Goal: Task Accomplishment & Management: Use online tool/utility

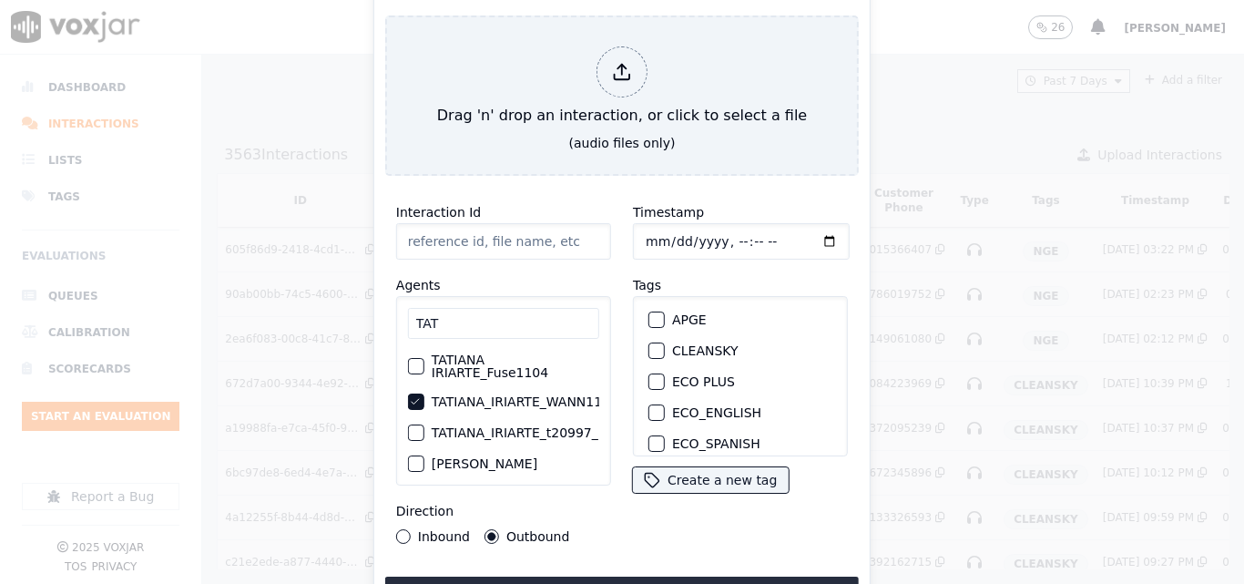
scroll to position [182, 0]
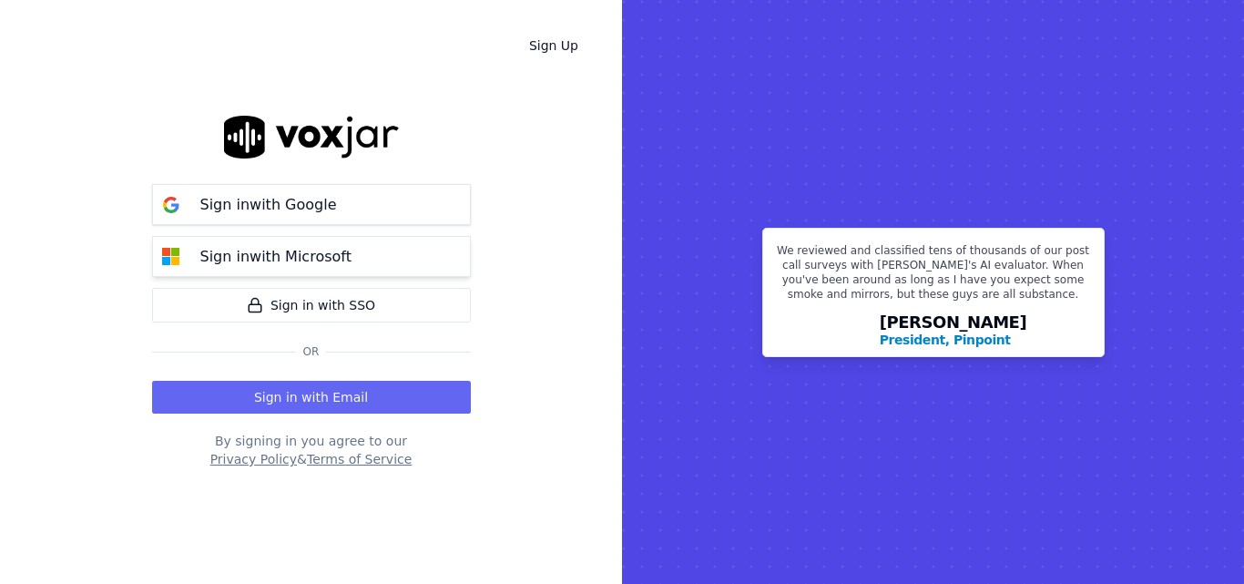
click at [182, 256] on img at bounding box center [171, 257] width 36 height 36
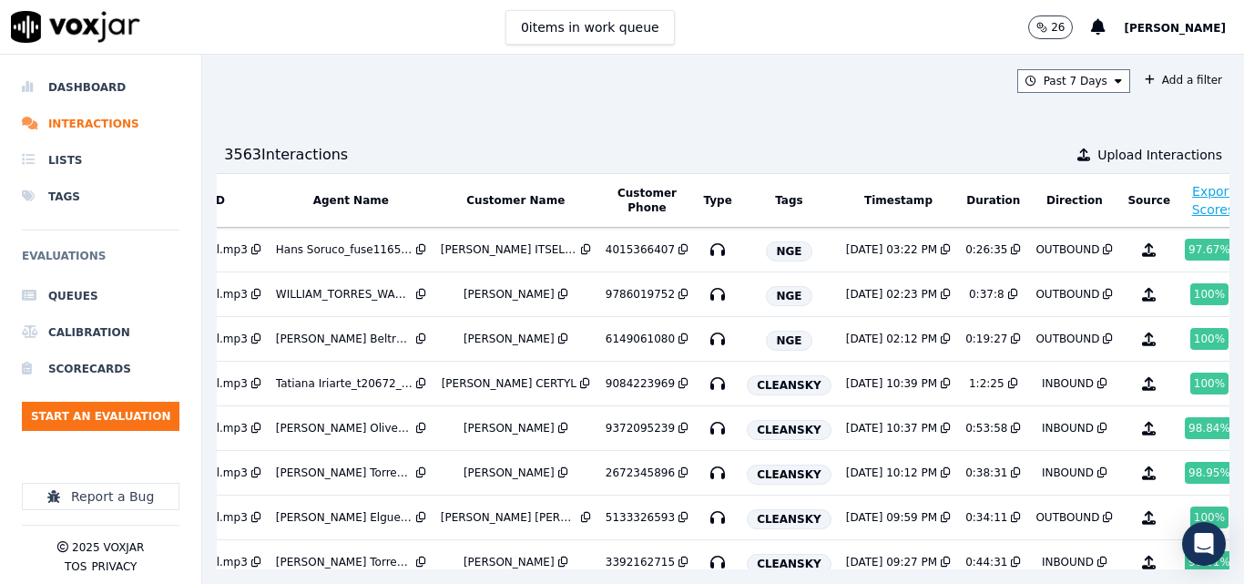
scroll to position [0, 276]
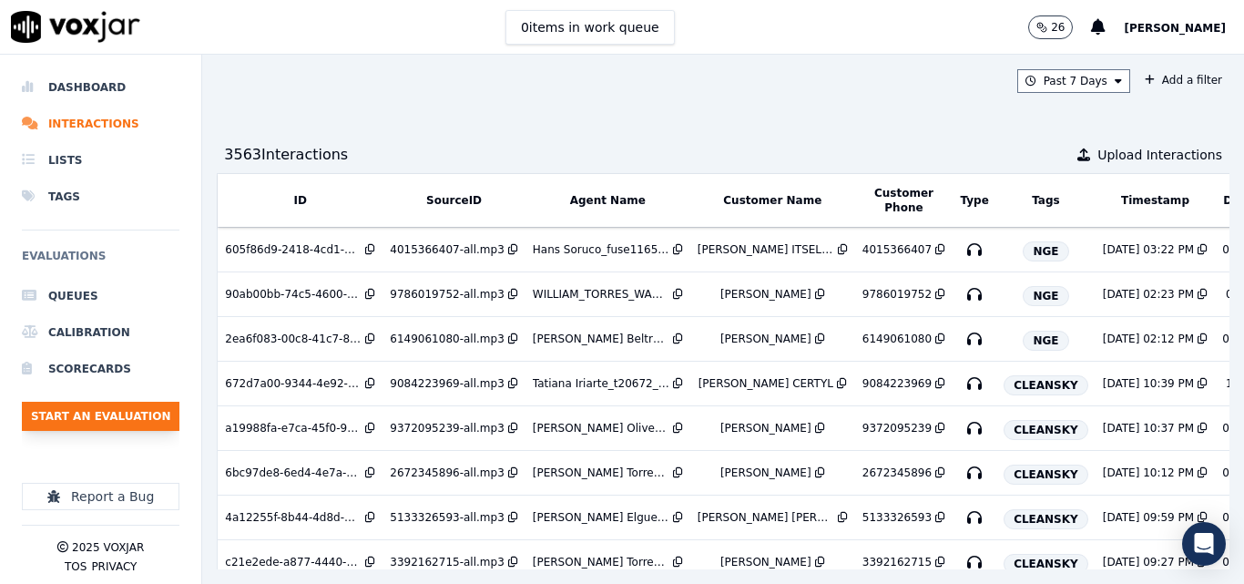
click at [126, 402] on button "Start an Evaluation" at bounding box center [100, 415] width 157 height 29
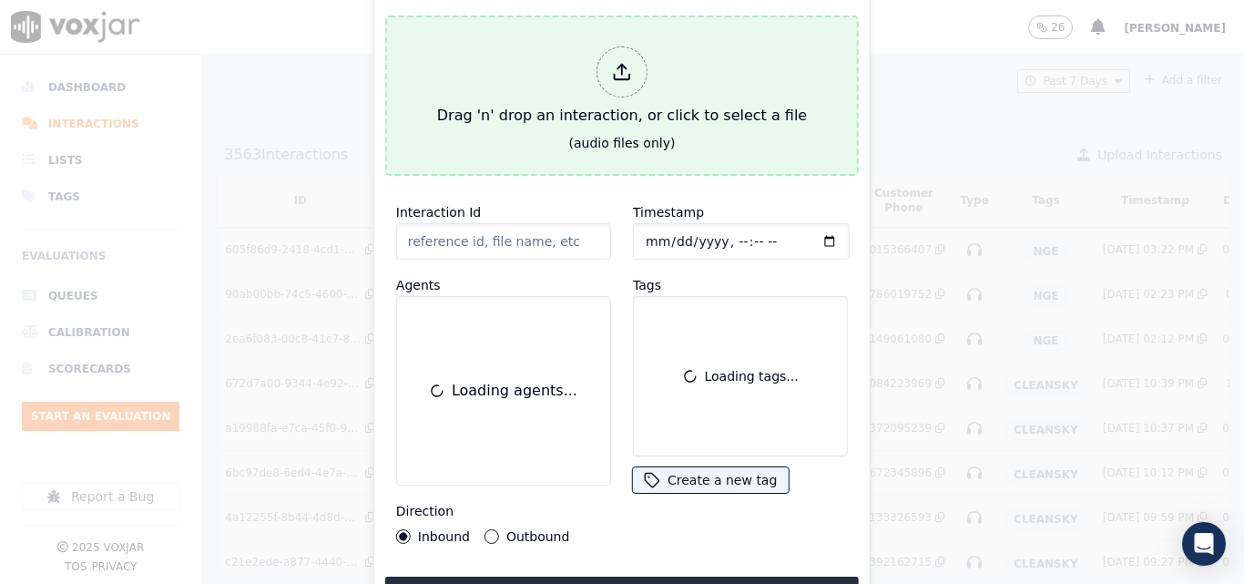
click at [559, 97] on div "Drag 'n' drop an interaction, or click to select a file" at bounding box center [622, 86] width 384 height 95
type input "20250814-134018_2038191724-all (1).mp3"
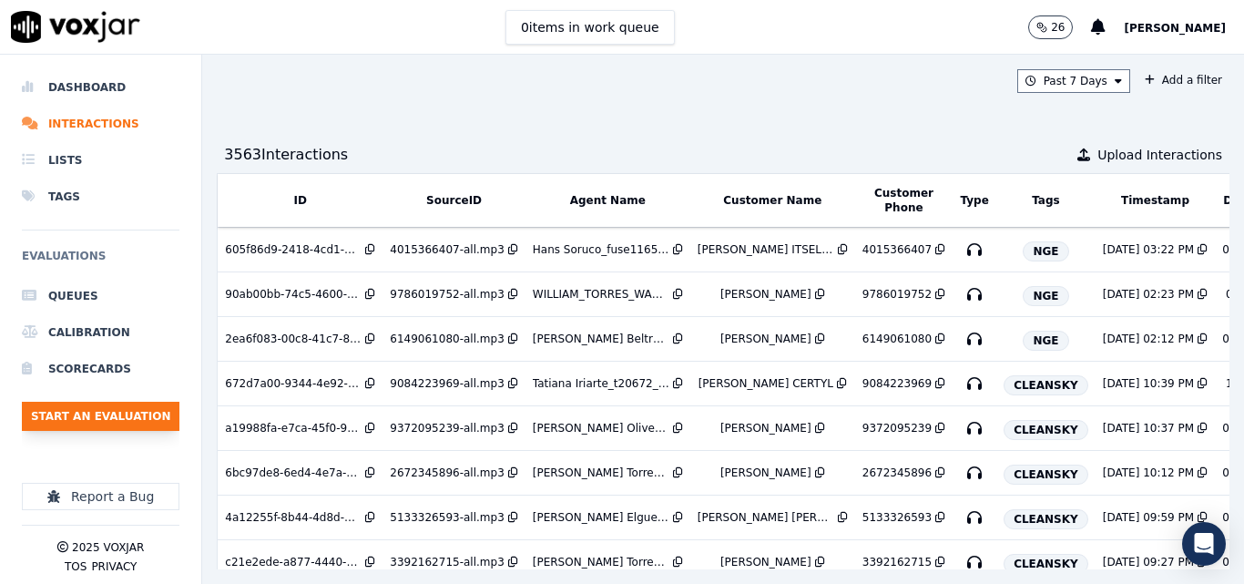
click at [136, 411] on button "Start an Evaluation" at bounding box center [100, 415] width 157 height 29
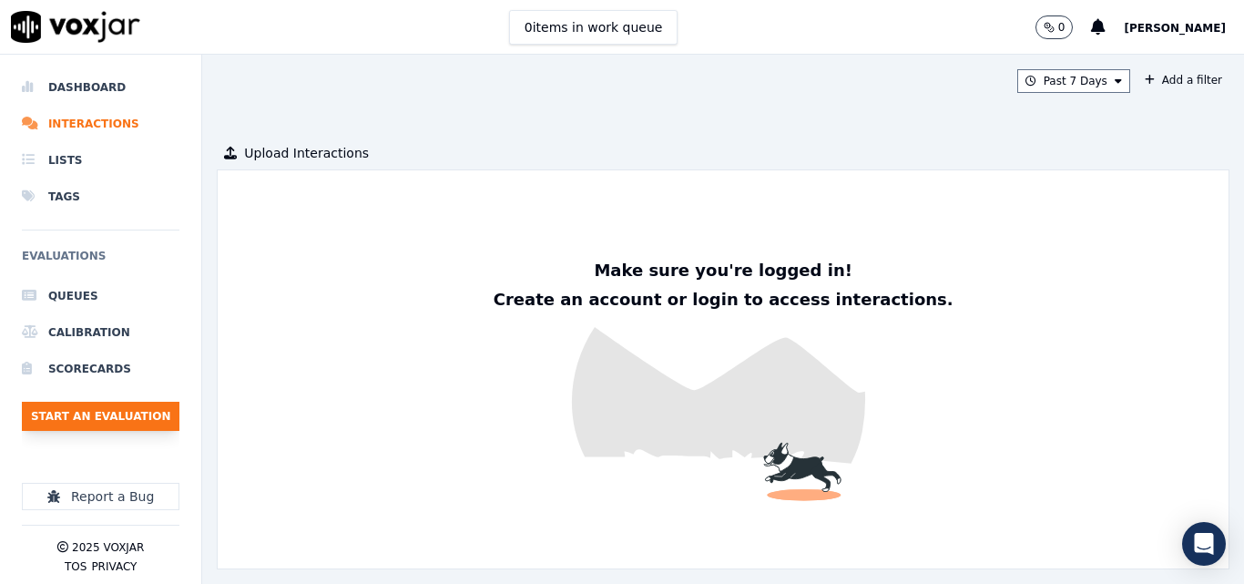
click at [159, 417] on button "Start an Evaluation" at bounding box center [100, 415] width 157 height 29
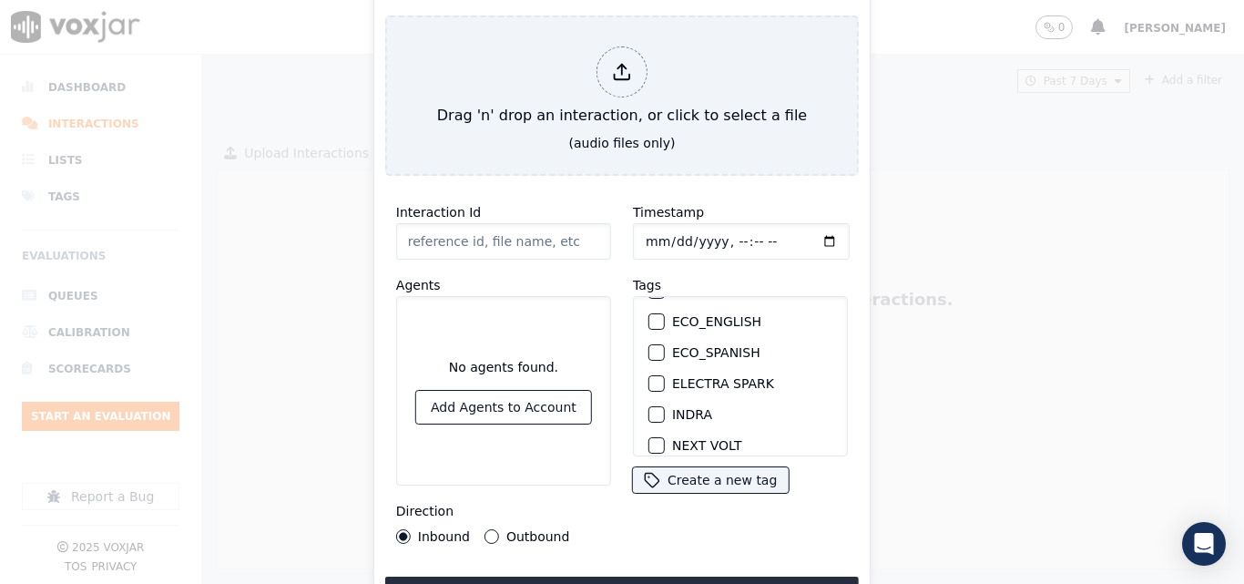
scroll to position [182, 0]
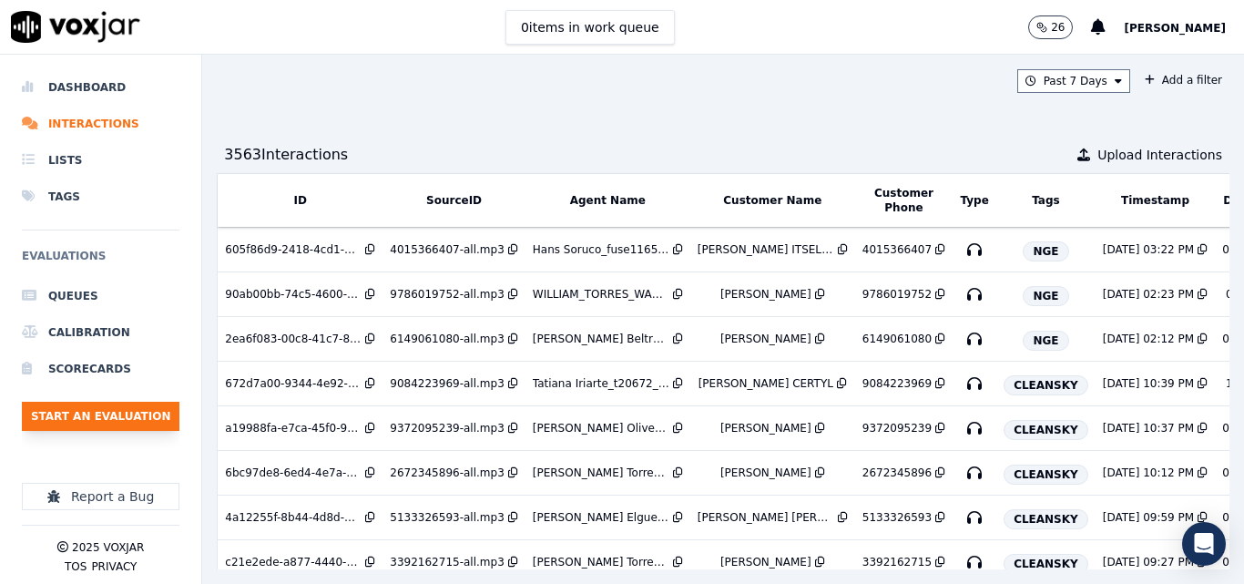
click at [135, 409] on button "Start an Evaluation" at bounding box center [100, 415] width 157 height 29
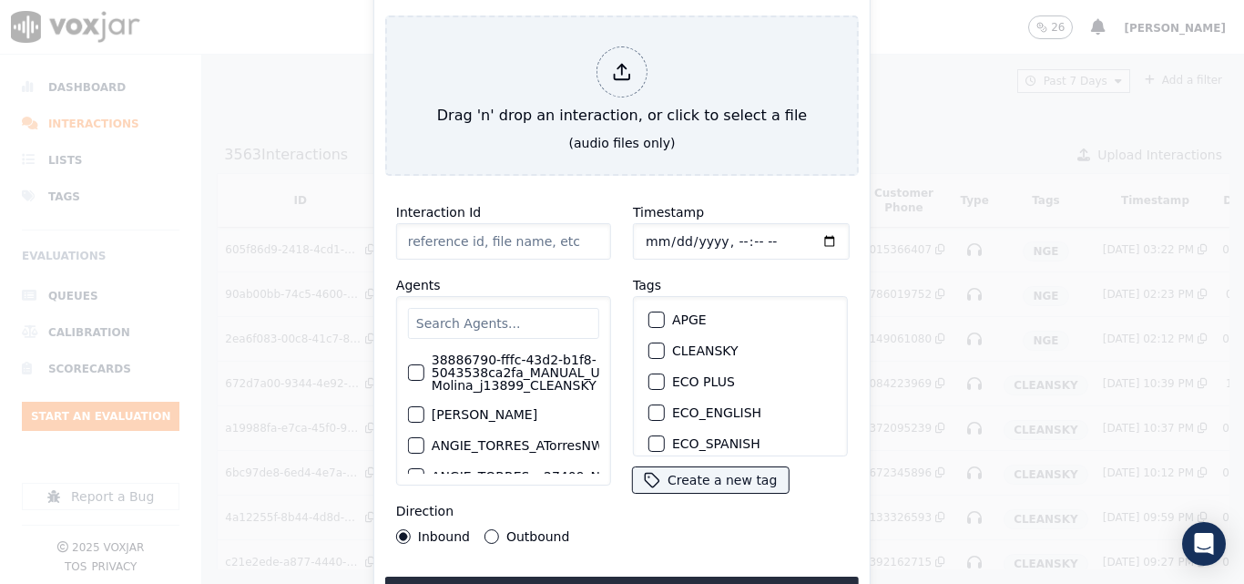
click at [481, 313] on input "text" at bounding box center [503, 323] width 191 height 31
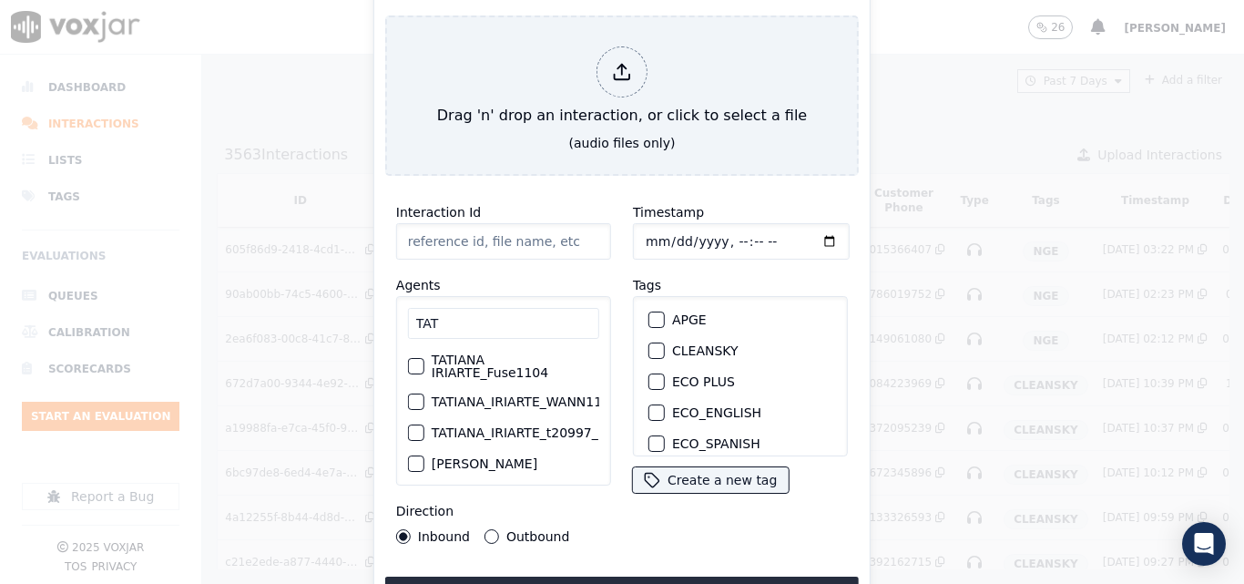
type input "TAT"
click at [502, 395] on label "TATIANA_IRIARTE_WANN1104_NGE" at bounding box center [542, 401] width 220 height 13
click at [424, 393] on button "TATIANA_IRIARTE_WANN1104_NGE" at bounding box center [416, 401] width 16 height 16
click at [488, 529] on button "Outbound" at bounding box center [491, 536] width 15 height 15
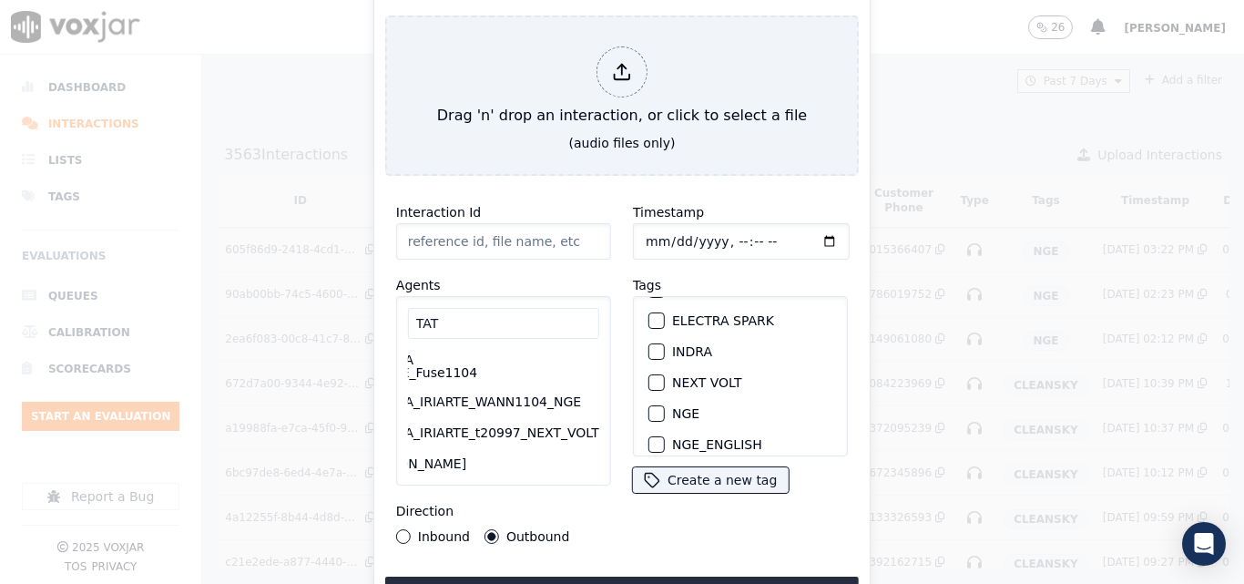
scroll to position [182, 0]
click at [651, 385] on button "NGE" at bounding box center [656, 385] width 16 height 16
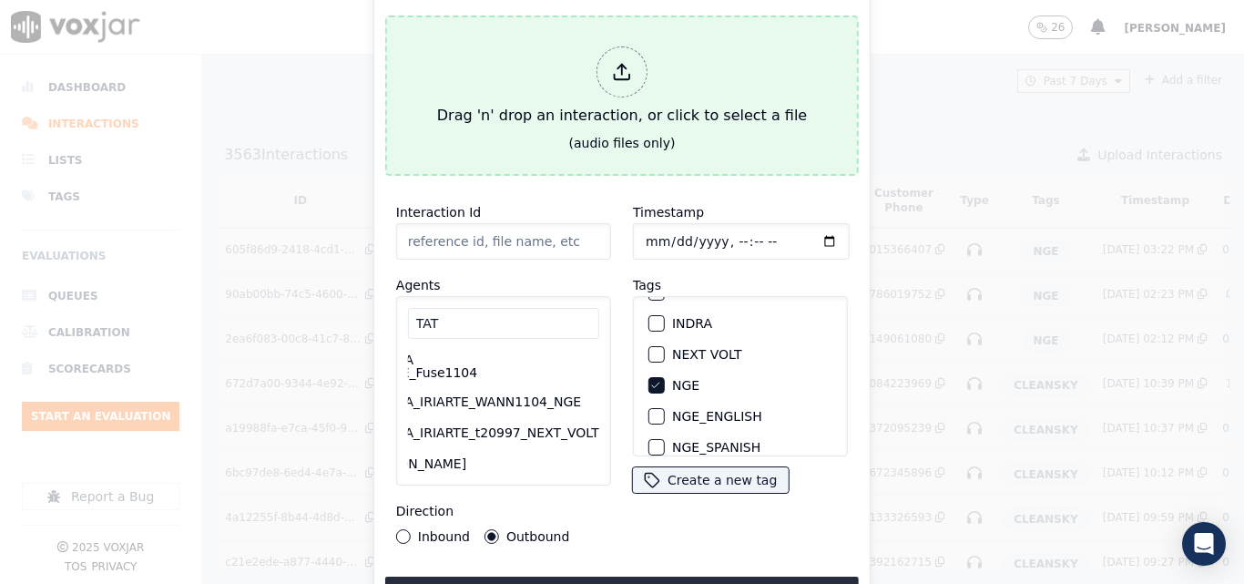
click at [673, 129] on button "Drag 'n' drop an interaction, or click to select a file (audio files only)" at bounding box center [621, 95] width 473 height 160
type input "20250814-134018_2038191724-all (1).mp3"
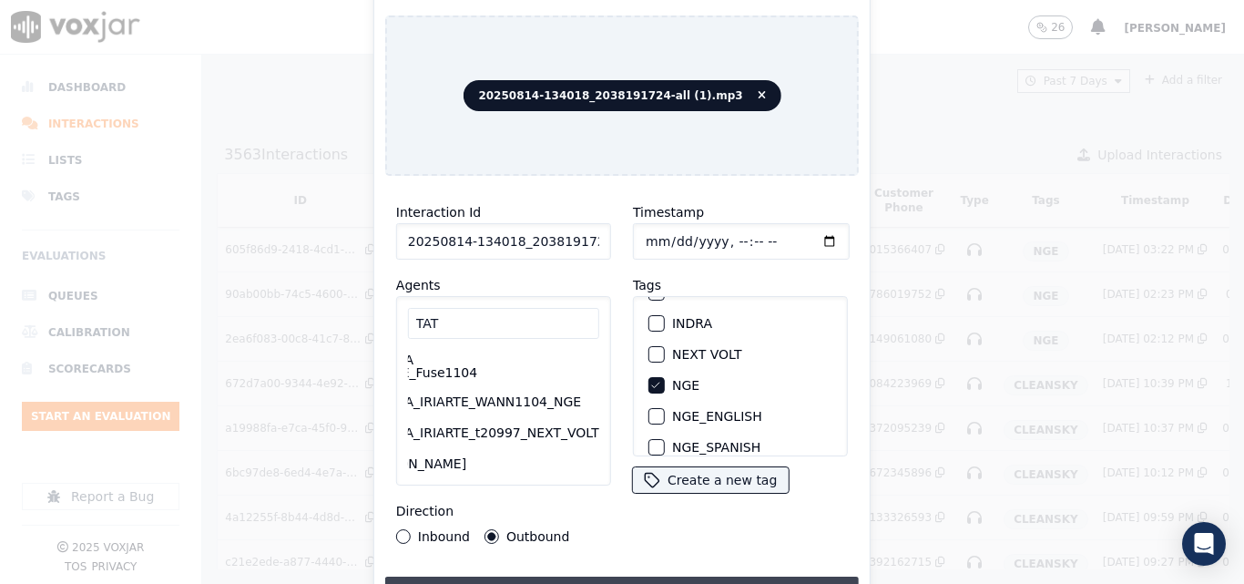
click at [614, 576] on button "Upload interaction to start evaluation" at bounding box center [621, 592] width 473 height 33
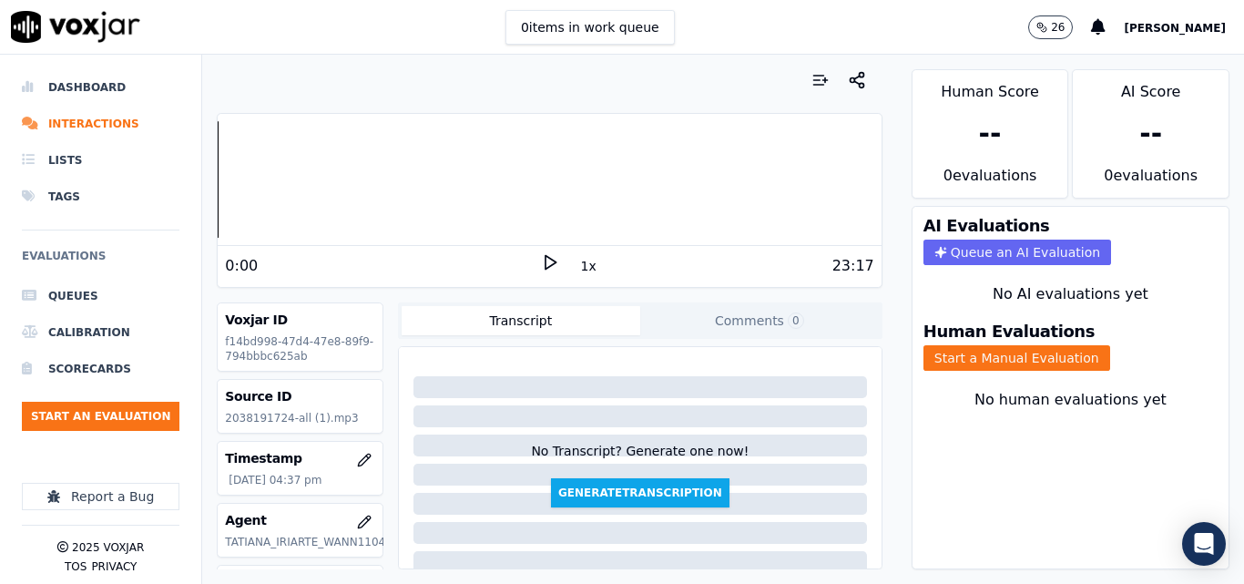
click at [546, 267] on icon at bounding box center [550, 262] width 18 height 18
click at [580, 264] on button "1x" at bounding box center [588, 265] width 23 height 25
click at [580, 264] on button "1.5x" at bounding box center [595, 265] width 36 height 25
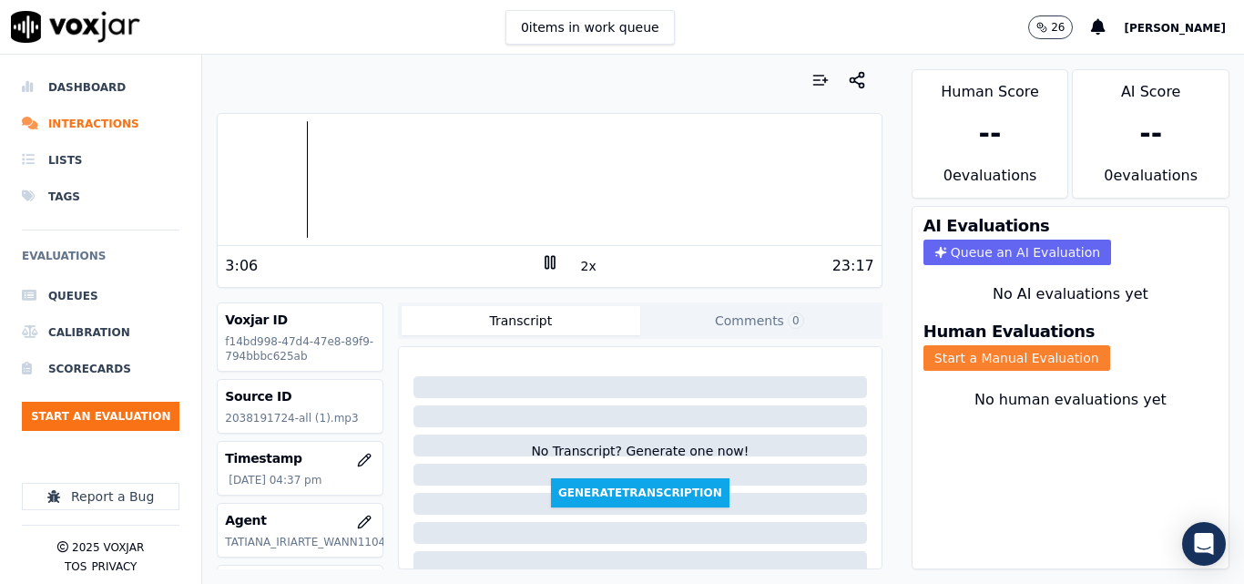
click at [988, 358] on button "Start a Manual Evaluation" at bounding box center [1016, 357] width 187 height 25
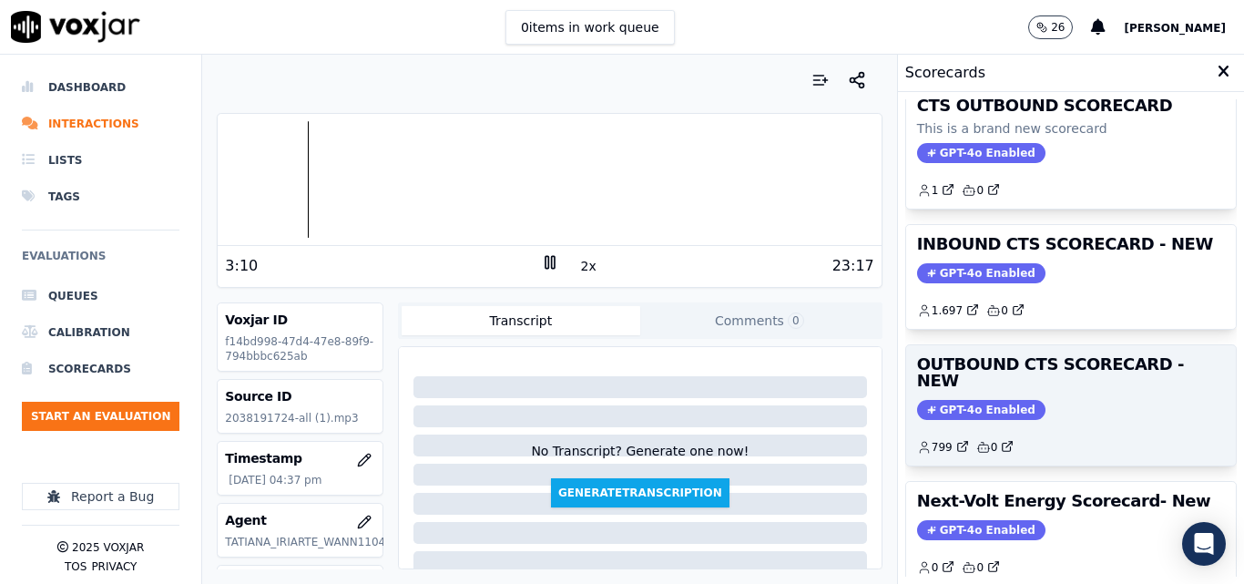
scroll to position [182, 0]
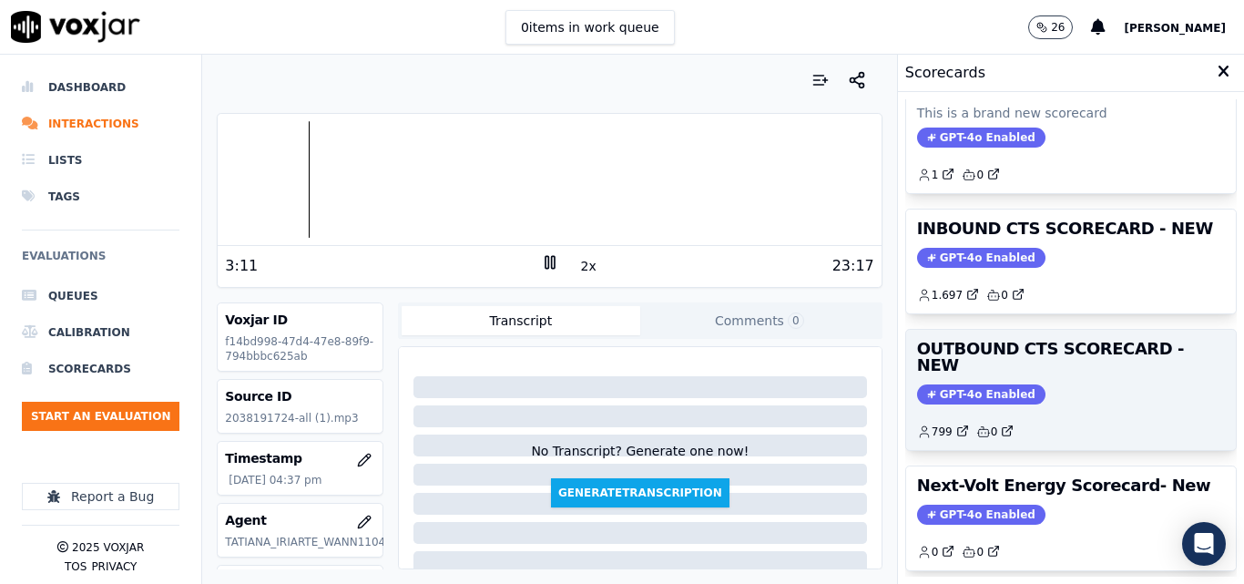
click at [1062, 410] on div "799 0" at bounding box center [1071, 424] width 308 height 29
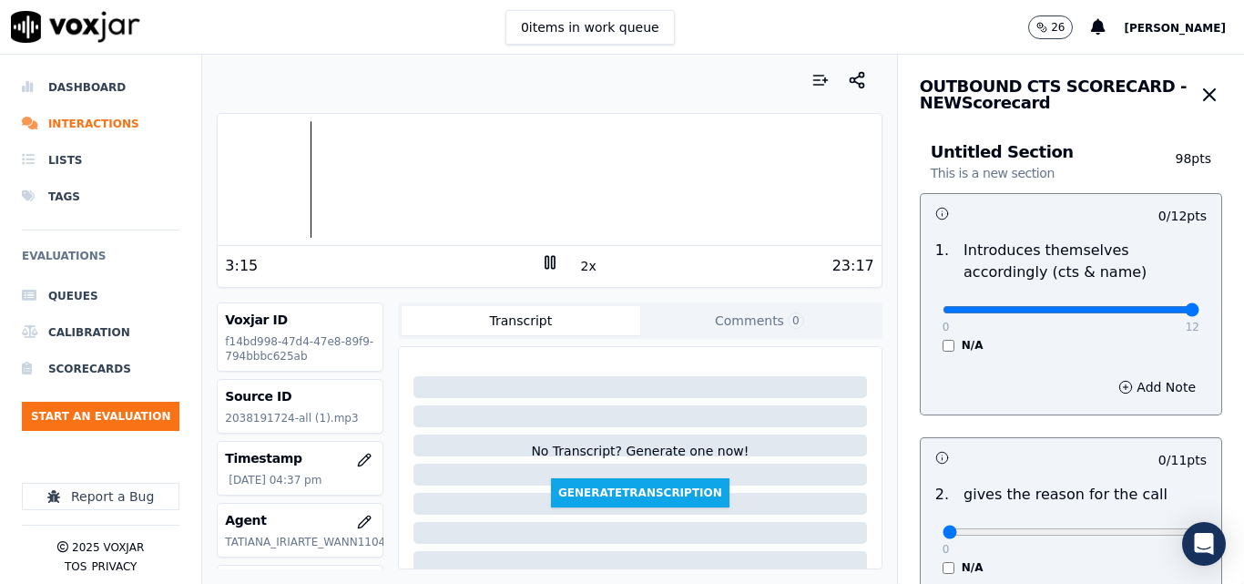
drag, startPoint x: 1139, startPoint y: 305, endPoint x: 1159, endPoint y: 309, distance: 20.4
type input "12"
click at [1159, 309] on input "range" at bounding box center [1070, 309] width 257 height 7
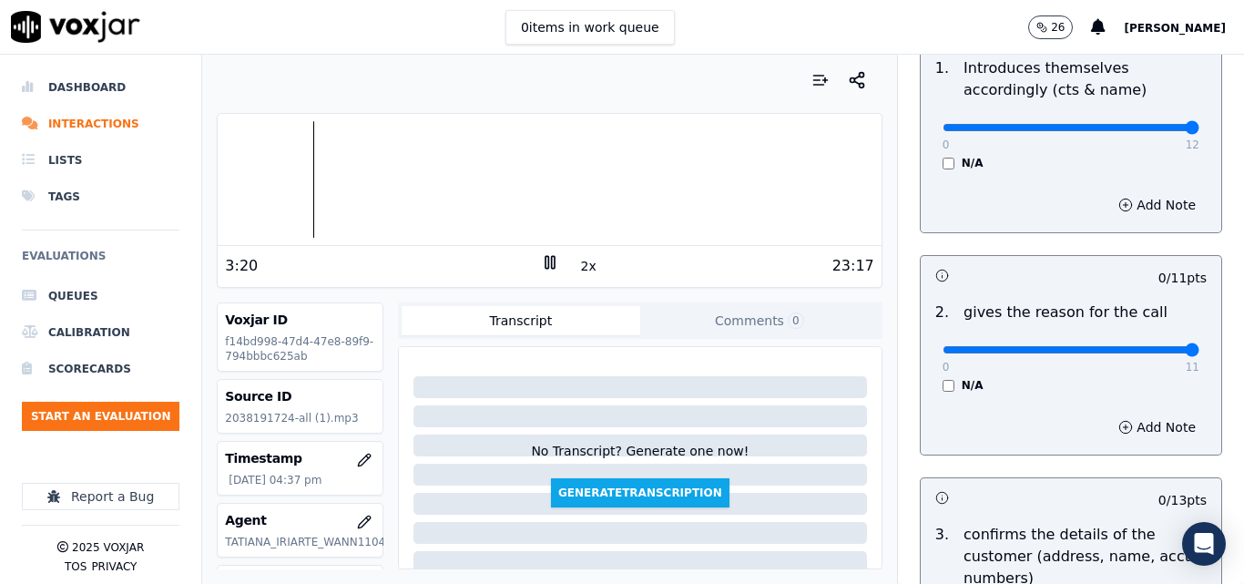
drag, startPoint x: 1147, startPoint y: 345, endPoint x: 1165, endPoint y: 340, distance: 18.8
type input "11"
click at [1163, 131] on input "range" at bounding box center [1070, 127] width 257 height 7
click at [551, 265] on rect at bounding box center [552, 262] width 3 height 12
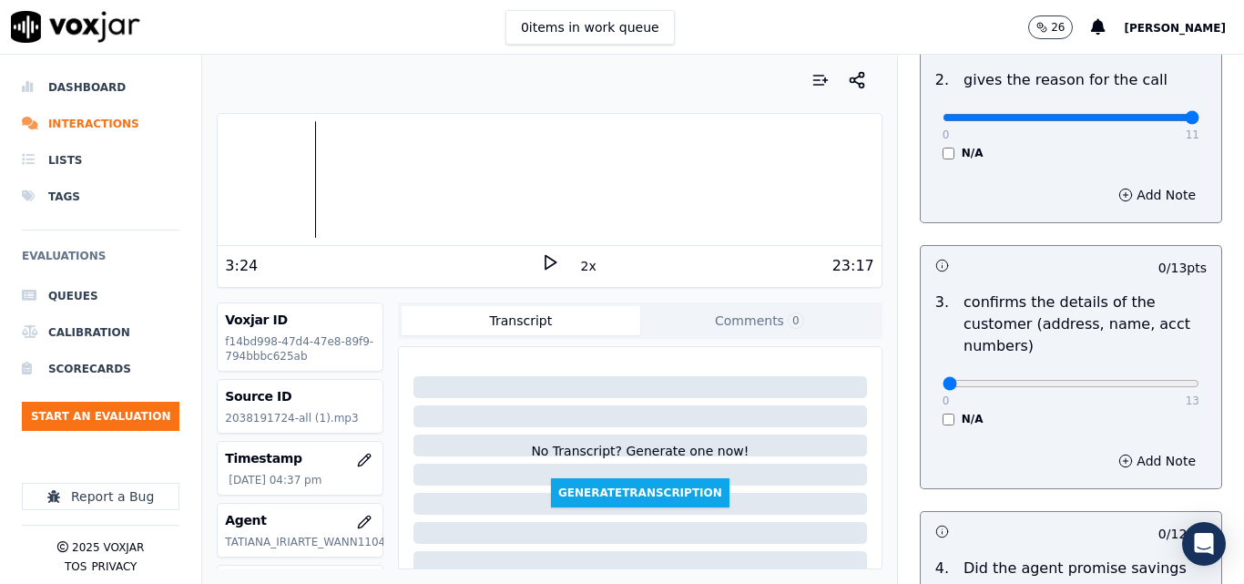
scroll to position [455, 0]
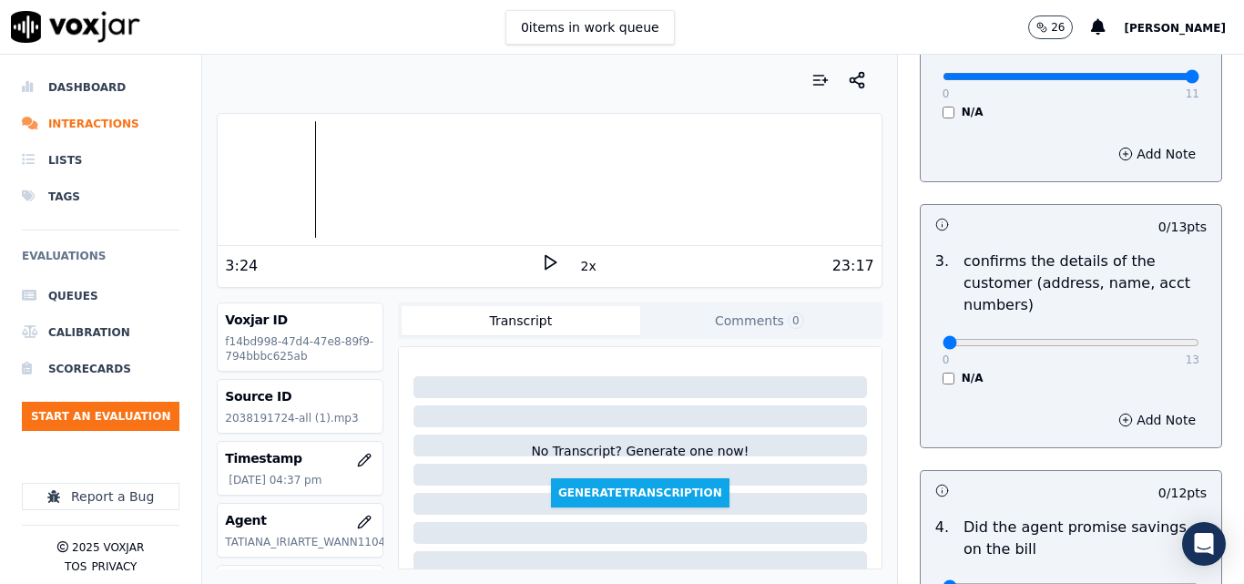
click at [543, 267] on icon at bounding box center [550, 262] width 18 height 18
click at [541, 264] on icon at bounding box center [550, 262] width 18 height 18
click at [541, 258] on icon at bounding box center [550, 262] width 18 height 18
type input "13"
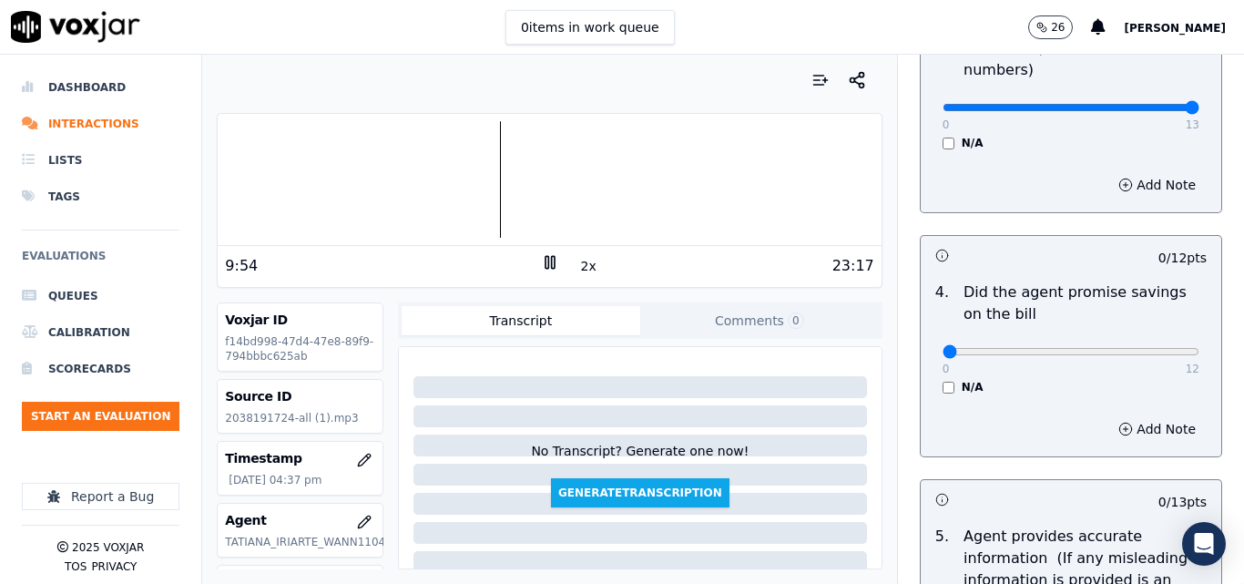
scroll to position [910, 0]
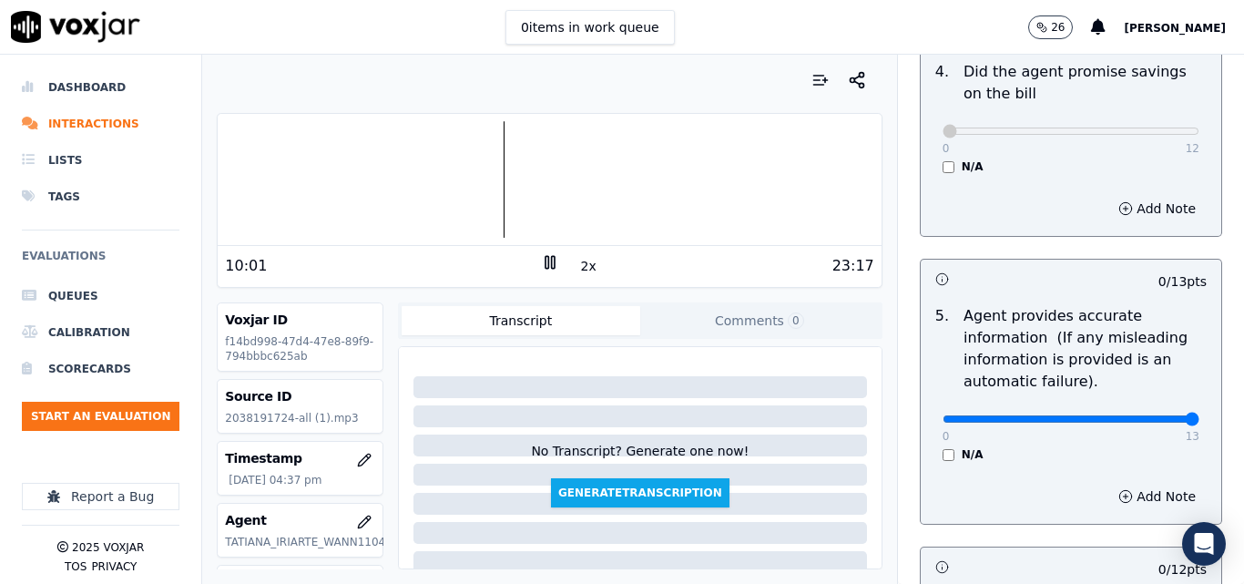
type input "13"
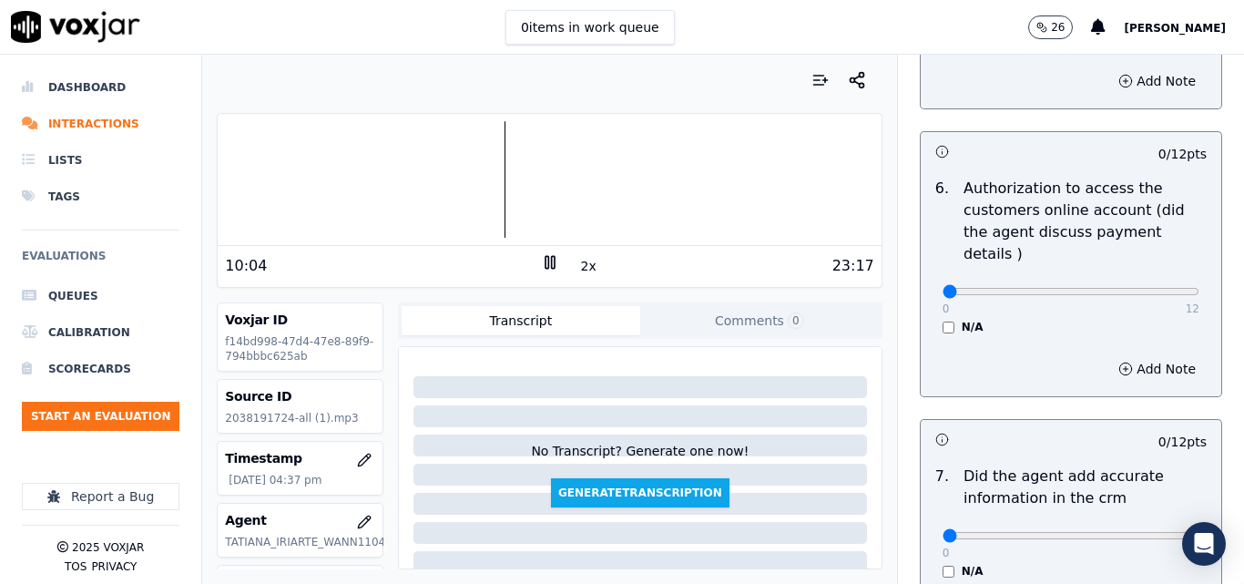
scroll to position [1366, 0]
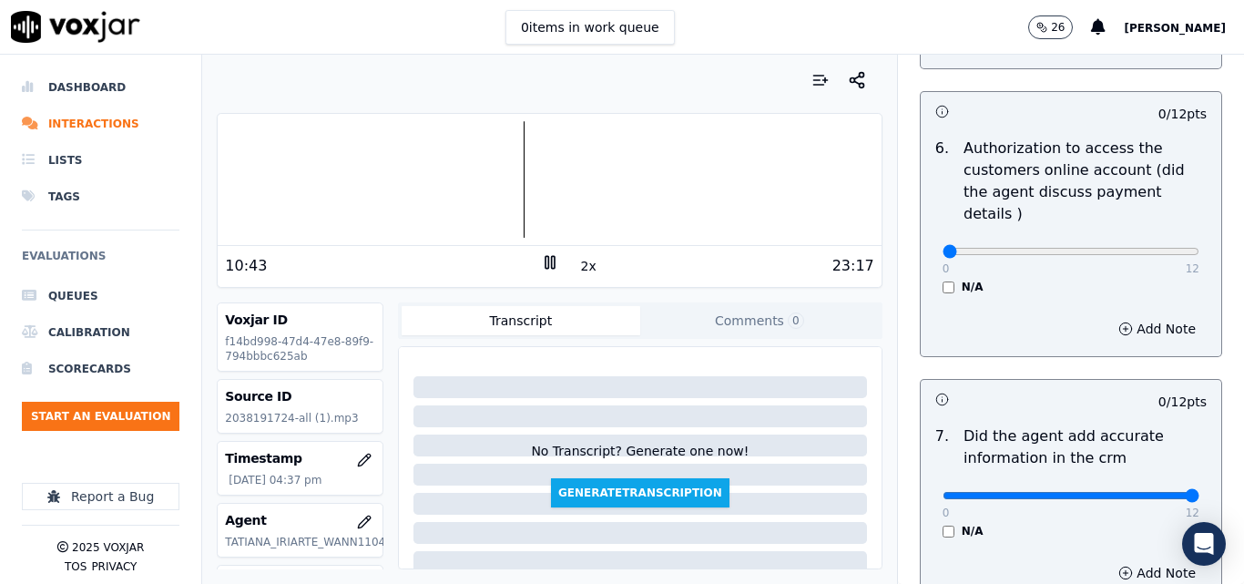
drag, startPoint x: 1143, startPoint y: 475, endPoint x: 1163, endPoint y: 475, distance: 20.9
type input "12"
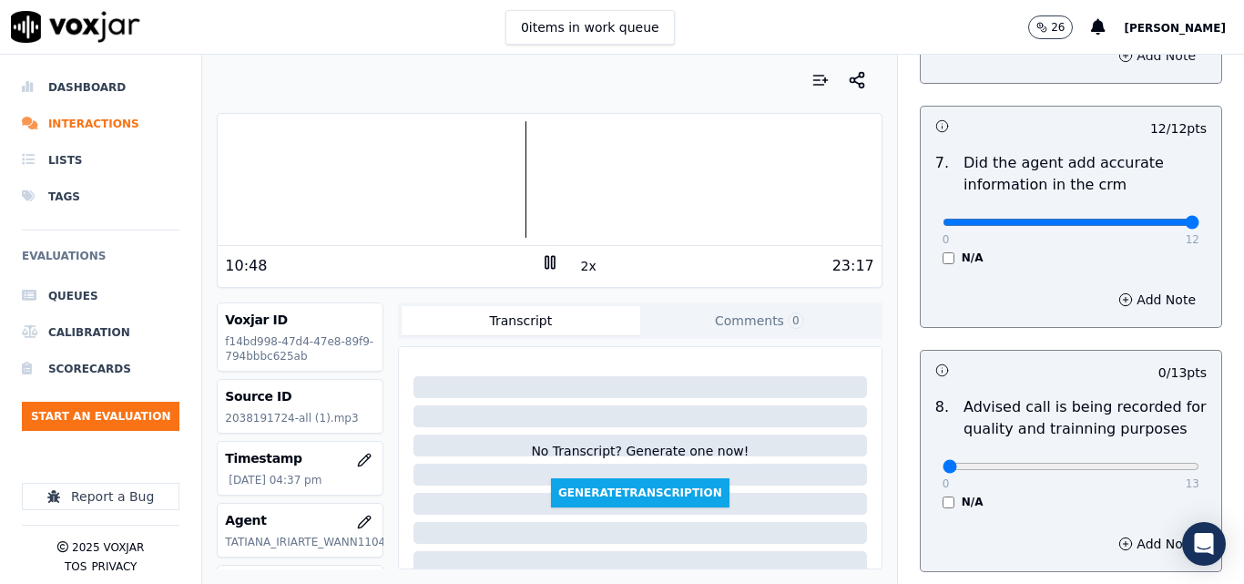
scroll to position [1755, 0]
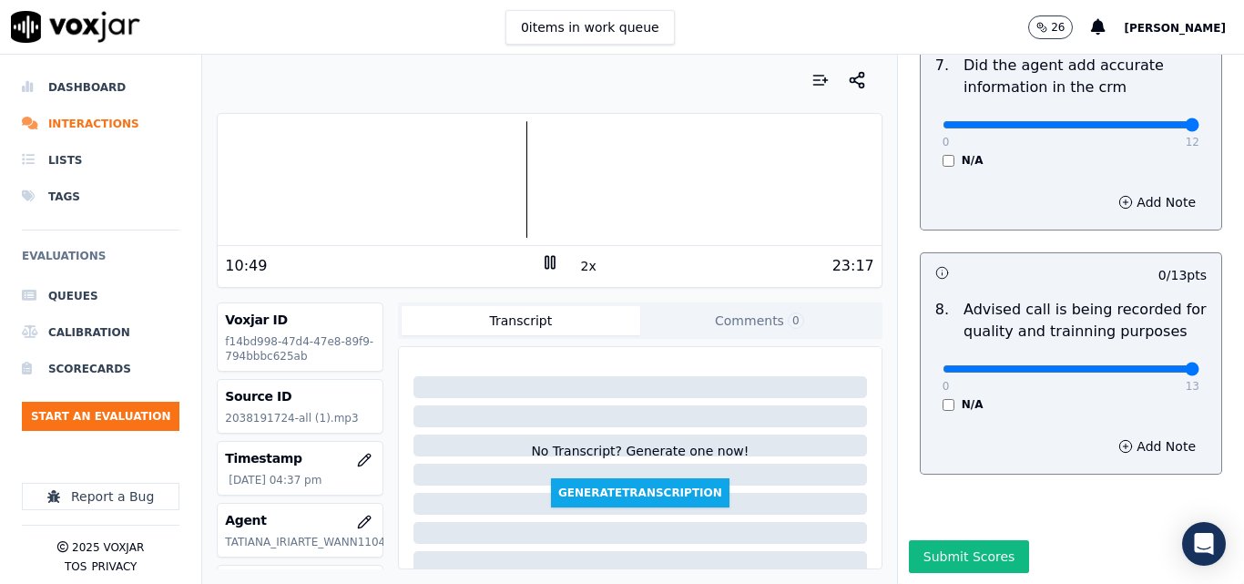
type input "13"
click at [929, 540] on button "Submit Scores" at bounding box center [969, 556] width 121 height 33
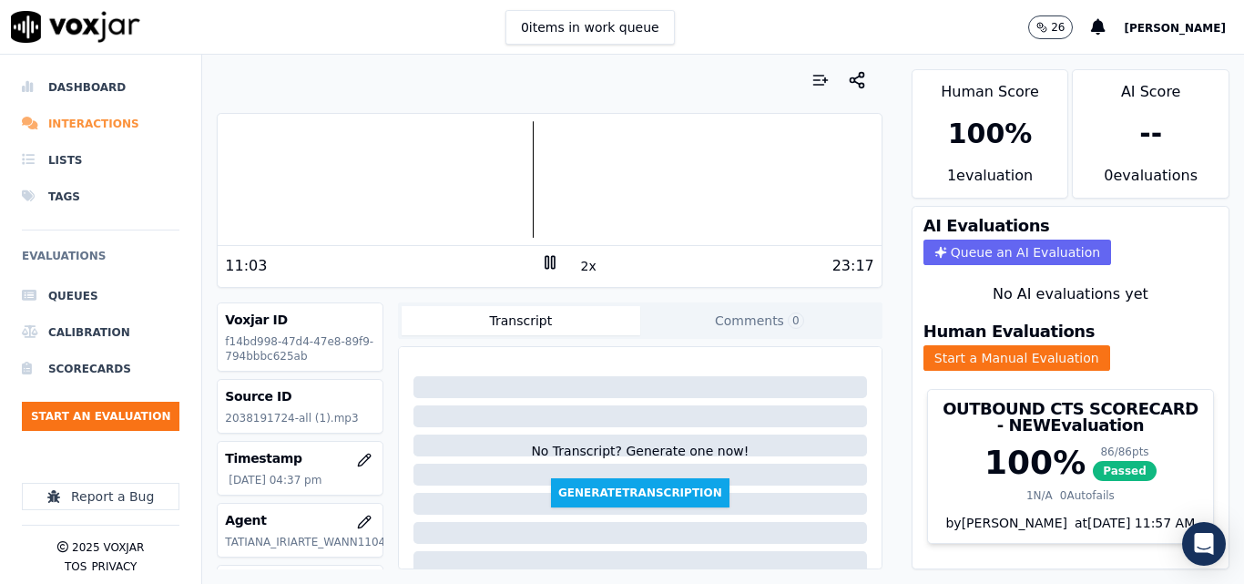
click at [77, 131] on li "Interactions" at bounding box center [100, 124] width 157 height 36
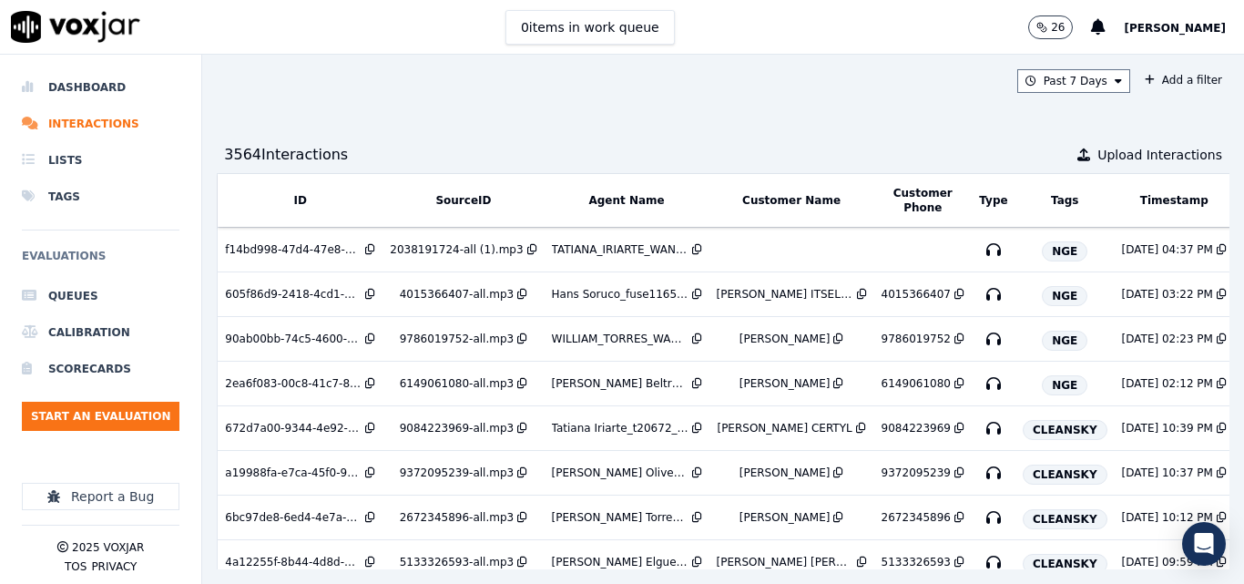
scroll to position [0, 291]
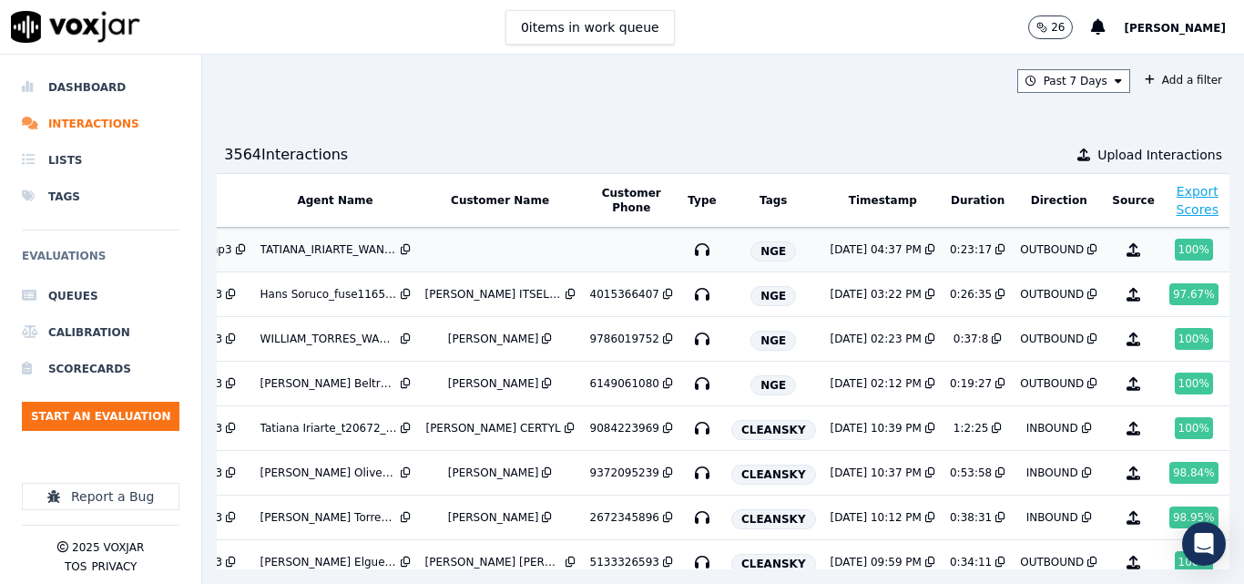
click at [1020, 251] on div "OUTBOUND" at bounding box center [1052, 249] width 64 height 15
click at [830, 249] on div "[DATE] 04:37 PM" at bounding box center [875, 249] width 91 height 15
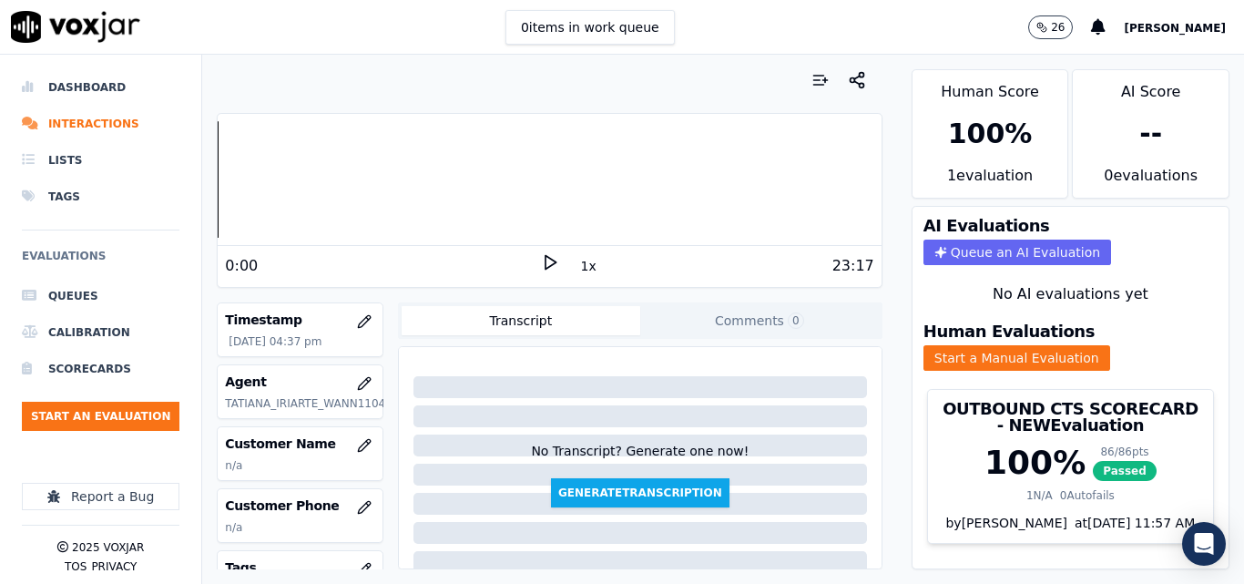
scroll to position [182, 0]
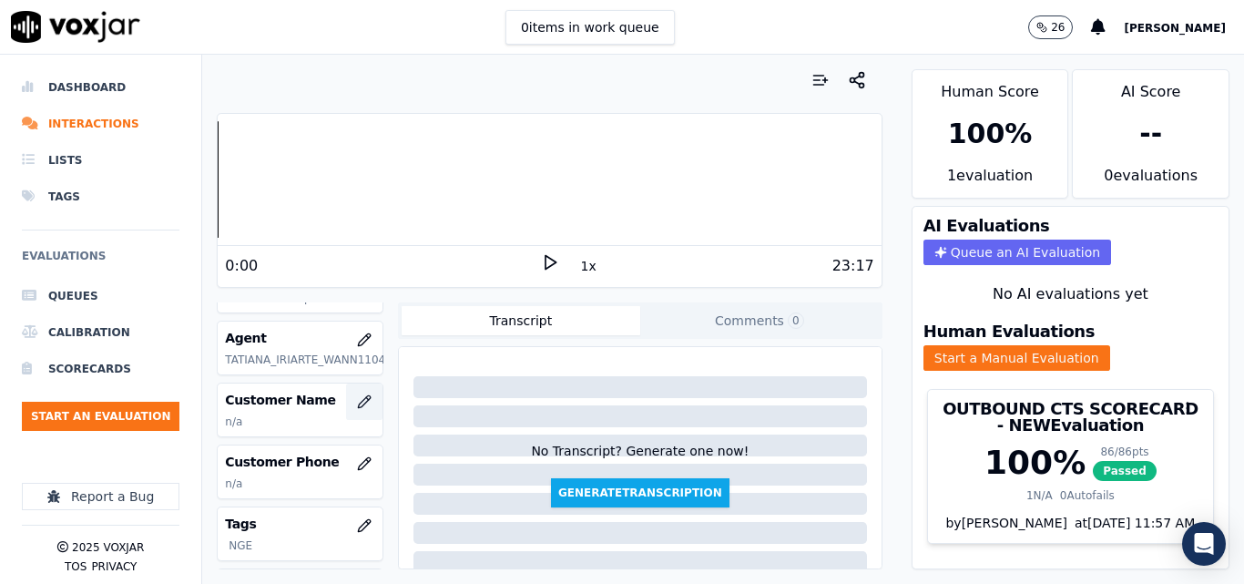
click at [357, 401] on icon "button" at bounding box center [364, 401] width 15 height 15
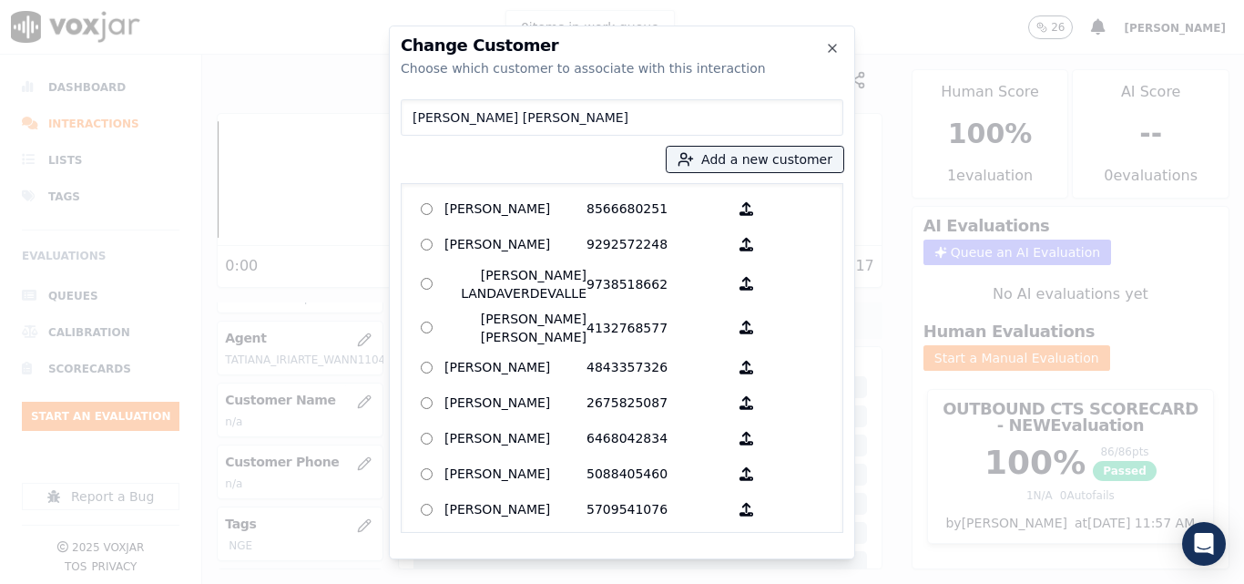
type input "[PERSON_NAME] [PERSON_NAME]"
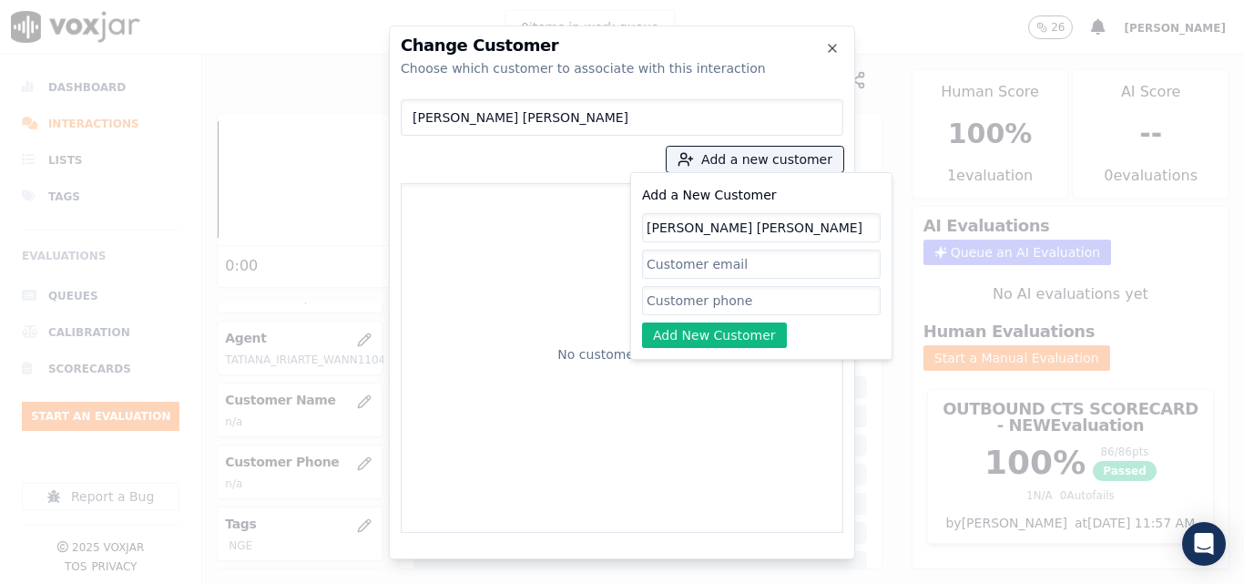
type input "[PERSON_NAME] [PERSON_NAME]"
paste input "2038191724"
type input "2038191724"
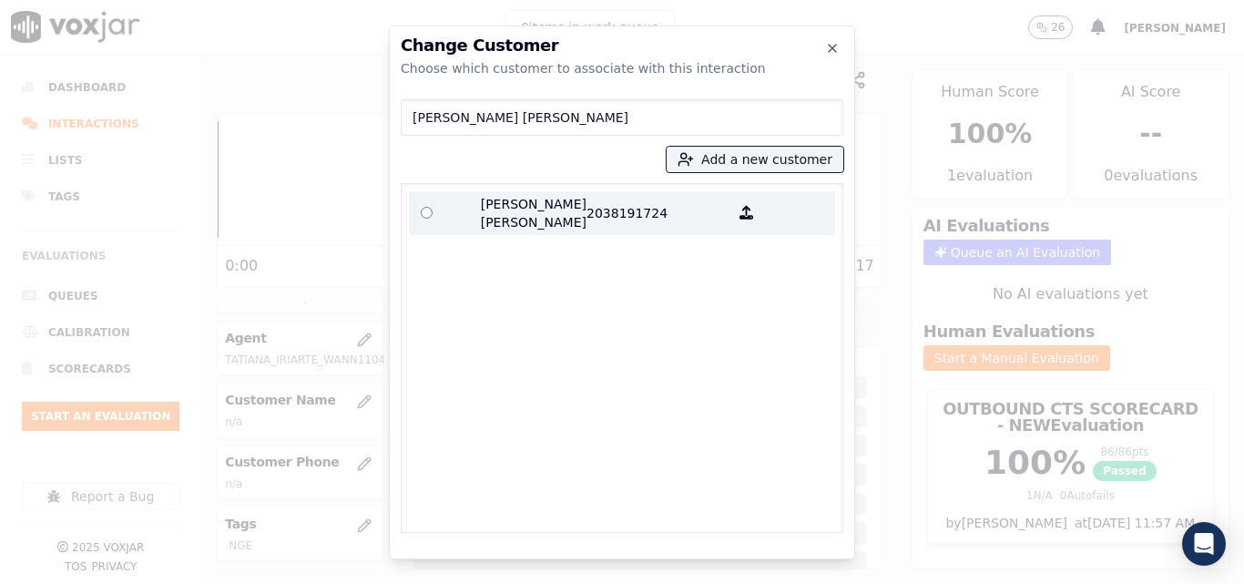
click at [539, 218] on p "[PERSON_NAME] [PERSON_NAME]" at bounding box center [515, 213] width 142 height 36
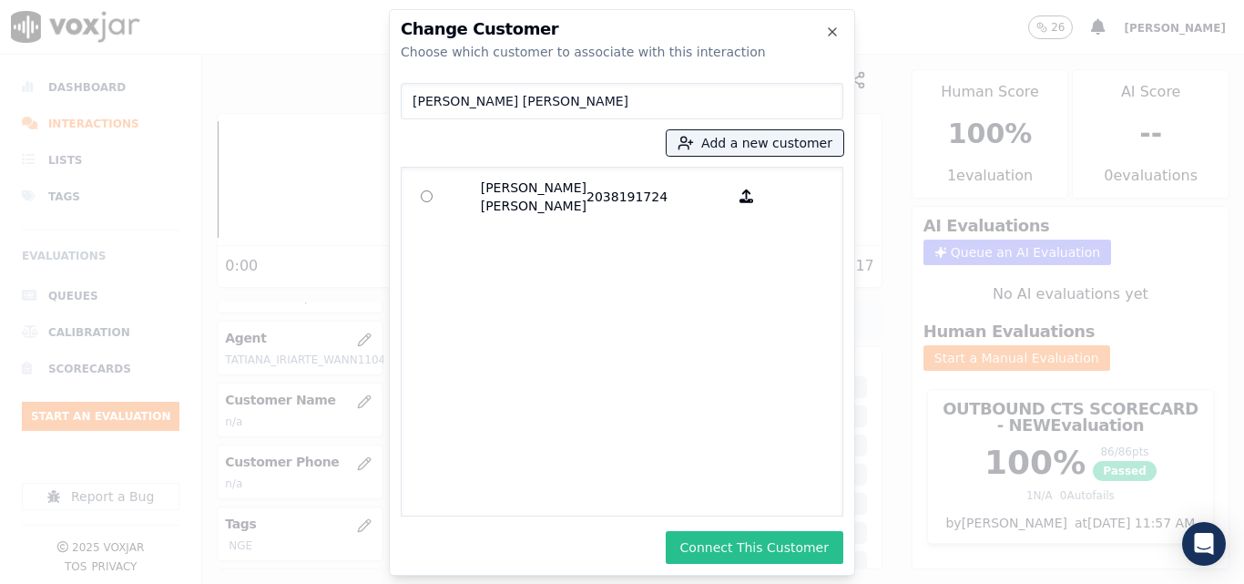
click at [808, 550] on button "Connect This Customer" at bounding box center [755, 547] width 178 height 33
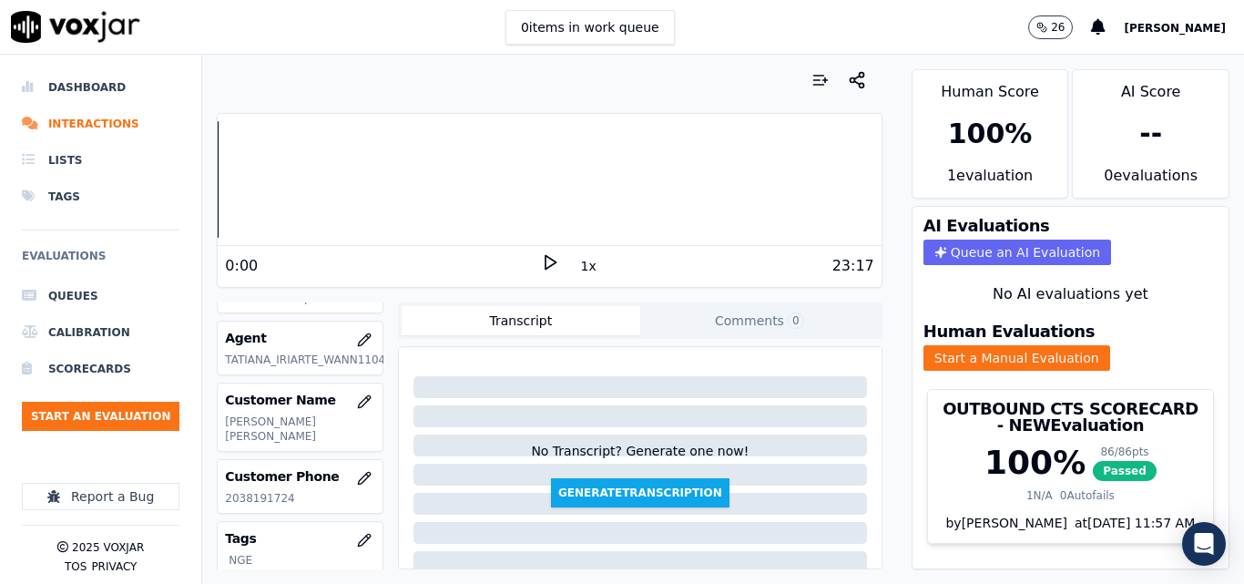
scroll to position [273, 0]
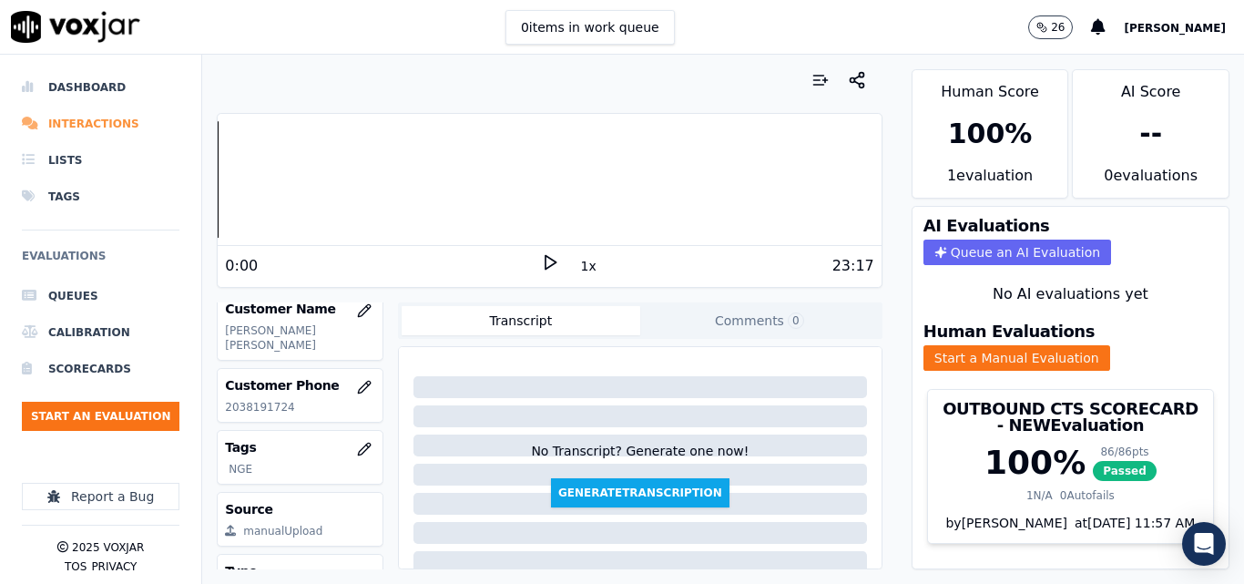
click at [85, 138] on li "Interactions" at bounding box center [100, 124] width 157 height 36
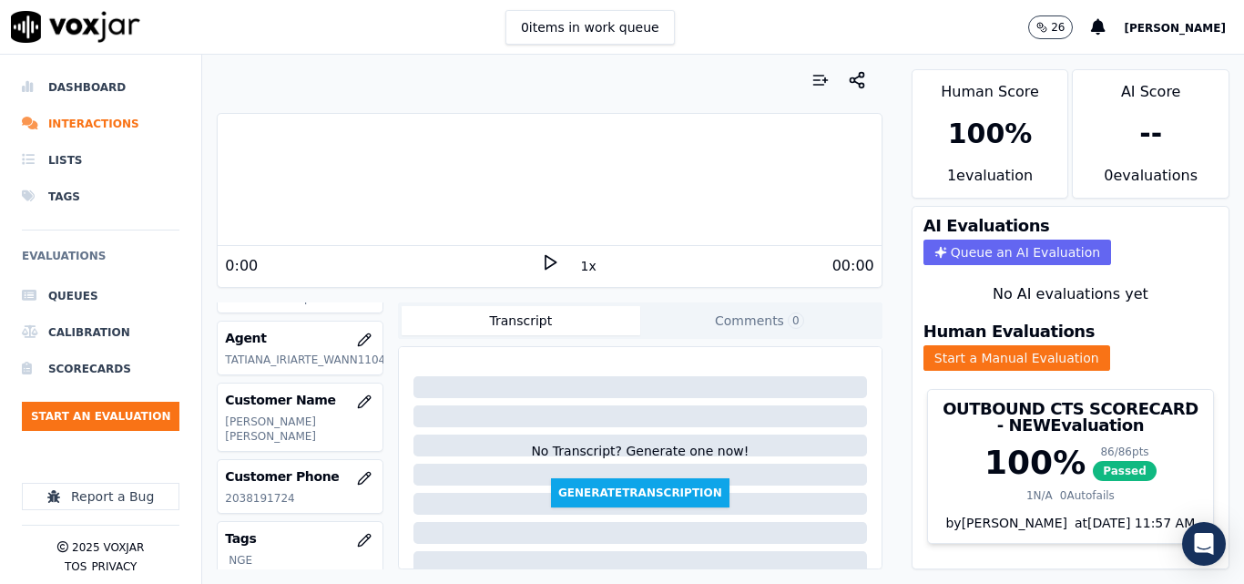
scroll to position [273, 0]
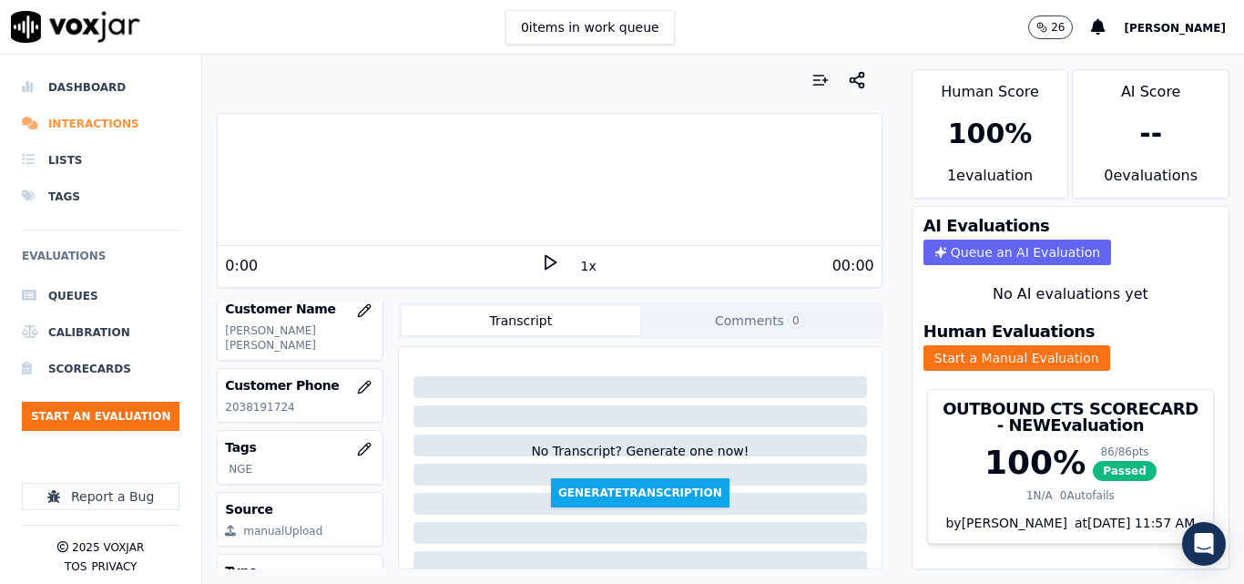
click at [77, 122] on li "Interactions" at bounding box center [100, 124] width 157 height 36
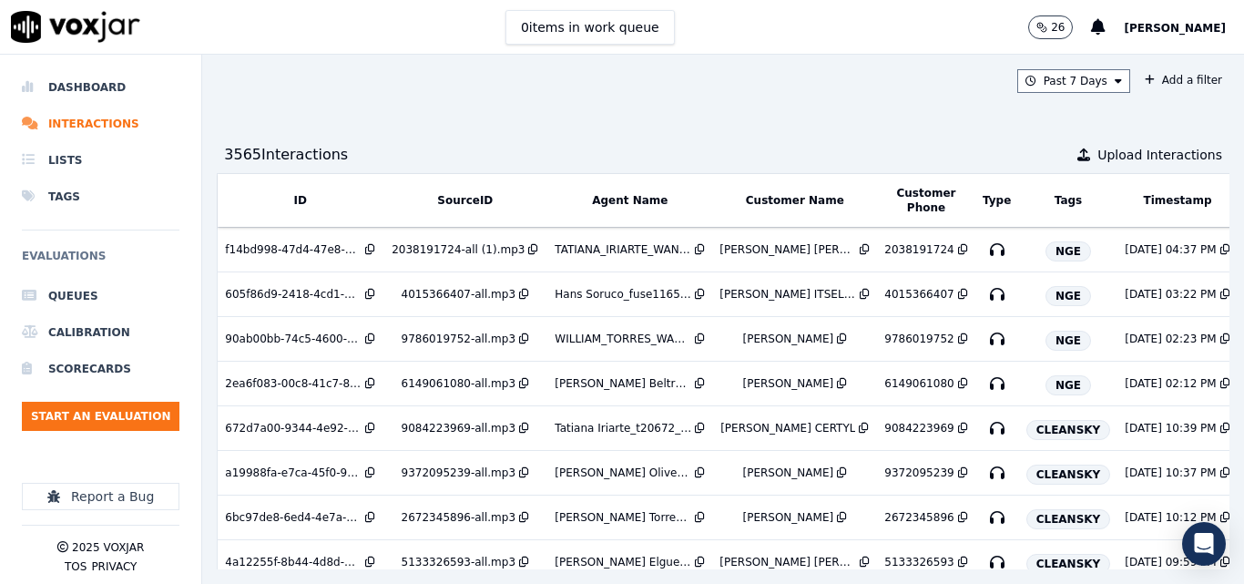
scroll to position [0, 330]
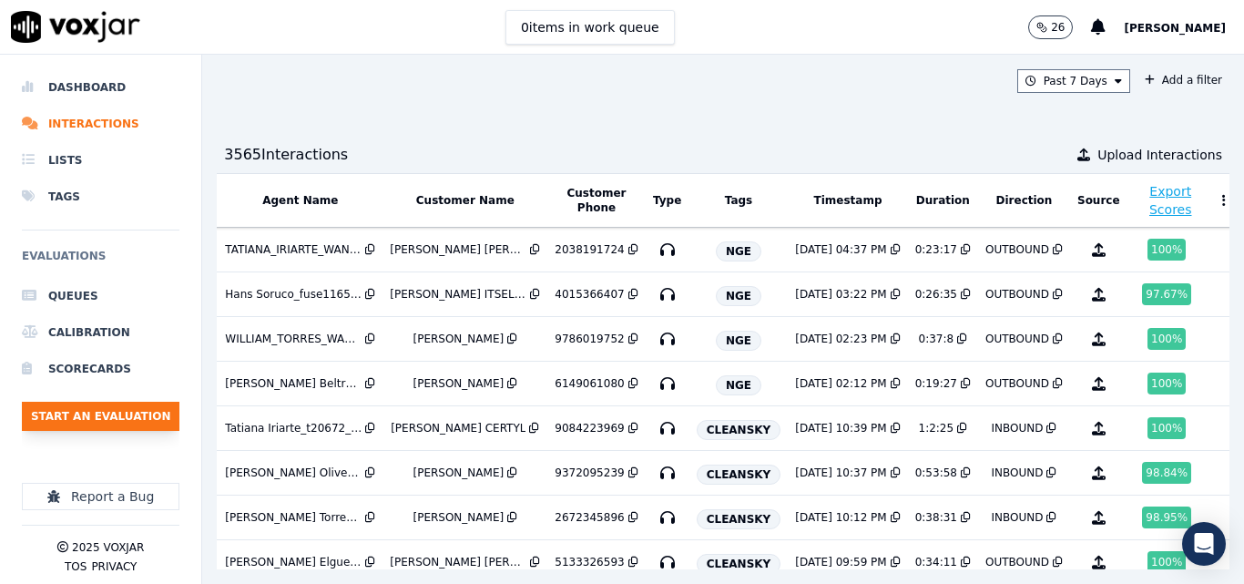
click at [145, 410] on button "Start an Evaluation" at bounding box center [100, 415] width 157 height 29
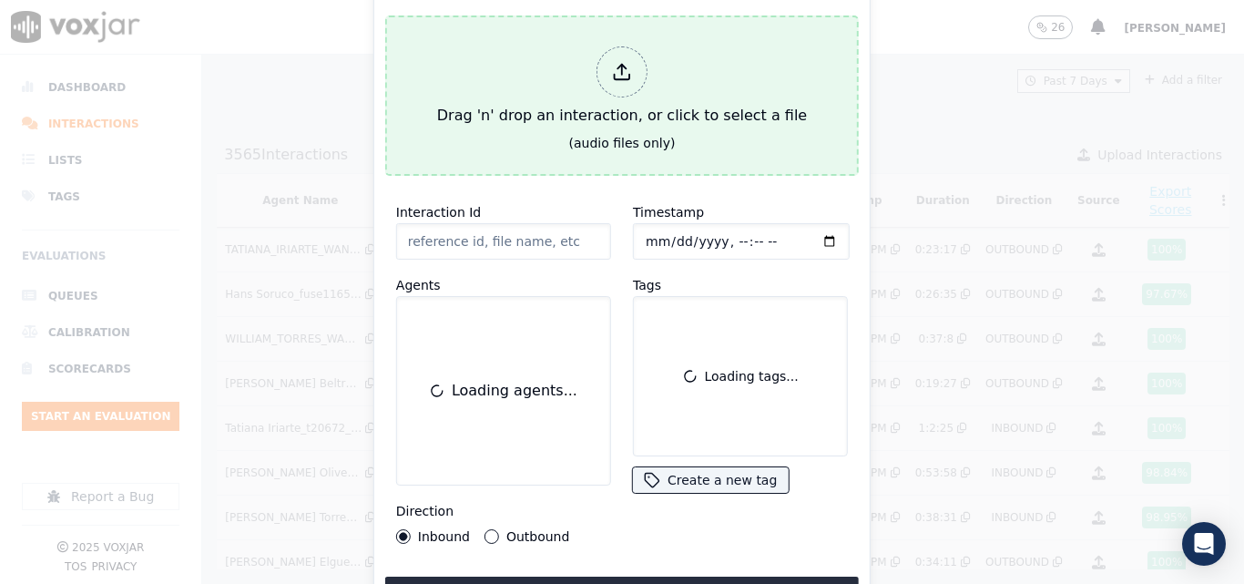
click at [533, 118] on div "Drag 'n' drop an interaction, or click to select a file" at bounding box center [622, 86] width 384 height 95
type input "20250814-125000_6109862999-all.mp3"
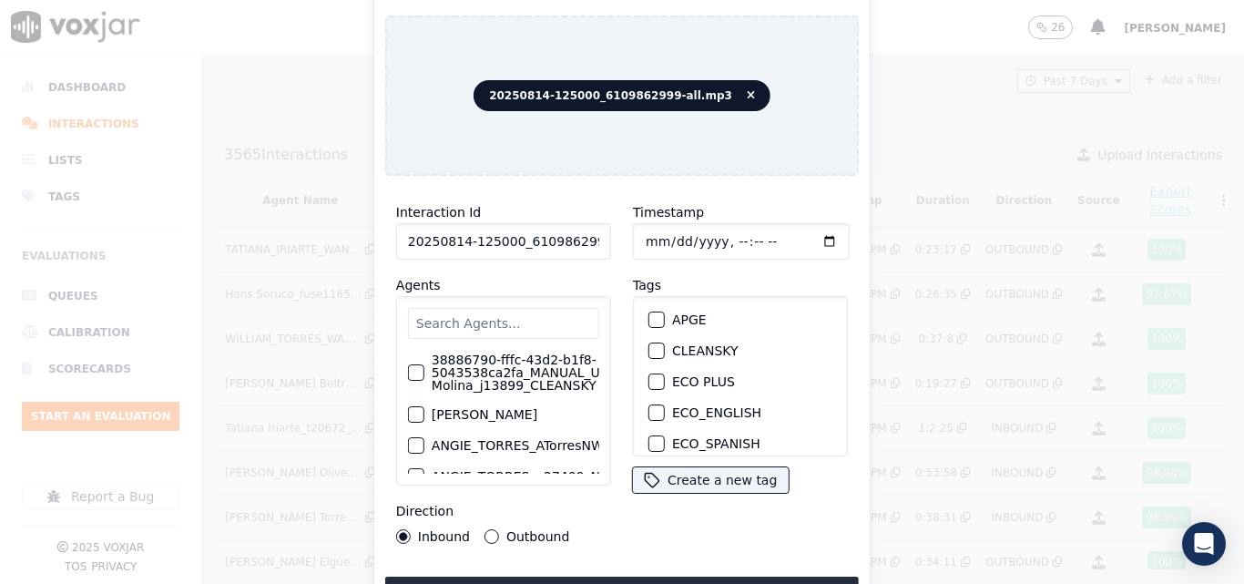
click at [509, 311] on input "text" at bounding box center [503, 323] width 191 height 31
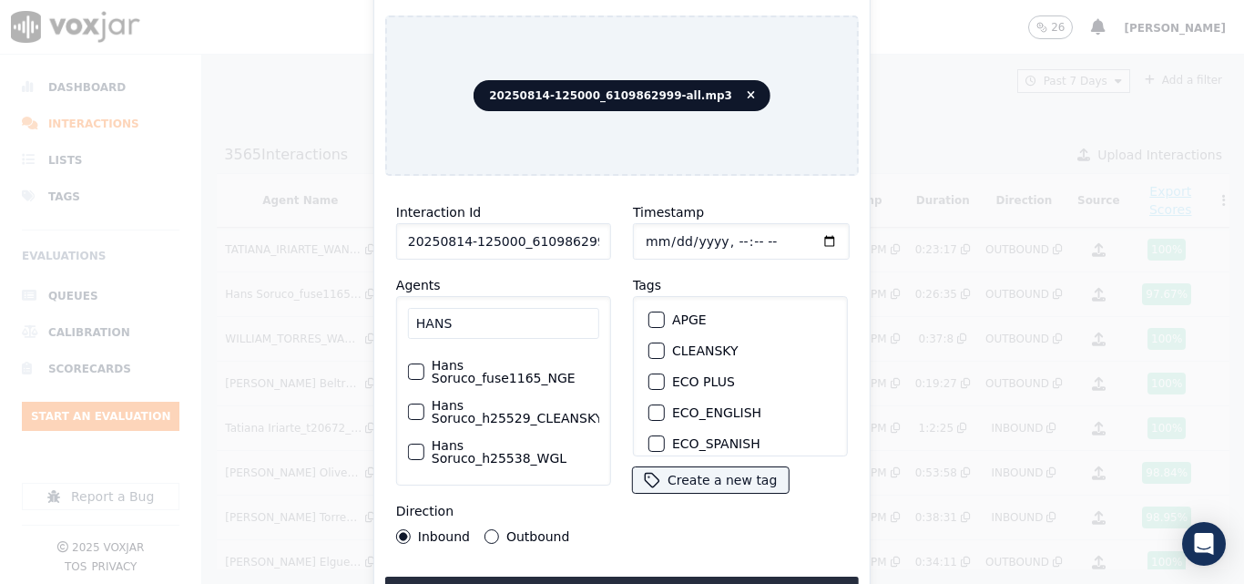
scroll to position [60, 0]
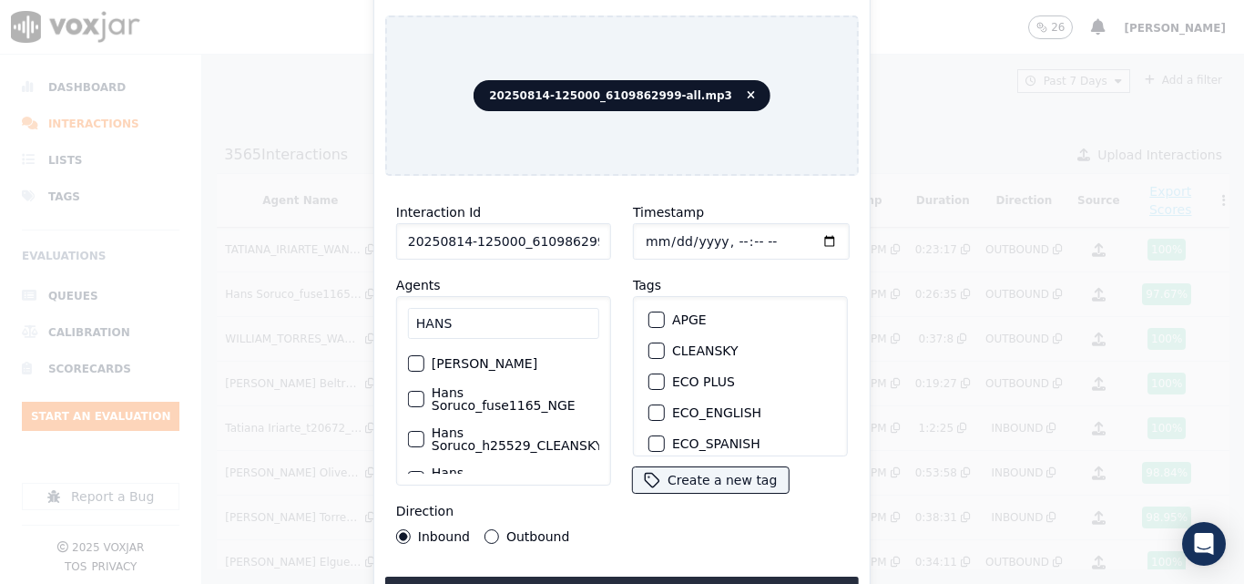
type input "HANS"
click at [500, 401] on label "Hans Soruco_fuse1165_NGE" at bounding box center [516, 398] width 168 height 25
click at [424, 401] on button "Hans Soruco_fuse1165_NGE" at bounding box center [416, 399] width 16 height 16
click at [648, 384] on button "NGE" at bounding box center [656, 385] width 16 height 16
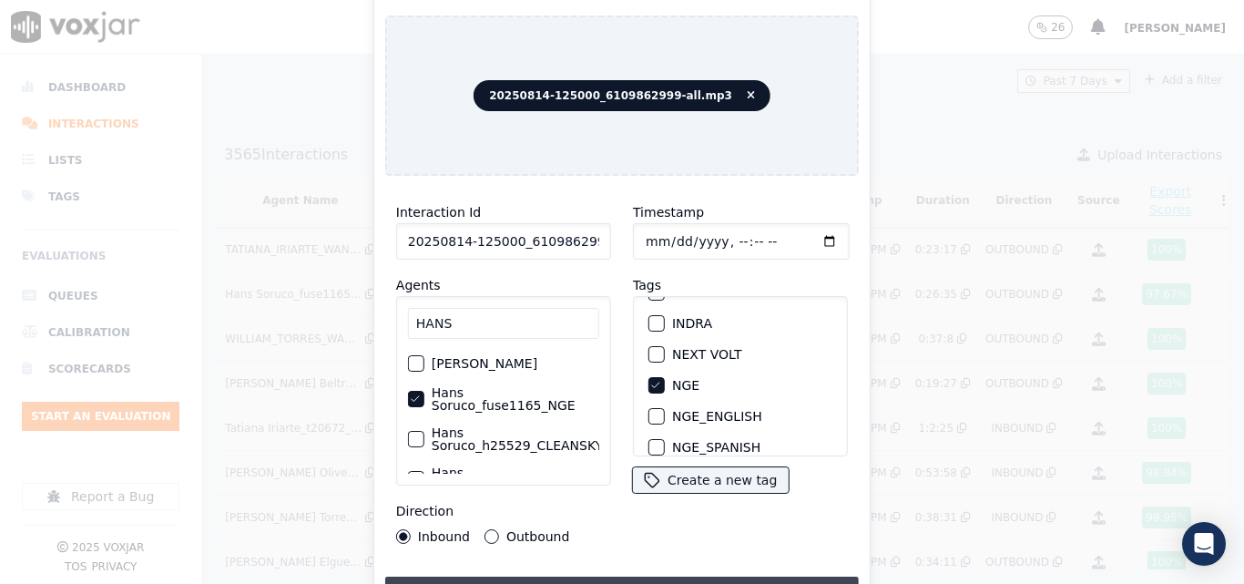
click at [683, 576] on button "Upload interaction to start evaluation" at bounding box center [621, 592] width 473 height 33
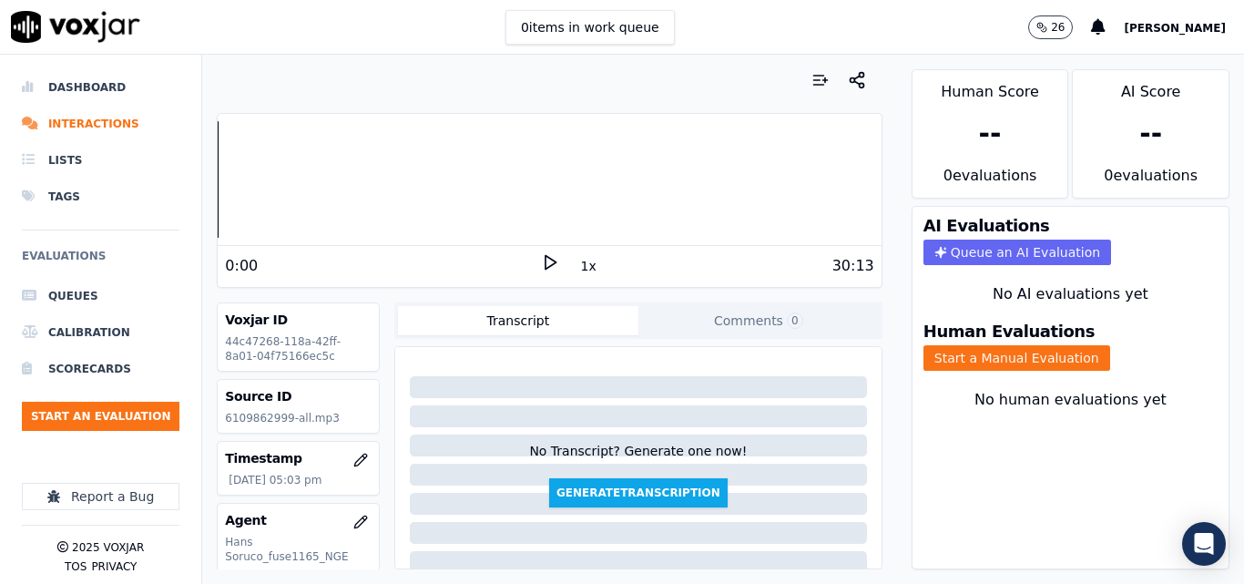
click at [545, 259] on polygon at bounding box center [550, 263] width 11 height 14
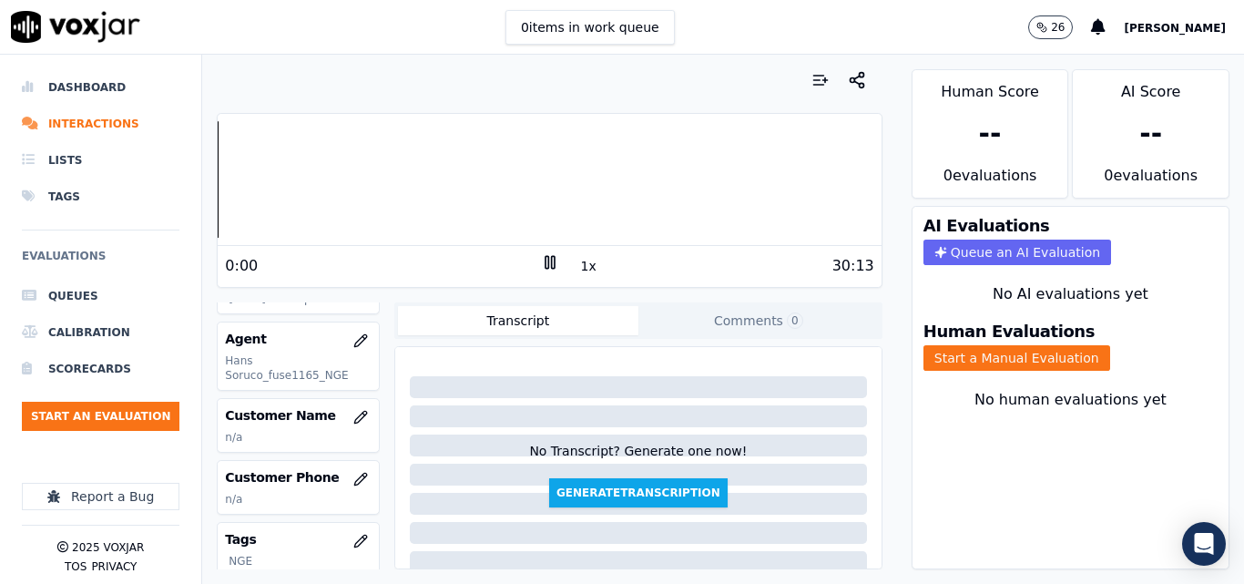
scroll to position [182, 0]
click at [577, 270] on button "1x" at bounding box center [588, 265] width 23 height 25
click at [577, 270] on button "1.5x" at bounding box center [595, 265] width 36 height 25
click at [996, 351] on button "Start a Manual Evaluation" at bounding box center [1016, 357] width 187 height 25
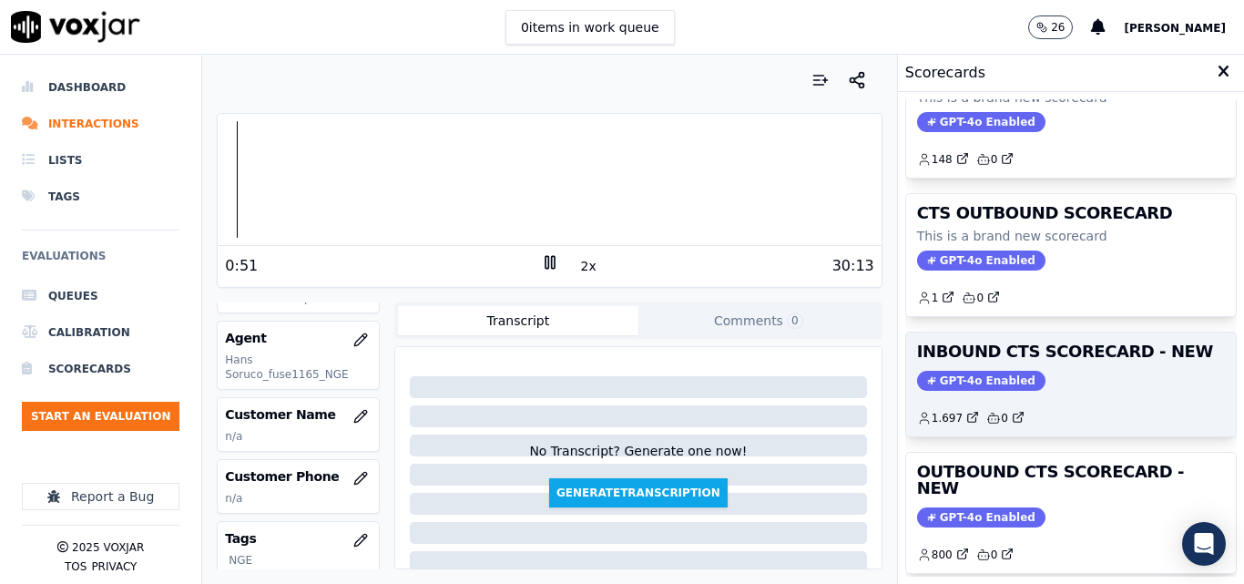
scroll to position [91, 0]
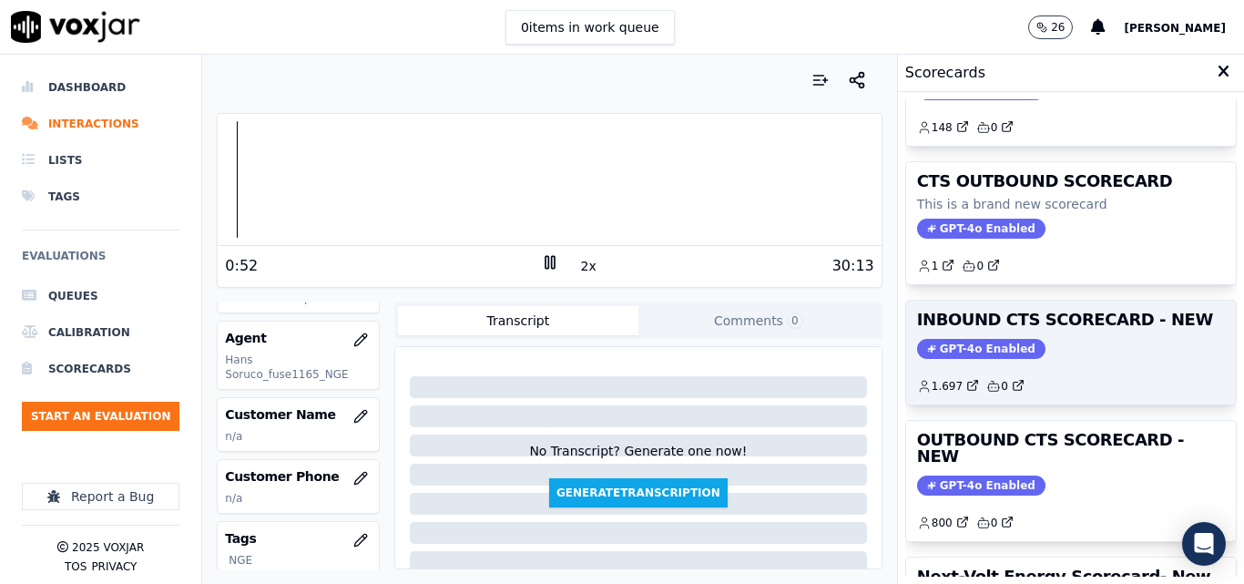
click at [1072, 360] on div "INBOUND CTS SCORECARD - NEW GPT-4o Enabled 1.697 0" at bounding box center [1071, 352] width 330 height 104
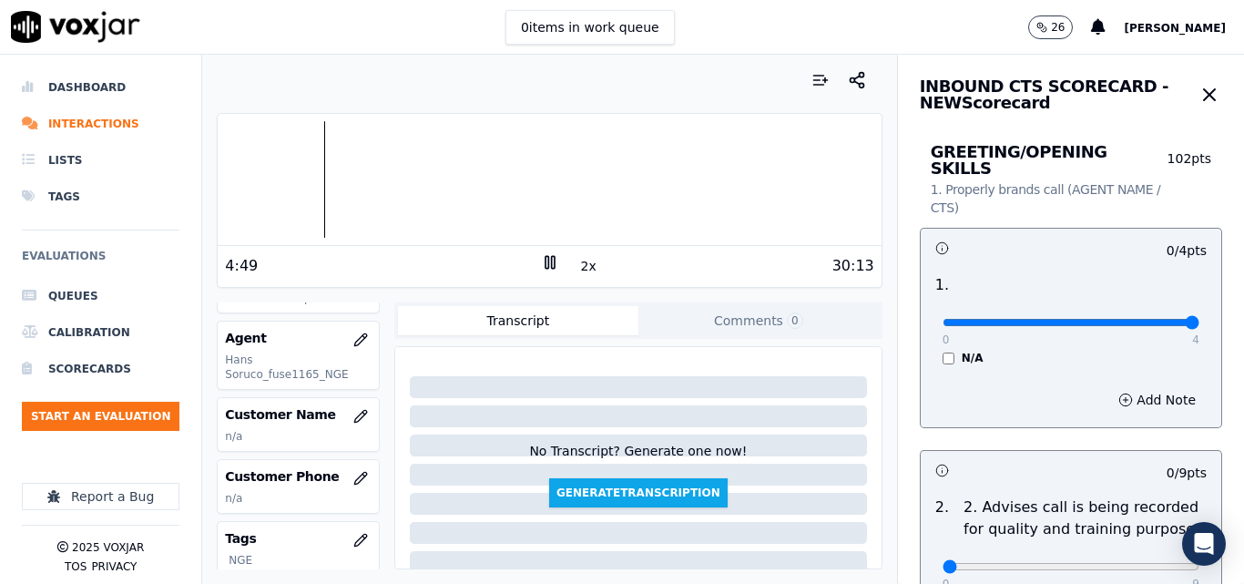
drag, startPoint x: 1133, startPoint y: 303, endPoint x: 1243, endPoint y: 307, distance: 109.3
type input "4"
click at [1199, 319] on input "range" at bounding box center [1070, 322] width 257 height 7
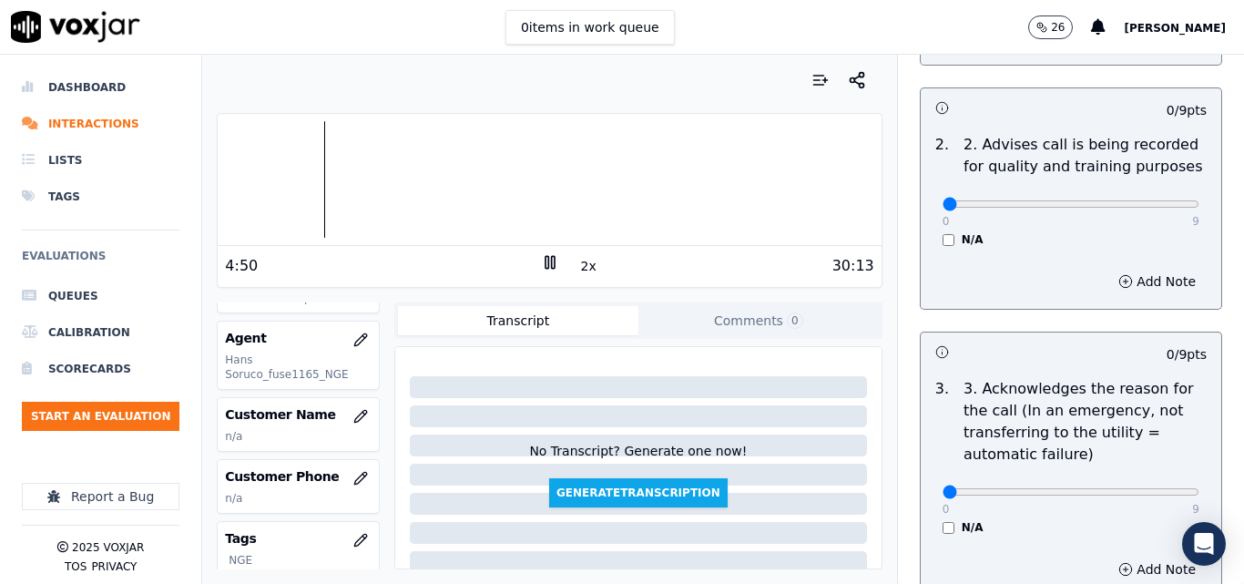
scroll to position [364, 0]
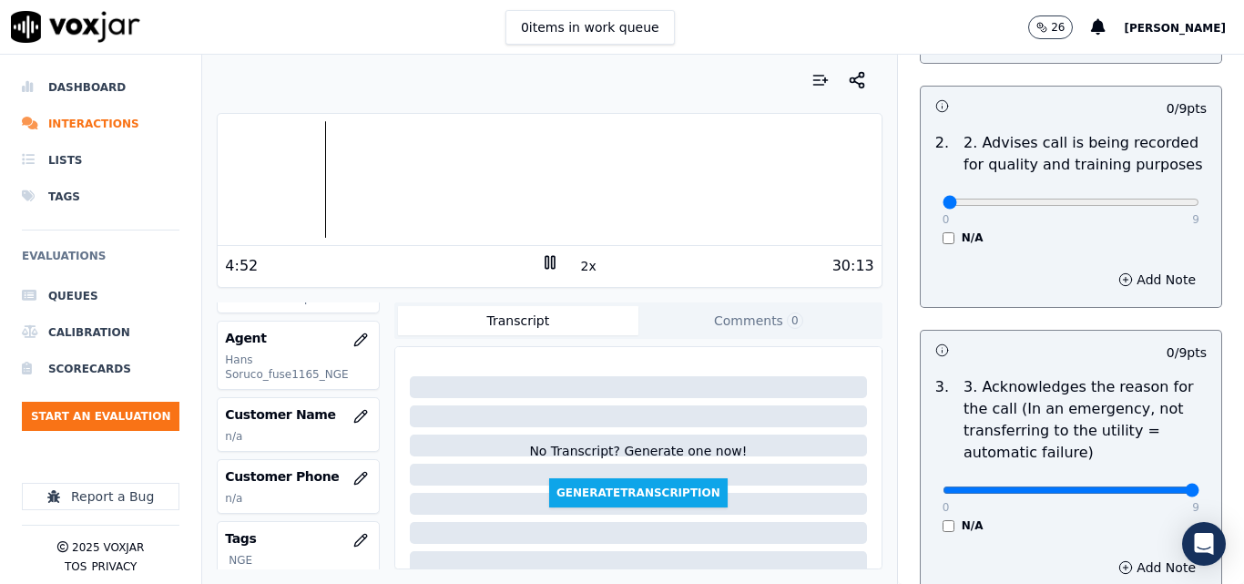
drag, startPoint x: 1123, startPoint y: 471, endPoint x: 1214, endPoint y: 467, distance: 90.2
type input "9"
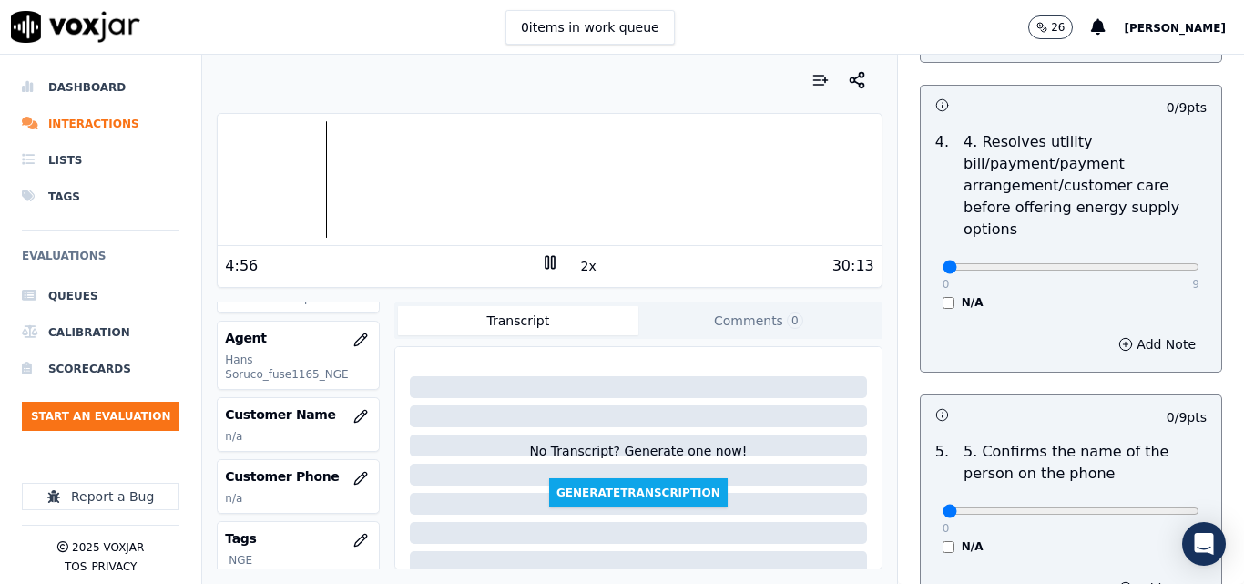
scroll to position [1001, 0]
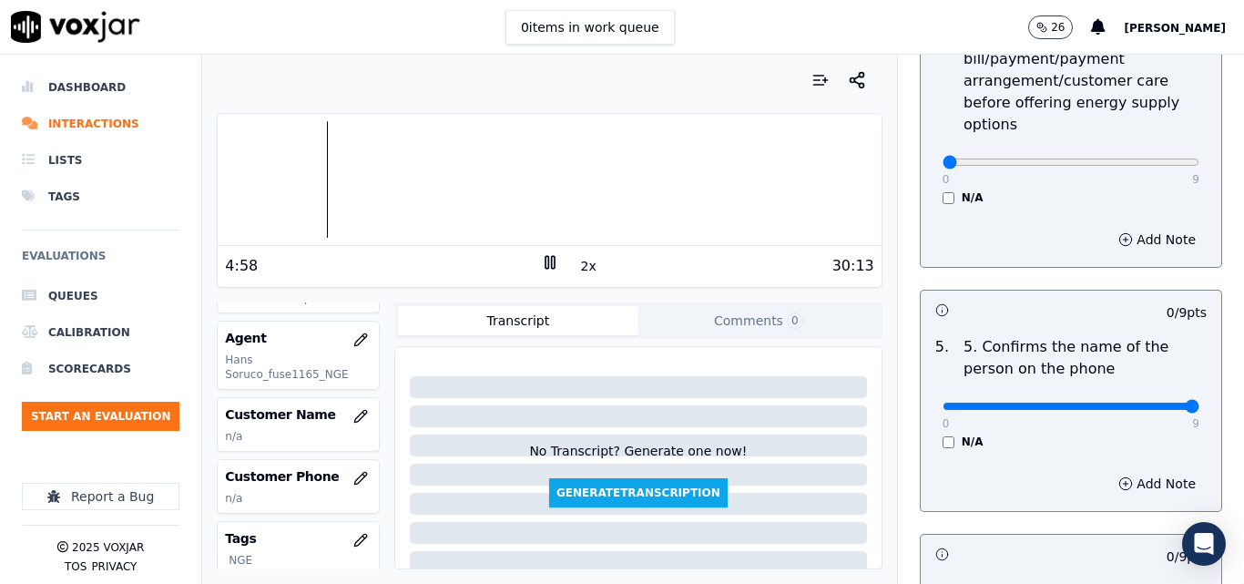
drag, startPoint x: 1155, startPoint y: 390, endPoint x: 1136, endPoint y: 363, distance: 32.6
type input "9"
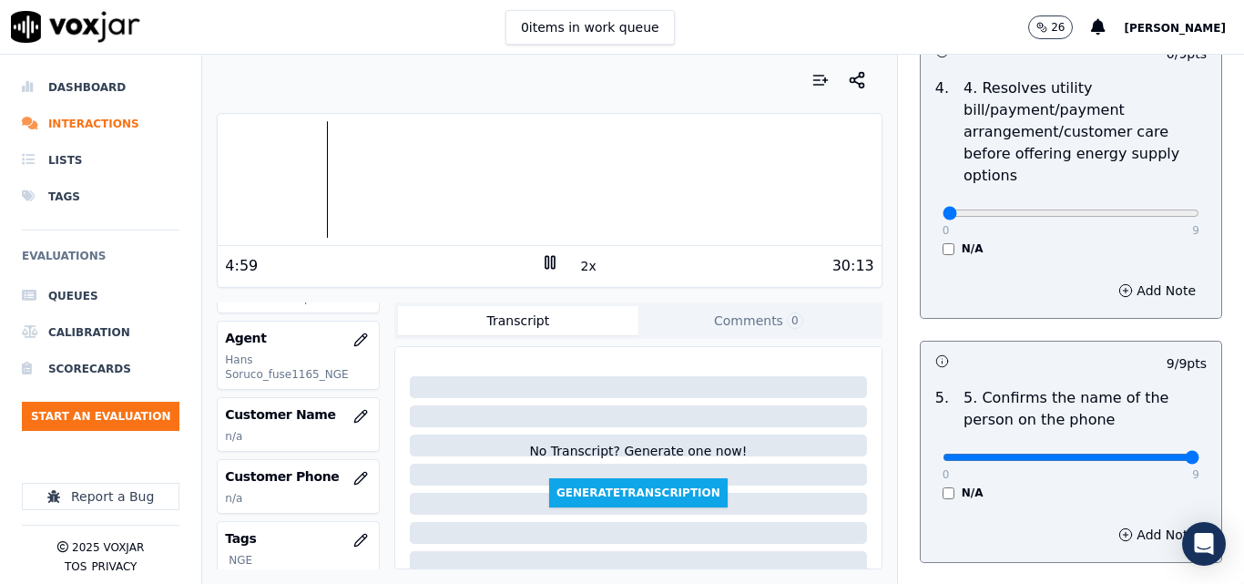
scroll to position [910, 0]
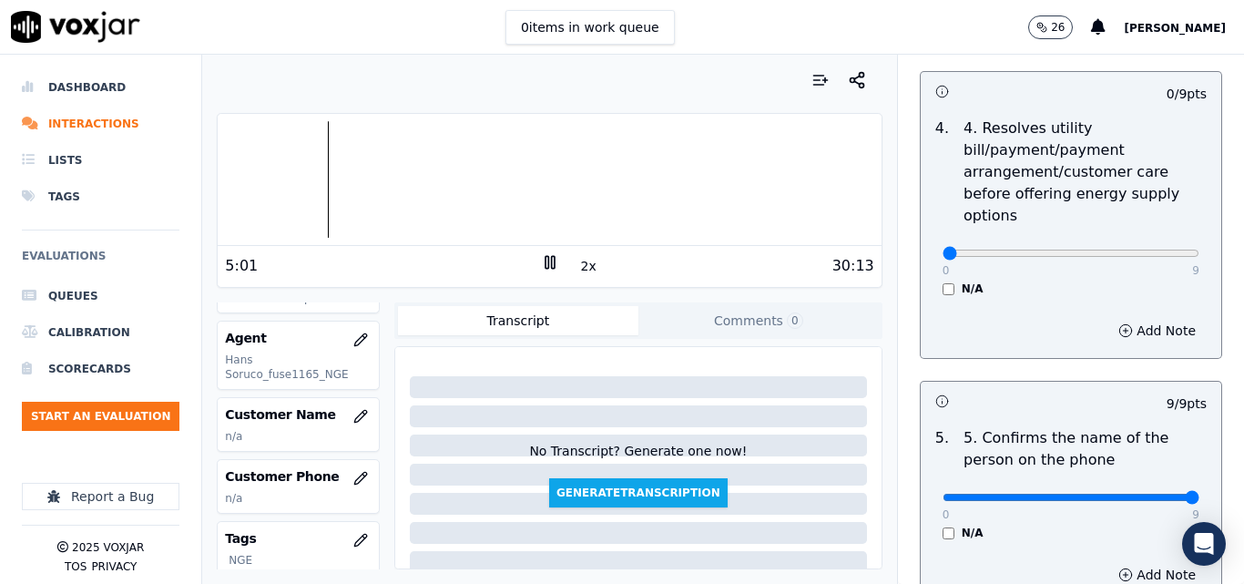
click at [961, 281] on label "N/A" at bounding box center [972, 288] width 22 height 15
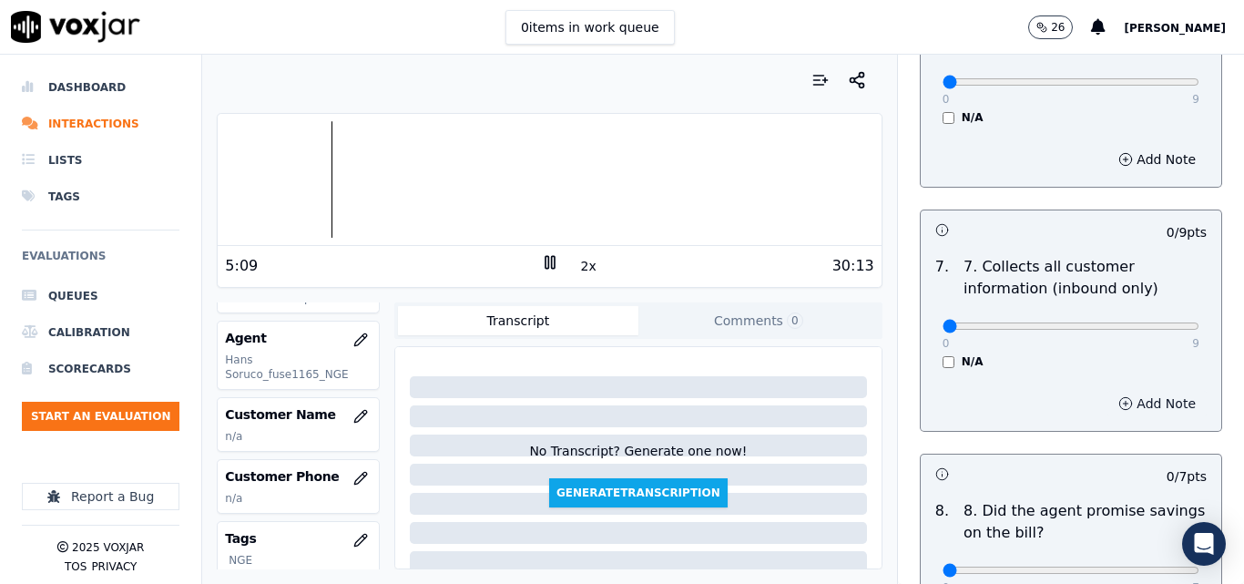
scroll to position [1639, 0]
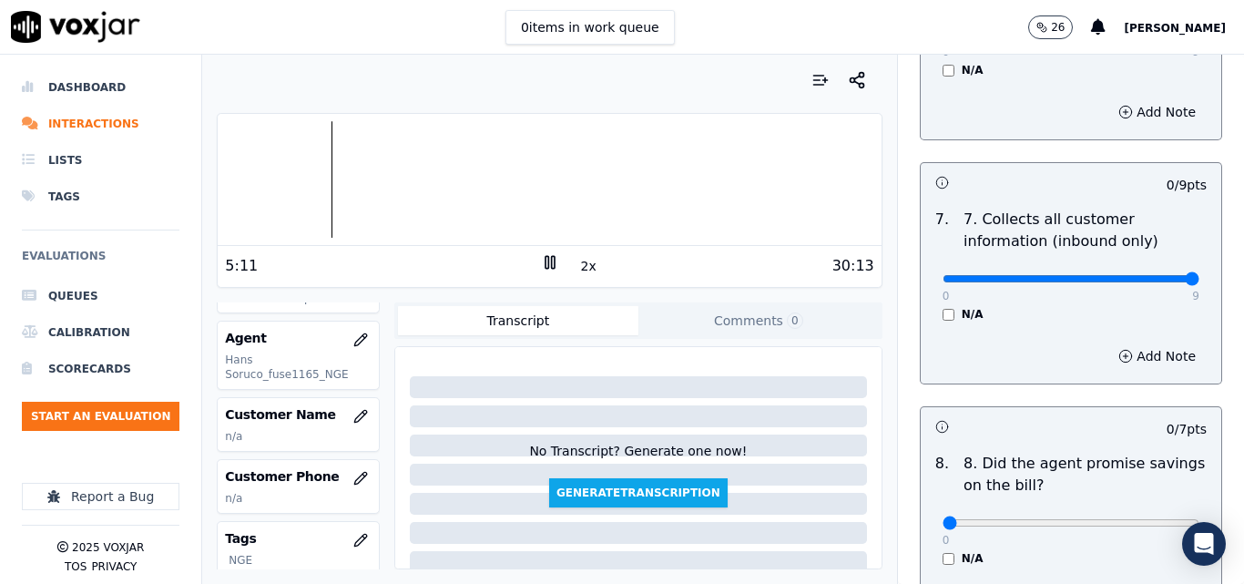
drag, startPoint x: 1174, startPoint y: 257, endPoint x: 1101, endPoint y: 262, distance: 73.0
type input "9"
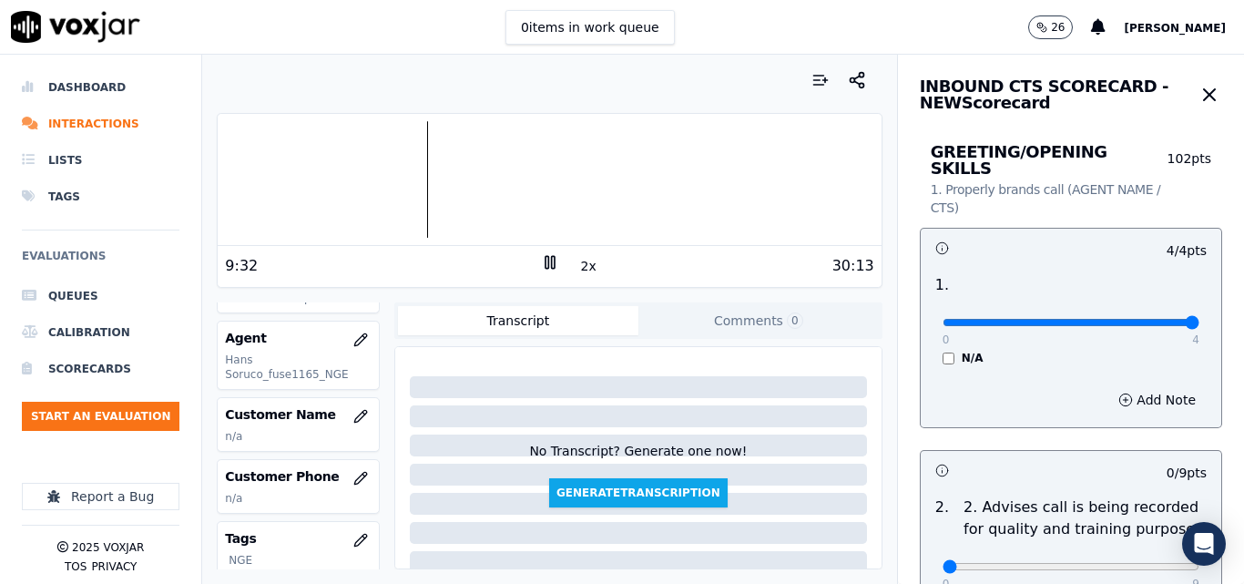
scroll to position [182, 0]
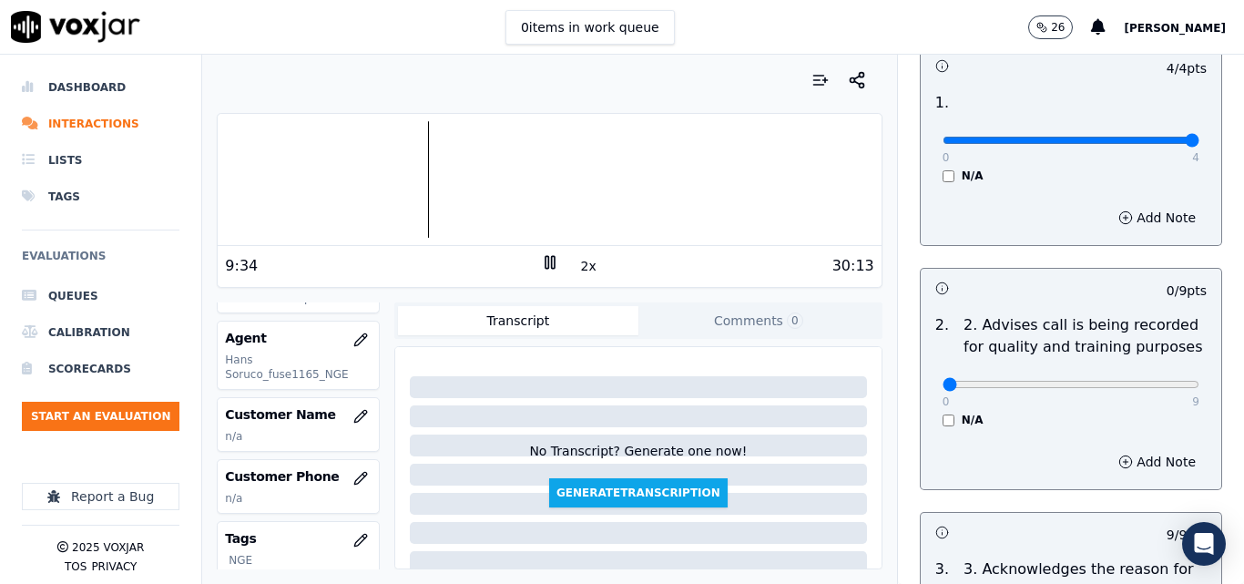
click at [1166, 376] on div "0 9 N/A" at bounding box center [1071, 392] width 286 height 69
type input "9"
click at [1153, 144] on input "range" at bounding box center [1070, 140] width 257 height 7
click at [415, 151] on div at bounding box center [549, 179] width 663 height 117
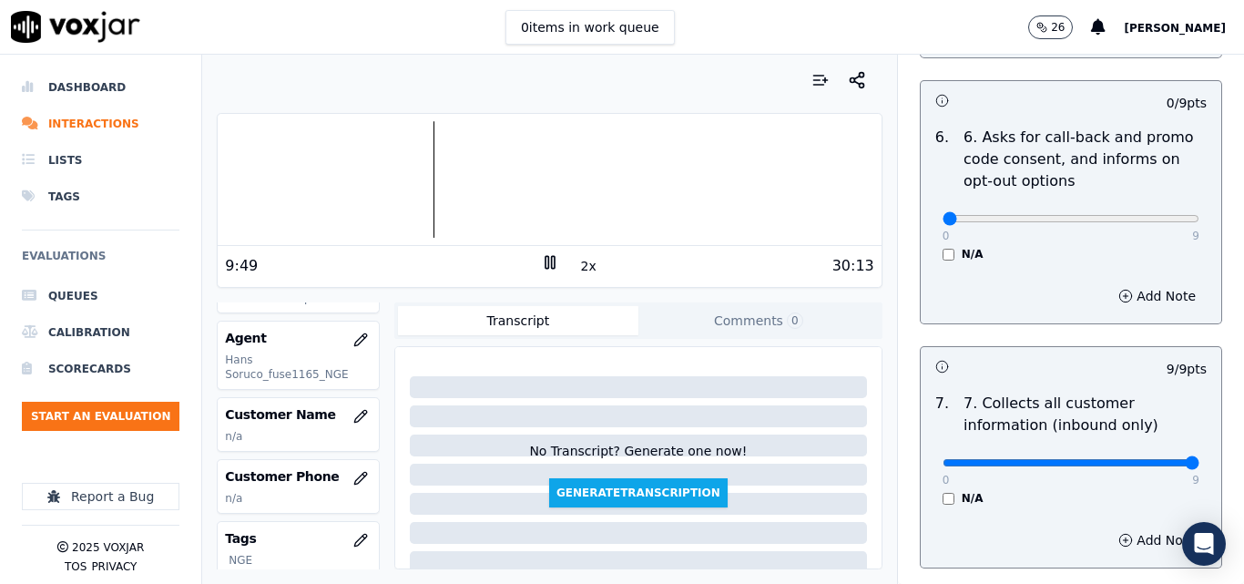
scroll to position [1457, 0]
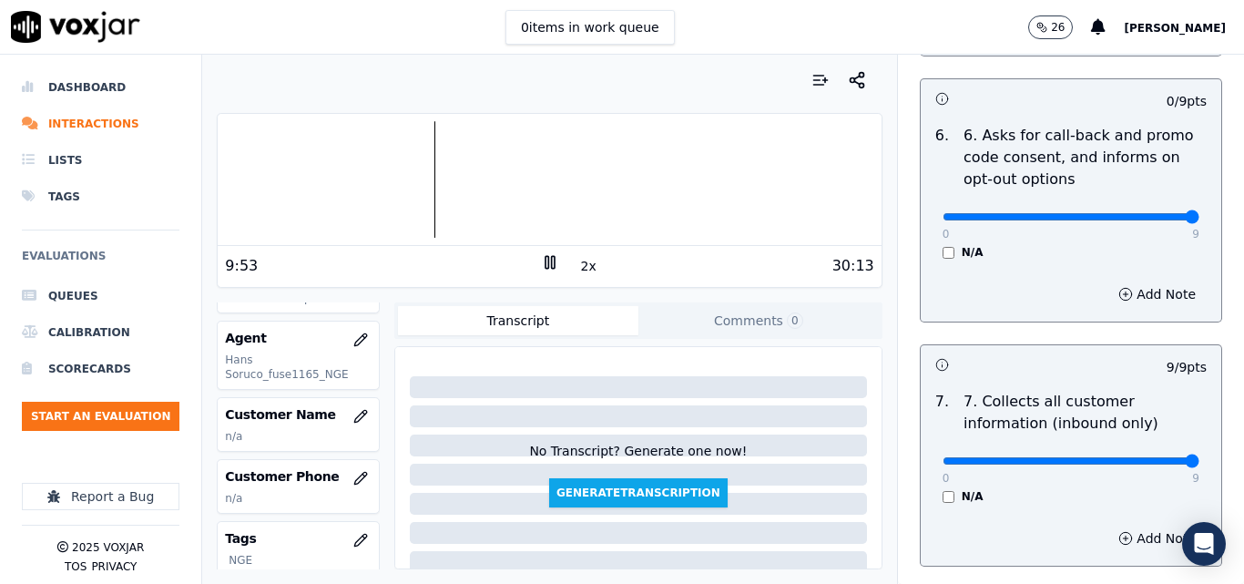
type input "9"
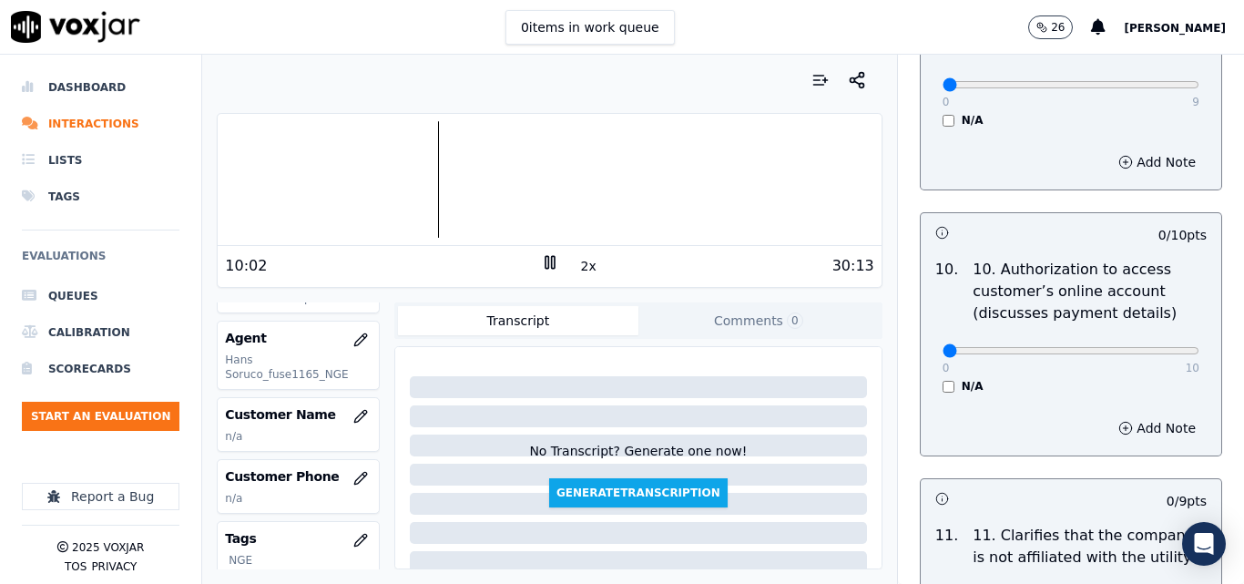
scroll to position [2549, 0]
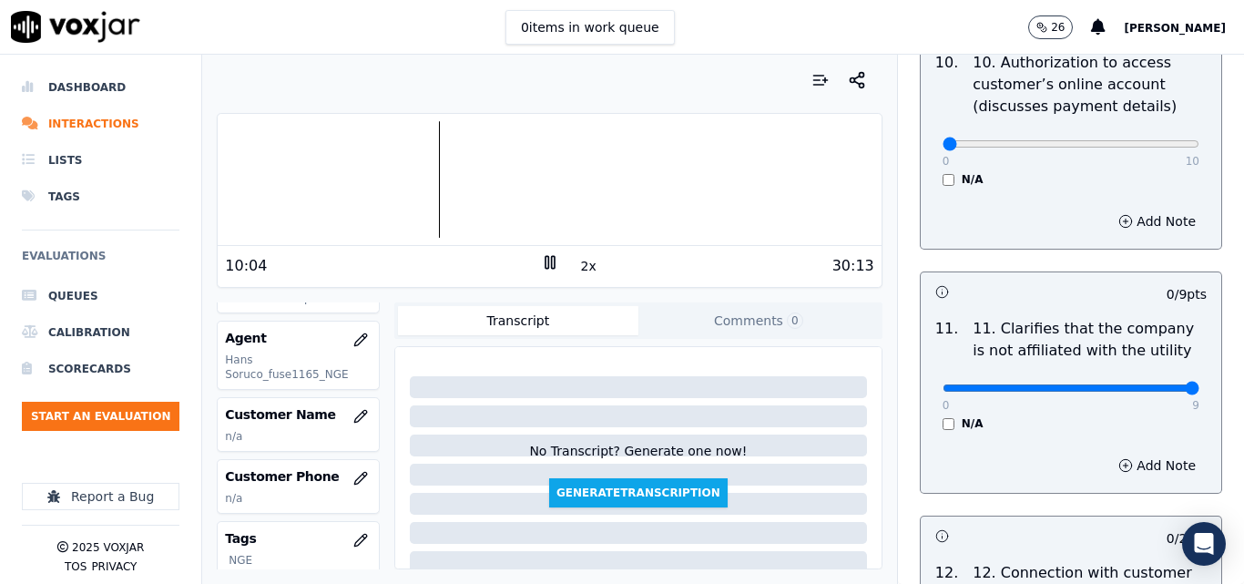
drag, startPoint x: 1120, startPoint y: 371, endPoint x: 1166, endPoint y: 357, distance: 48.4
type input "9"
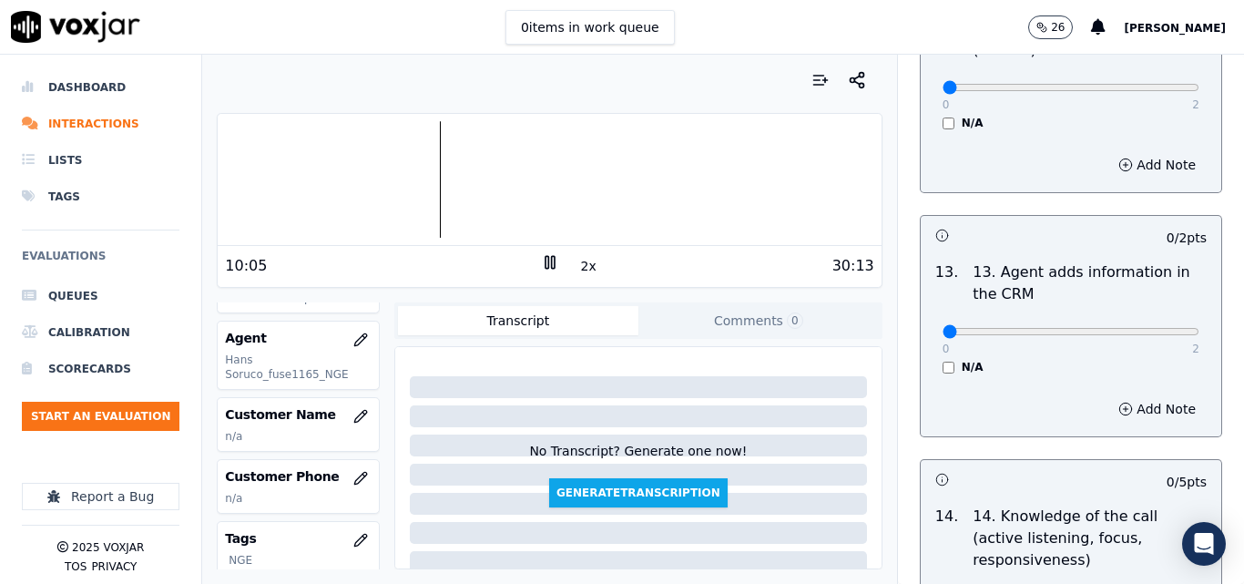
scroll to position [3095, 0]
type input "2"
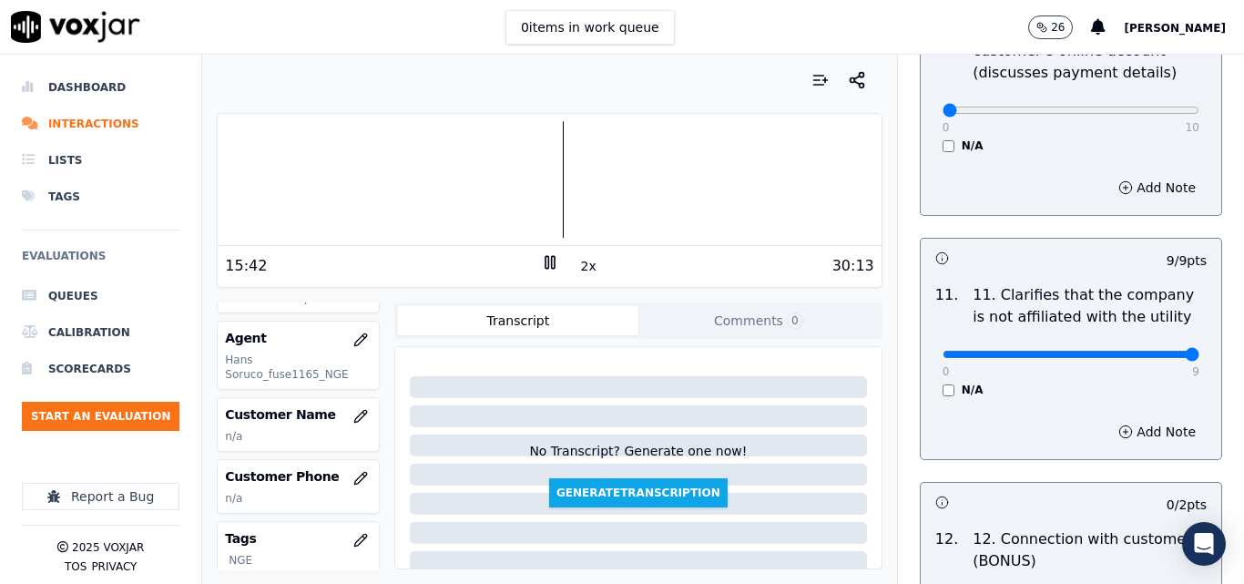
scroll to position [2687, 0]
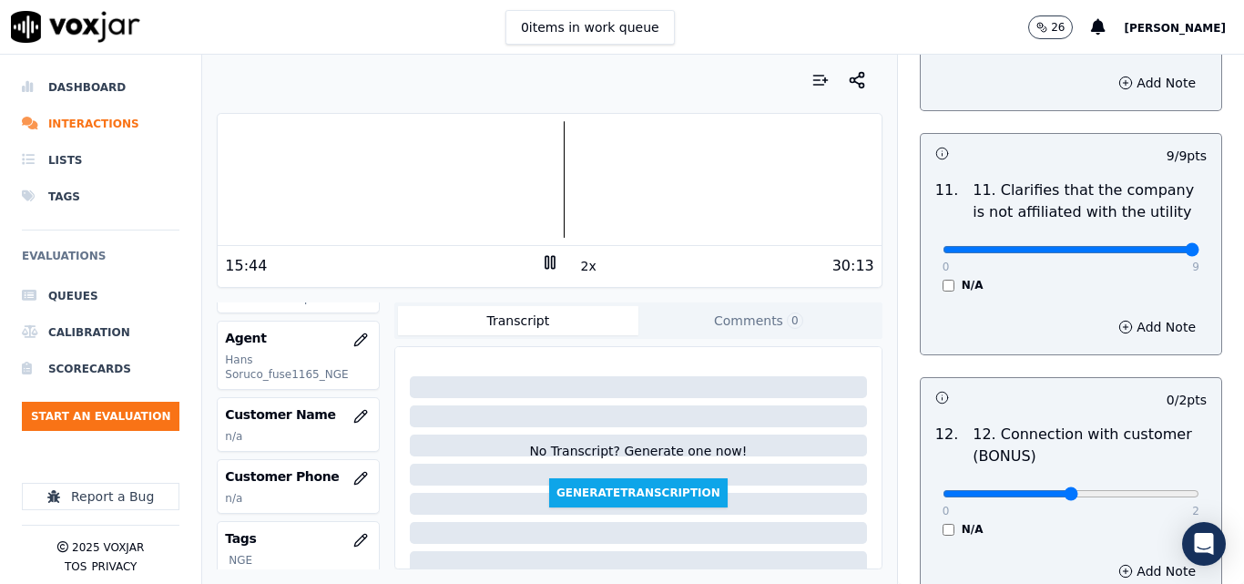
type input "1"
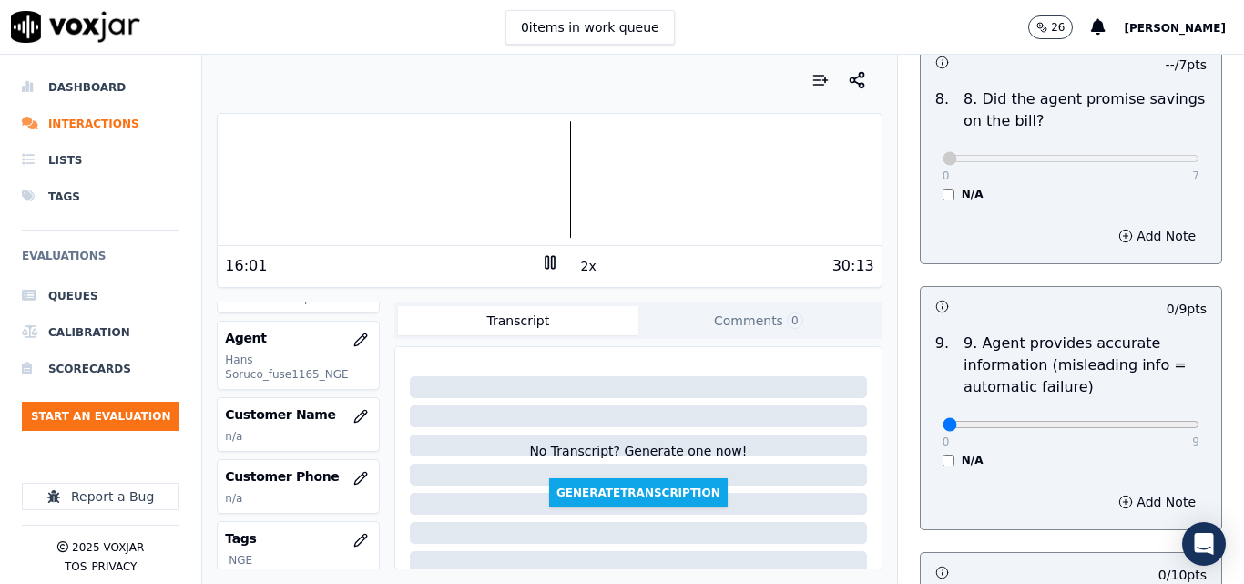
scroll to position [2094, 0]
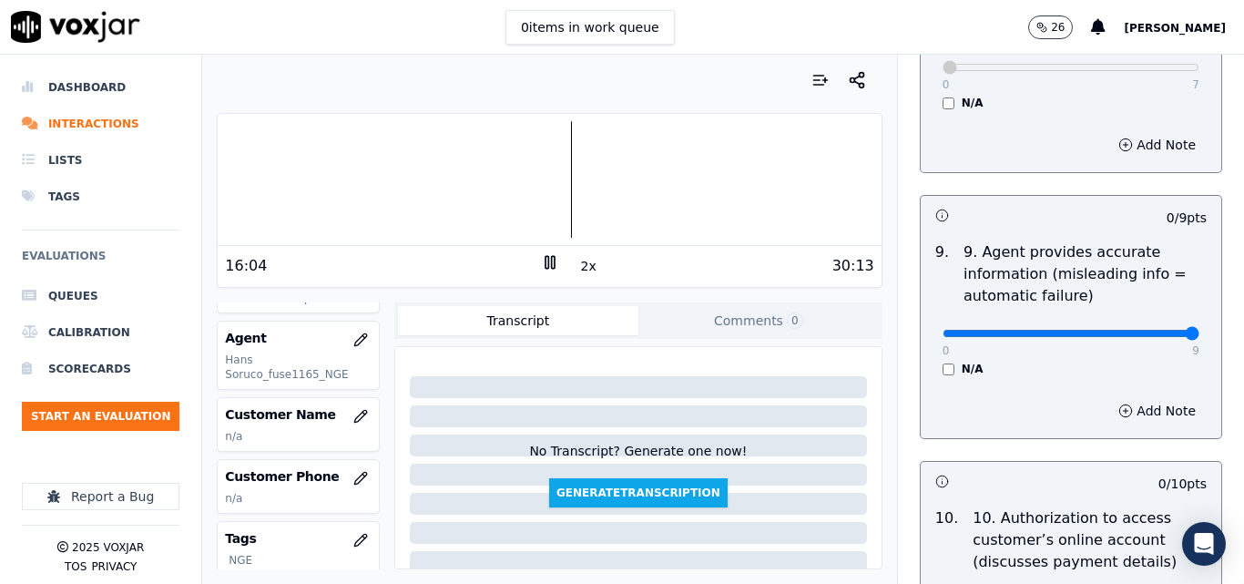
drag, startPoint x: 1140, startPoint y: 324, endPoint x: 1163, endPoint y: 318, distance: 23.6
type input "9"
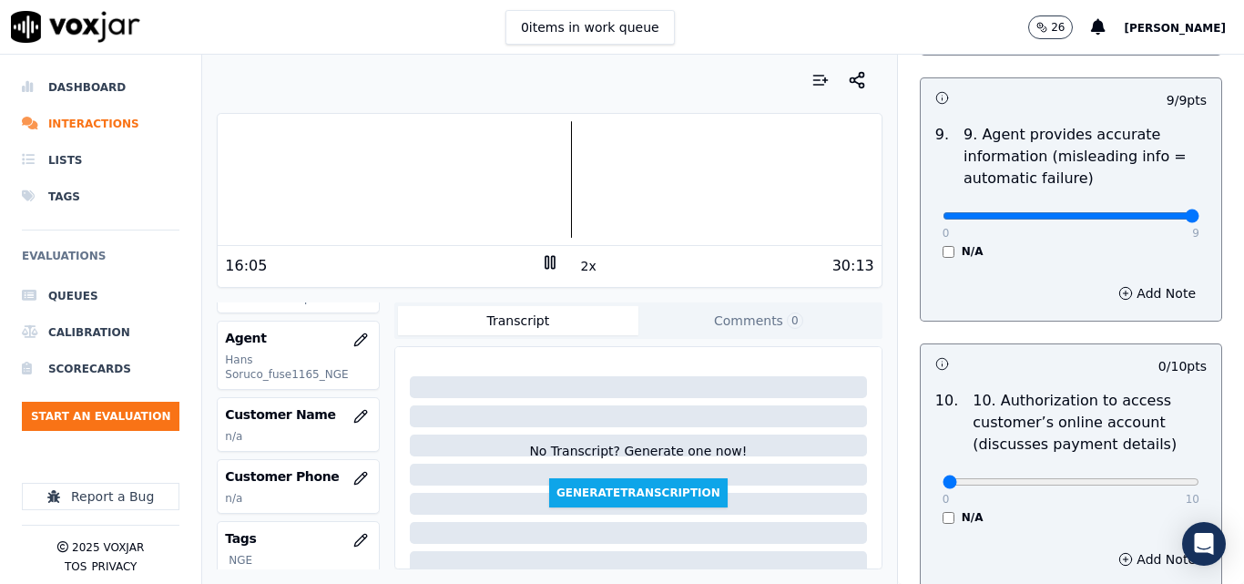
scroll to position [2367, 0]
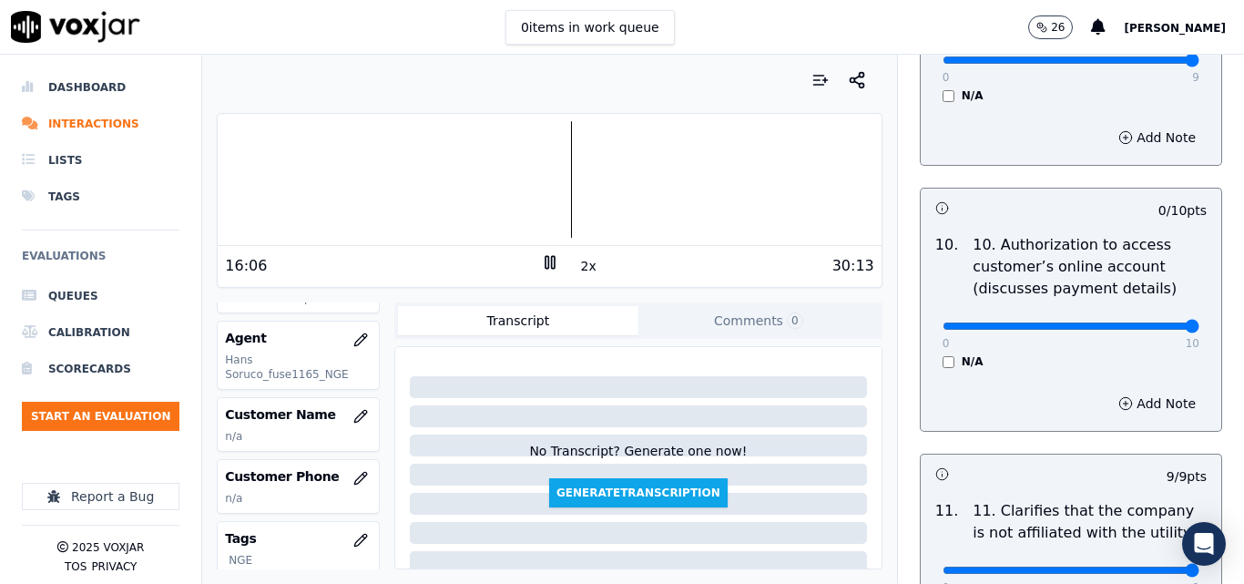
type input "10"
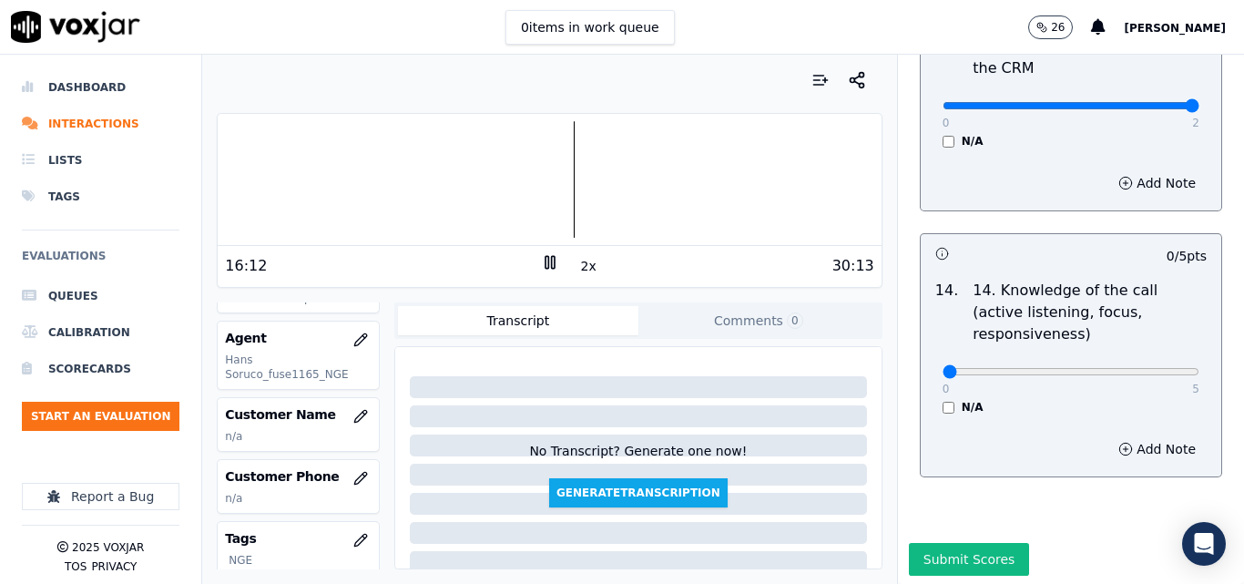
scroll to position [3325, 0]
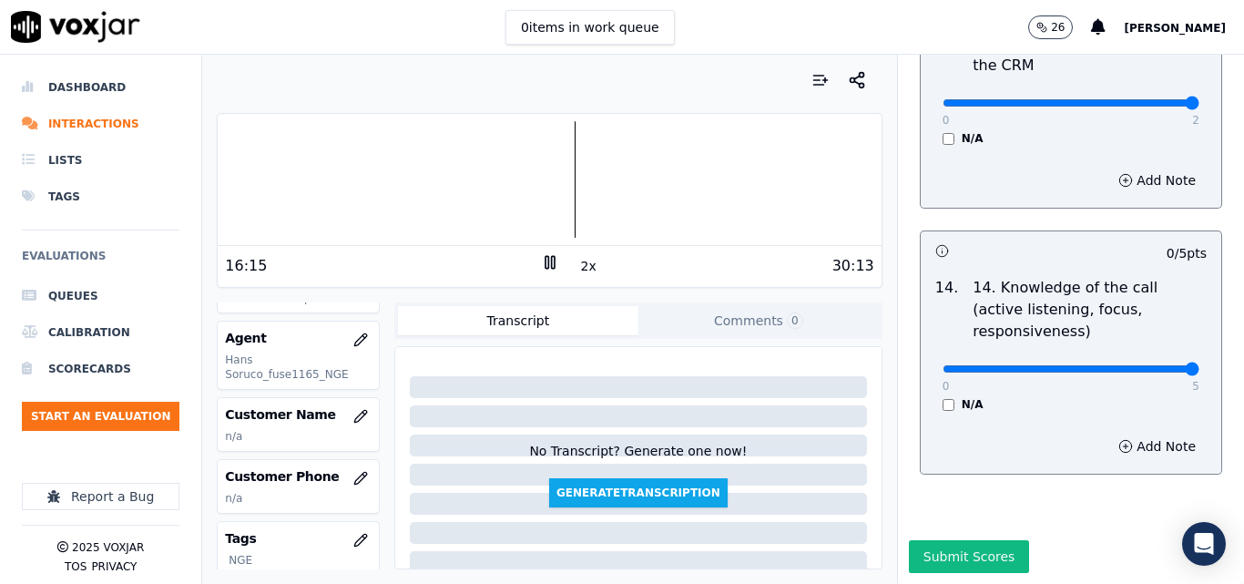
type input "5"
click at [961, 540] on button "Submit Scores" at bounding box center [969, 556] width 121 height 33
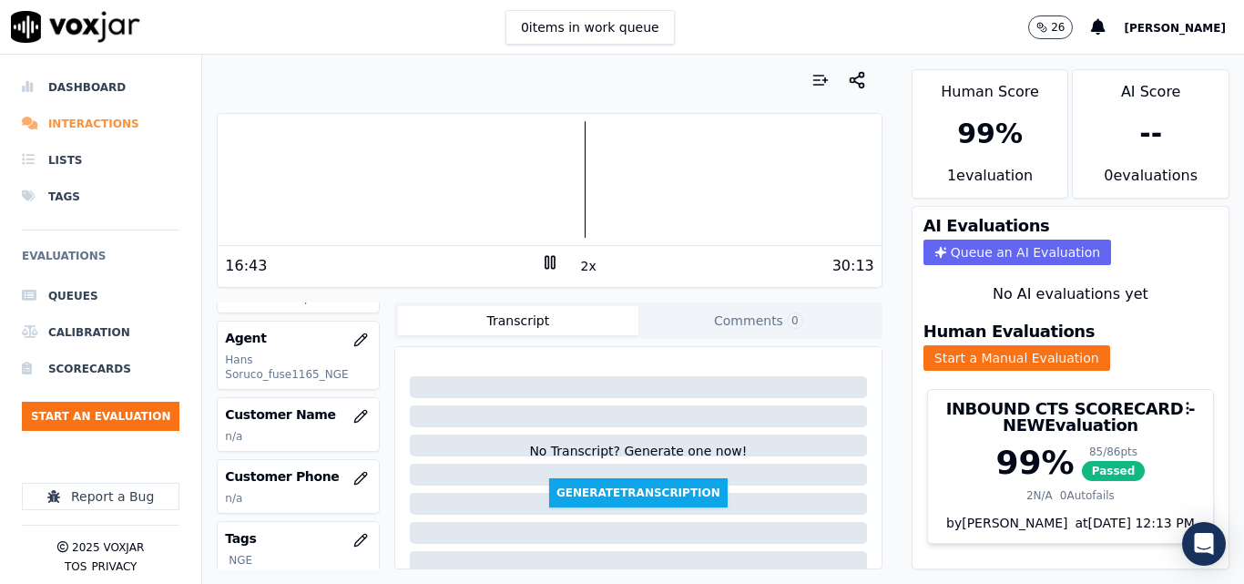
click at [90, 126] on li "Interactions" at bounding box center [100, 124] width 157 height 36
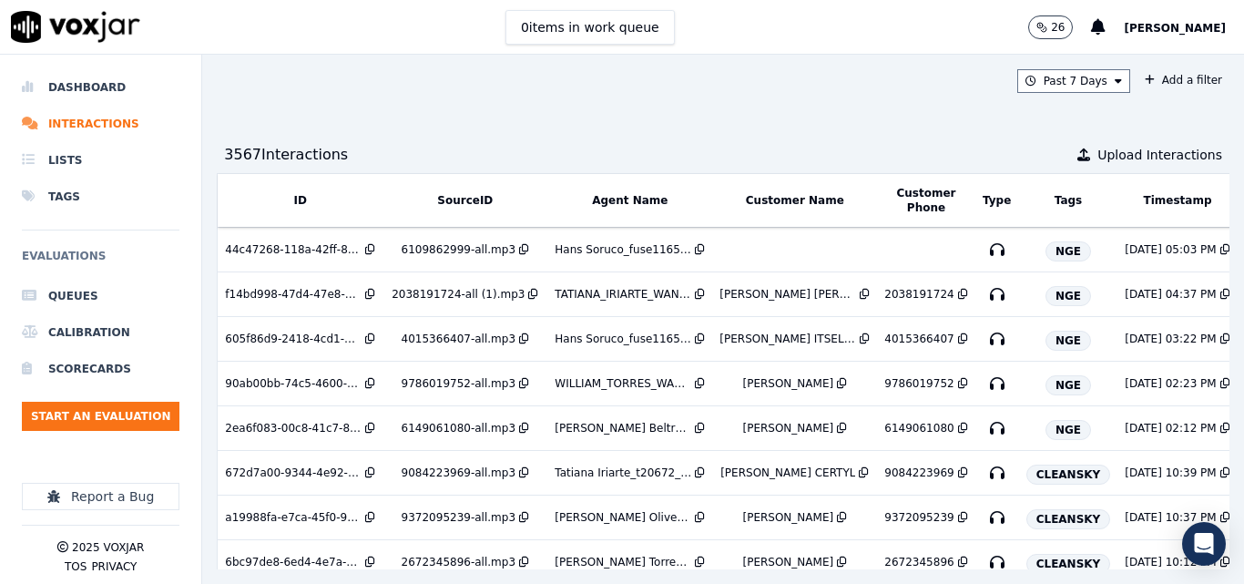
scroll to position [0, 314]
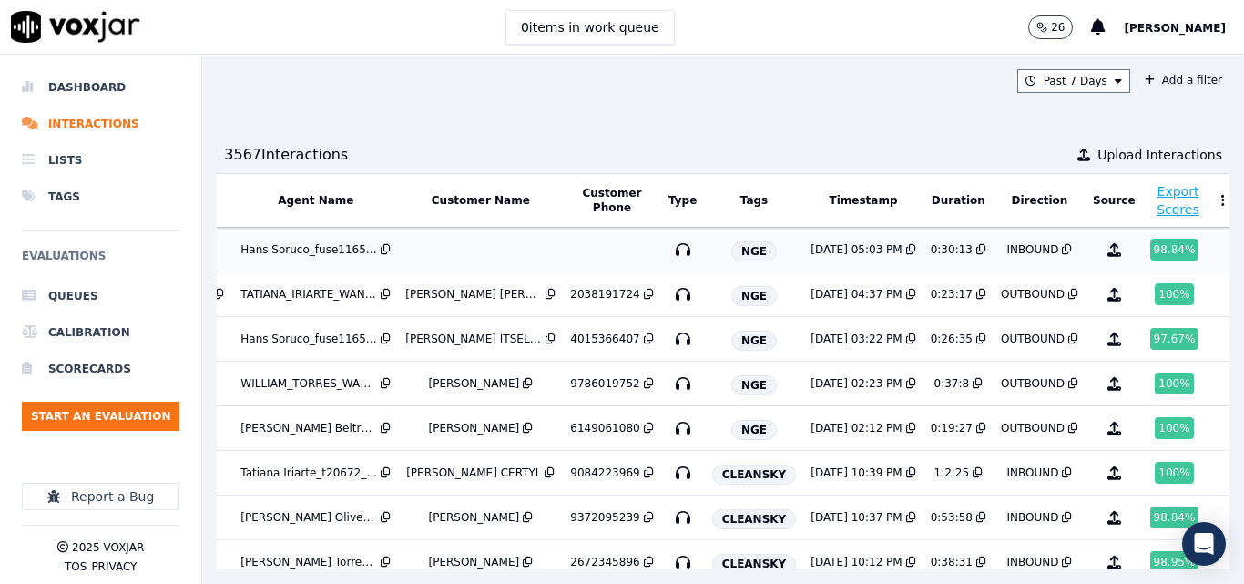
click at [999, 259] on td "INBOUND" at bounding box center [1039, 250] width 92 height 45
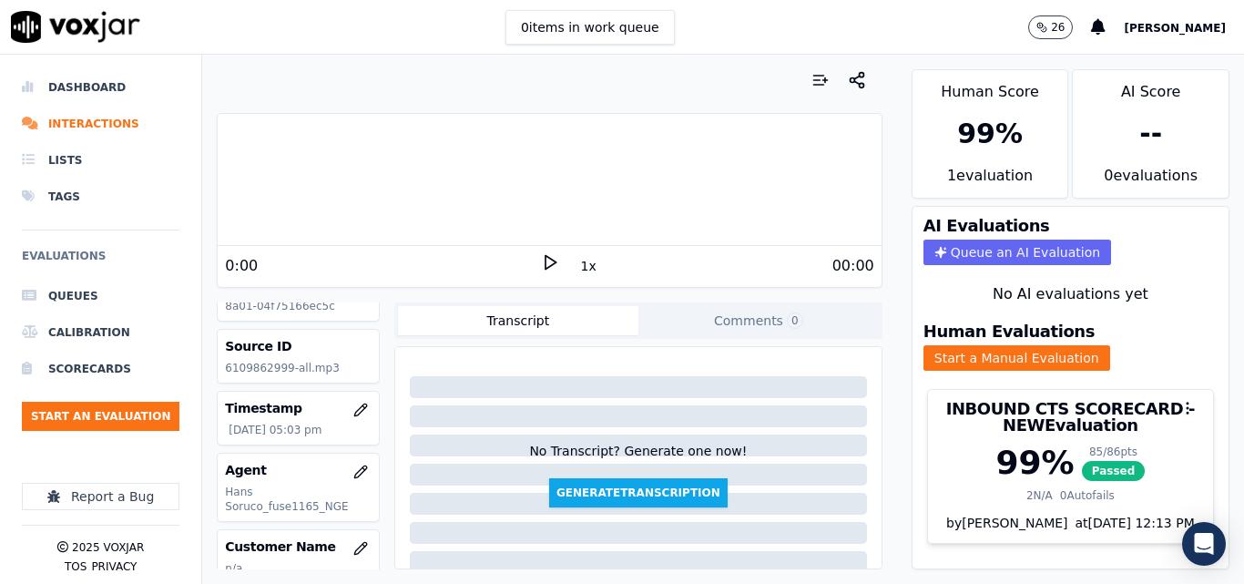
scroll to position [91, 0]
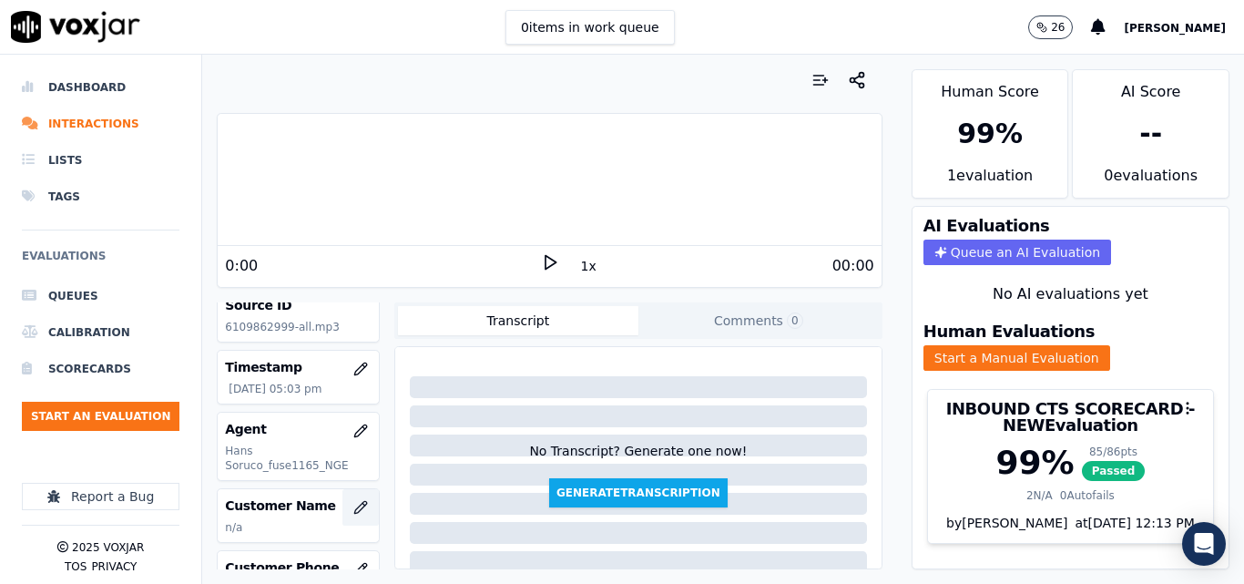
click at [337, 324] on div "Source ID 6109862999-all.mp3" at bounding box center [298, 315] width 161 height 53
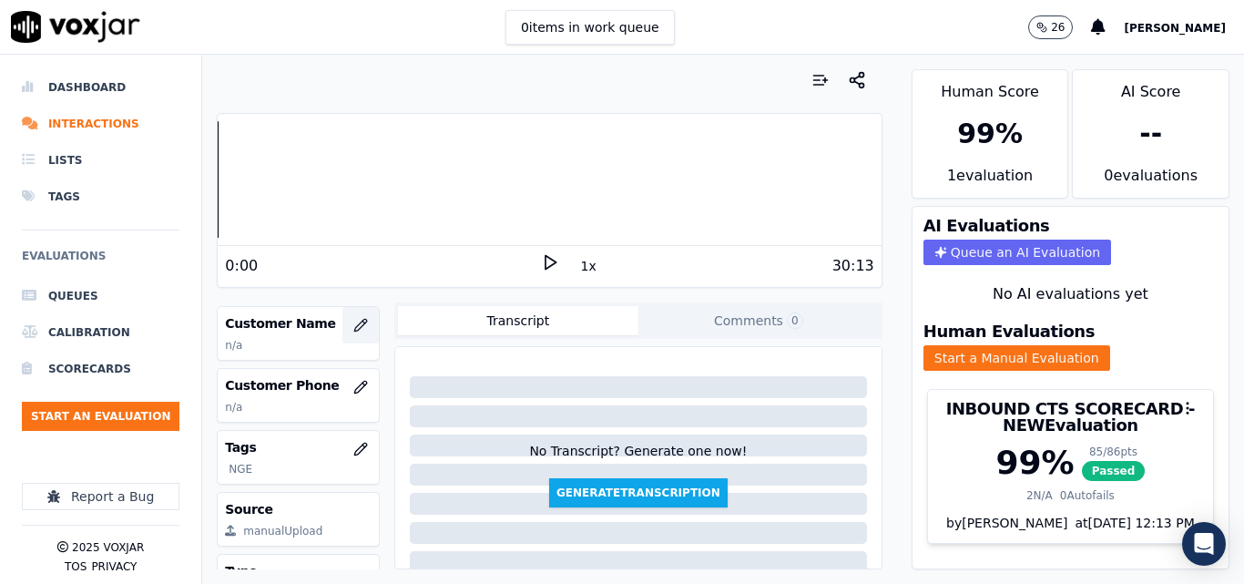
click at [354, 330] on icon "button" at bounding box center [360, 325] width 12 height 12
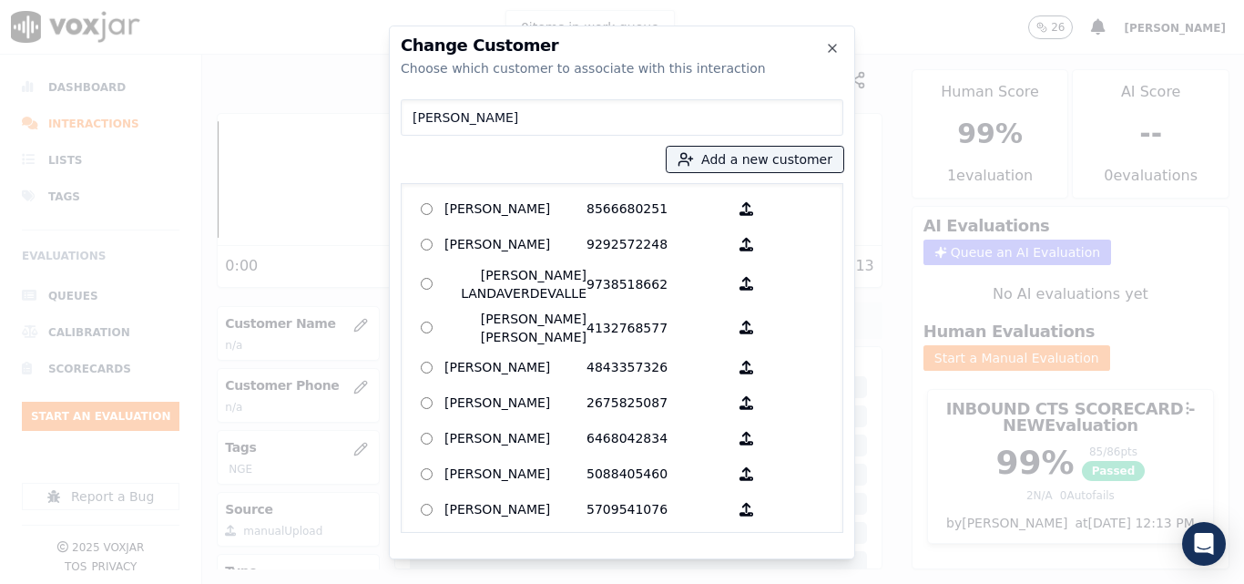
type input "[PERSON_NAME]"
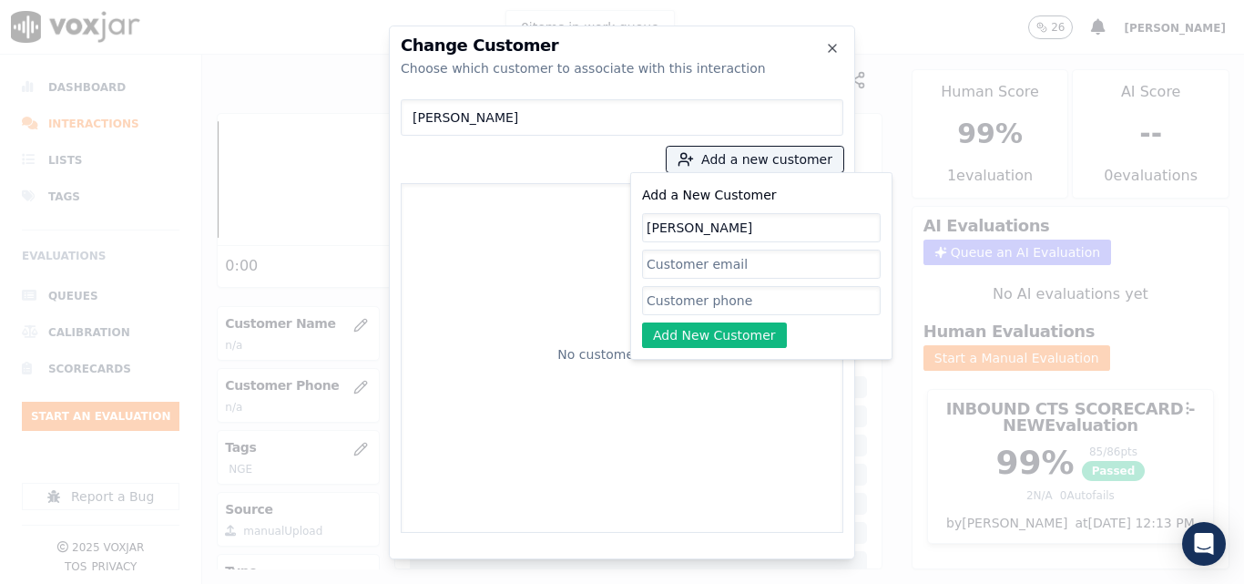
type input "[PERSON_NAME]"
paste input "6109862999"
type input "6109862999"
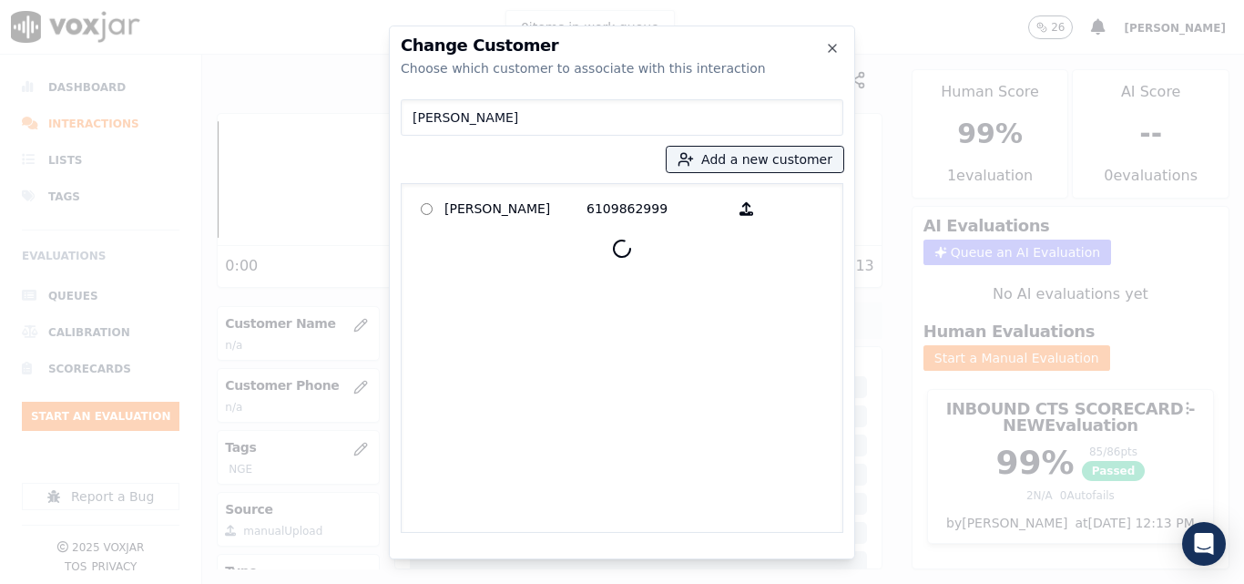
click at [513, 200] on p "[PERSON_NAME]" at bounding box center [515, 209] width 142 height 28
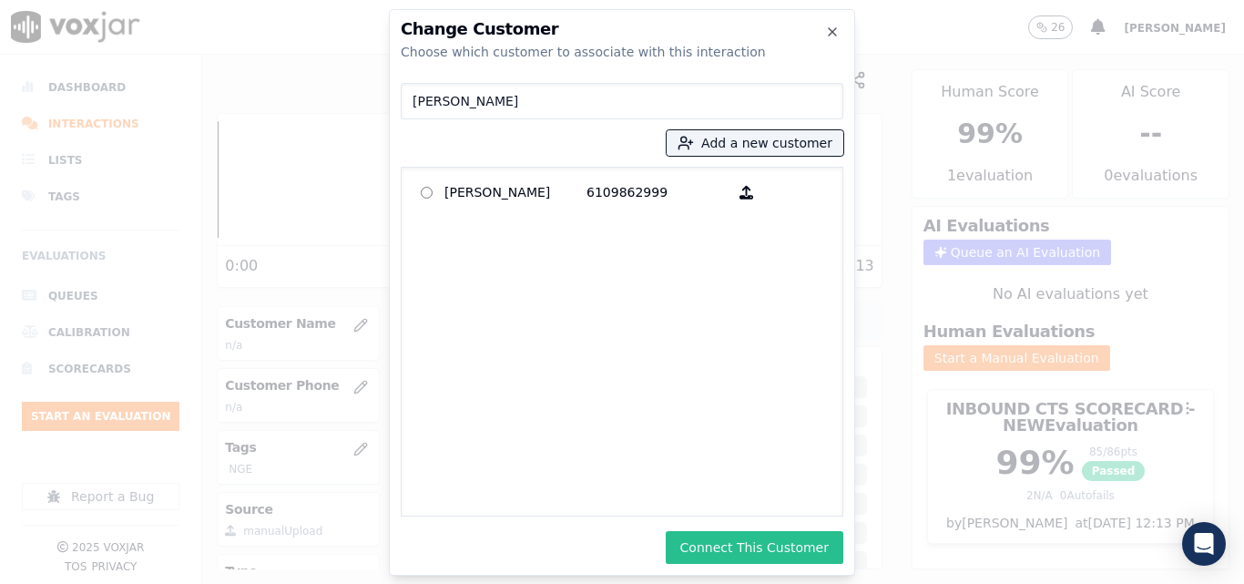
click at [726, 542] on button "Connect This Customer" at bounding box center [755, 547] width 178 height 33
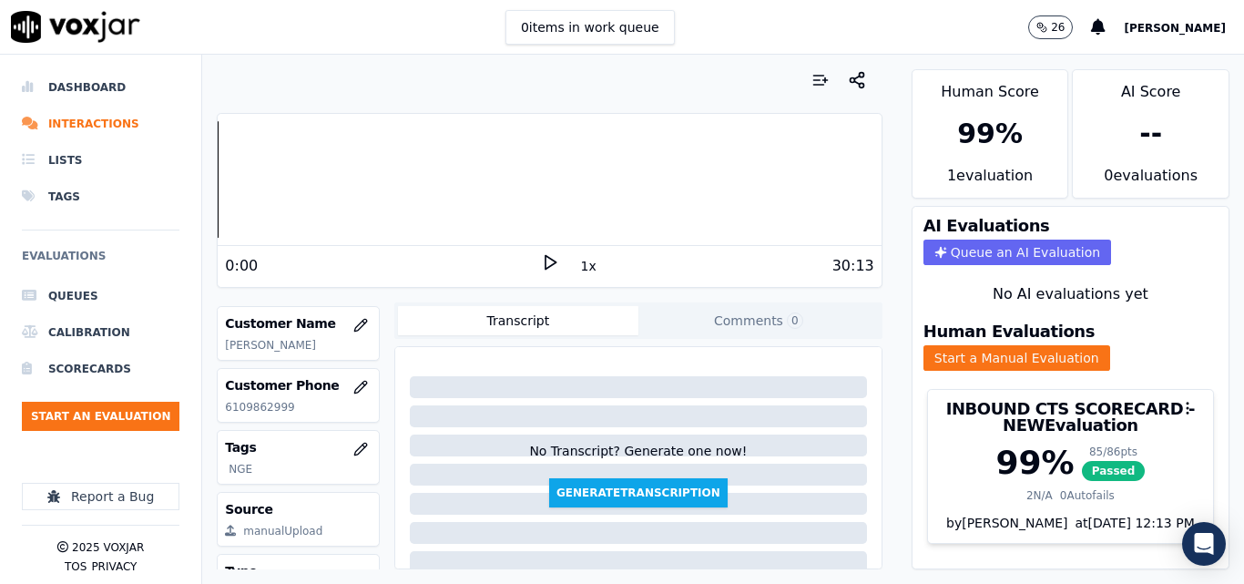
scroll to position [353, 0]
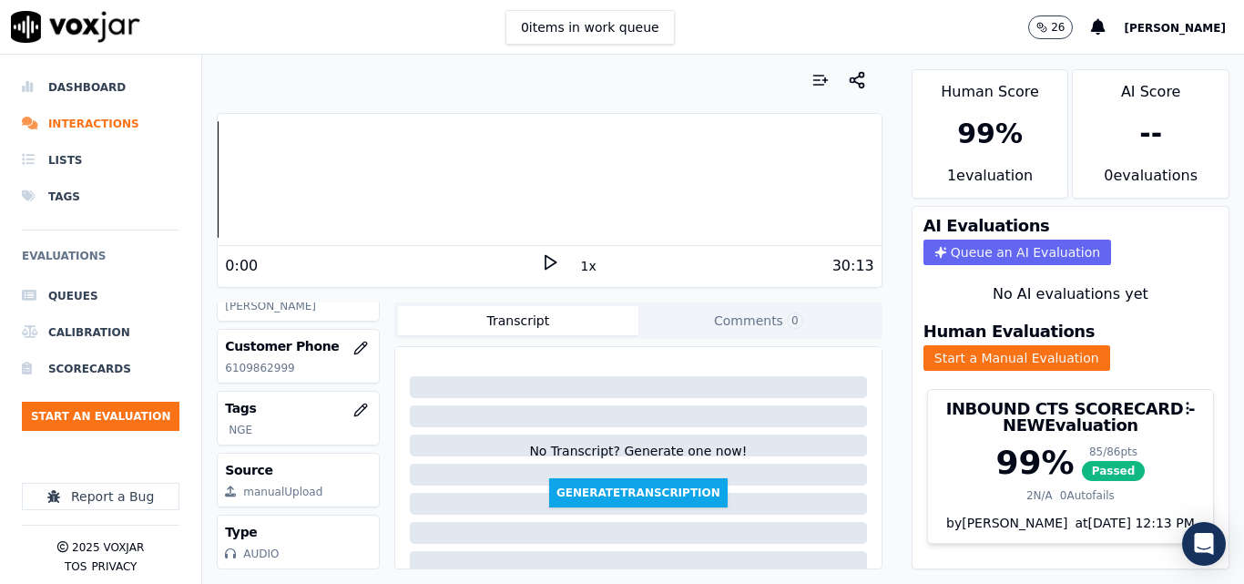
click at [546, 268] on icon at bounding box center [550, 262] width 18 height 18
click at [577, 261] on button "1x" at bounding box center [588, 265] width 23 height 25
click at [577, 261] on button "1.5x" at bounding box center [595, 265] width 36 height 25
click at [108, 120] on li "Interactions" at bounding box center [100, 124] width 157 height 36
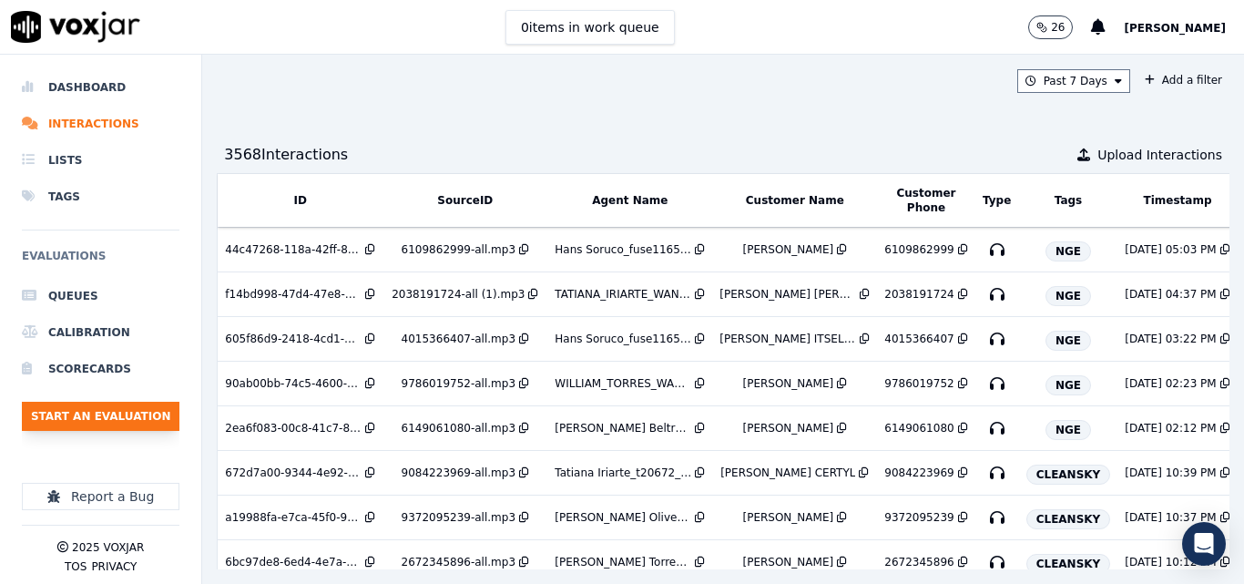
click at [137, 406] on button "Start an Evaluation" at bounding box center [100, 415] width 157 height 29
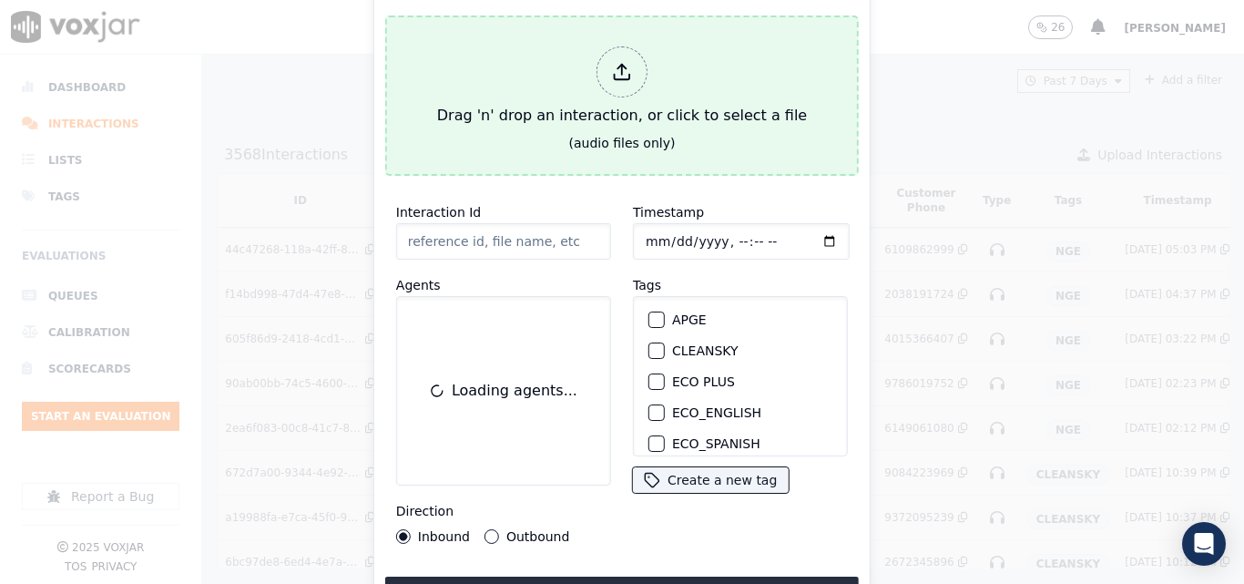
click at [590, 83] on div "Drag 'n' drop an interaction, or click to select a file" at bounding box center [622, 86] width 384 height 95
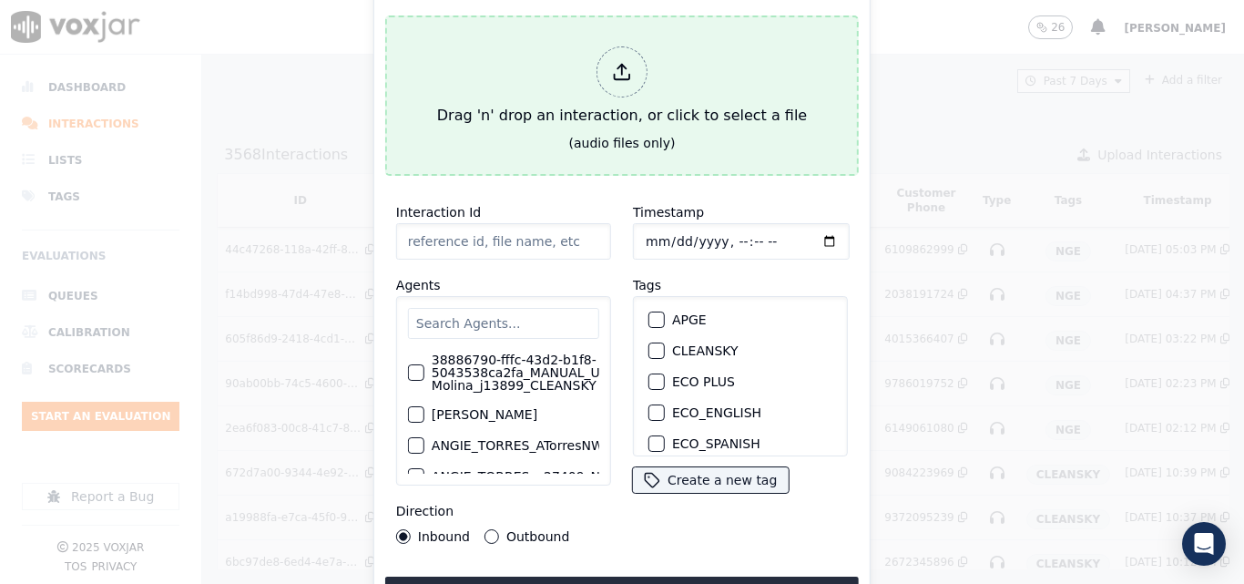
type input "20250814-104457_9786900601-all.mp3"
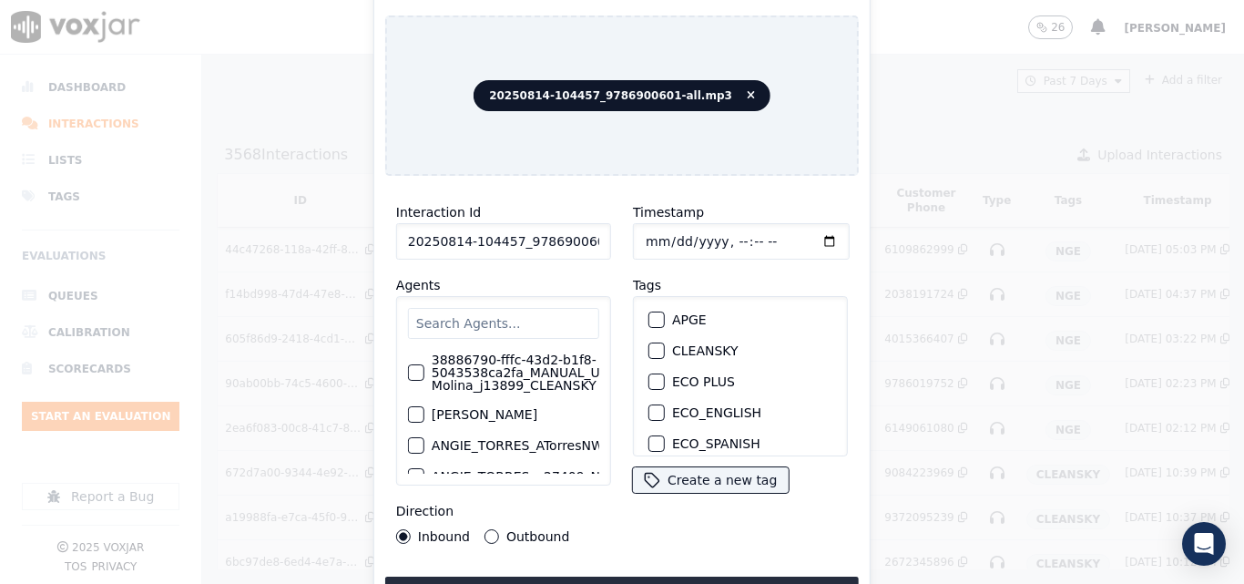
click at [478, 316] on input "text" at bounding box center [503, 323] width 191 height 31
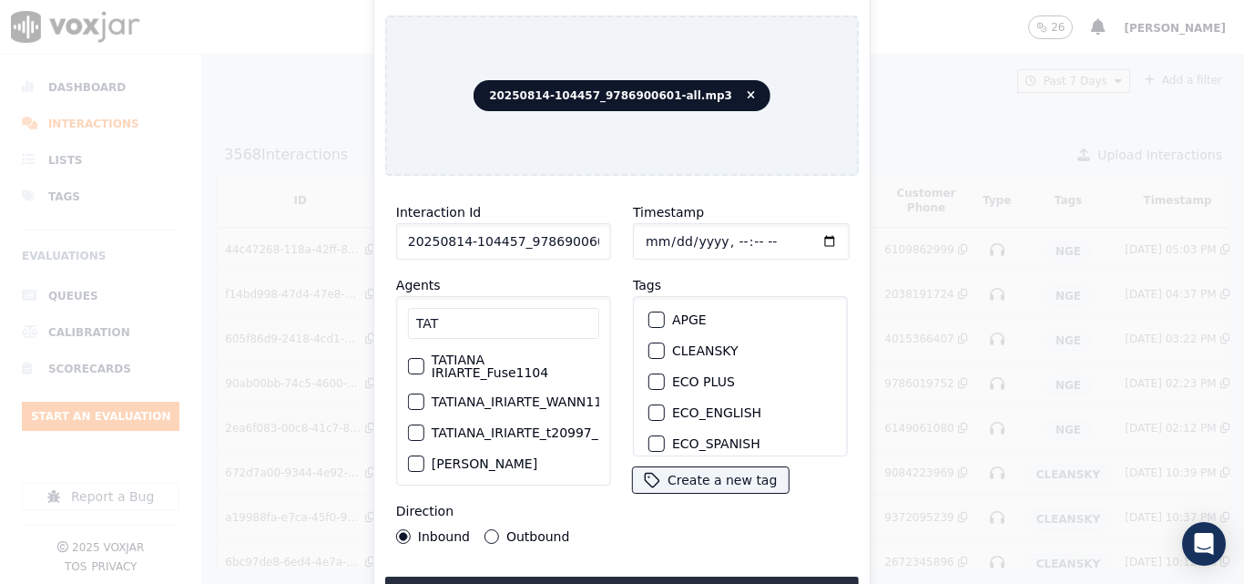
type input "TAT"
click at [483, 386] on div "TATIANA_IRIARTE_WANN1104_NGE" at bounding box center [503, 401] width 191 height 31
click at [486, 395] on label "TATIANA_IRIARTE_WANN1104_NGE" at bounding box center [542, 401] width 220 height 13
click at [424, 393] on button "TATIANA_IRIARTE_WANN1104_NGE" at bounding box center [416, 401] width 16 height 16
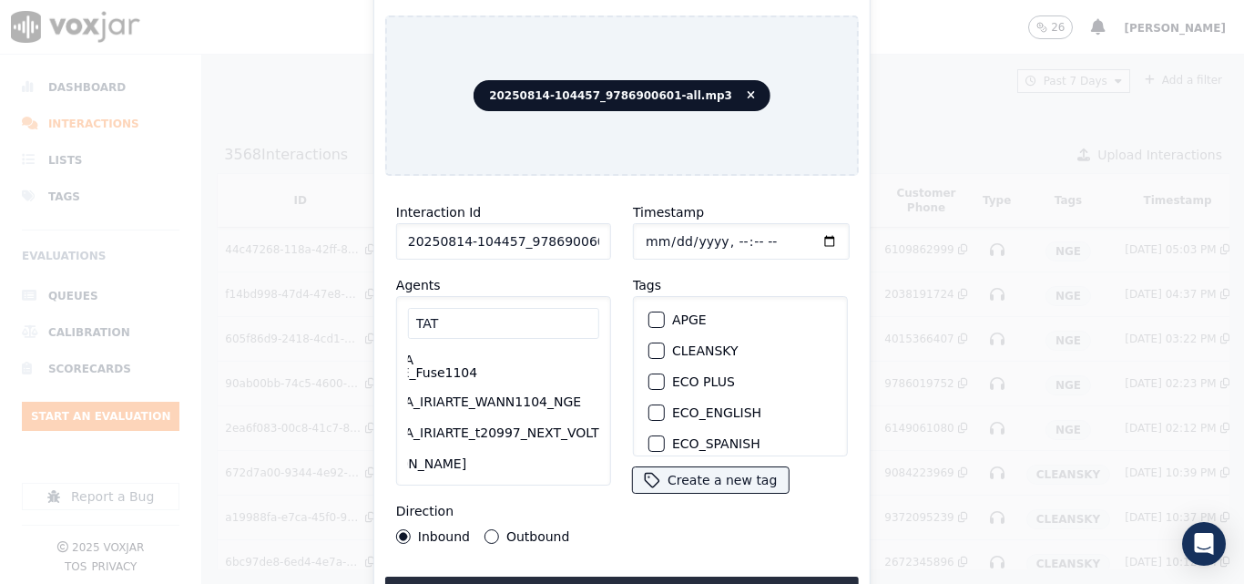
click at [480, 529] on div "Inbound Outbound" at bounding box center [483, 536] width 174 height 15
click at [487, 529] on button "Outbound" at bounding box center [491, 536] width 15 height 15
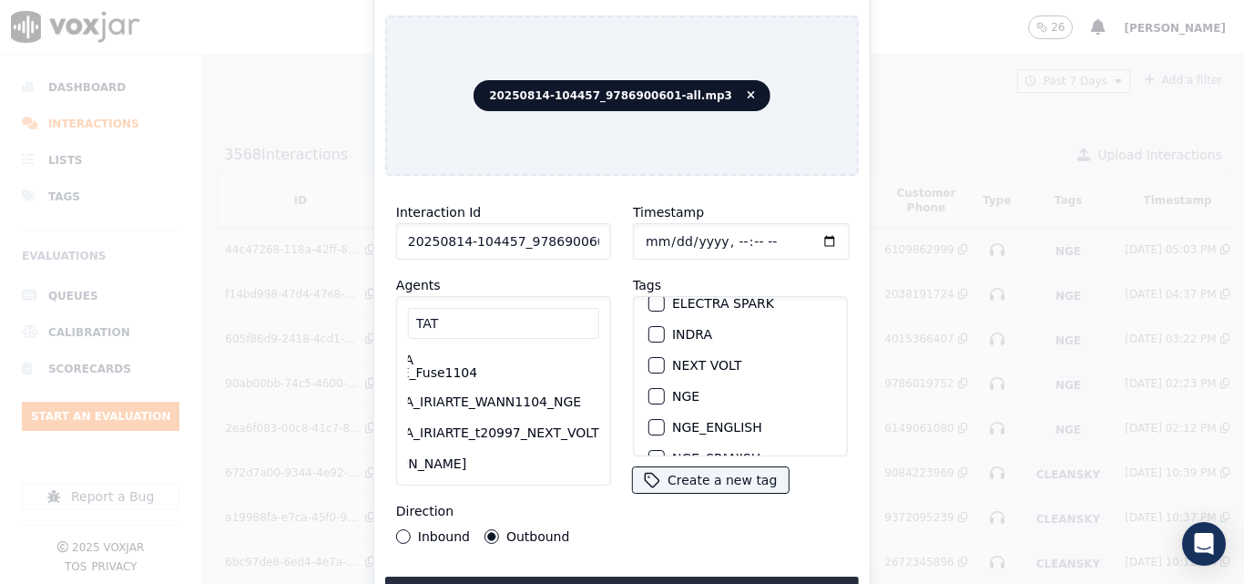
scroll to position [182, 0]
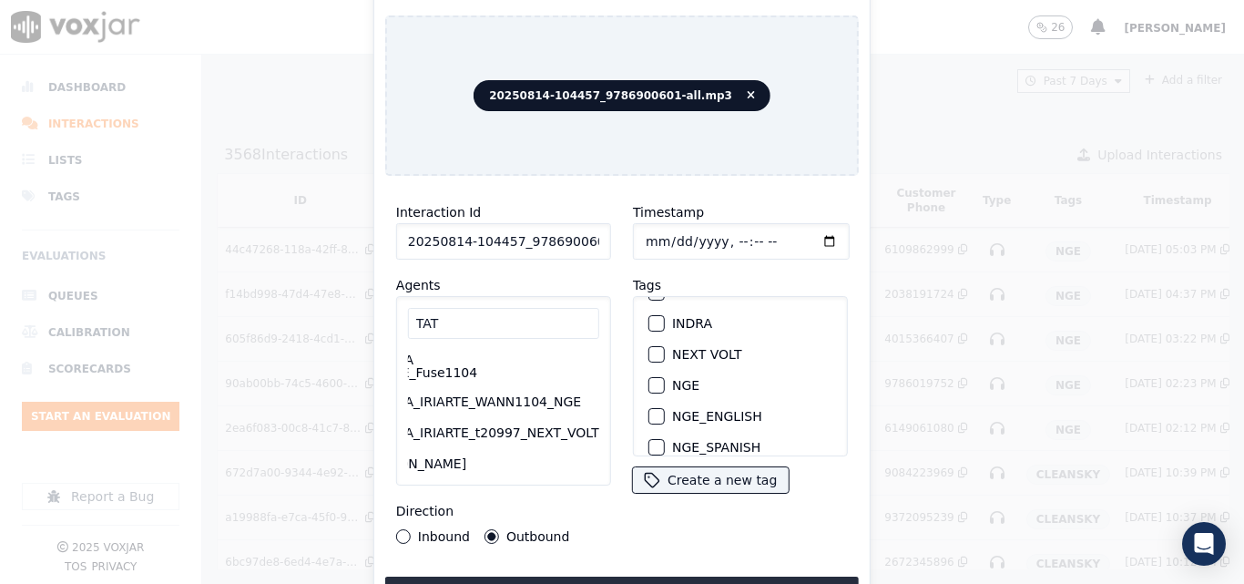
click at [649, 383] on div "button" at bounding box center [655, 385] width 13 height 13
click at [554, 576] on button "Upload interaction to start evaluation" at bounding box center [621, 592] width 473 height 33
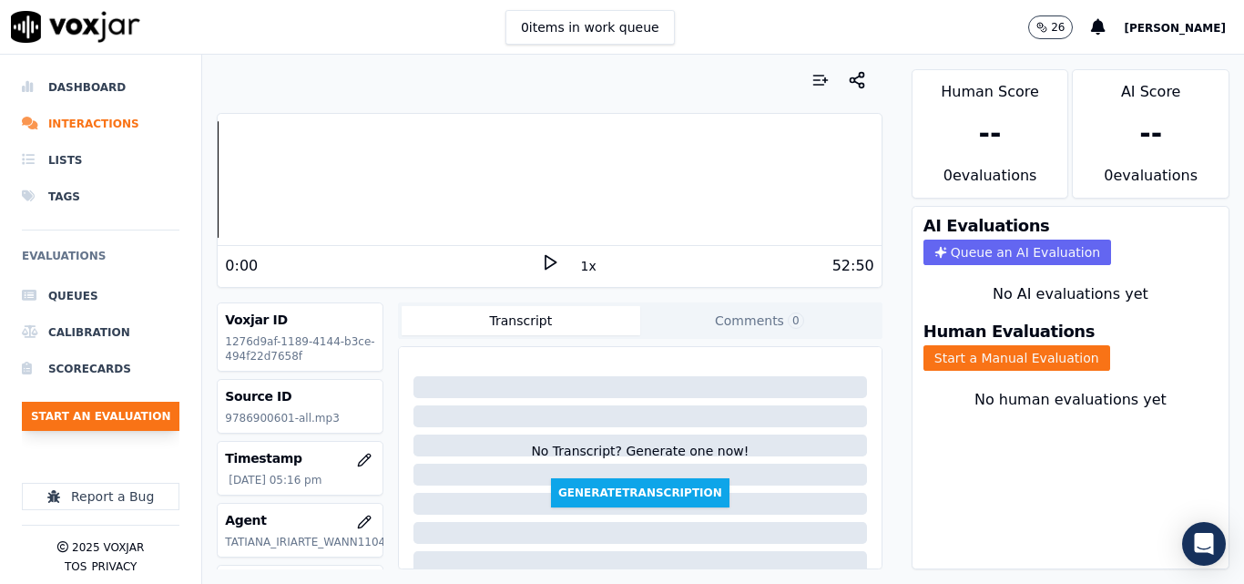
click at [139, 420] on button "Start an Evaluation" at bounding box center [100, 415] width 157 height 29
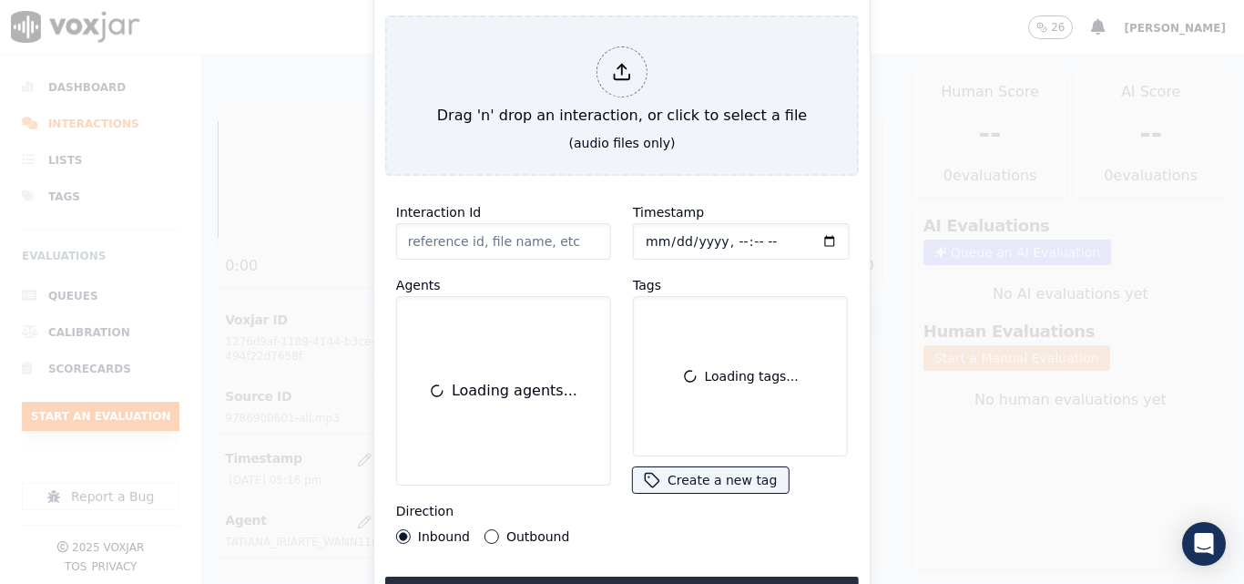
scroll to position [273, 0]
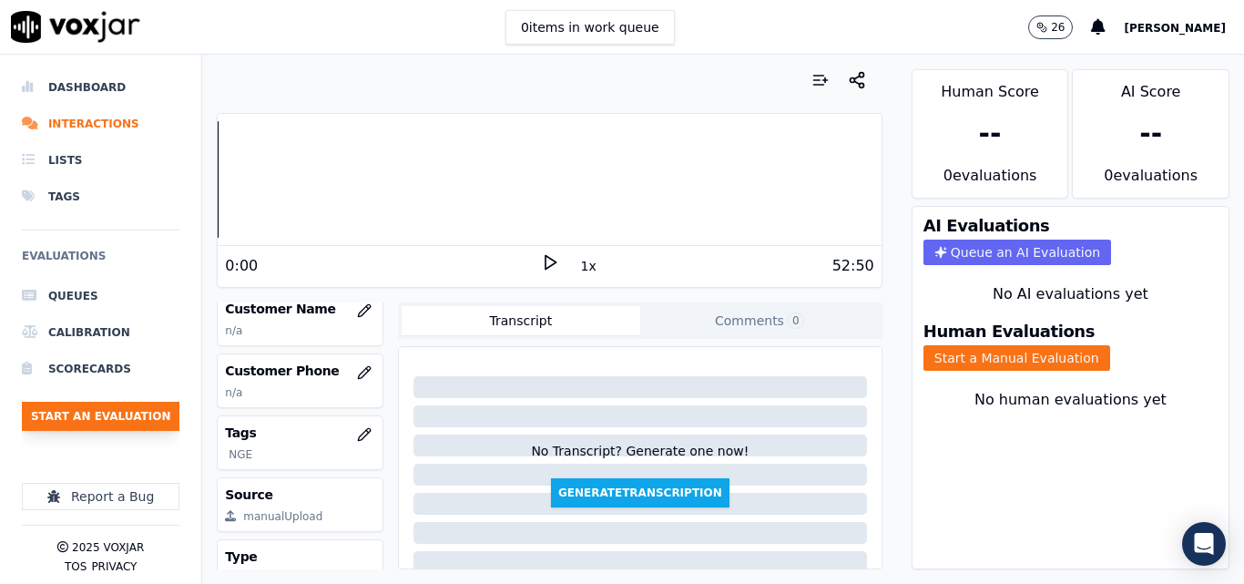
click at [129, 409] on button "Start an Evaluation" at bounding box center [100, 415] width 157 height 29
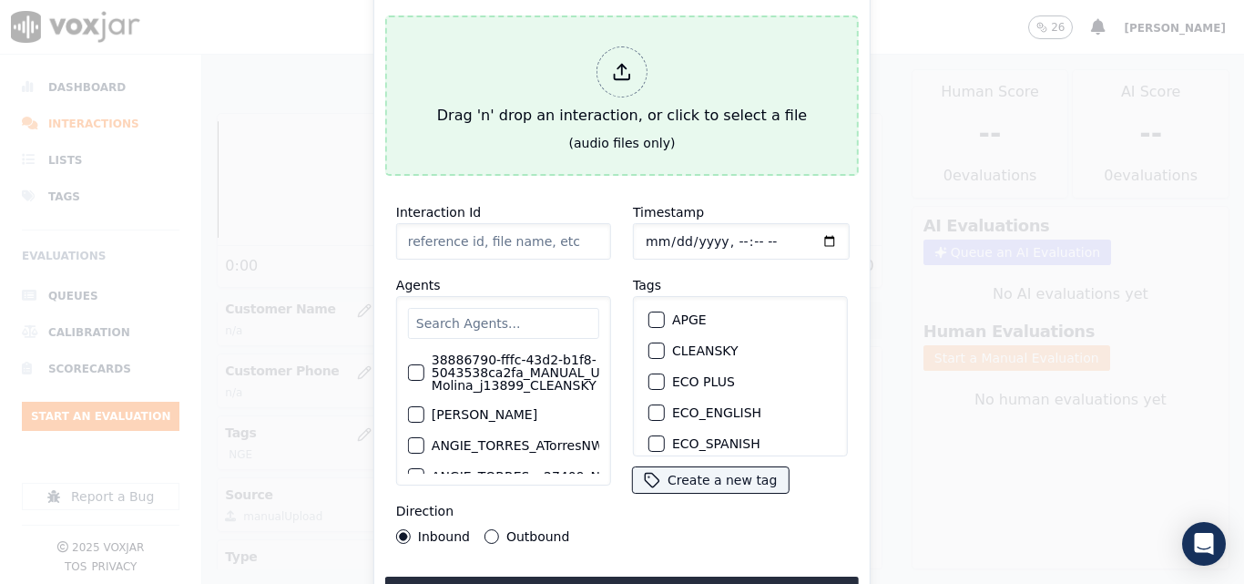
click at [479, 134] on button "Drag 'n' drop an interaction, or click to select a file (audio files only)" at bounding box center [621, 95] width 473 height 160
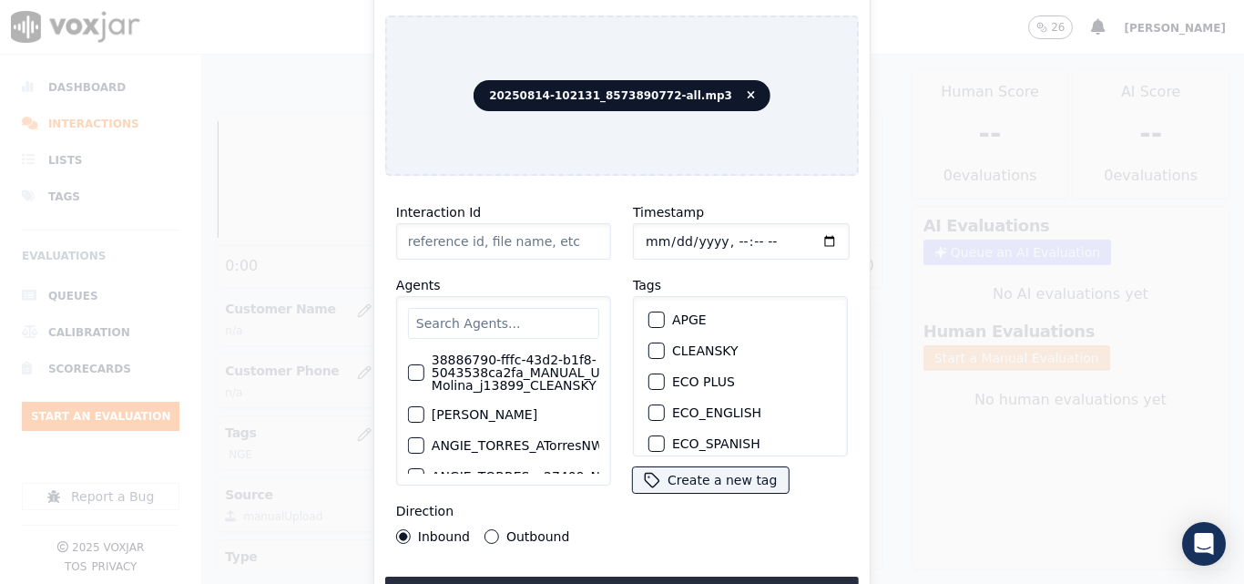
type input "20250814-102131_8573890772-all.mp3"
click at [463, 320] on input "text" at bounding box center [503, 323] width 191 height 31
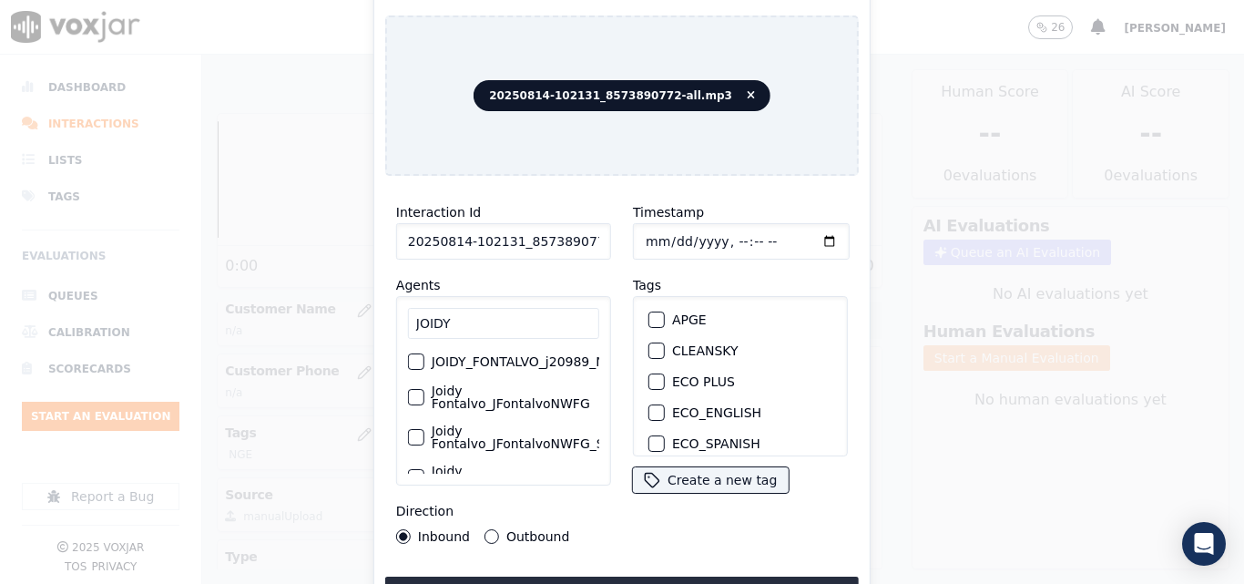
type input "JOIDY"
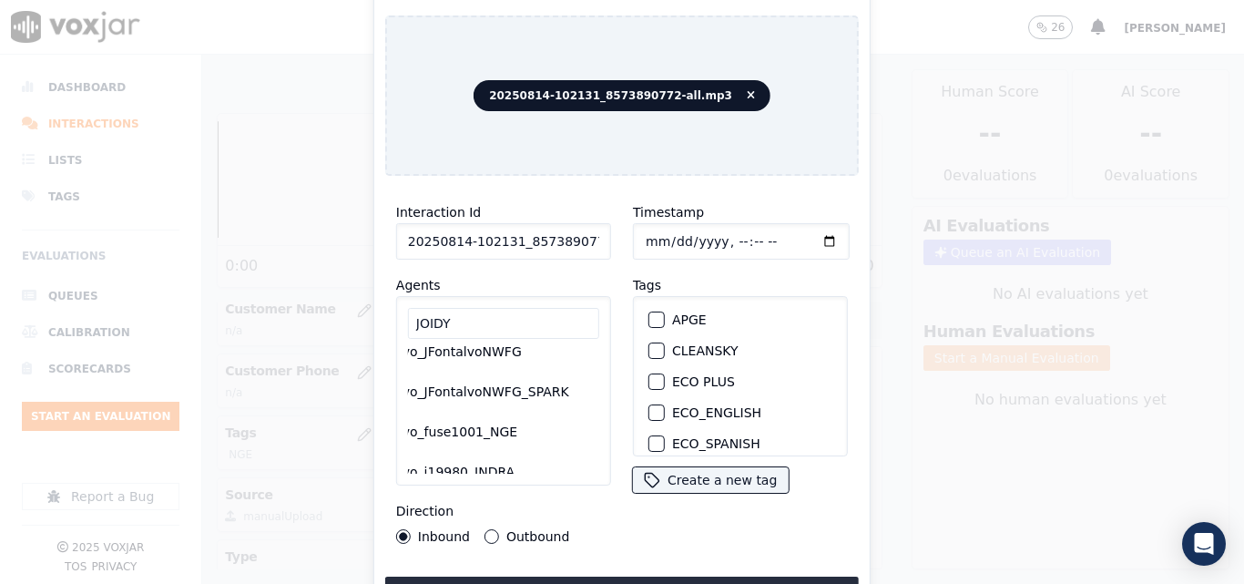
scroll to position [80, 73]
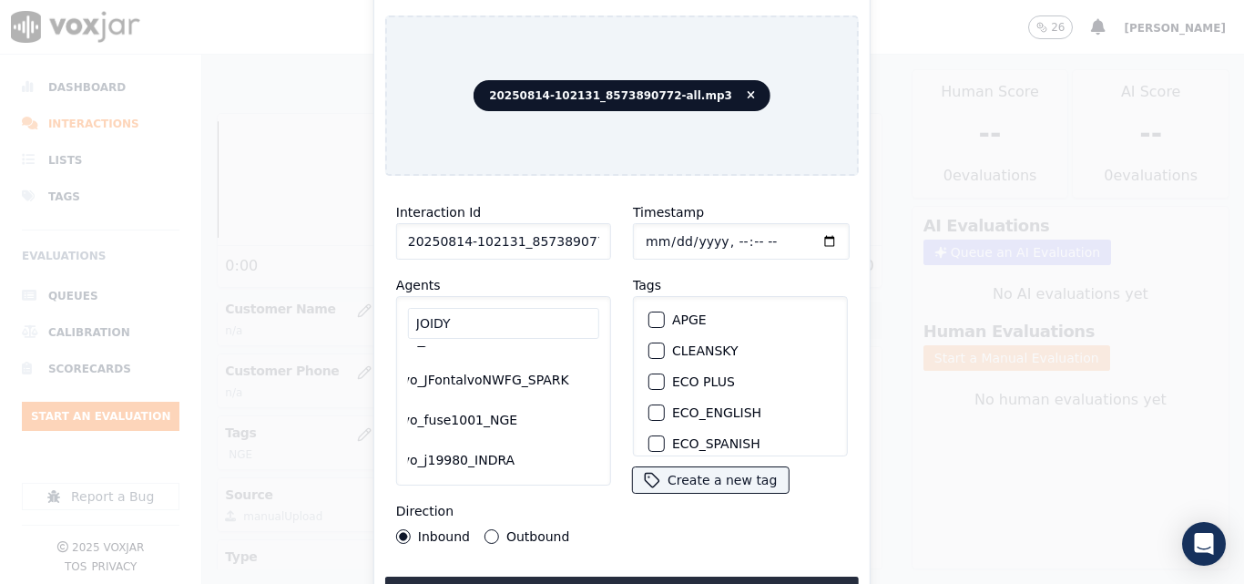
click at [454, 401] on label "Joidy Fontalvo_fuse1001_NGE" at bounding box center [447, 413] width 168 height 25
click at [356, 405] on button "Joidy Fontalvo_fuse1001_NGE" at bounding box center [348, 413] width 16 height 16
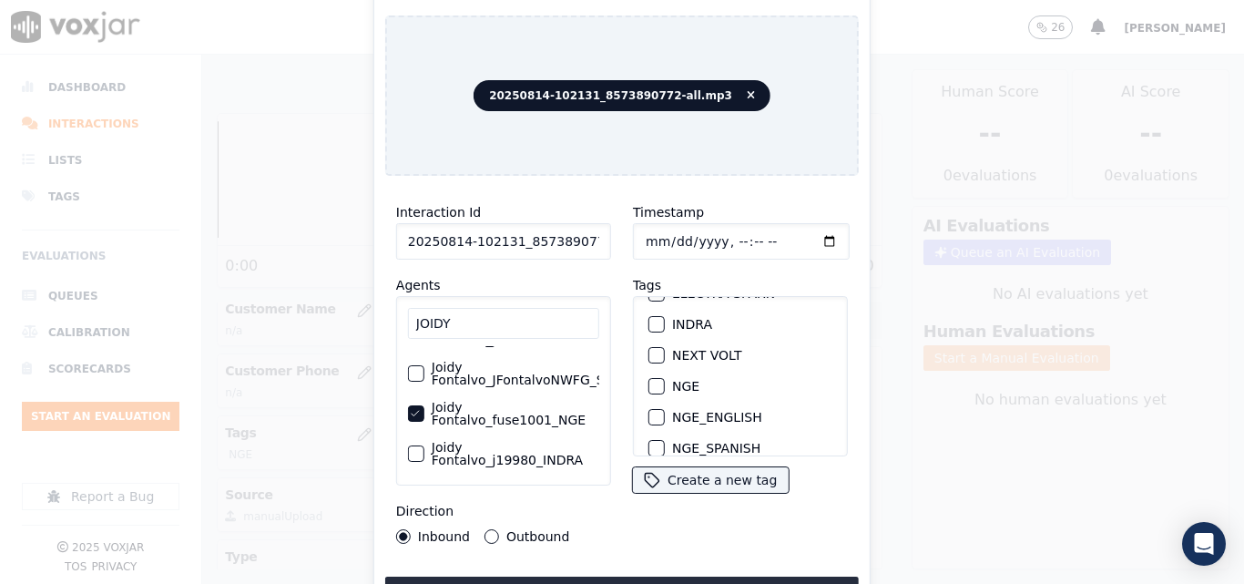
scroll to position [182, 0]
click at [649, 381] on div "button" at bounding box center [655, 385] width 13 height 13
click at [580, 576] on button "Upload interaction to start evaluation" at bounding box center [621, 592] width 473 height 33
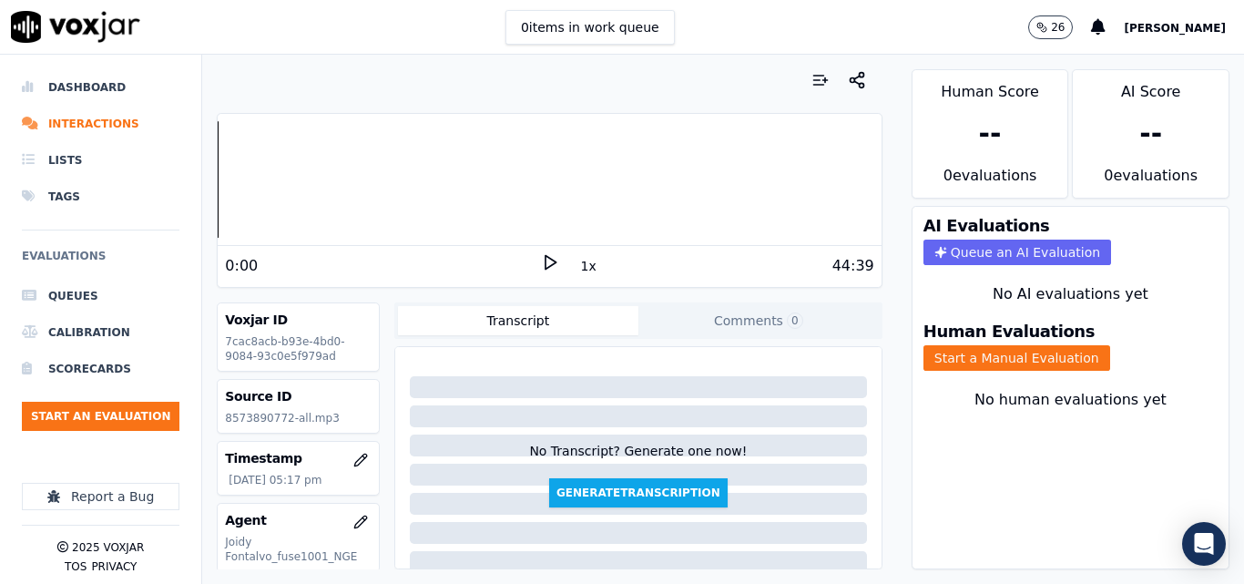
scroll to position [182, 0]
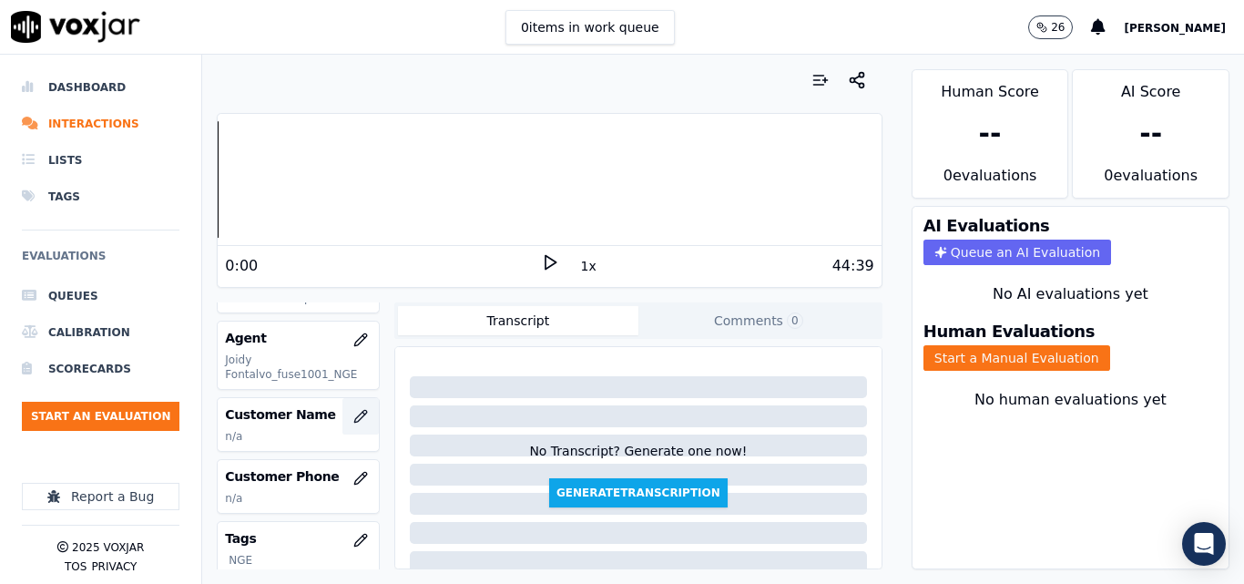
click at [354, 421] on icon "button" at bounding box center [360, 416] width 12 height 12
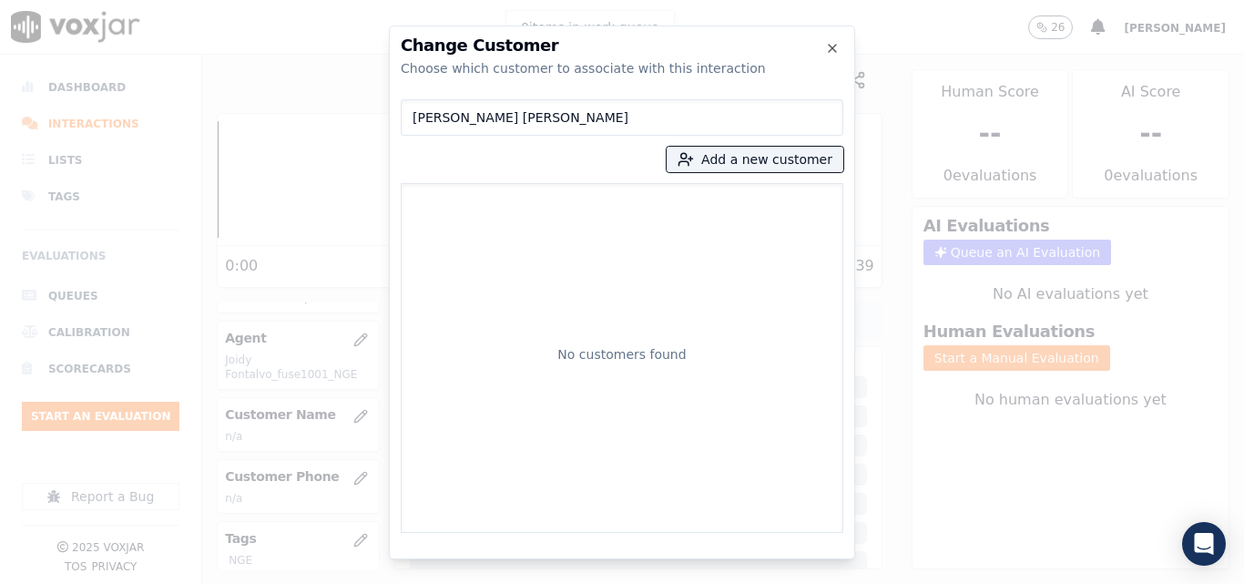
type input "[PERSON_NAME] [PERSON_NAME]"
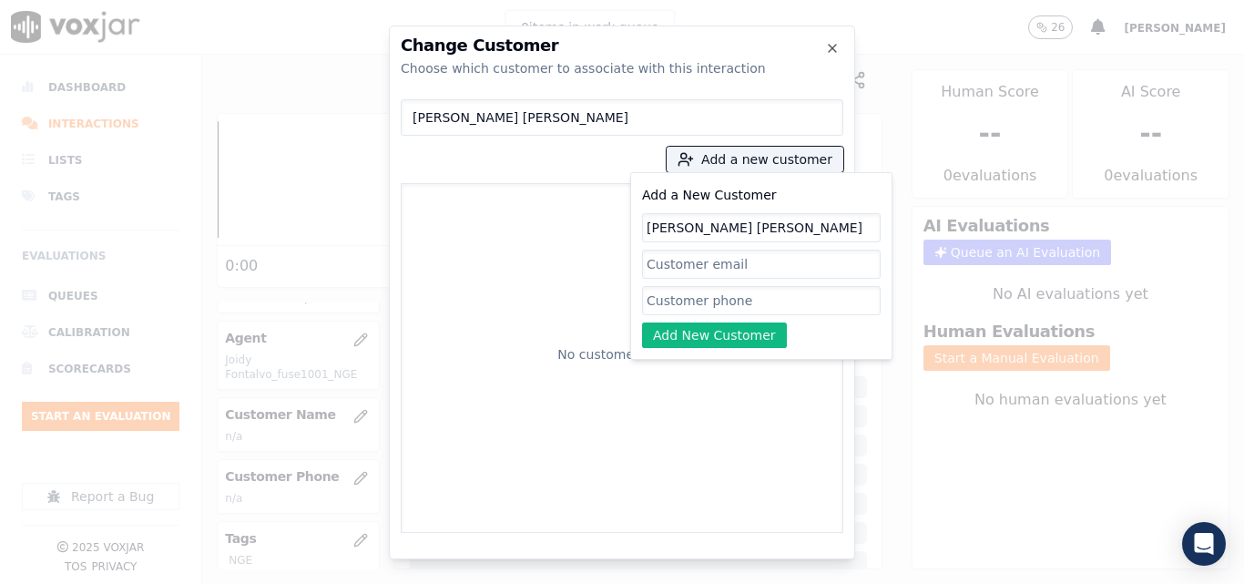
type input "[PERSON_NAME] [PERSON_NAME]"
paste input "8573890772"
type input "8573890772"
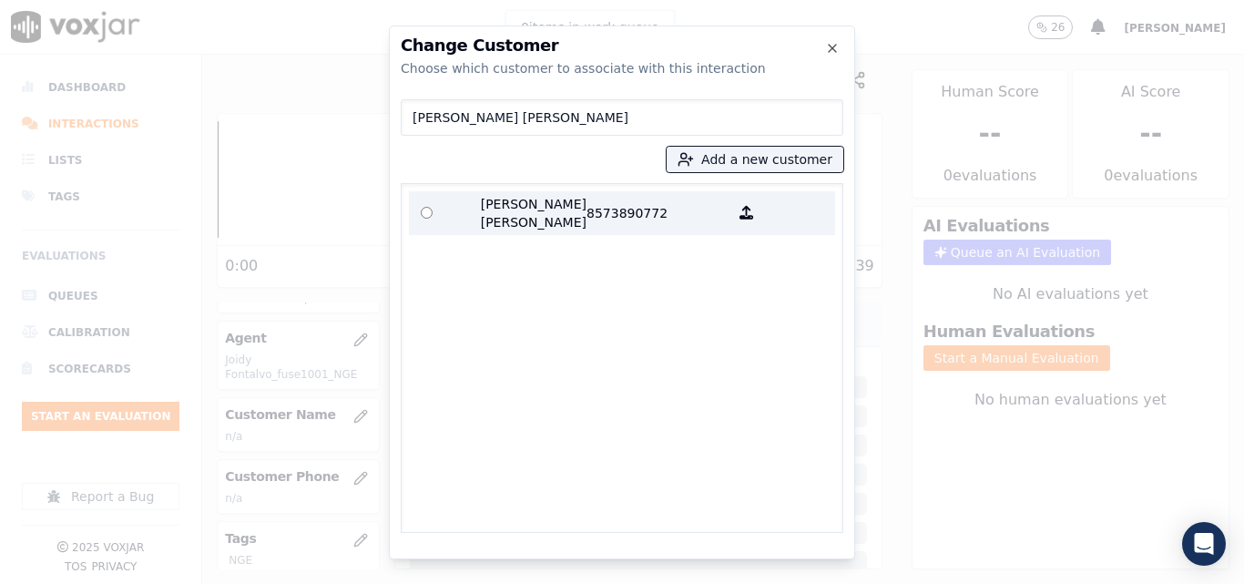
click at [624, 210] on p "8573890772" at bounding box center [657, 213] width 142 height 36
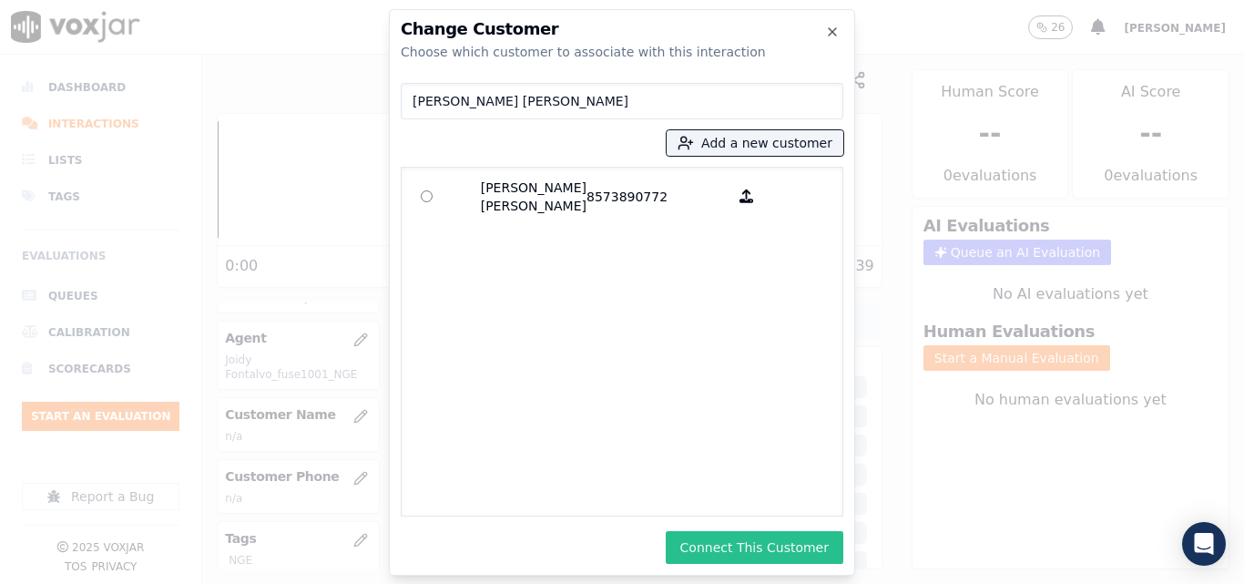
click at [773, 547] on button "Connect This Customer" at bounding box center [755, 547] width 178 height 33
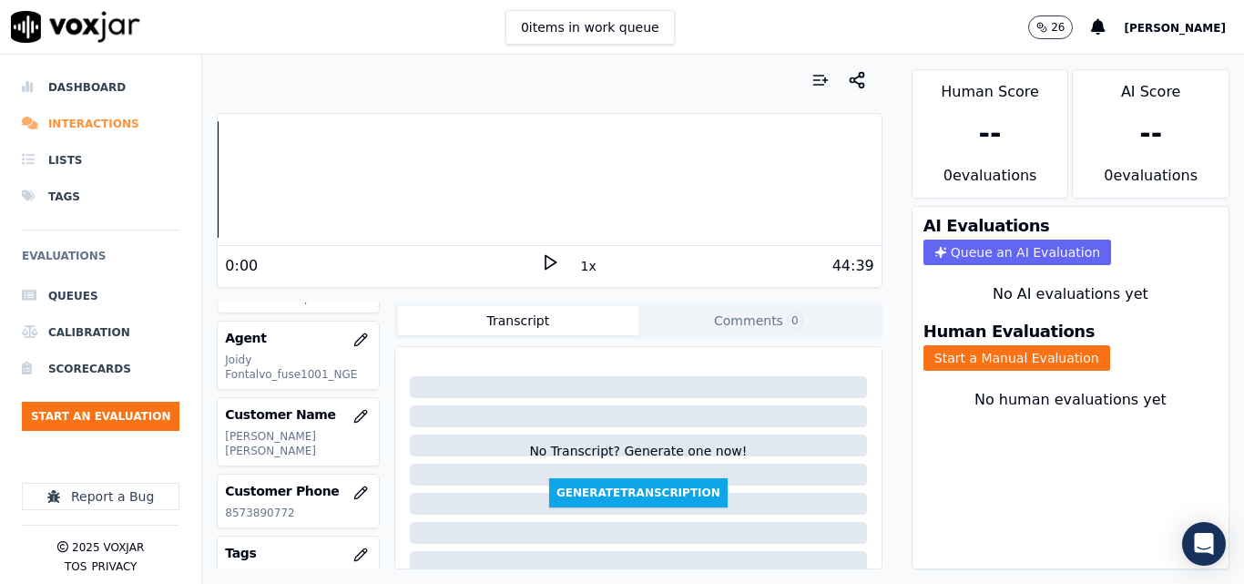
click at [103, 122] on li "Interactions" at bounding box center [100, 124] width 157 height 36
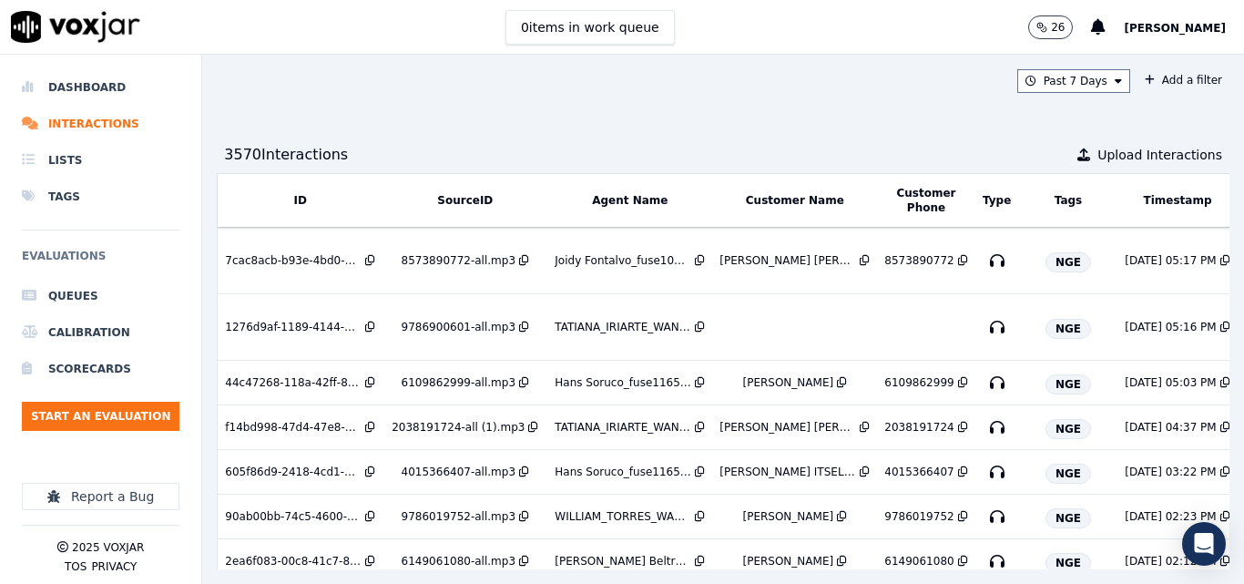
scroll to position [0, 330]
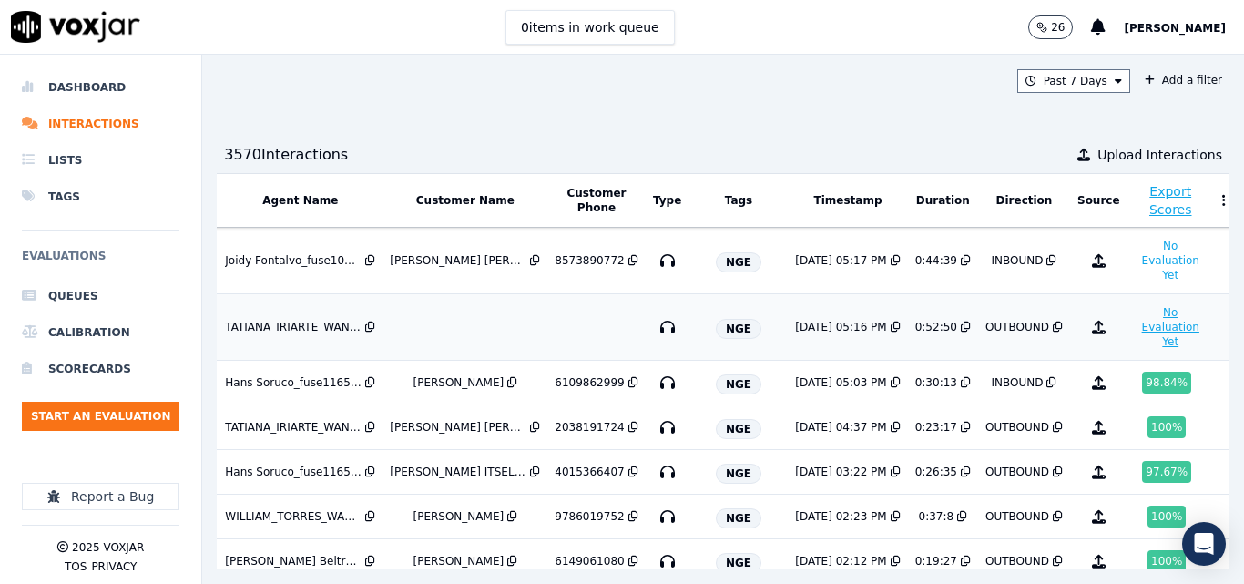
click at [1134, 342] on button "No Evaluation Yet" at bounding box center [1170, 326] width 72 height 51
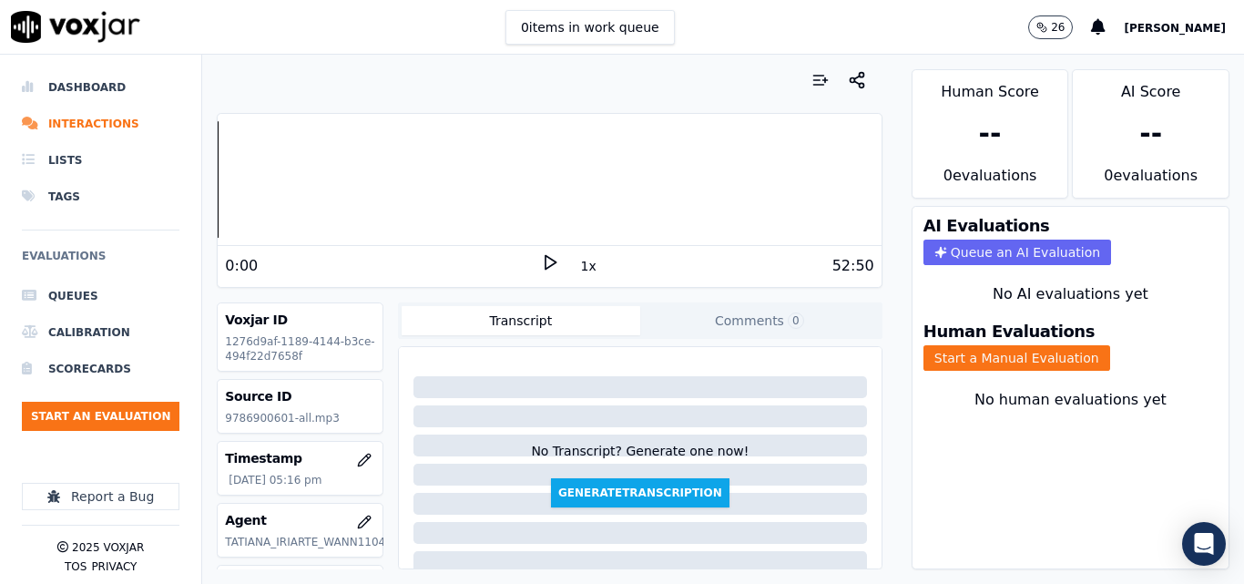
click at [545, 267] on polygon at bounding box center [550, 263] width 11 height 14
click at [541, 267] on icon at bounding box center [550, 262] width 18 height 18
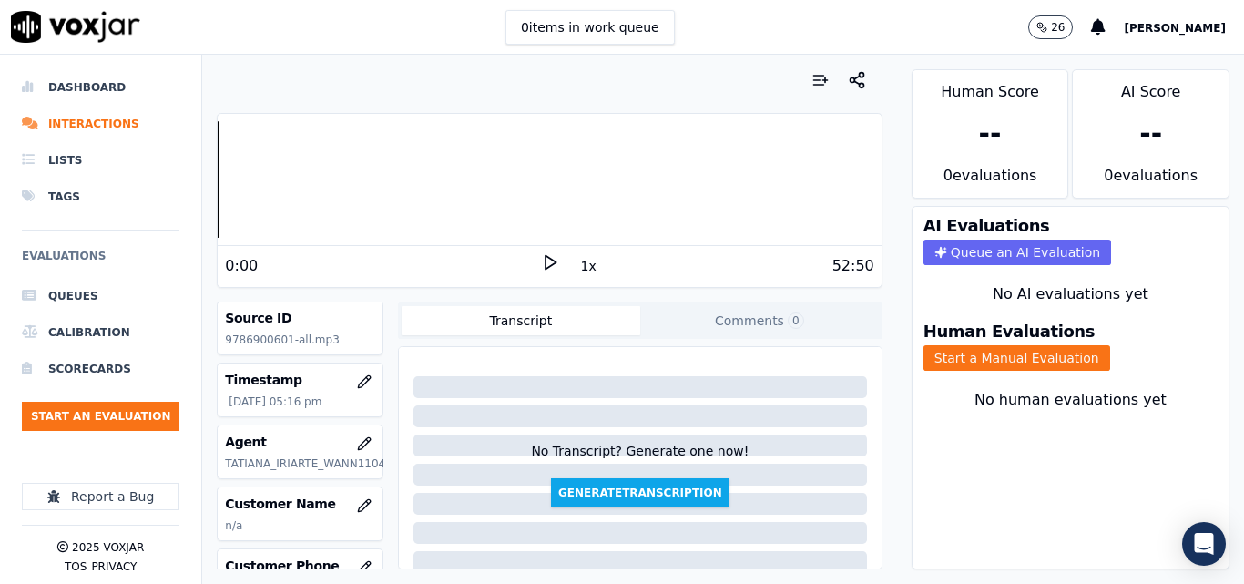
scroll to position [182, 0]
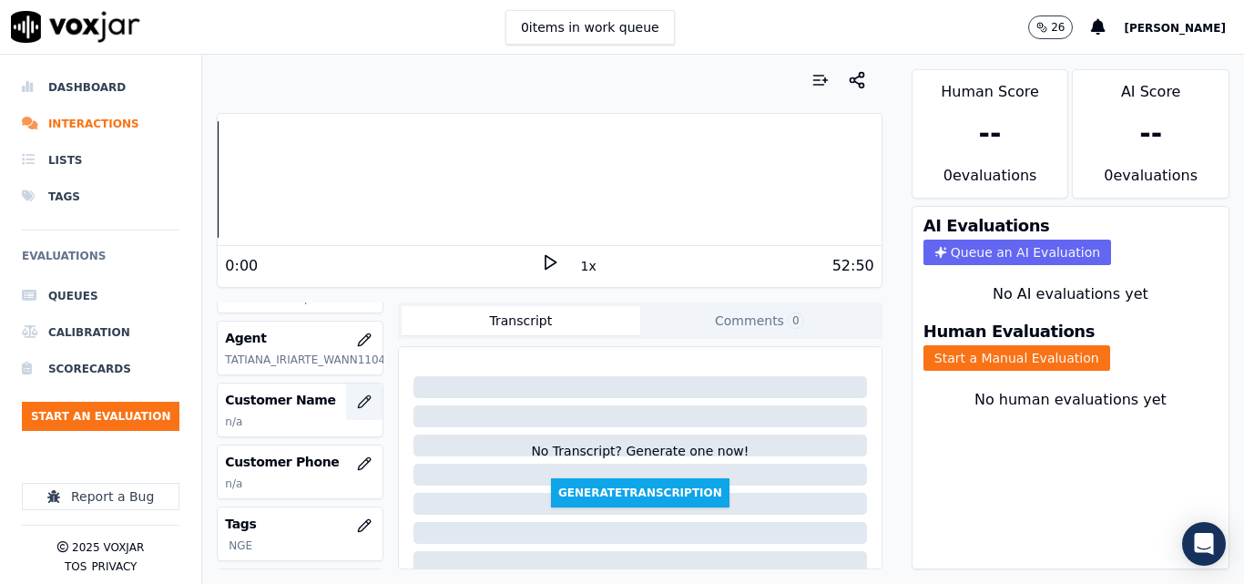
click at [346, 390] on button "button" at bounding box center [364, 401] width 36 height 36
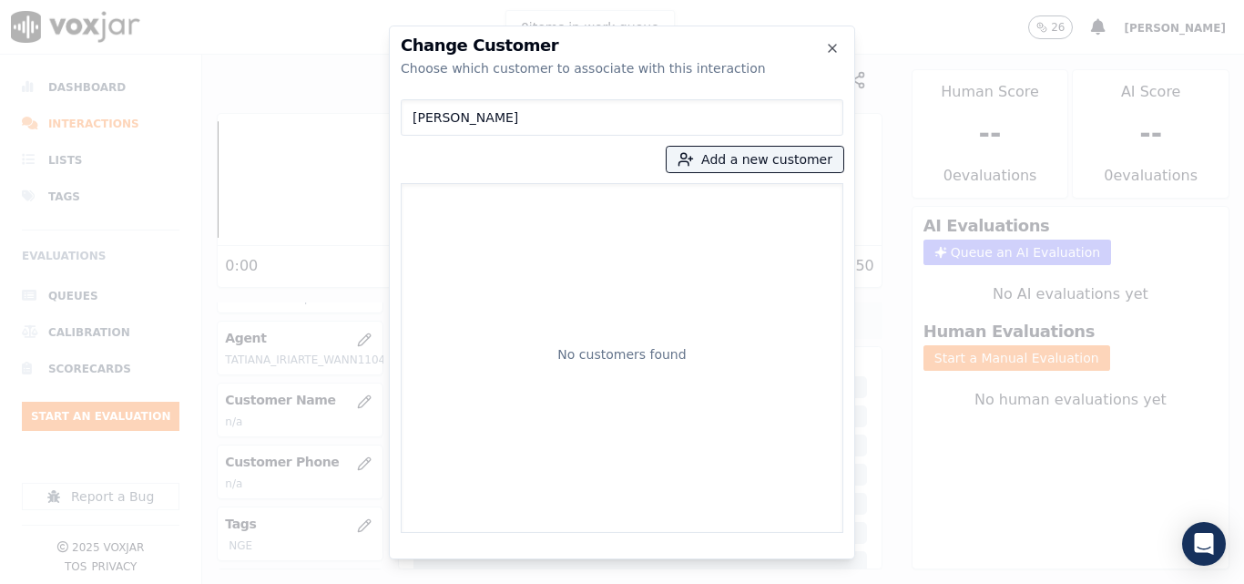
type input "[PERSON_NAME]"
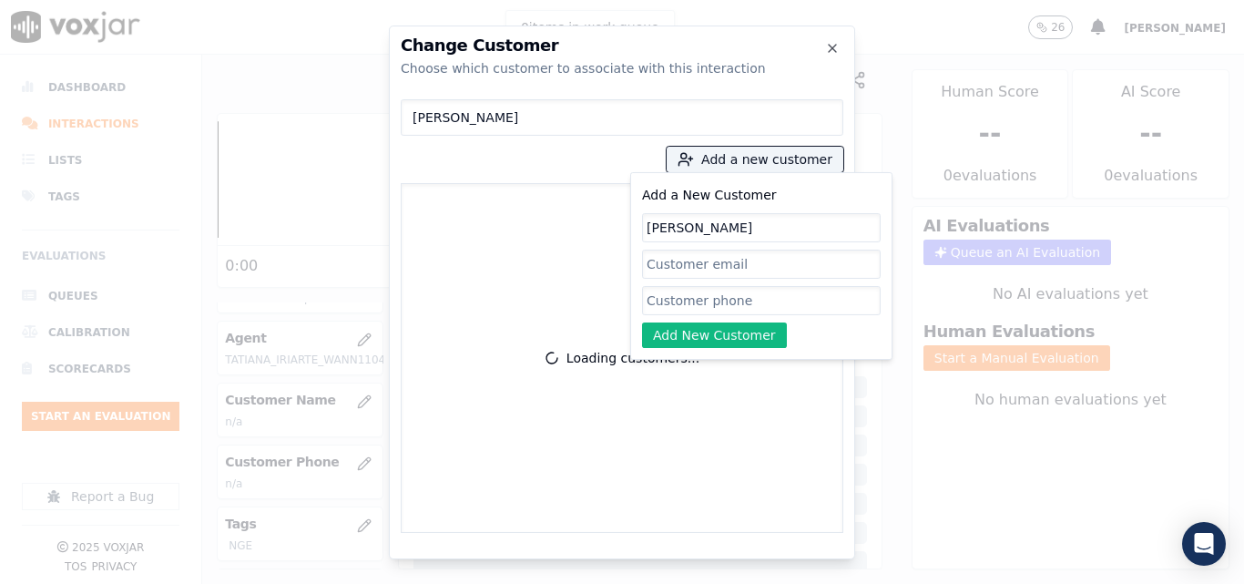
type input "[PERSON_NAME]"
type input "V"
paste input "9786900601"
type input "9786900601"
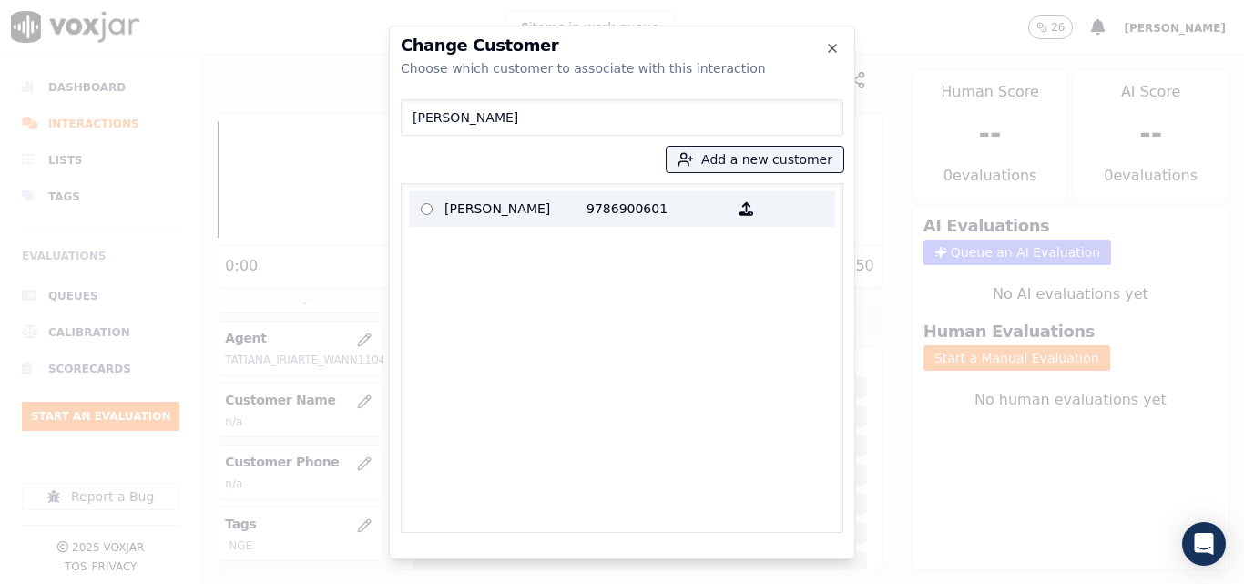
click at [574, 204] on p "[PERSON_NAME]" at bounding box center [515, 209] width 142 height 28
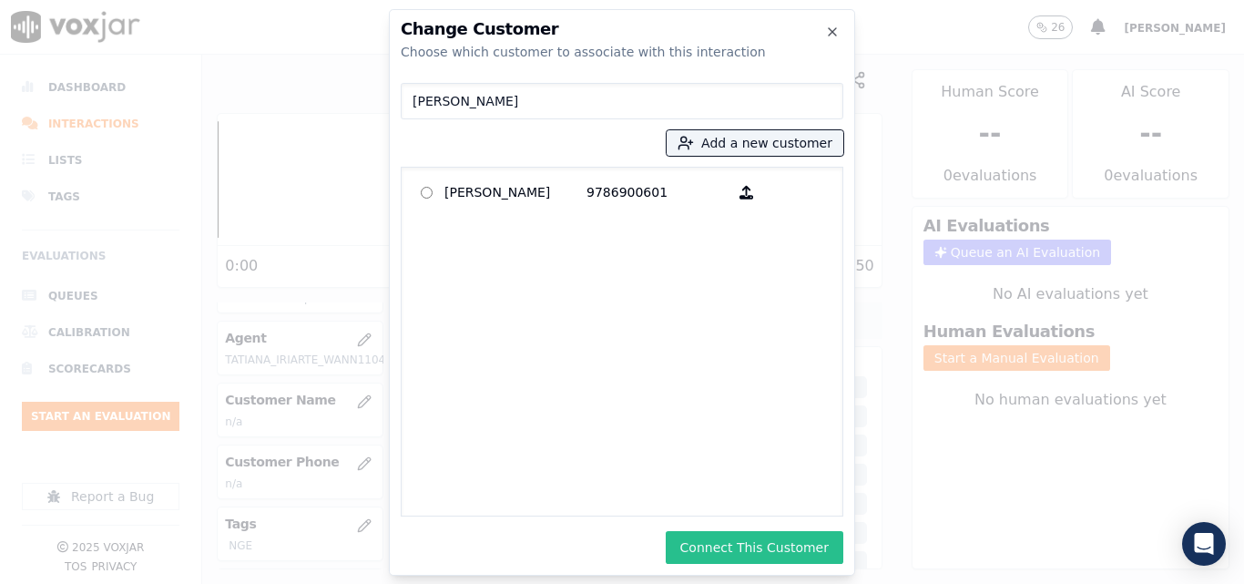
click at [751, 543] on button "Connect This Customer" at bounding box center [755, 547] width 178 height 33
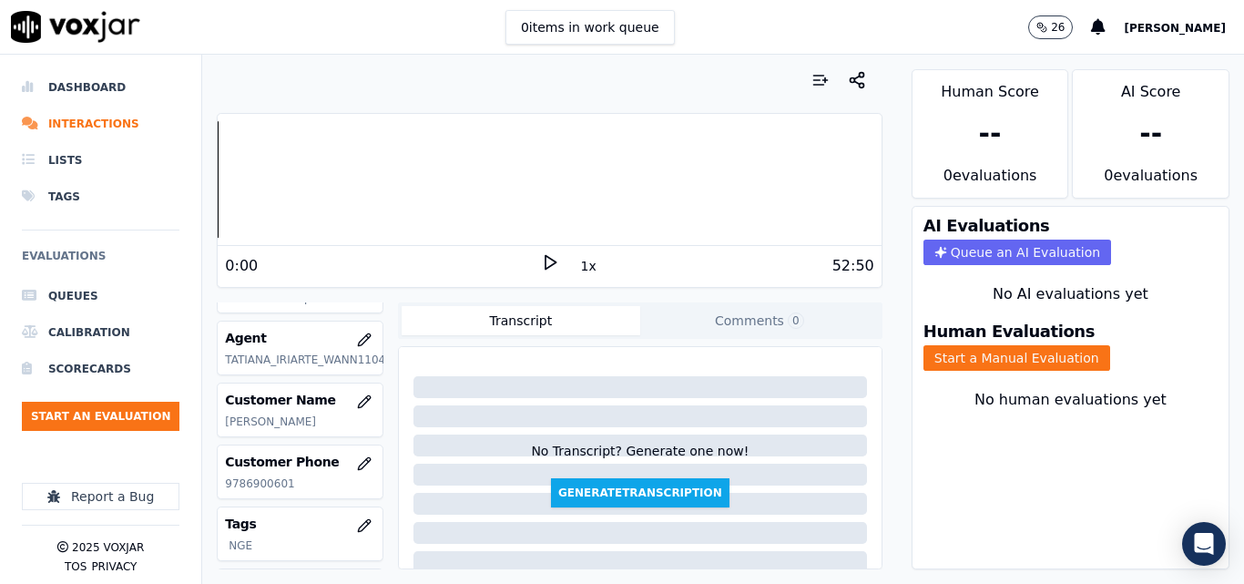
click at [545, 264] on polygon at bounding box center [550, 263] width 11 height 14
click at [577, 265] on button "1x" at bounding box center [588, 265] width 23 height 25
click at [997, 360] on button "Start a Manual Evaluation" at bounding box center [1016, 357] width 187 height 25
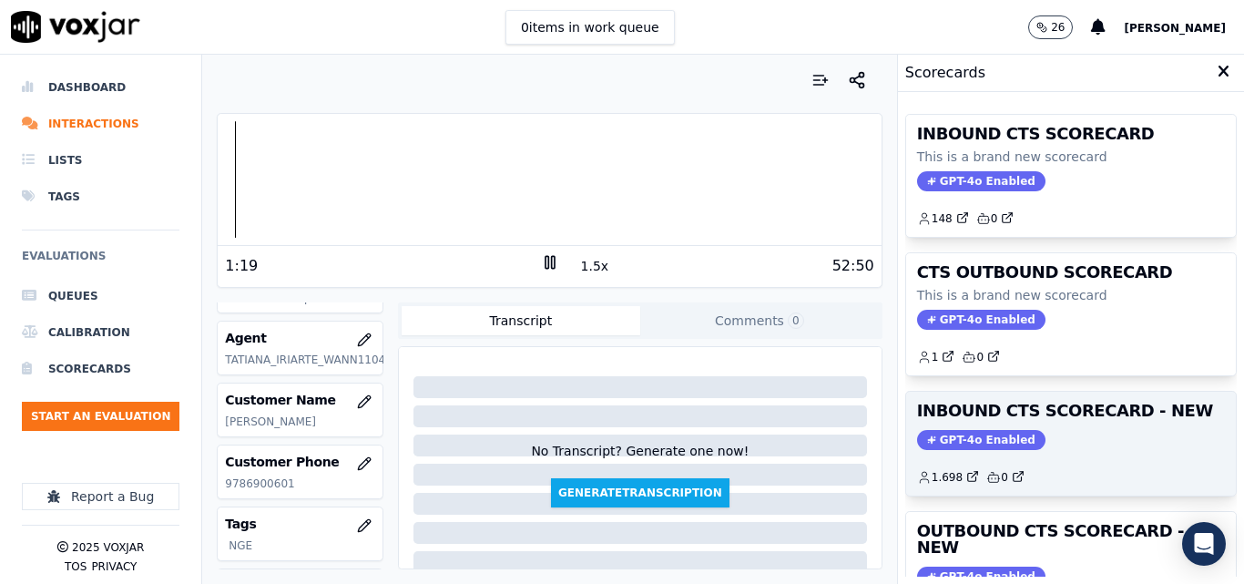
click at [1052, 419] on h3 "INBOUND CTS SCORECARD - NEW" at bounding box center [1071, 410] width 308 height 16
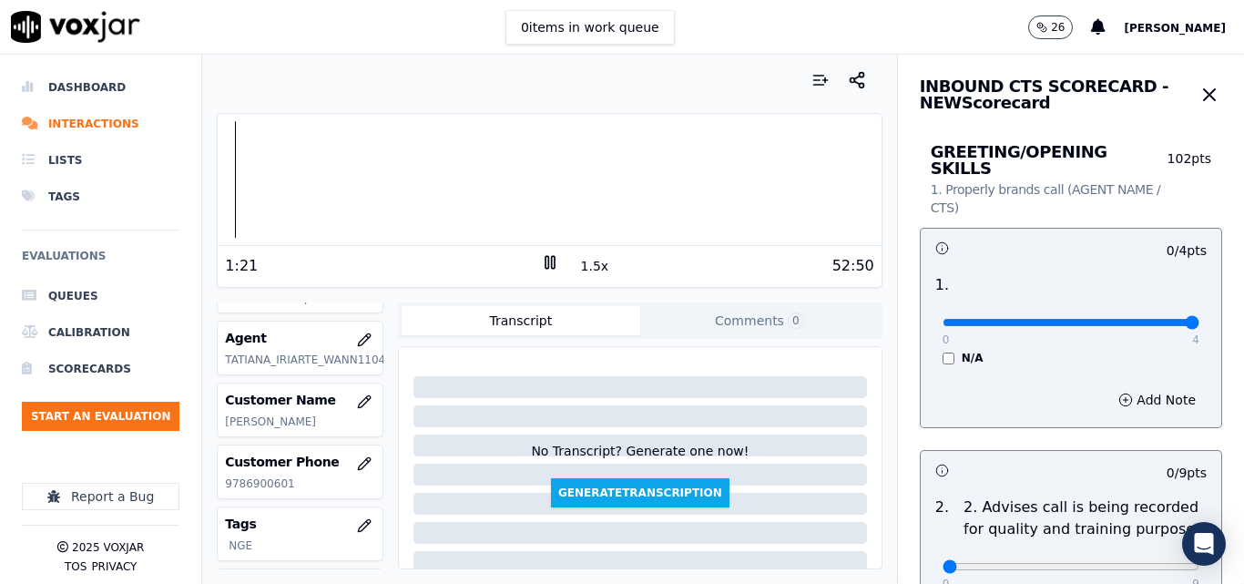
type input "4"
click at [1149, 319] on input "range" at bounding box center [1070, 322] width 257 height 7
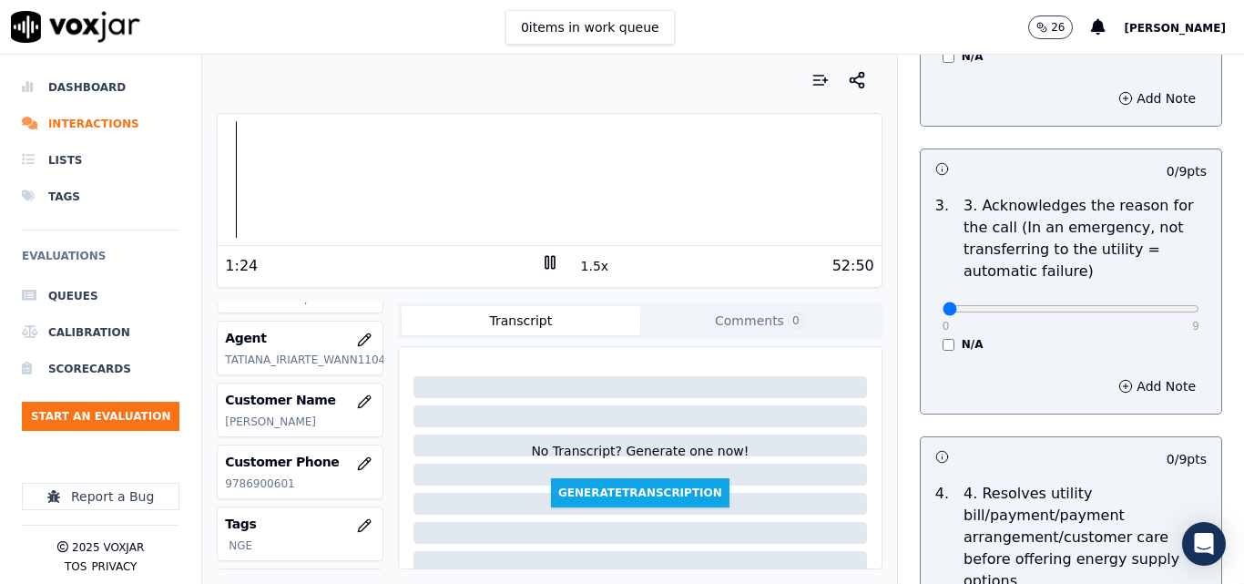
scroll to position [546, 0]
type input "9"
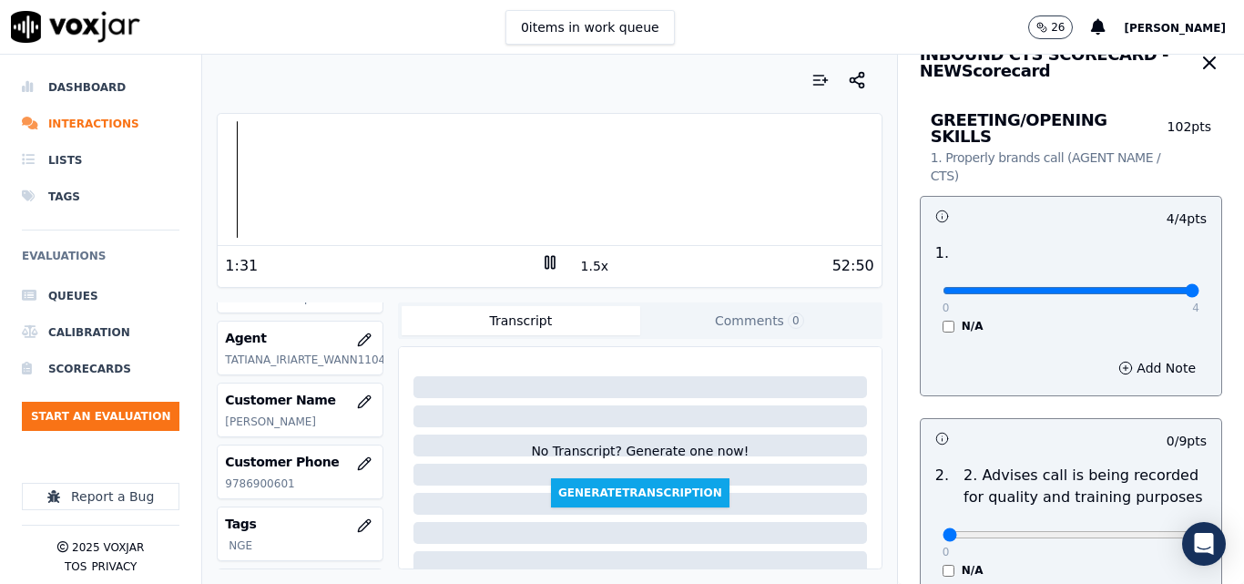
scroll to position [0, 0]
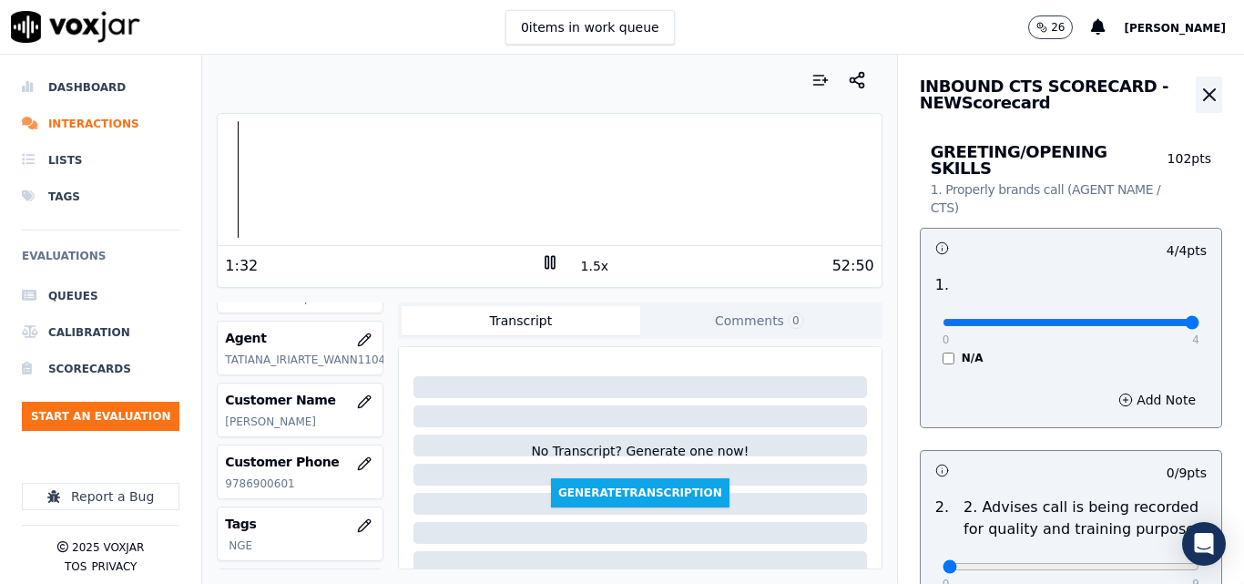
click at [1198, 86] on icon "button" at bounding box center [1209, 95] width 22 height 22
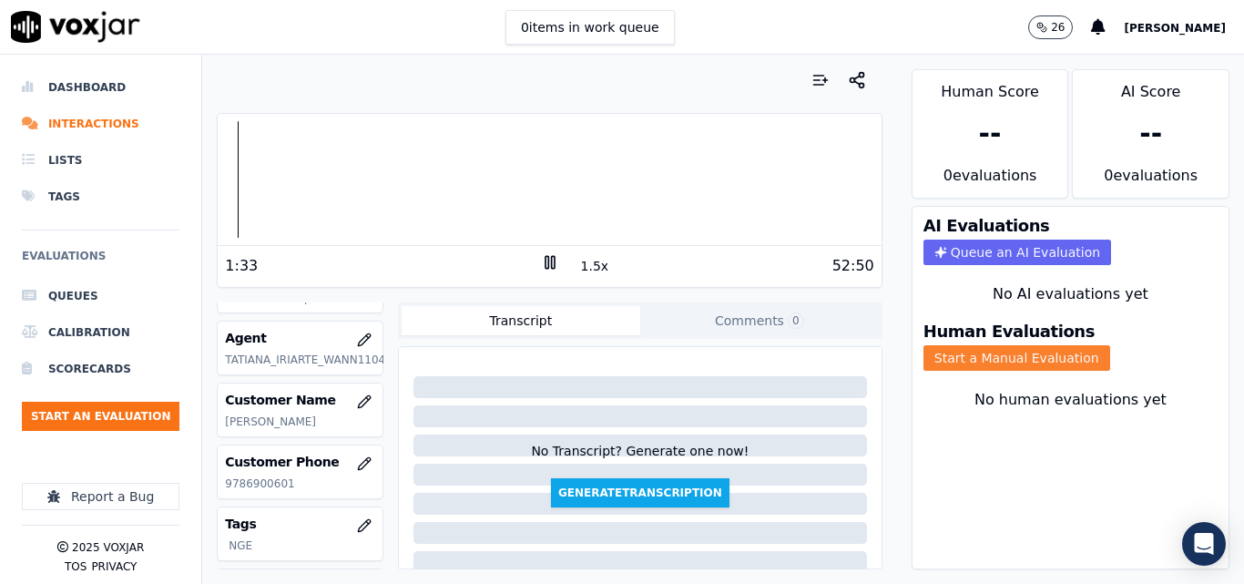
click at [972, 365] on button "Start a Manual Evaluation" at bounding box center [1016, 357] width 187 height 25
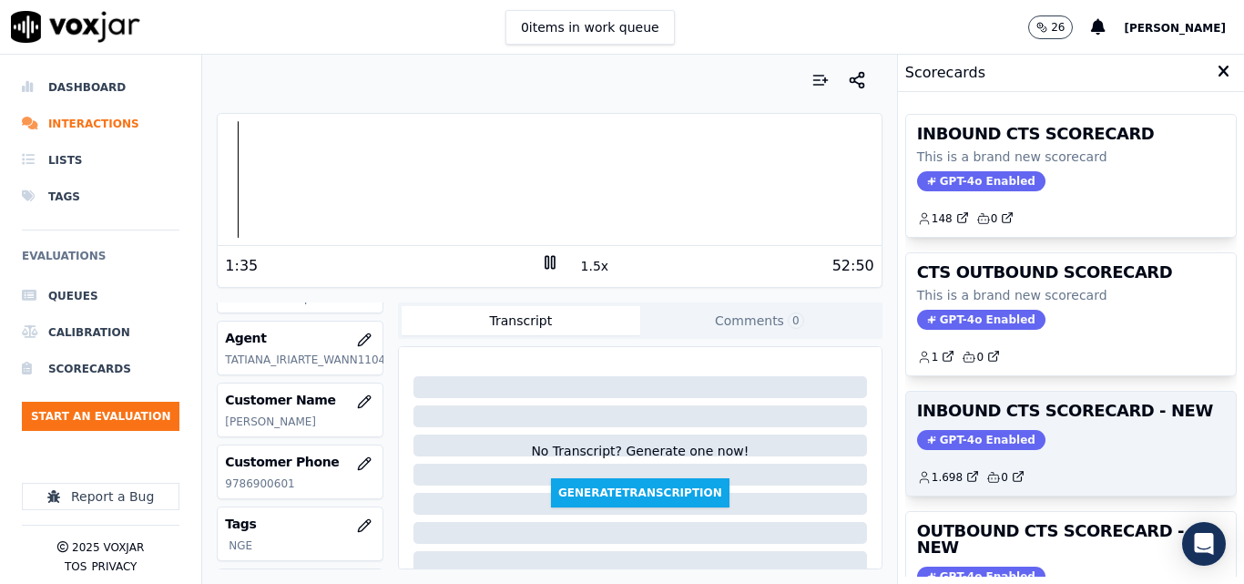
scroll to position [273, 0]
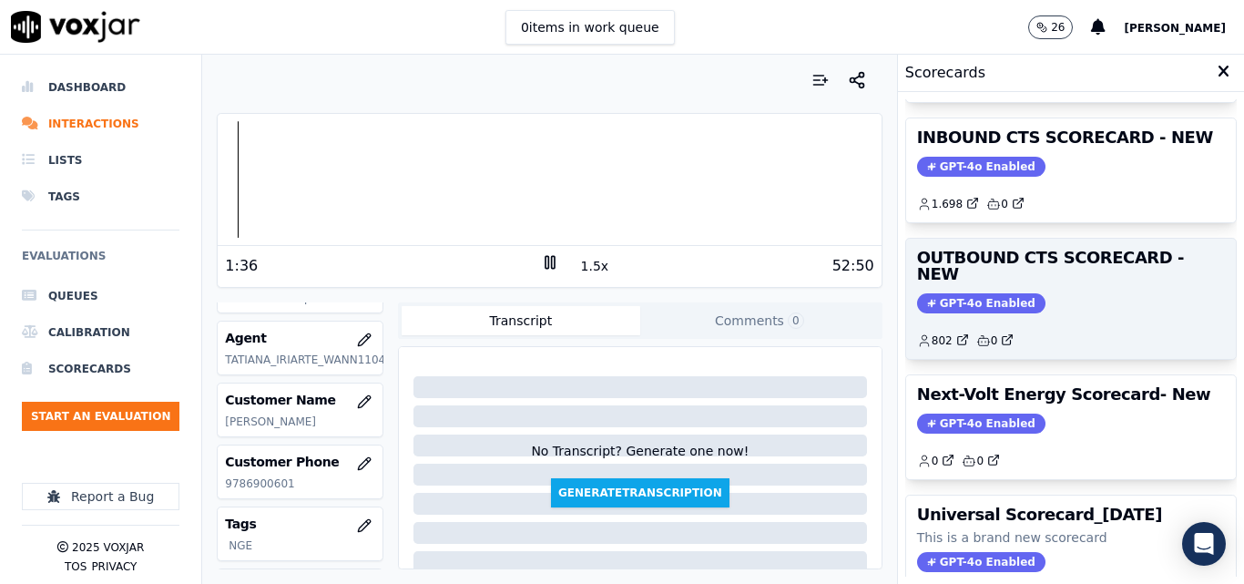
click at [1046, 319] on div "802 0" at bounding box center [1071, 333] width 308 height 29
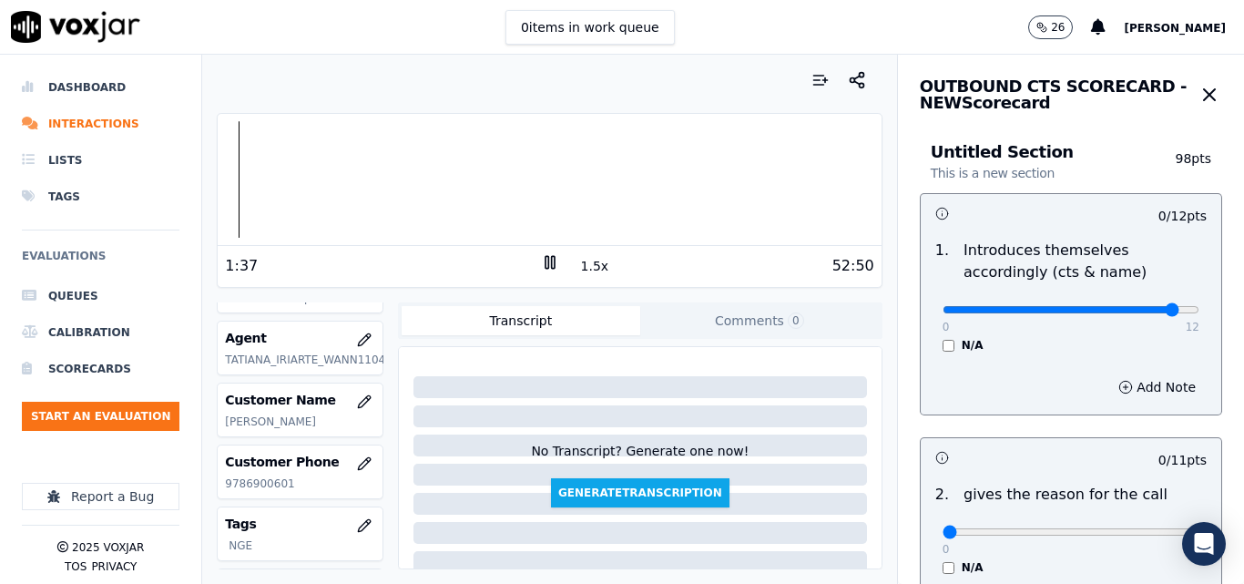
drag, startPoint x: 1128, startPoint y: 308, endPoint x: 1150, endPoint y: 320, distance: 25.3
type input "11"
click at [1129, 308] on input "range" at bounding box center [1070, 309] width 257 height 7
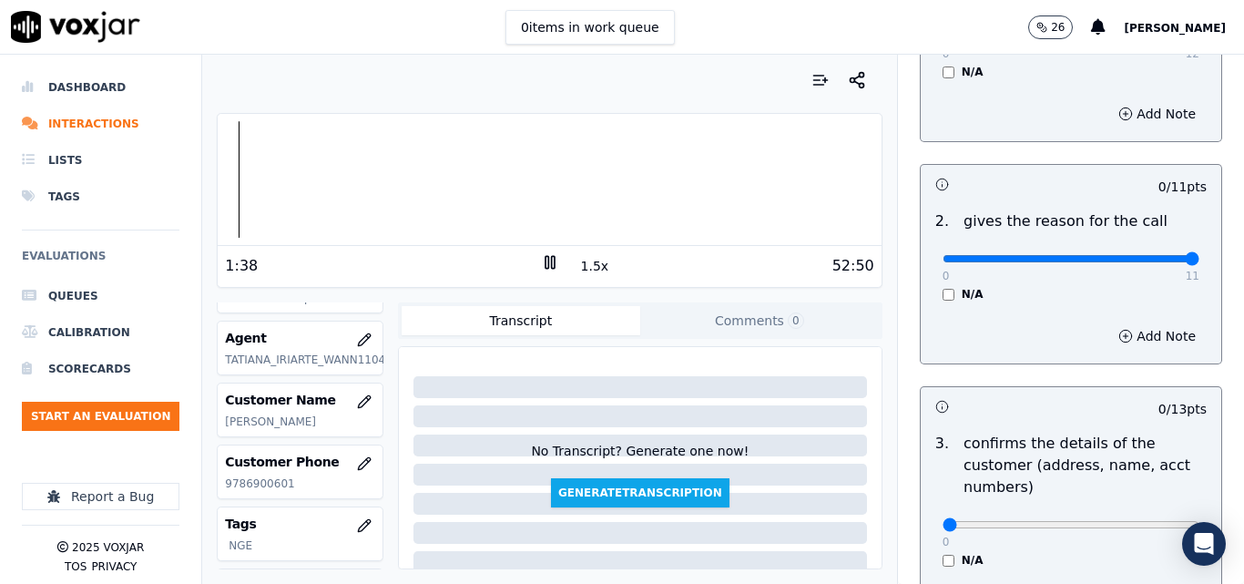
type input "11"
click at [1152, 40] on input "range" at bounding box center [1070, 36] width 257 height 7
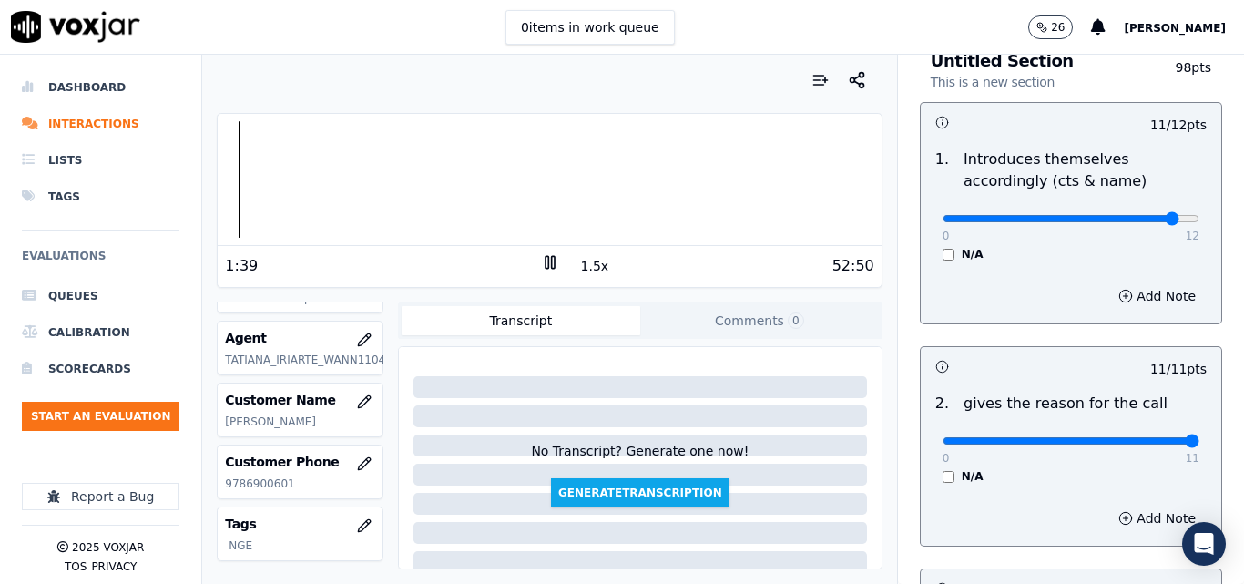
drag, startPoint x: 1150, startPoint y: 205, endPoint x: 1144, endPoint y: 215, distance: 11.4
click at [1148, 207] on div "0 12 N/A" at bounding box center [1071, 226] width 286 height 69
type input "12"
click at [1144, 215] on input "range" at bounding box center [1070, 218] width 257 height 7
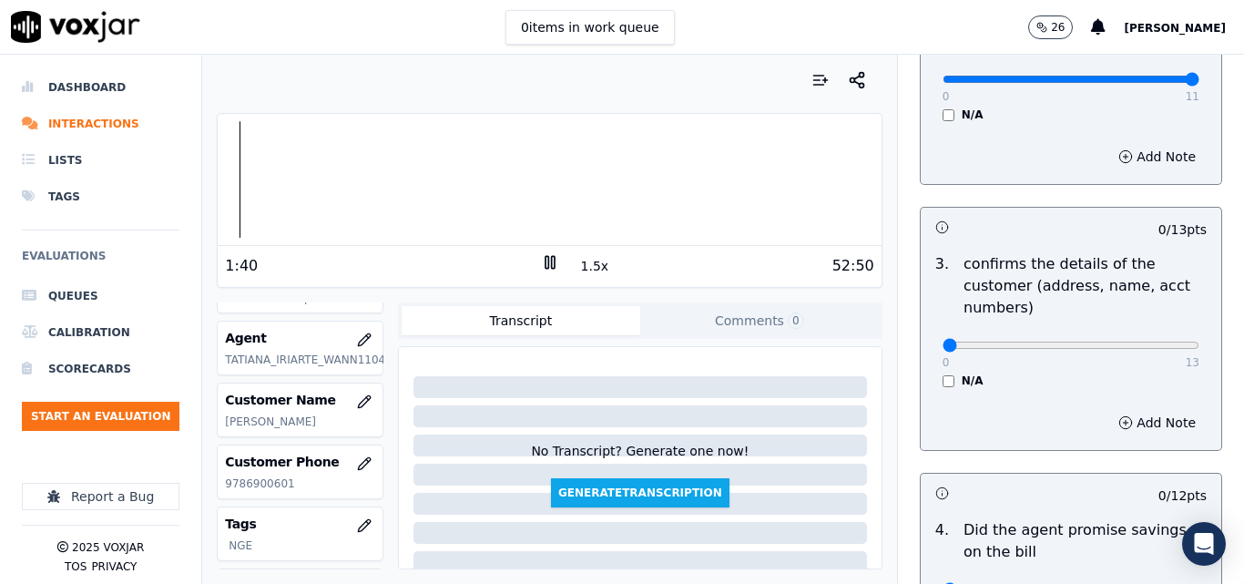
scroll to position [455, 0]
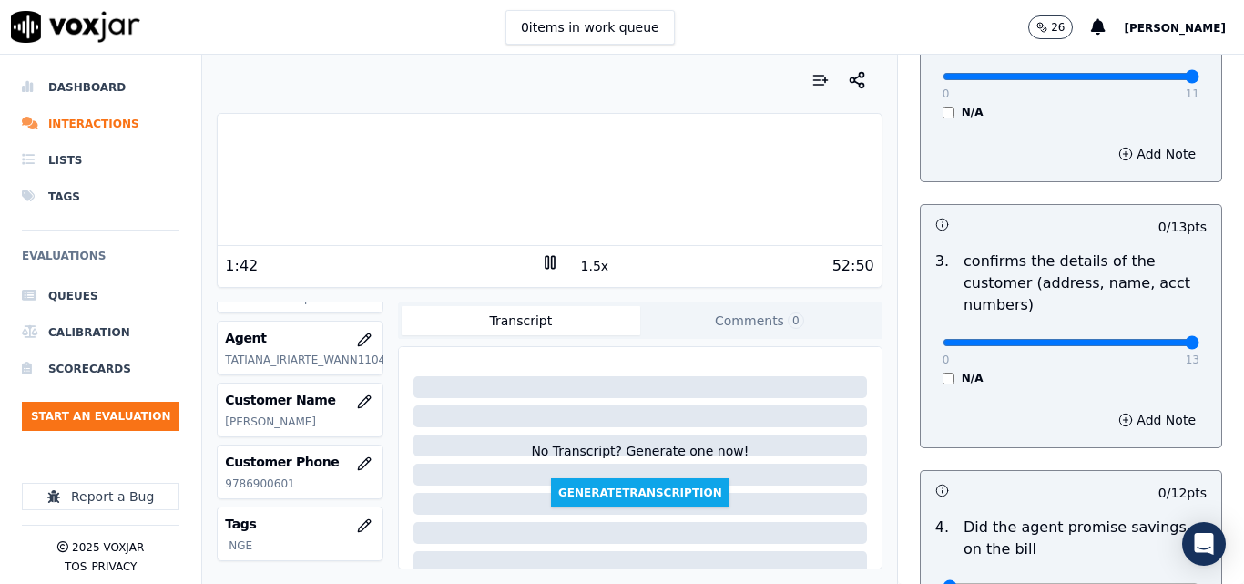
drag, startPoint x: 1142, startPoint y: 340, endPoint x: 1197, endPoint y: 334, distance: 55.8
type input "13"
click at [588, 266] on button "1.5x" at bounding box center [595, 265] width 36 height 25
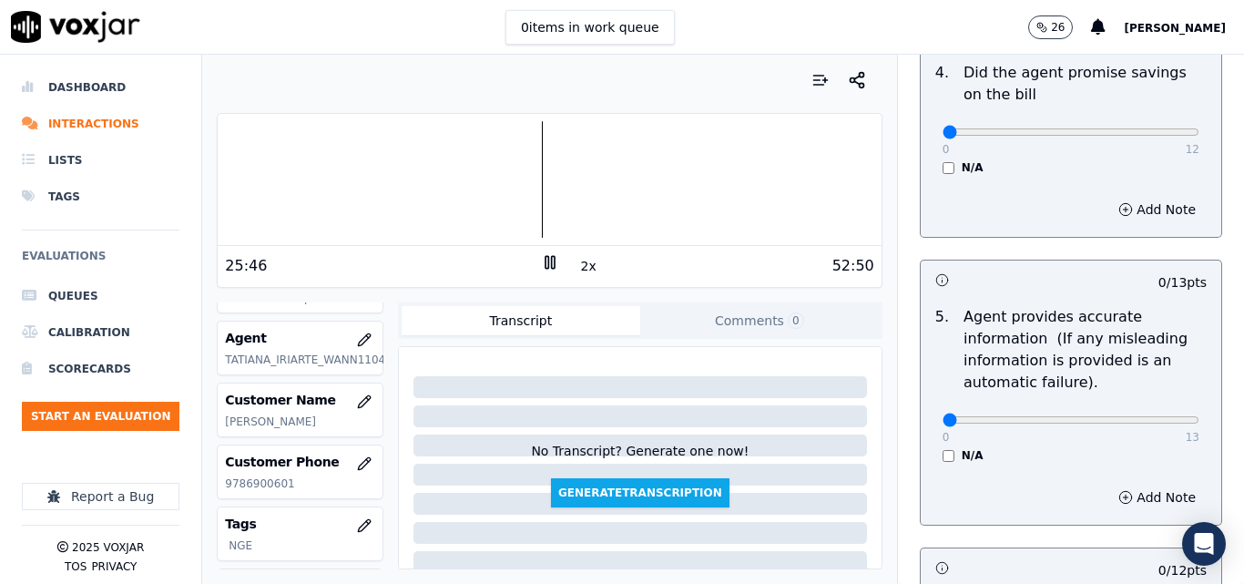
scroll to position [910, 0]
drag, startPoint x: 1123, startPoint y: 429, endPoint x: 1162, endPoint y: 424, distance: 39.4
click at [1162, 424] on div "0 13 N/A" at bounding box center [1071, 426] width 286 height 69
type input "13"
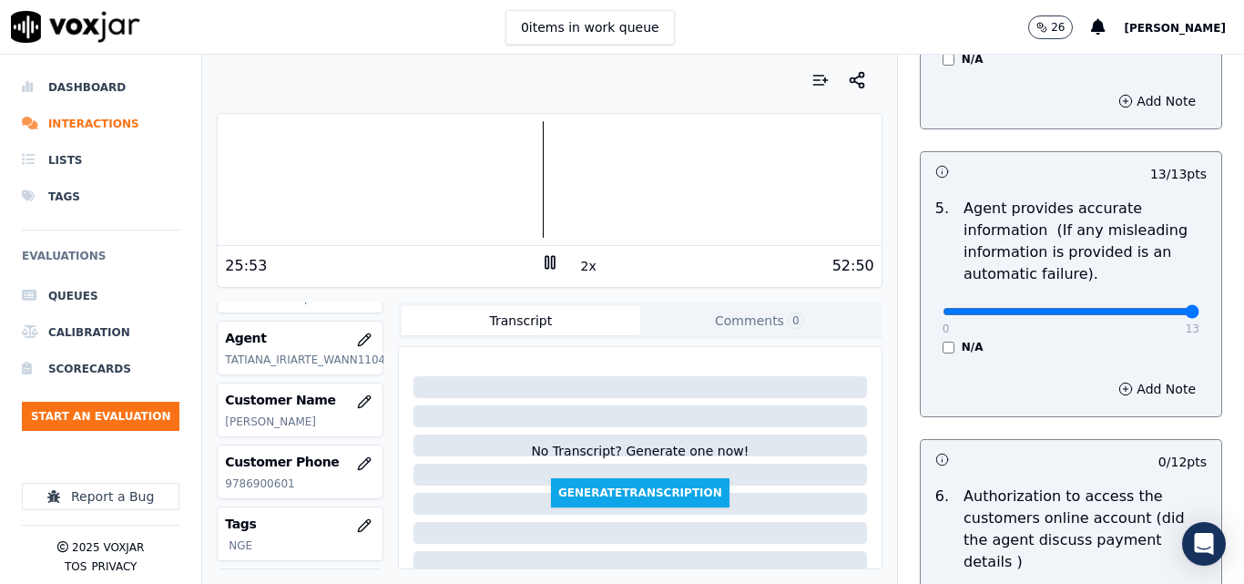
scroll to position [1184, 0]
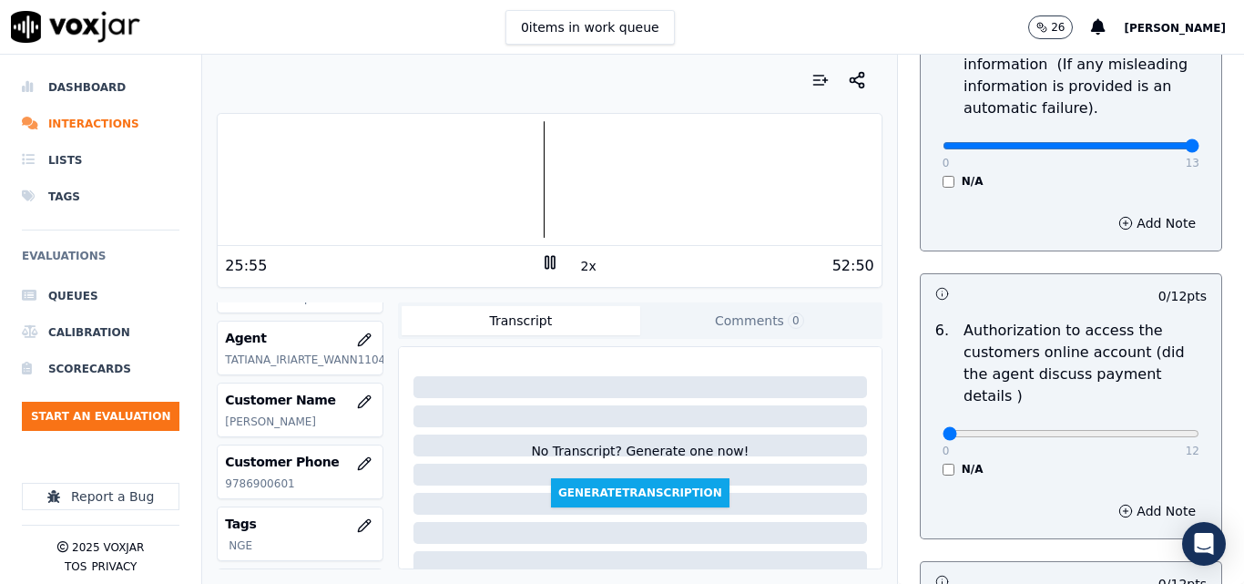
click at [1137, 422] on div "0 12" at bounding box center [1070, 433] width 257 height 22
type input "12"
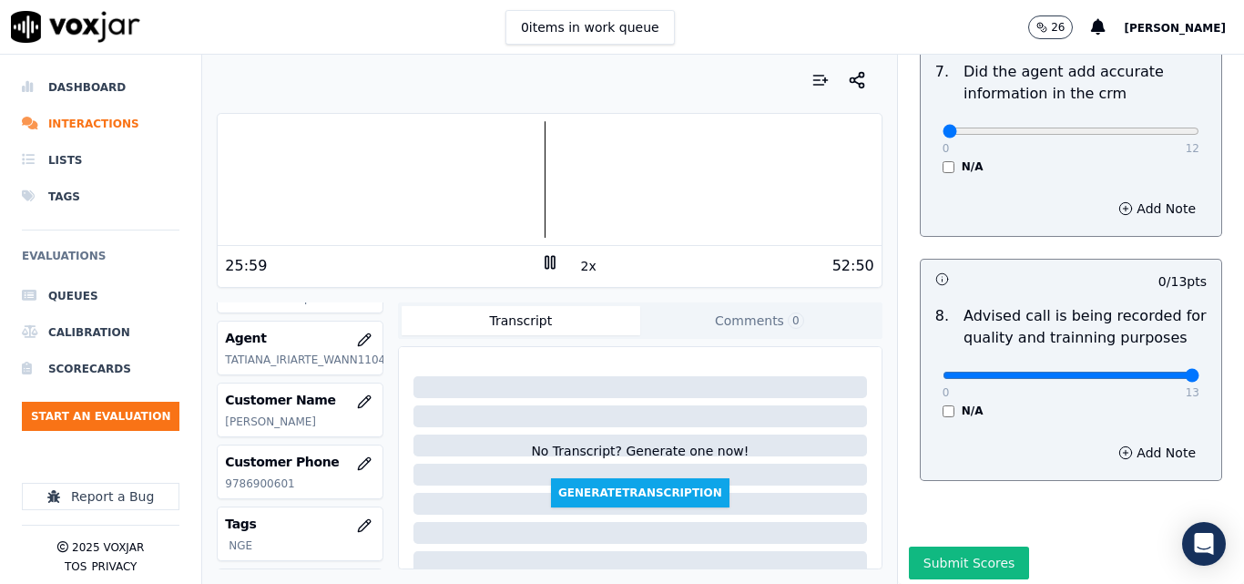
type input "13"
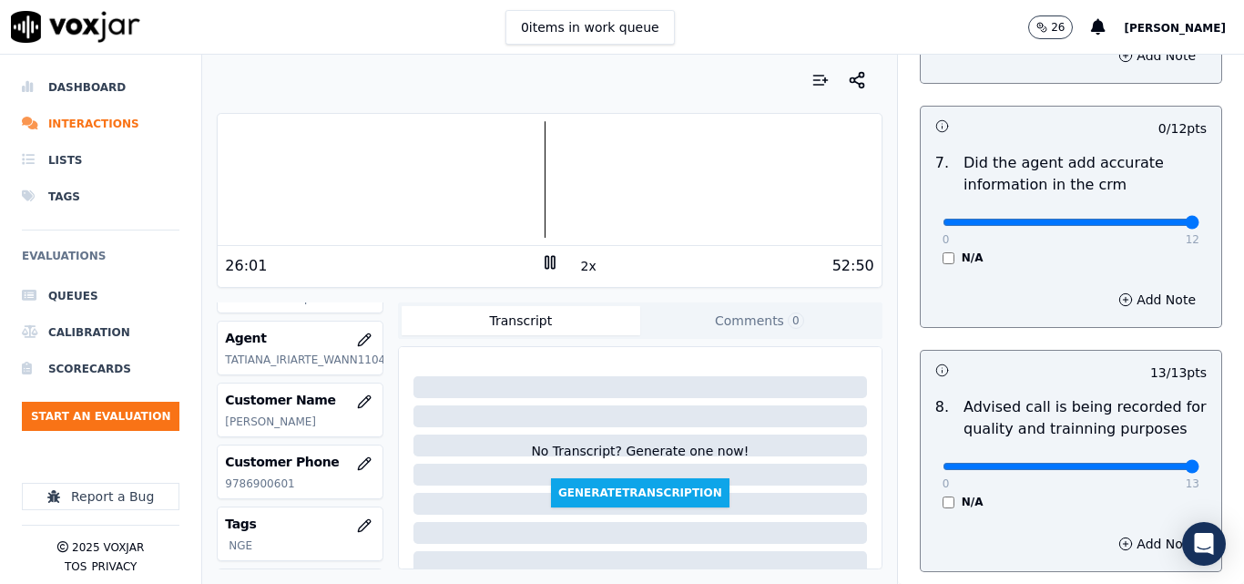
type input "12"
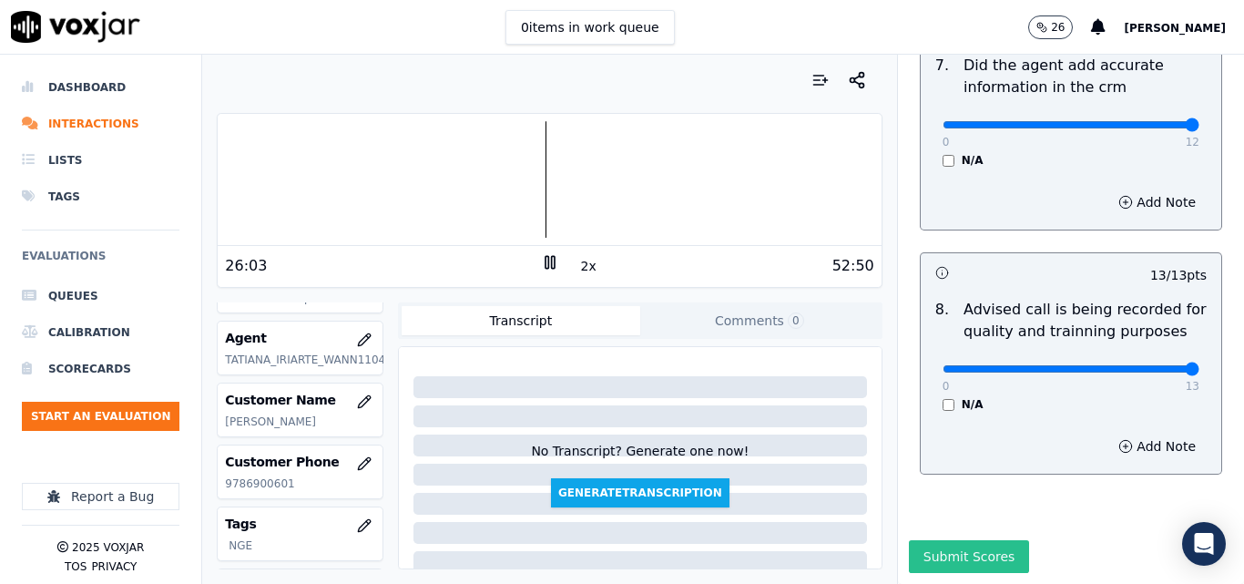
click at [983, 540] on button "Submit Scores" at bounding box center [969, 556] width 121 height 33
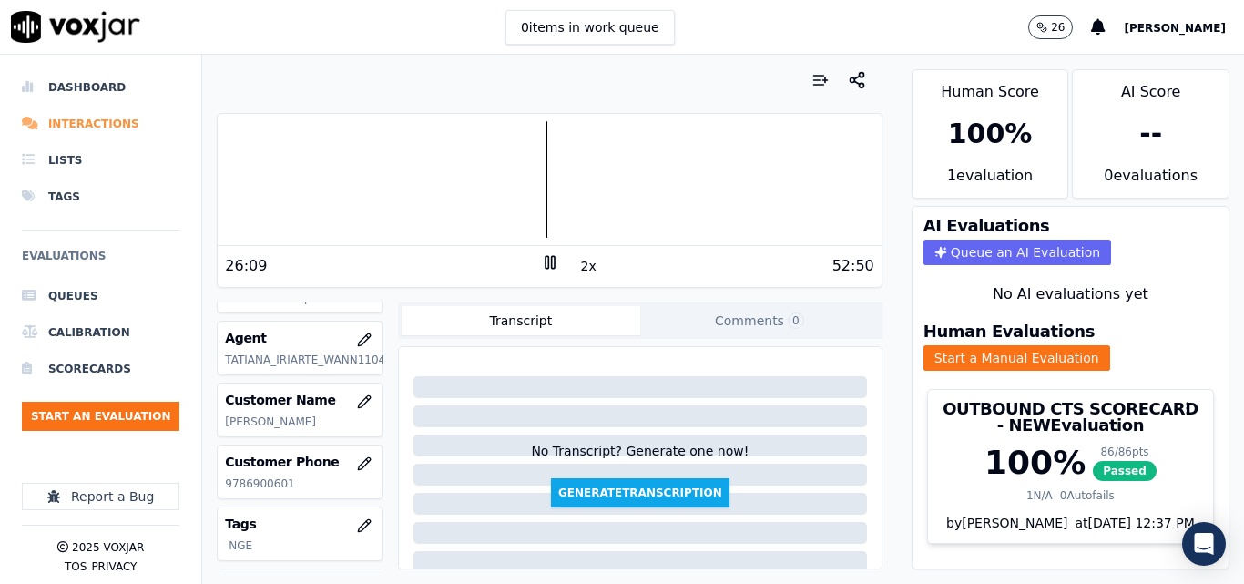
click at [90, 123] on li "Interactions" at bounding box center [100, 124] width 157 height 36
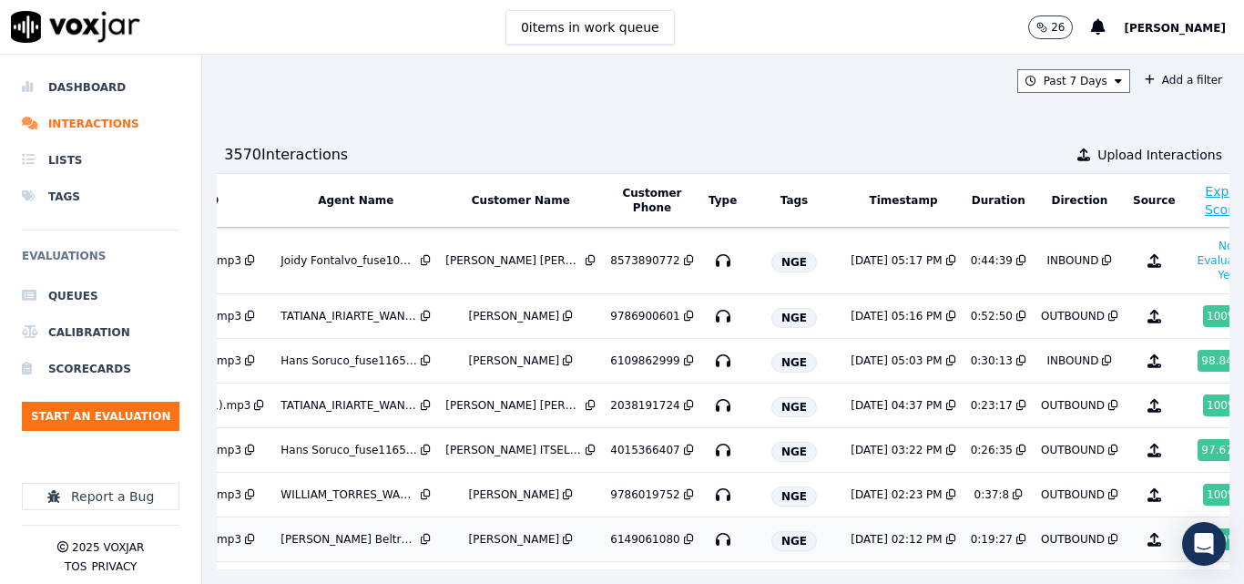
scroll to position [0, 330]
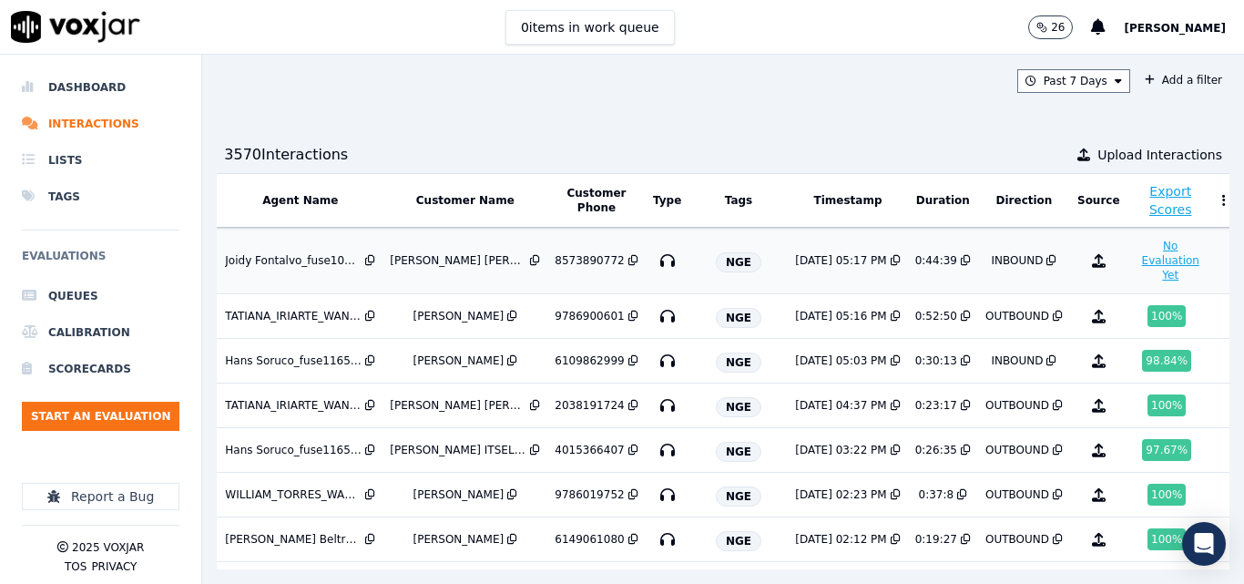
click at [1134, 251] on button "No Evaluation Yet" at bounding box center [1170, 260] width 72 height 51
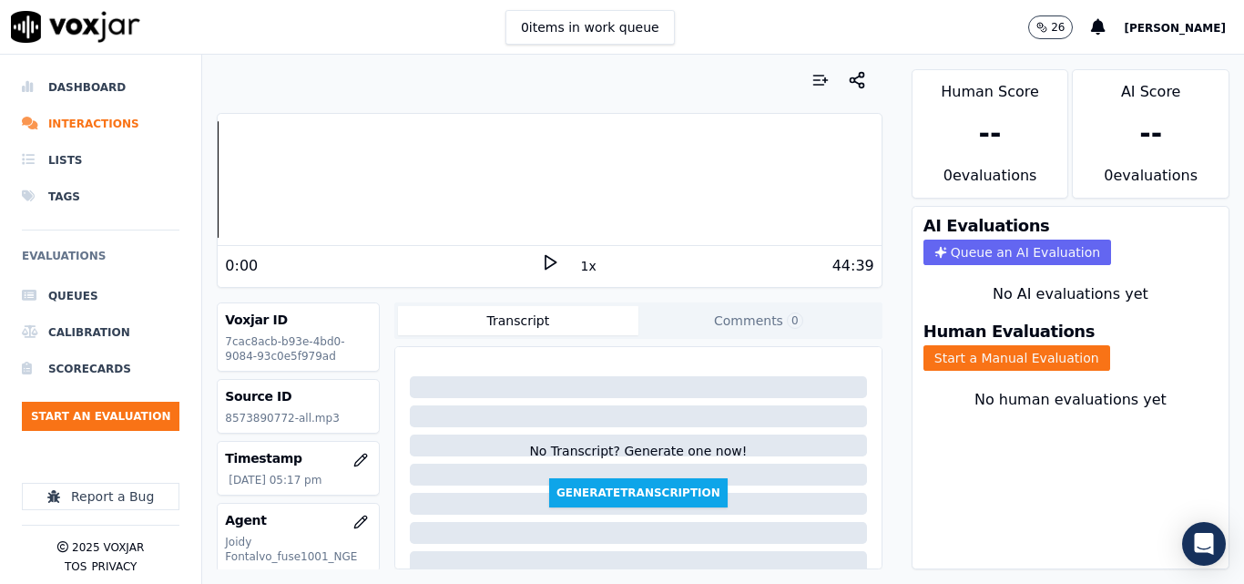
click at [545, 264] on polygon at bounding box center [550, 263] width 11 height 14
click at [949, 355] on button "Start a Manual Evaluation" at bounding box center [1016, 357] width 187 height 25
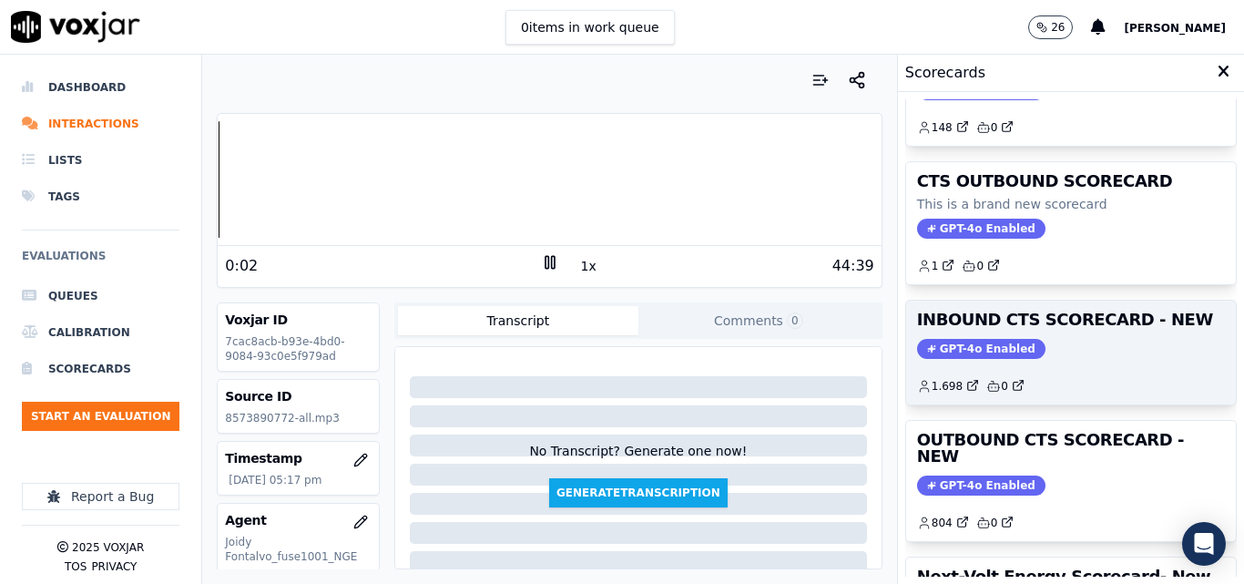
scroll to position [273, 0]
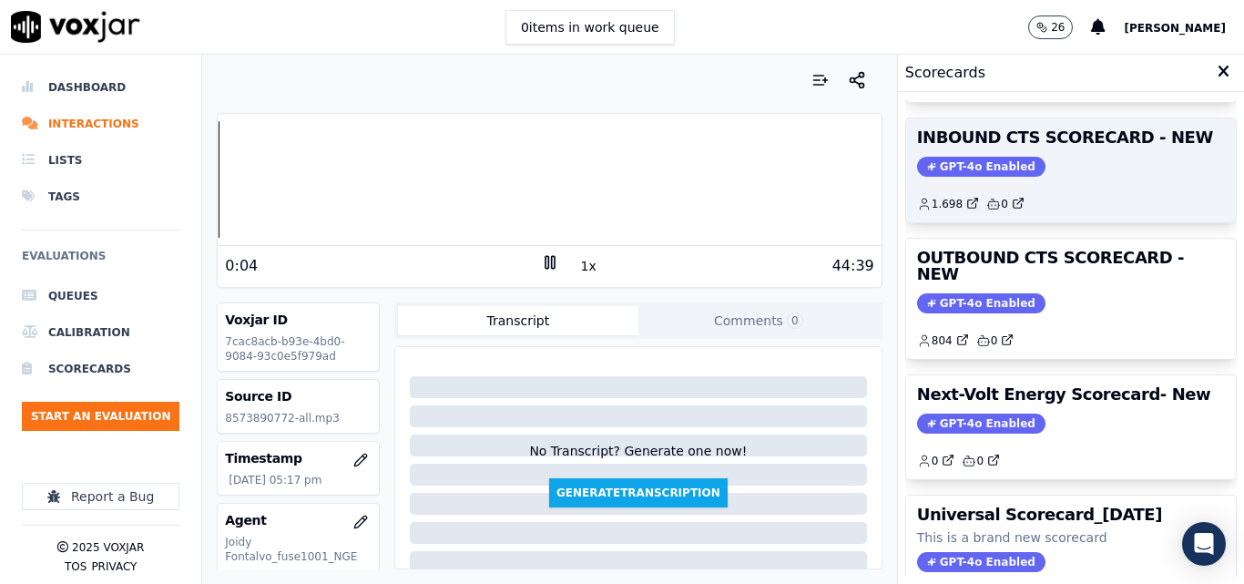
click at [1052, 156] on div "INBOUND CTS SCORECARD - NEW GPT-4o Enabled 1.698 0" at bounding box center [1071, 170] width 330 height 104
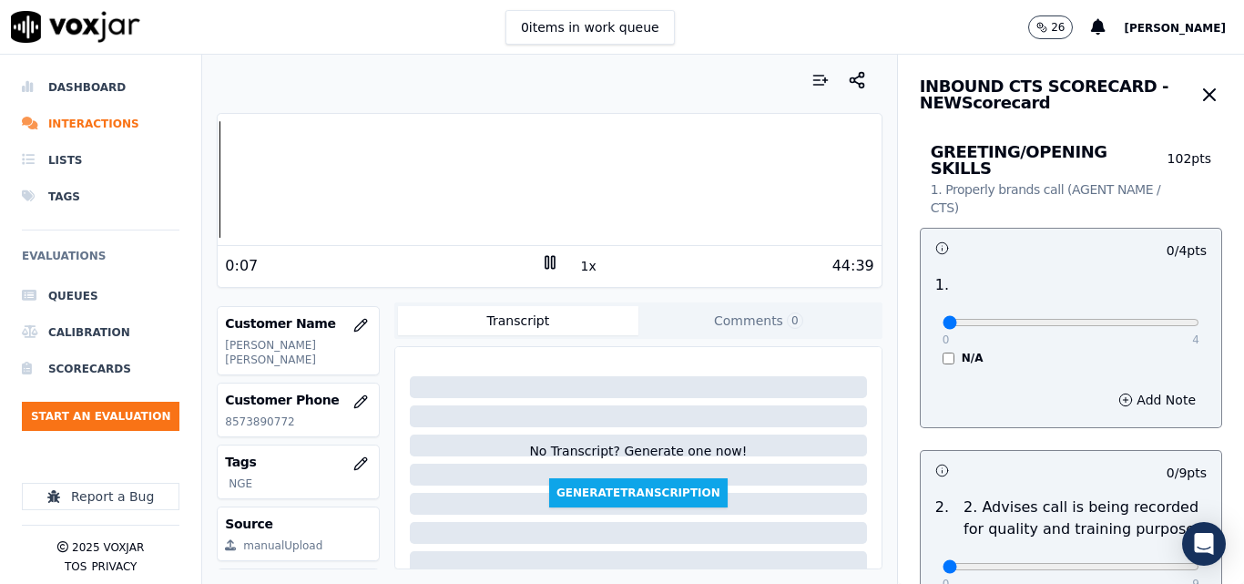
click at [261, 414] on p "8573890772" at bounding box center [298, 421] width 147 height 15
copy p "8573890772"
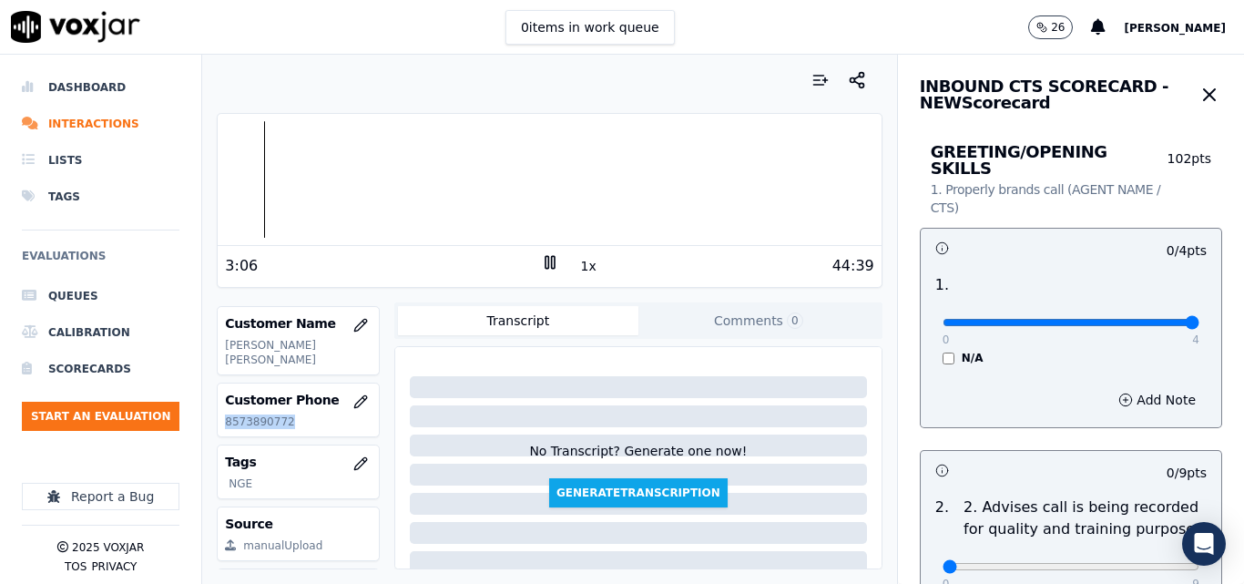
type input "4"
click at [1146, 319] on input "range" at bounding box center [1070, 322] width 257 height 7
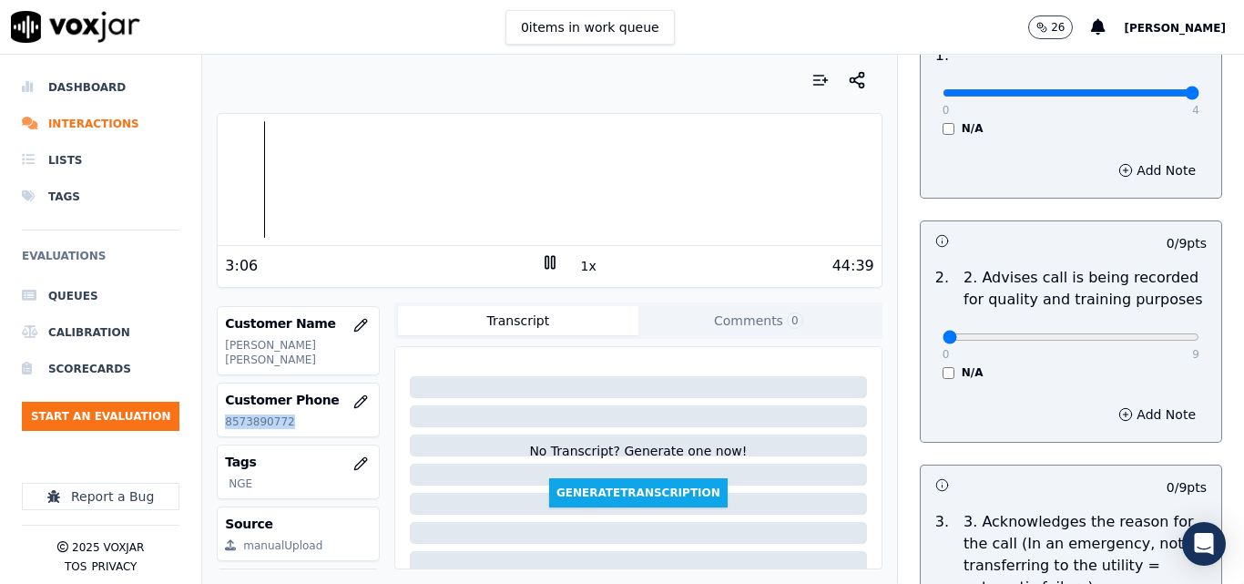
scroll to position [546, 0]
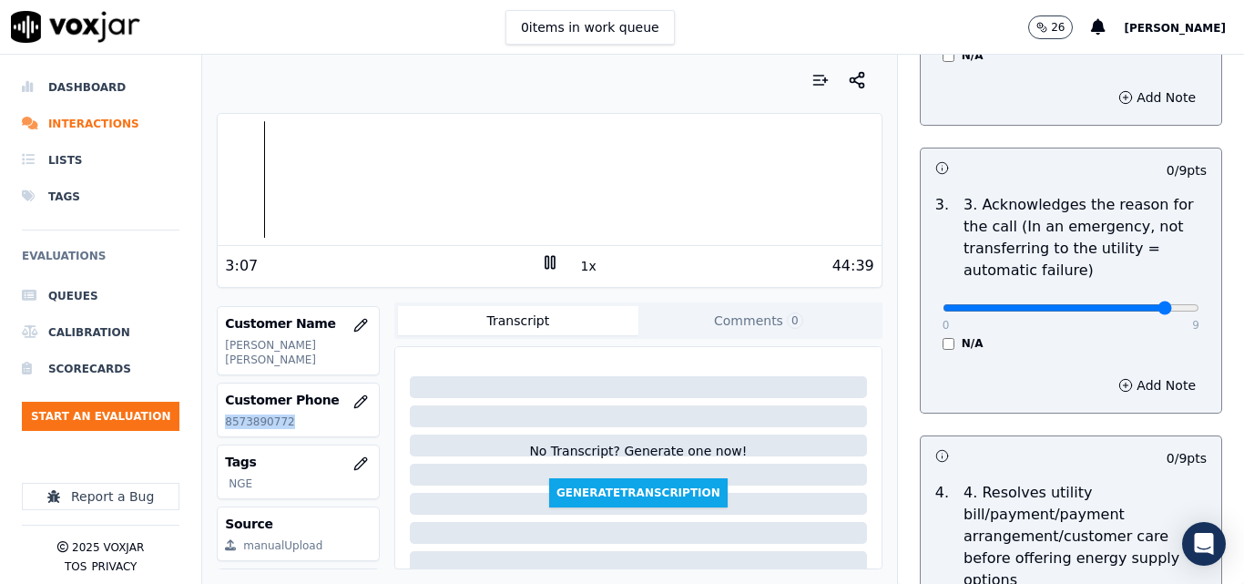
click at [1154, 293] on div "0 9 N/A" at bounding box center [1071, 315] width 286 height 69
type input "9"
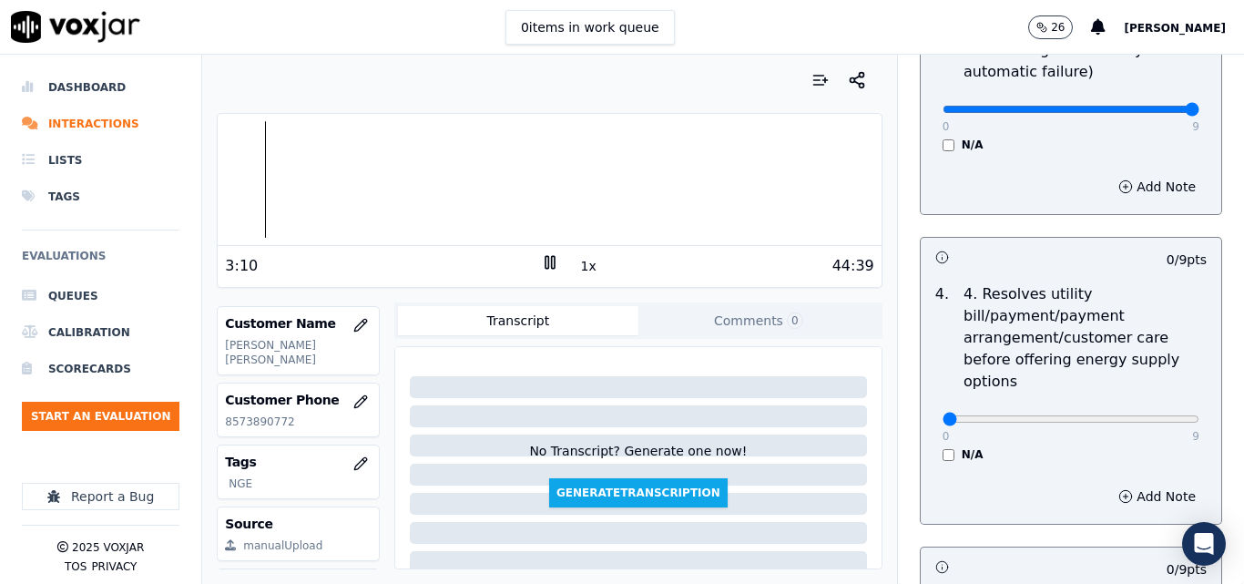
scroll to position [1092, 0]
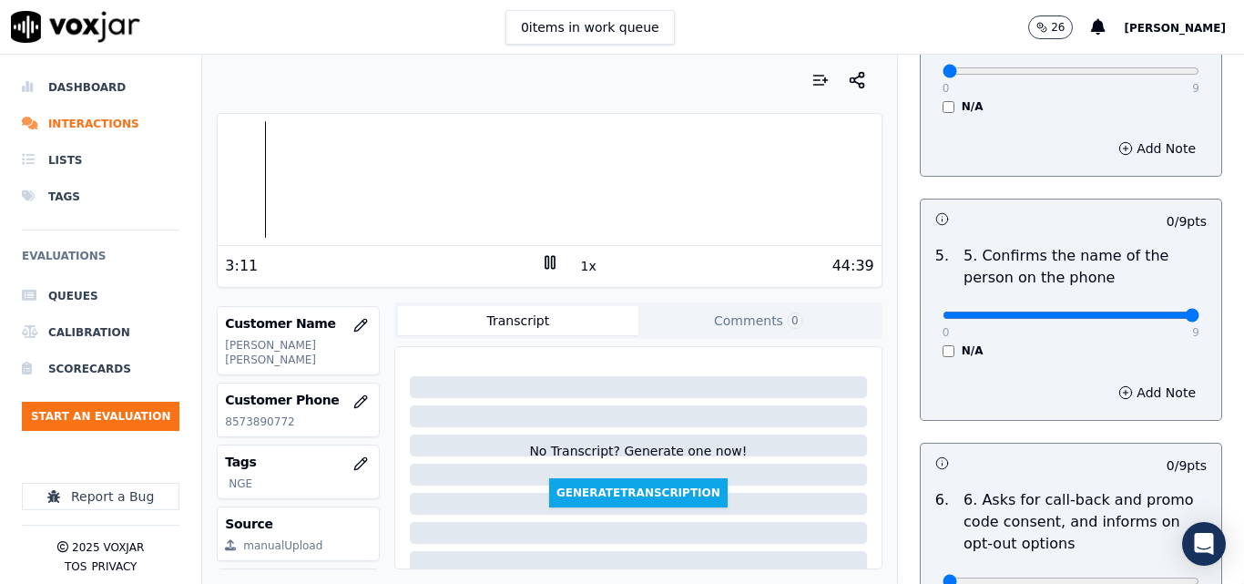
type input "9"
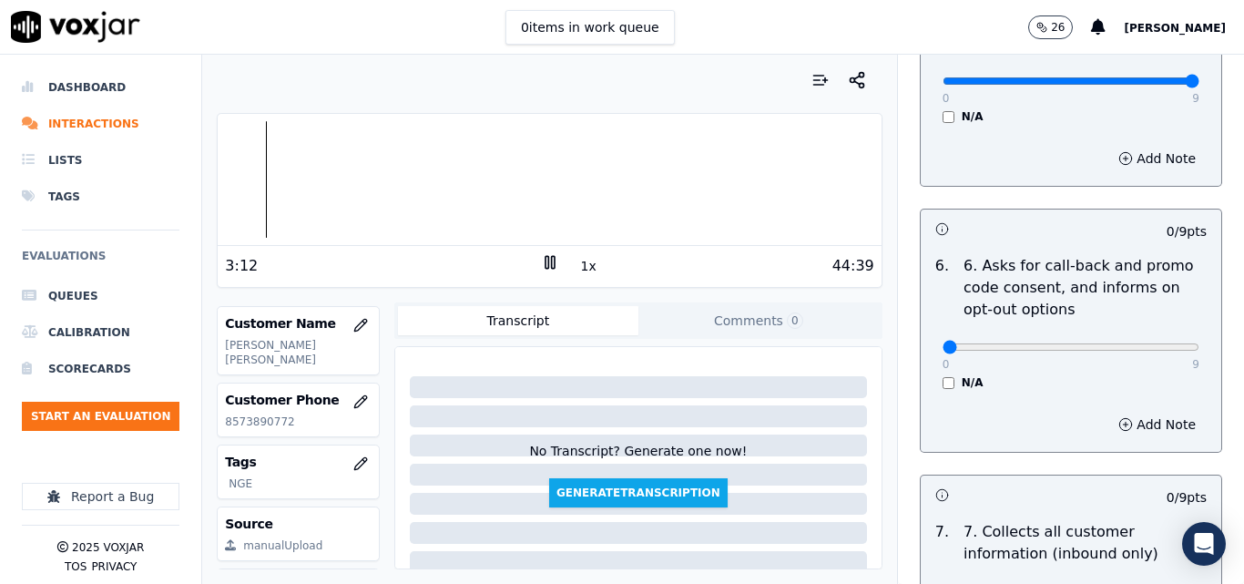
scroll to position [1457, 0]
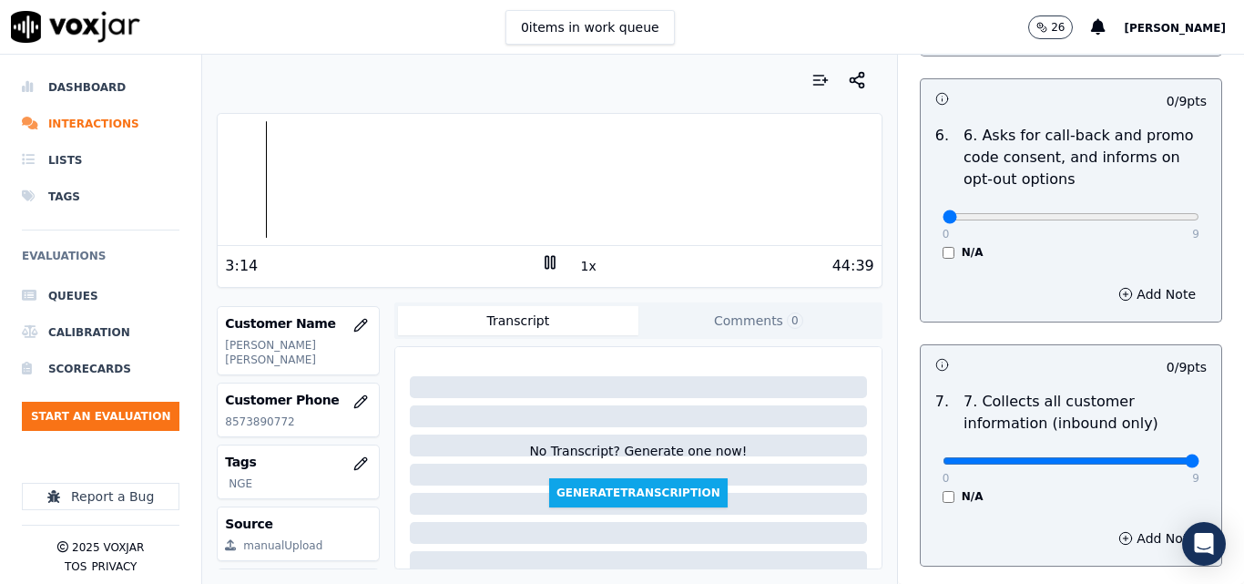
type input "9"
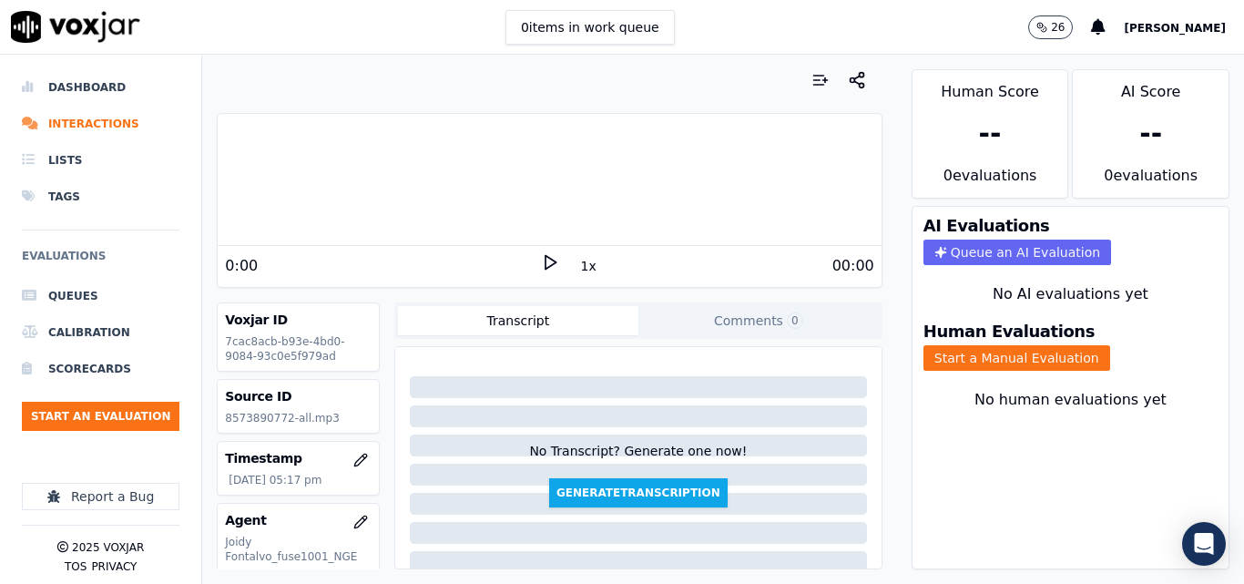
click at [545, 261] on polygon at bounding box center [550, 263] width 11 height 14
click at [941, 351] on button "Start a Manual Evaluation" at bounding box center [1016, 357] width 187 height 25
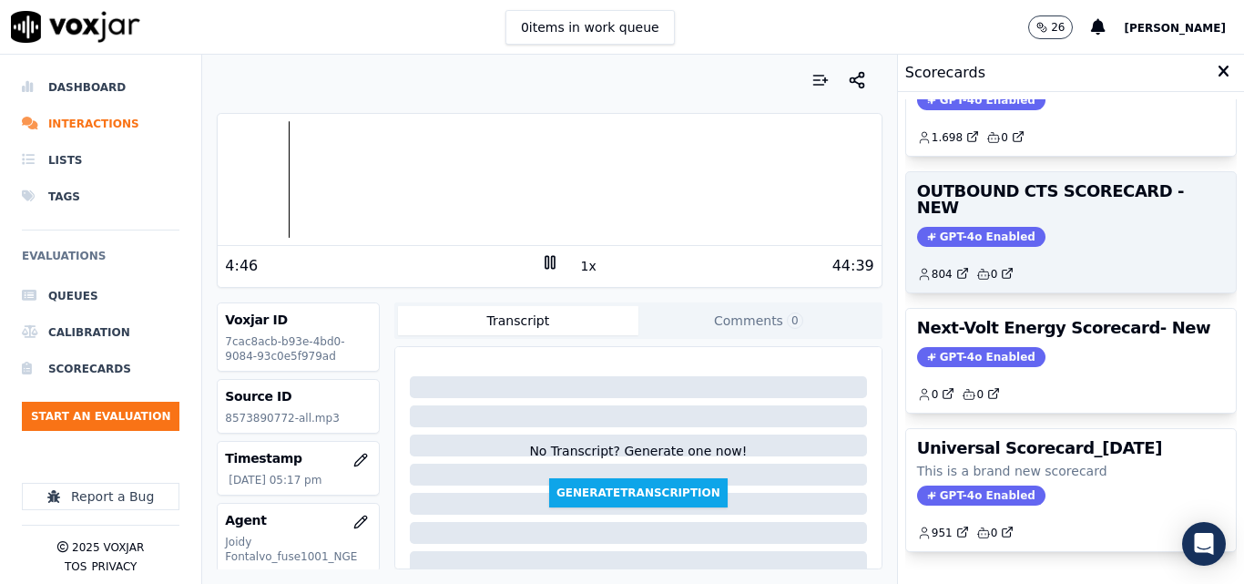
scroll to position [125, 0]
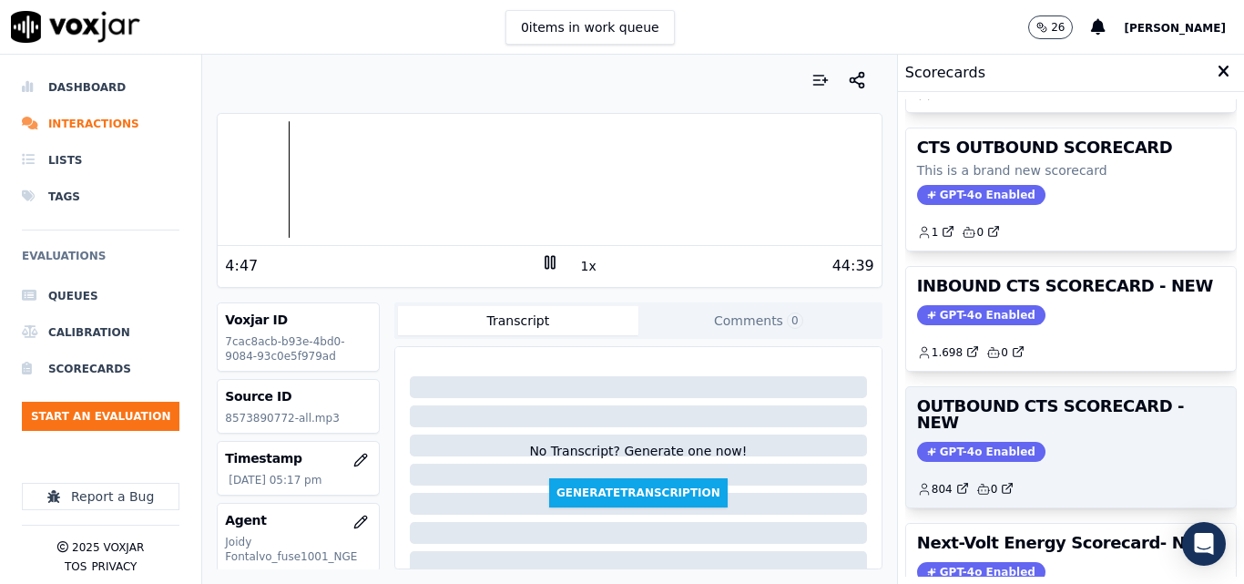
click at [1056, 294] on h3 "INBOUND CTS SCORECARD - NEW" at bounding box center [1071, 286] width 308 height 16
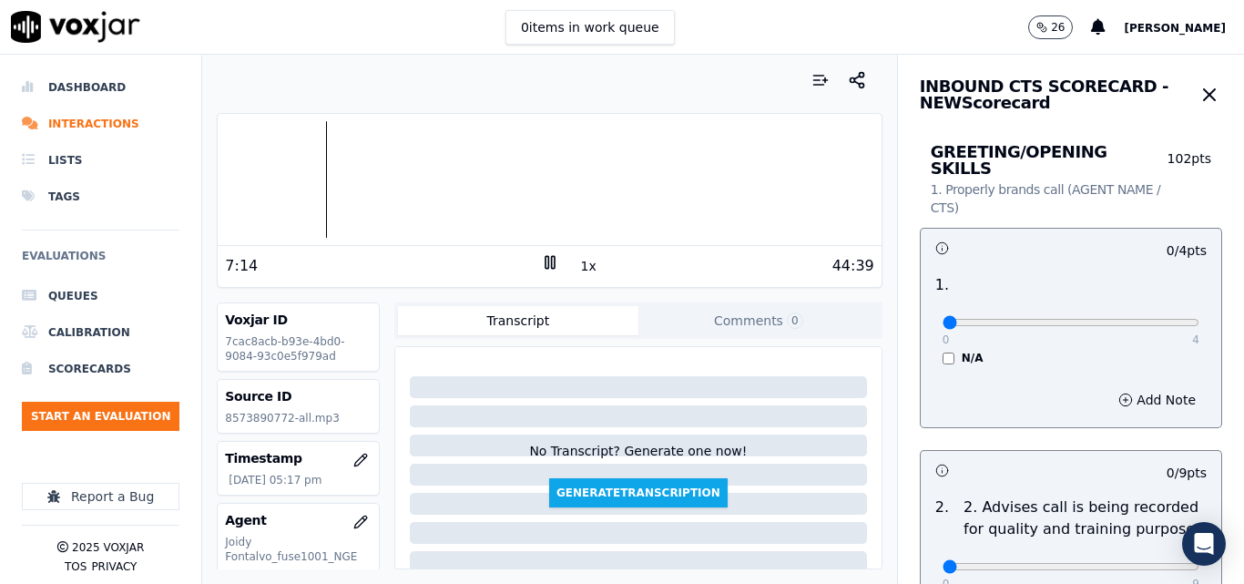
click at [315, 173] on div at bounding box center [549, 179] width 663 height 117
click at [523, 258] on div "11:49" at bounding box center [382, 266] width 315 height 22
click at [577, 258] on button "1x" at bounding box center [588, 265] width 23 height 25
drag, startPoint x: 577, startPoint y: 258, endPoint x: 627, endPoint y: 394, distance: 145.5
click at [578, 259] on button "1.5x" at bounding box center [595, 265] width 36 height 25
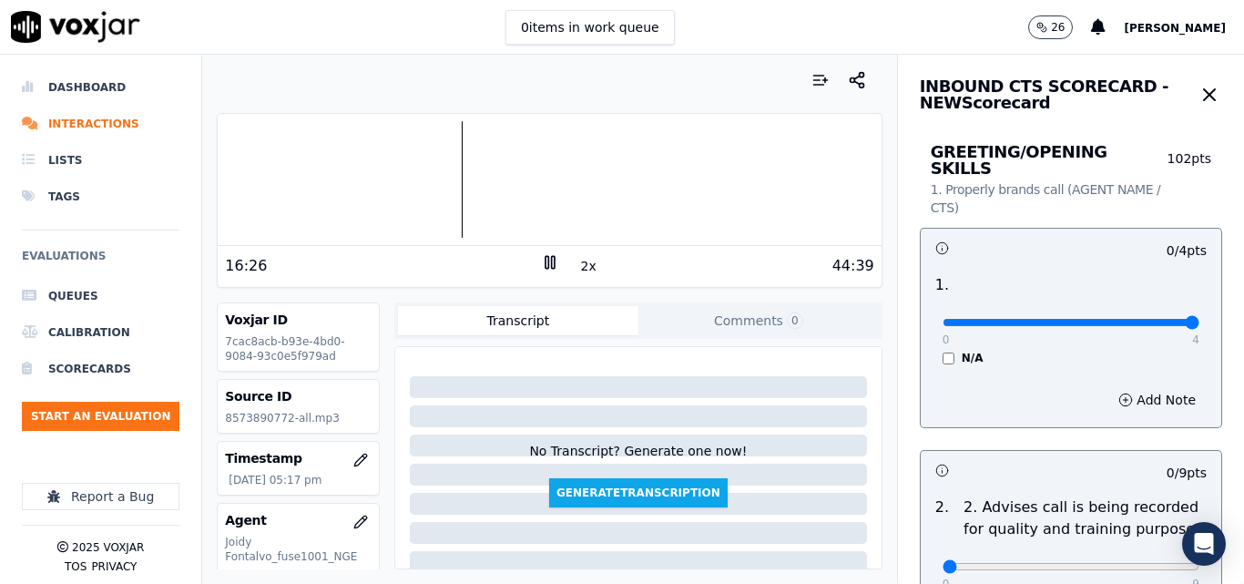
type input "4"
click at [1134, 319] on input "range" at bounding box center [1070, 322] width 257 height 7
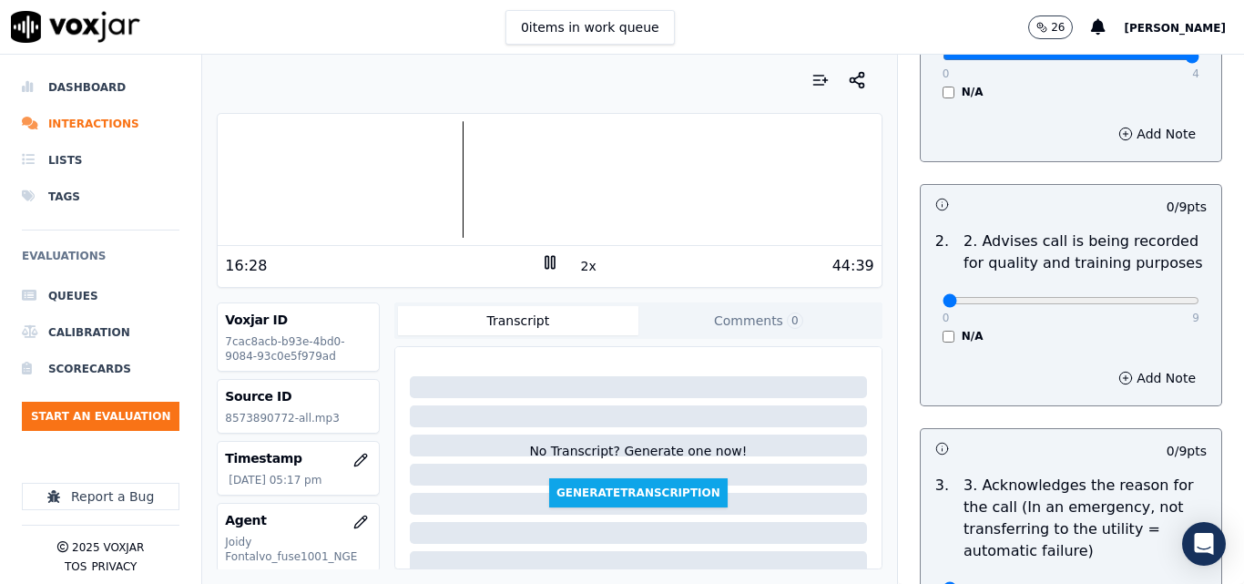
scroll to position [273, 0]
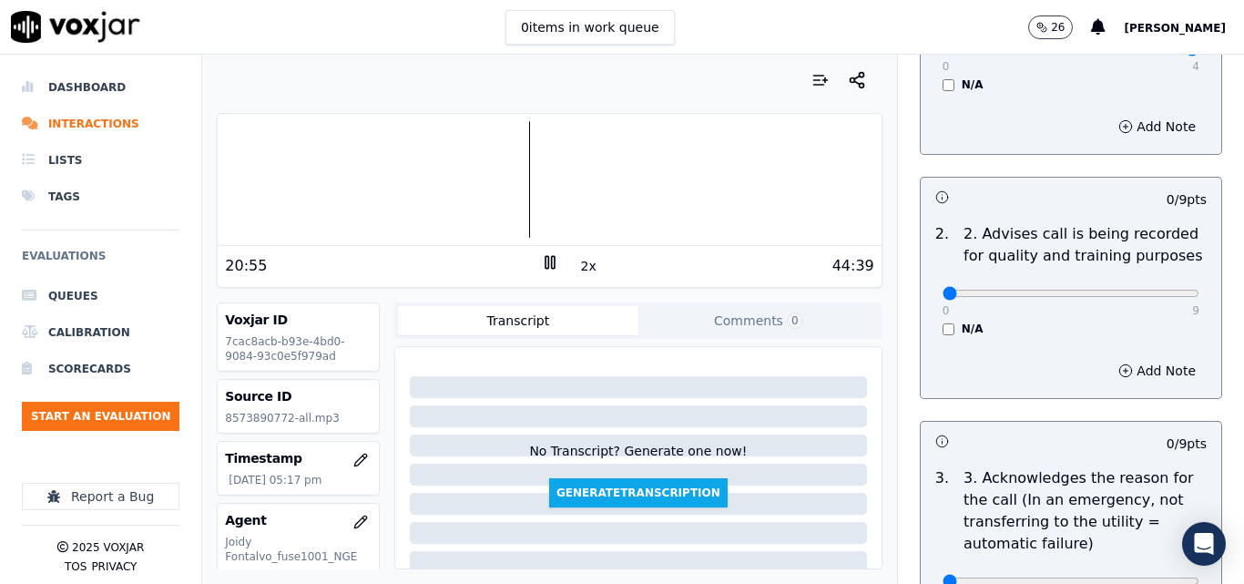
click at [0, 421] on nav "Dashboard Interactions Lists Tags Evaluations Queues Calibration Scorecards Sta…" at bounding box center [101, 319] width 202 height 529
click at [541, 257] on icon at bounding box center [550, 262] width 18 height 18
click at [541, 253] on icon at bounding box center [550, 262] width 18 height 18
click at [577, 261] on button "2x" at bounding box center [588, 265] width 23 height 25
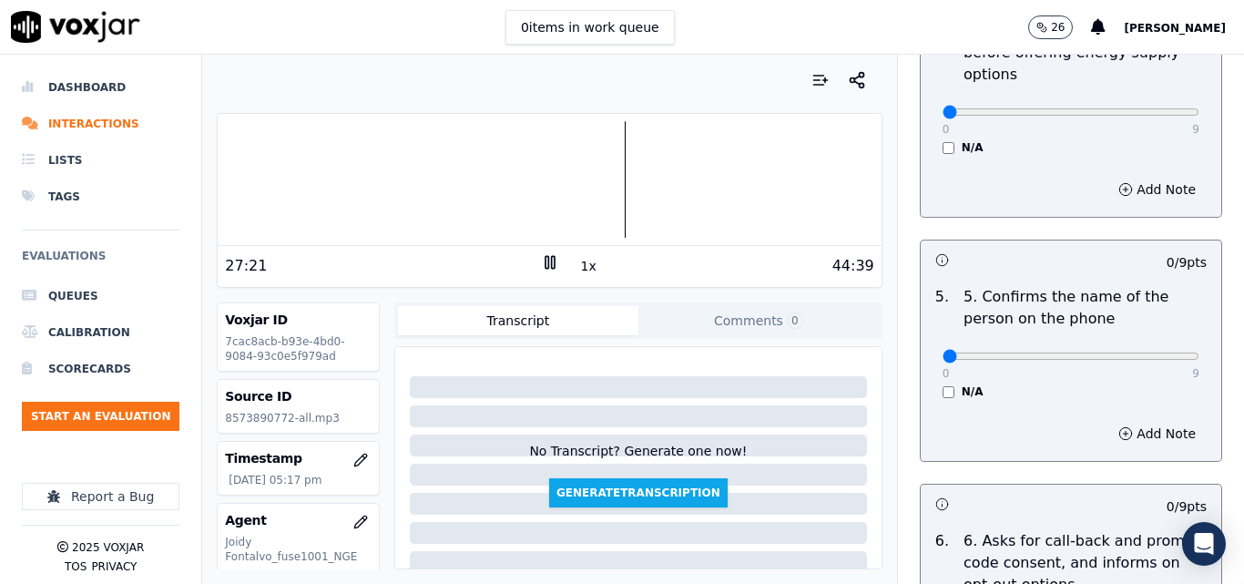
scroll to position [1092, 0]
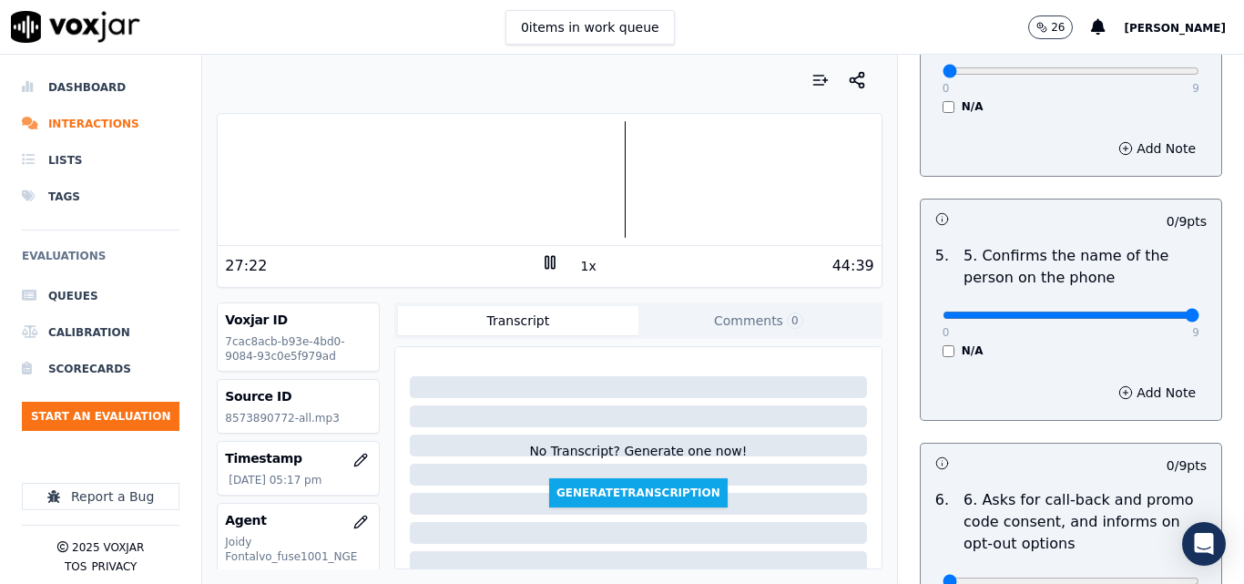
type input "9"
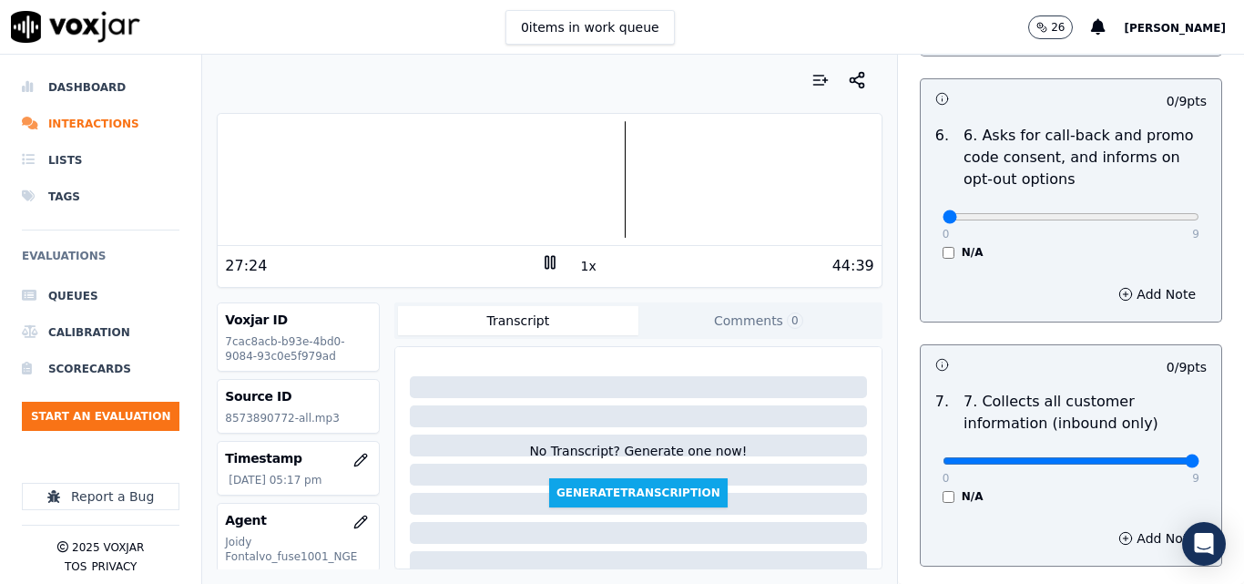
drag, startPoint x: 1135, startPoint y: 442, endPoint x: 1182, endPoint y: 437, distance: 46.8
type input "9"
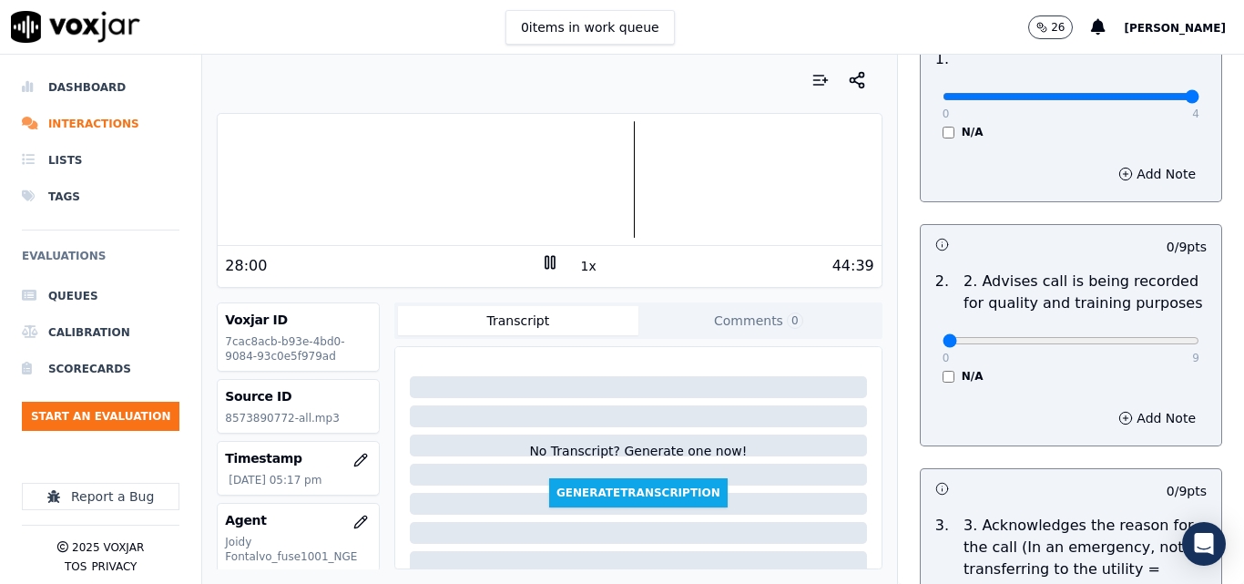
scroll to position [182, 0]
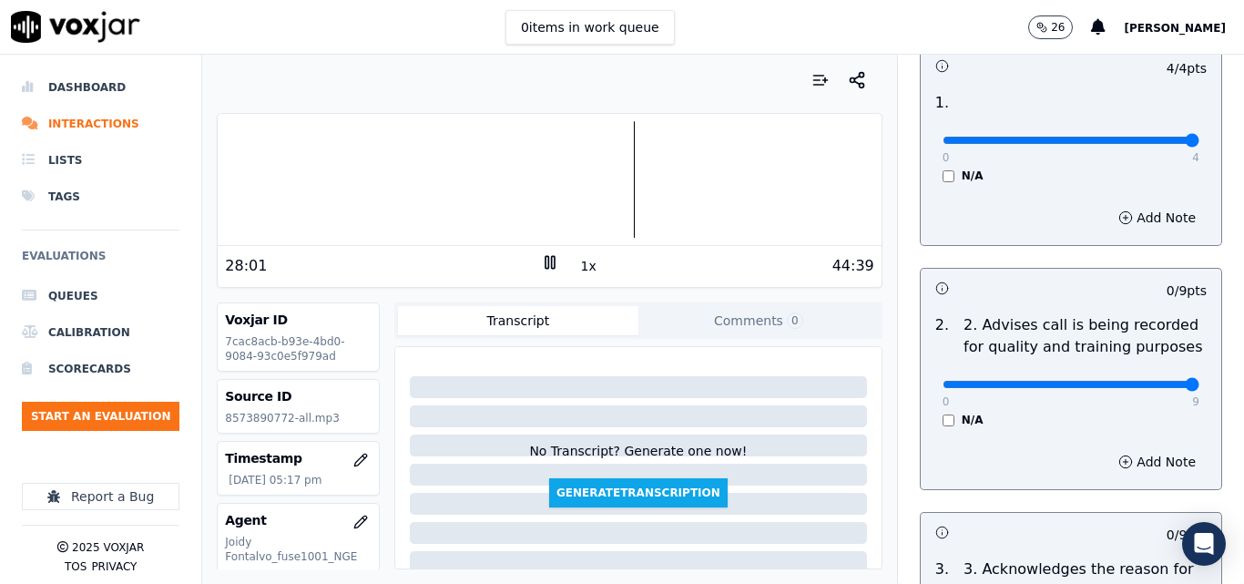
type input "9"
click at [1152, 144] on input "range" at bounding box center [1070, 140] width 257 height 7
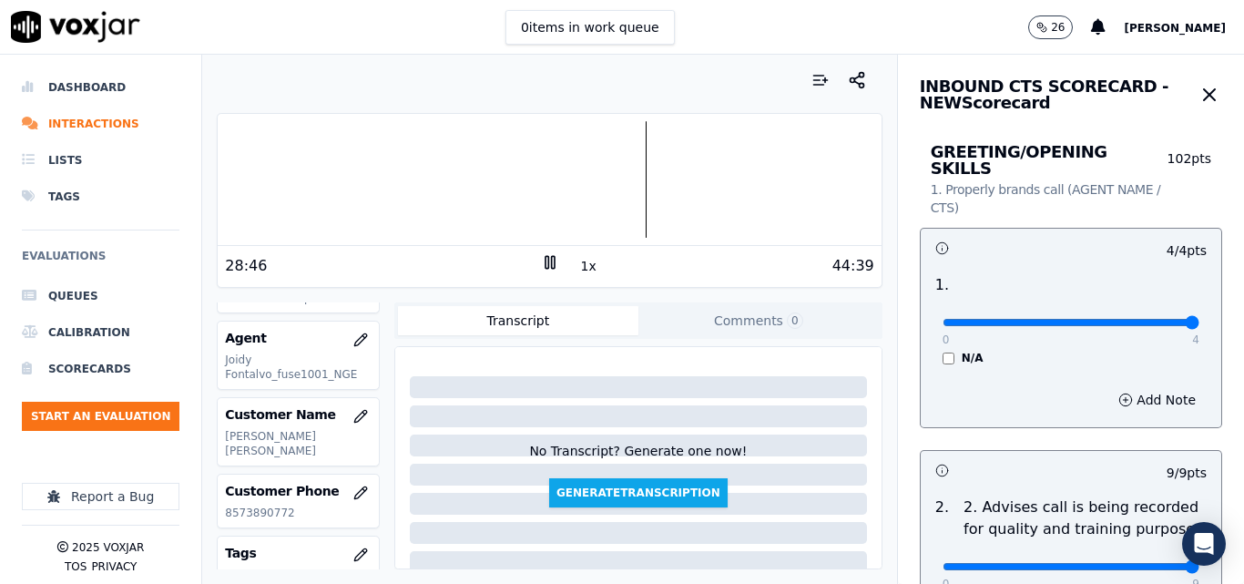
click at [629, 168] on div at bounding box center [549, 179] width 663 height 117
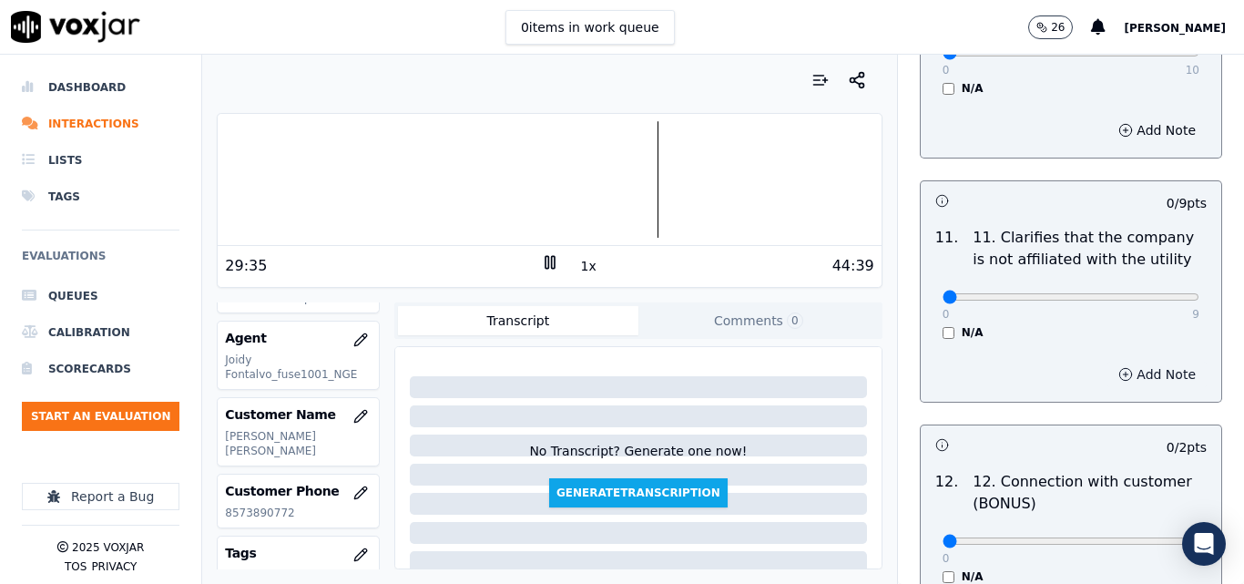
scroll to position [2913, 0]
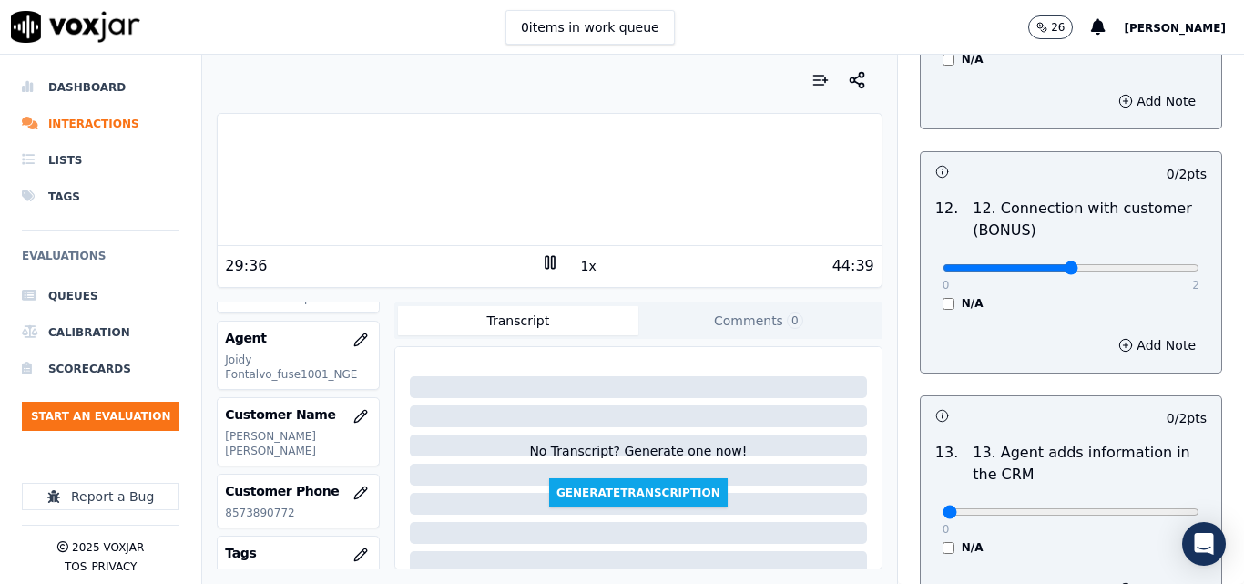
type input "1"
click at [1130, 332] on button "Add Note" at bounding box center [1156, 344] width 99 height 25
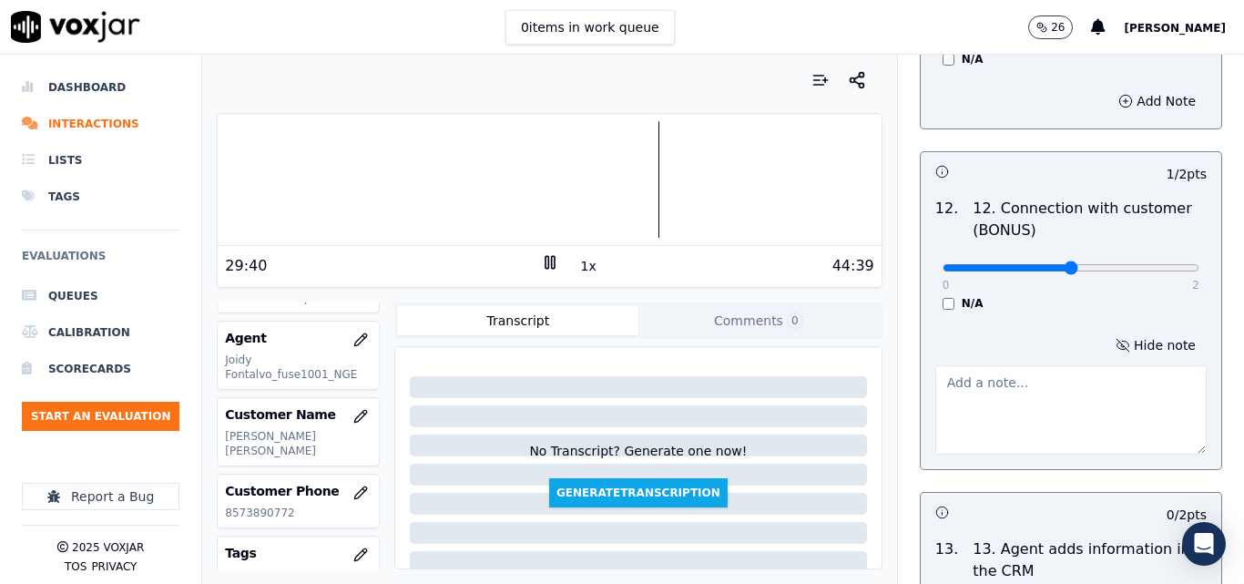
click at [969, 387] on textarea at bounding box center [1070, 409] width 271 height 89
click at [621, 181] on div at bounding box center [549, 179] width 663 height 117
click at [615, 168] on div at bounding box center [549, 179] width 663 height 117
click at [603, 168] on div at bounding box center [549, 179] width 663 height 117
click at [590, 158] on div at bounding box center [549, 179] width 663 height 117
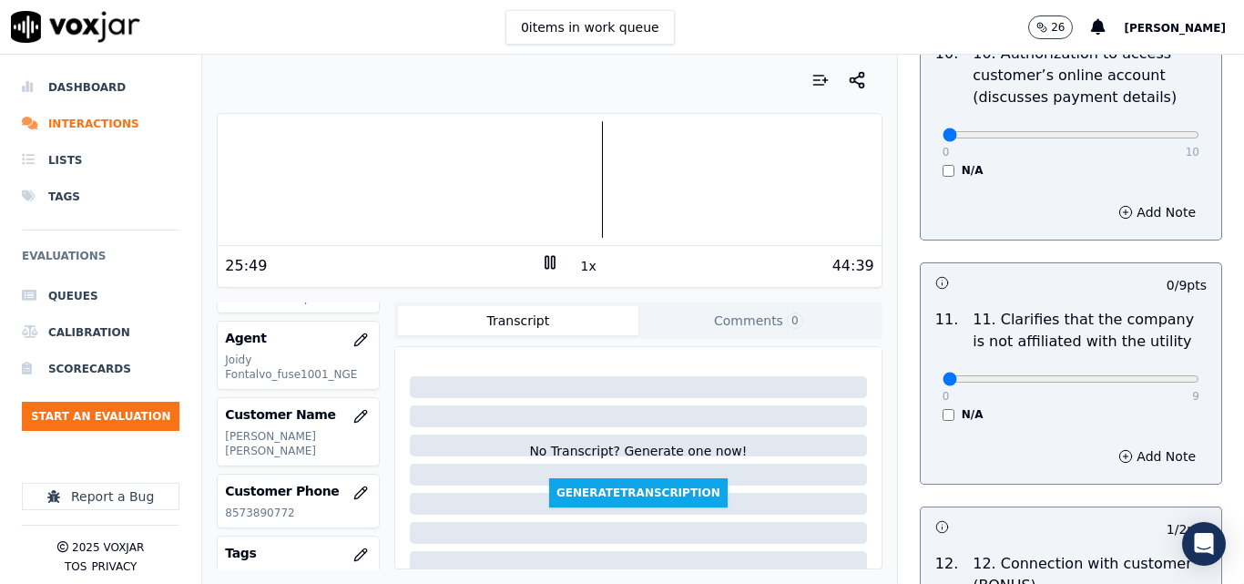
scroll to position [2549, 0]
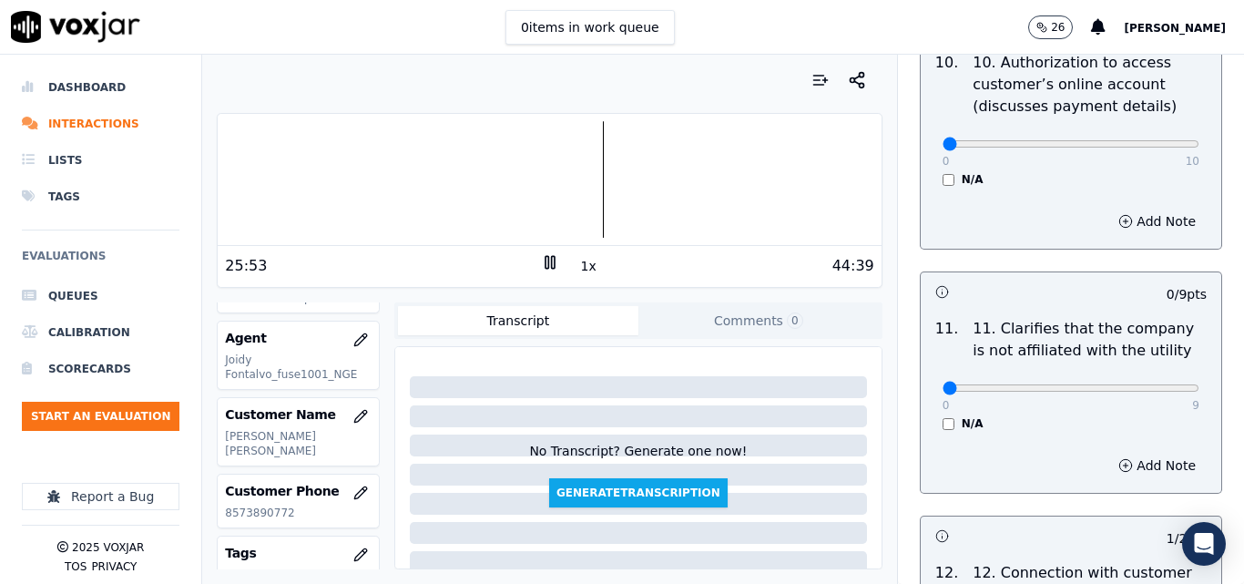
type textarea "CONTRACT TERM (EOY2027)"
type input "9"
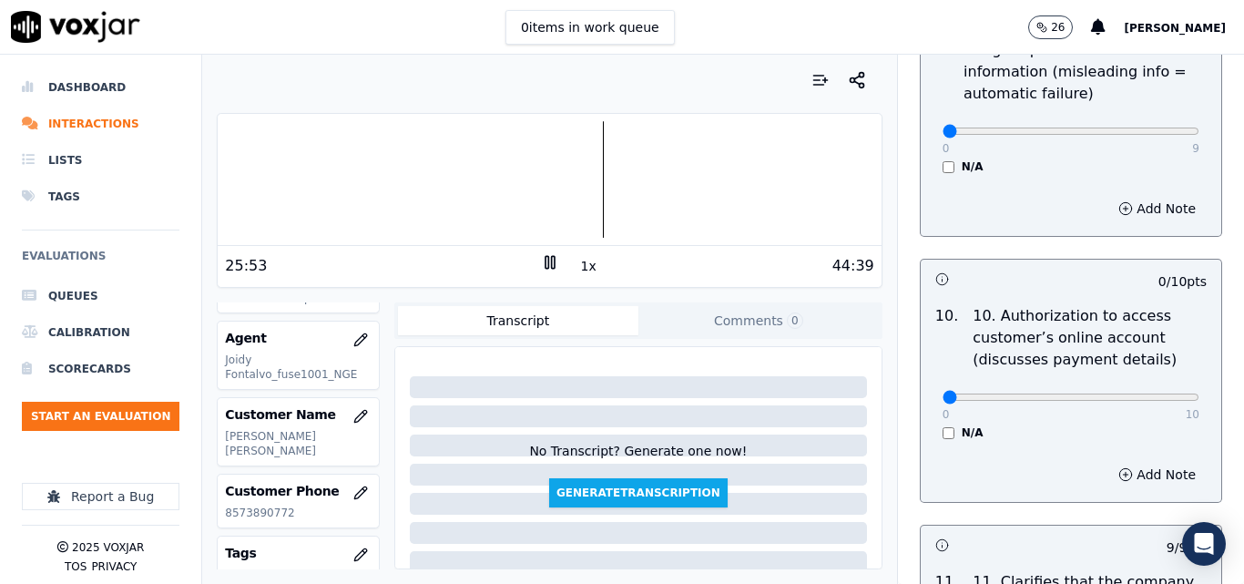
scroll to position [2276, 0]
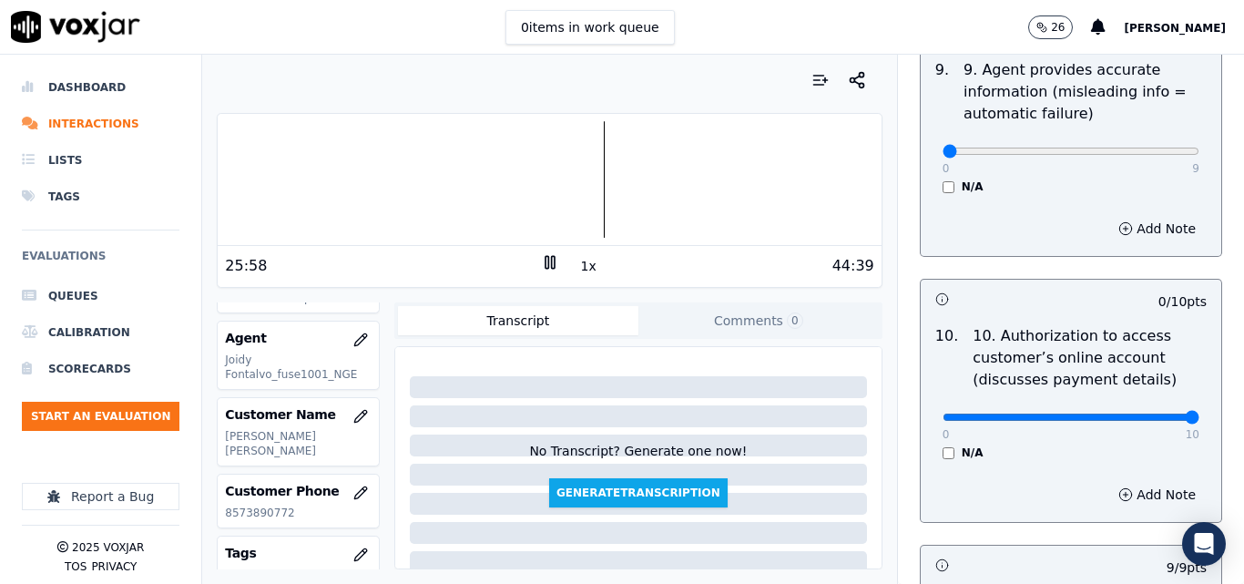
type input "10"
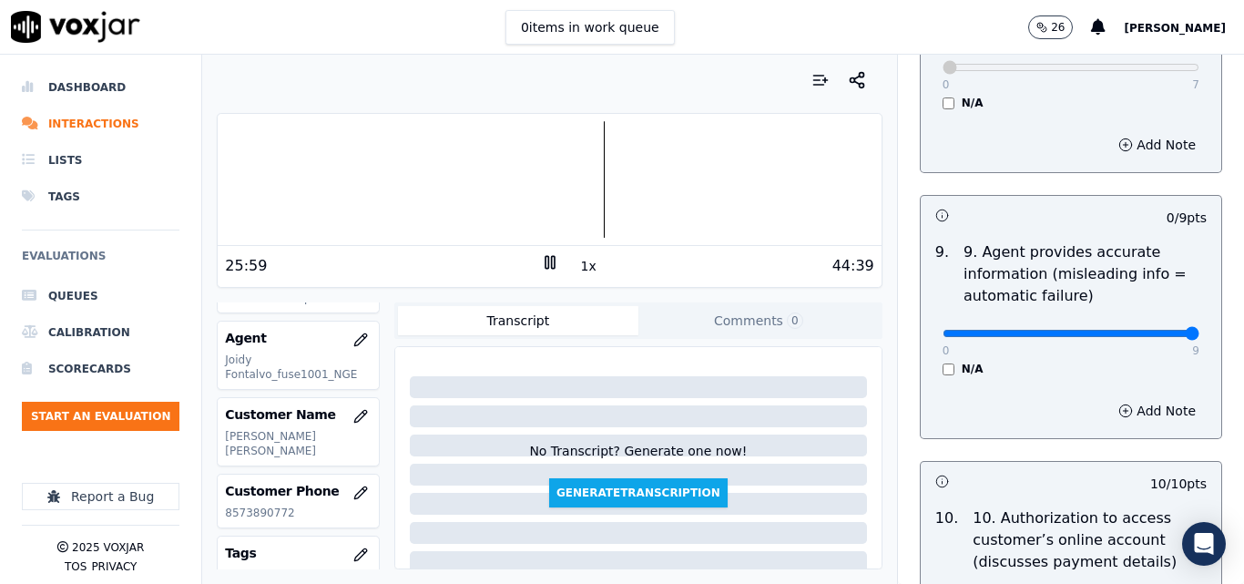
type input "9"
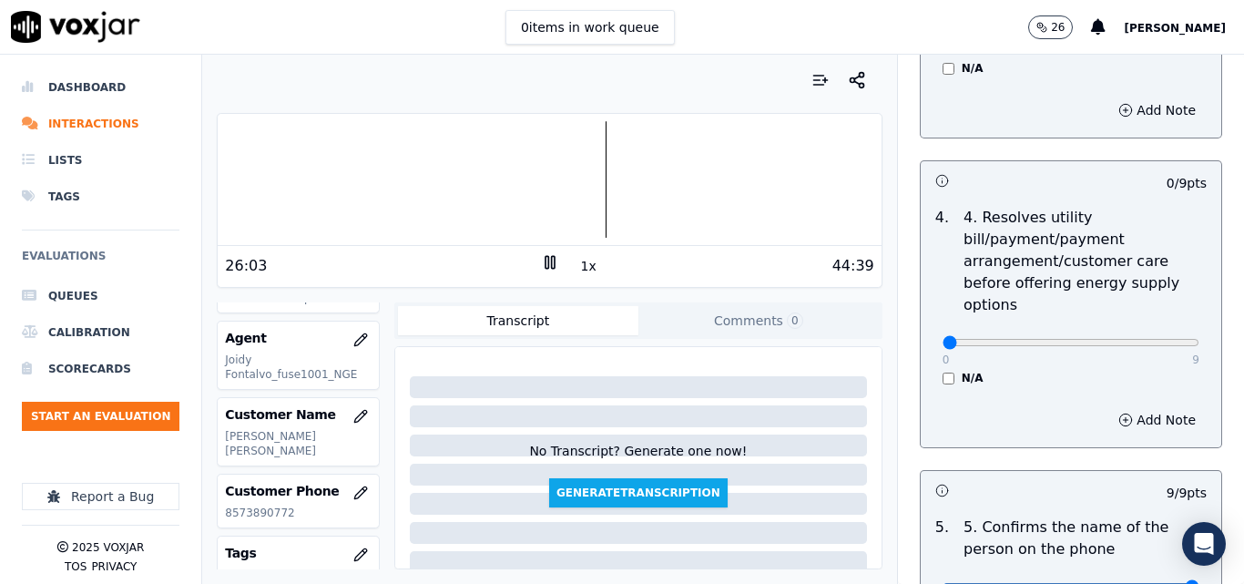
scroll to position [819, 0]
click at [942, 372] on div "N/A" at bounding box center [1070, 379] width 257 height 15
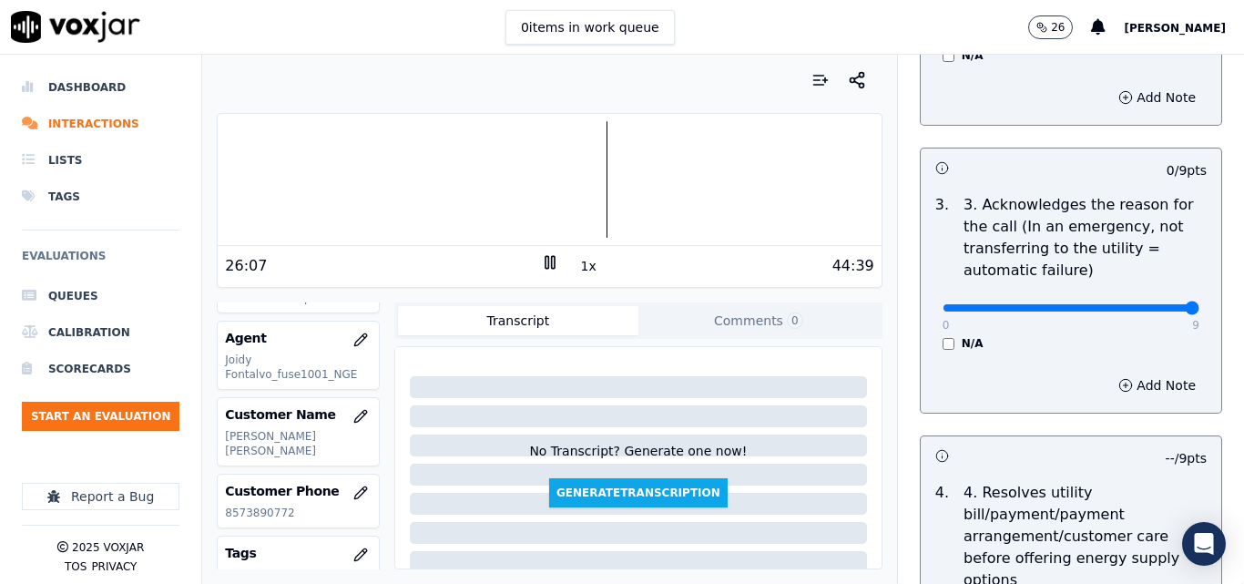
type input "9"
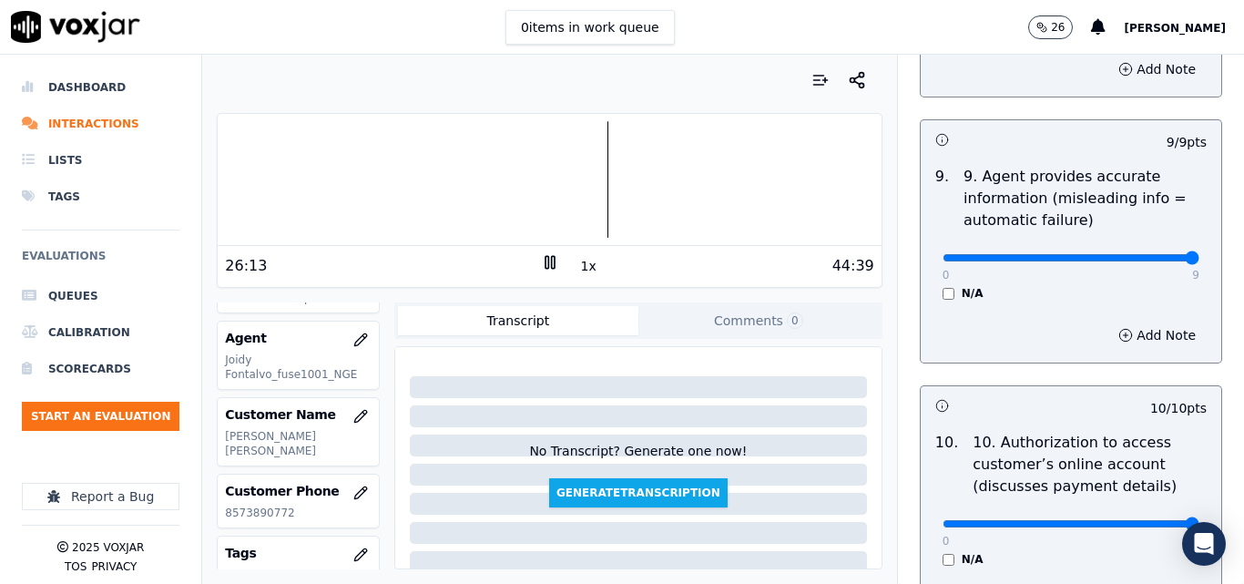
scroll to position [2185, 0]
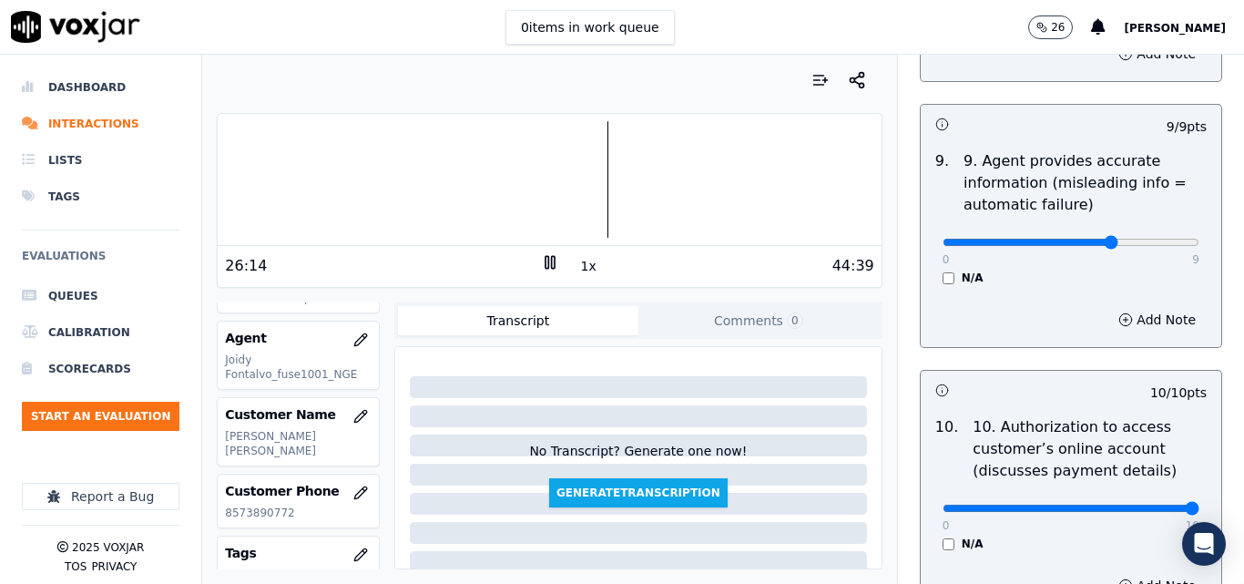
type input "6"
click at [1124, 307] on button "Add Note" at bounding box center [1156, 319] width 99 height 25
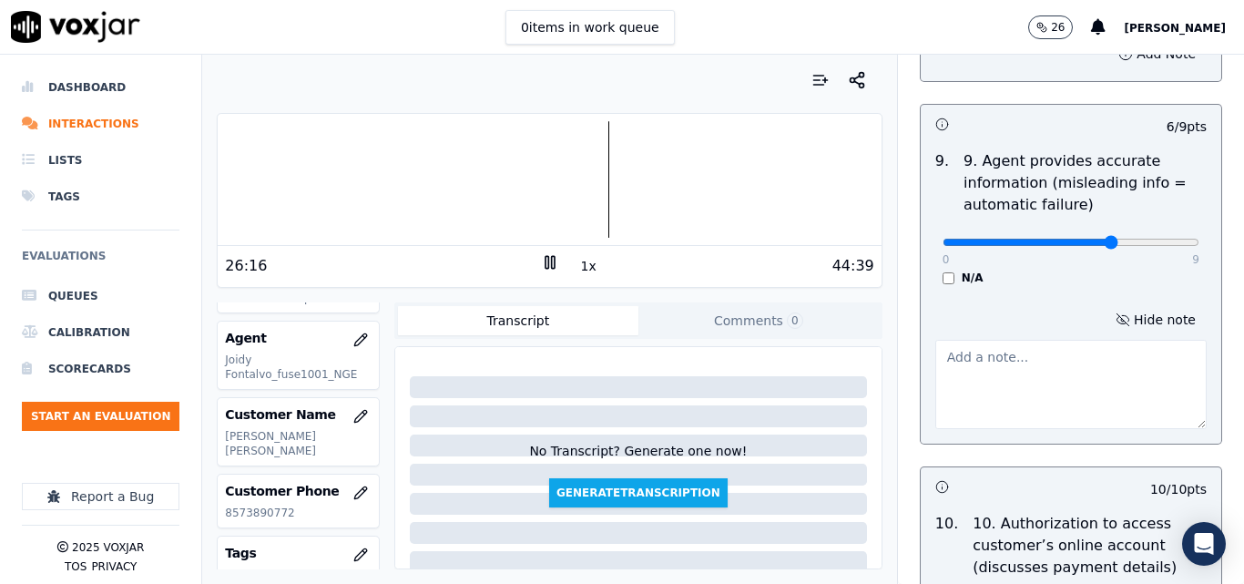
click at [1092, 342] on textarea at bounding box center [1070, 384] width 271 height 89
type textarea "S"
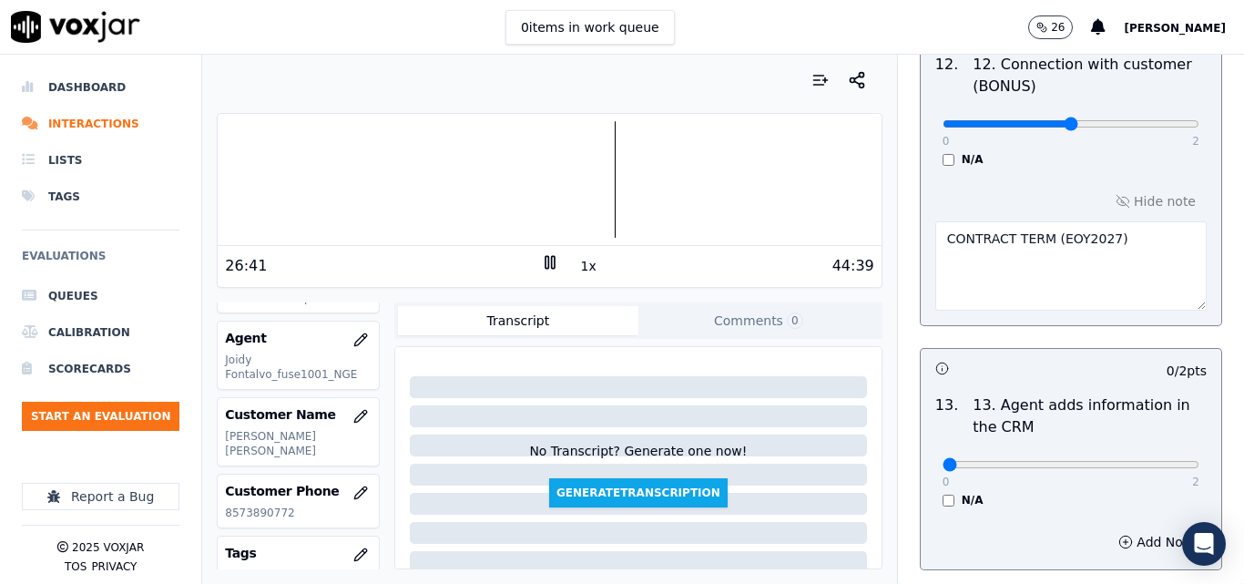
scroll to position [2972, 0]
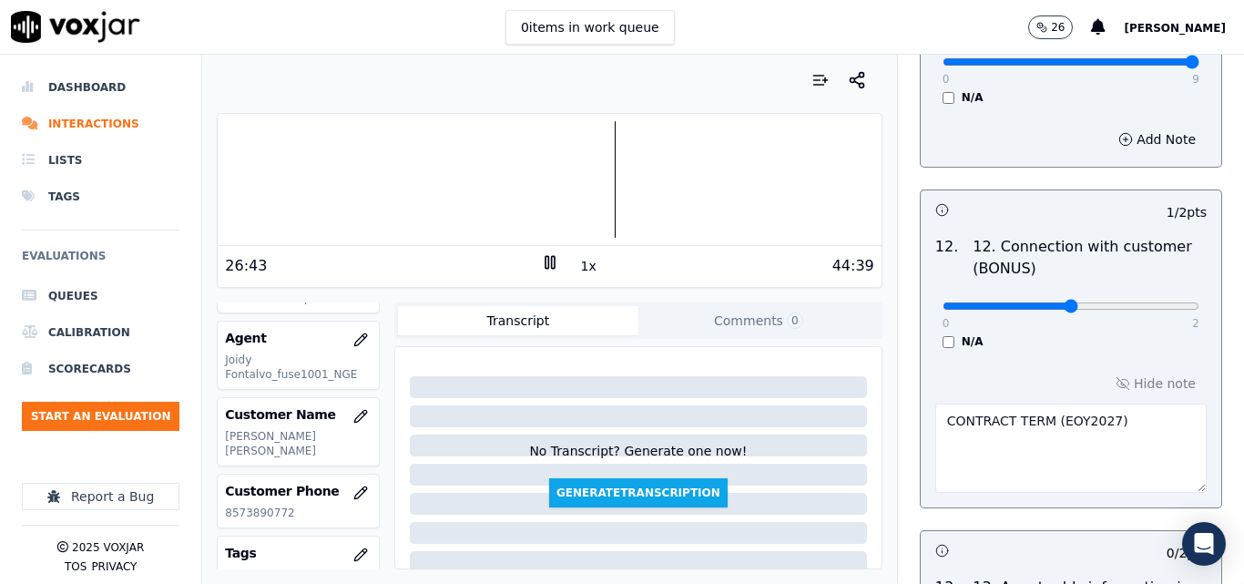
type textarea "AGENT STATE THE CONTRACT TERM IS UNTIL EOY26"
drag, startPoint x: 930, startPoint y: 402, endPoint x: 1152, endPoint y: 391, distance: 221.5
click at [1152, 403] on textarea "CONTRACT TERM (EOY2027)" at bounding box center [1070, 447] width 271 height 89
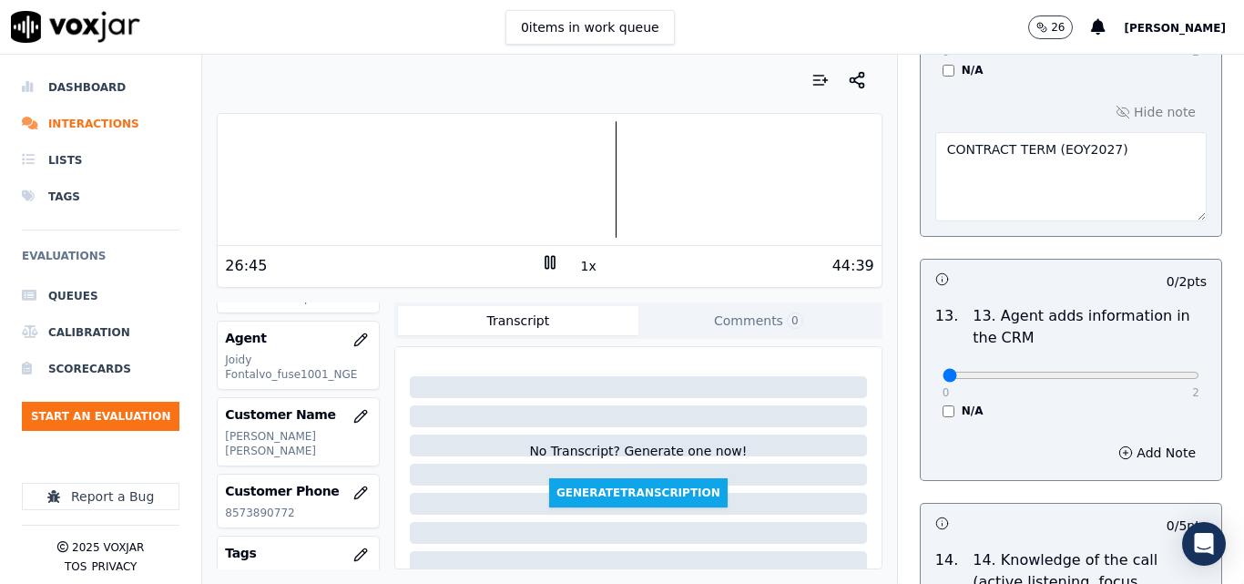
scroll to position [3245, 0]
click at [1122, 438] on button "Add Note" at bounding box center [1156, 450] width 99 height 25
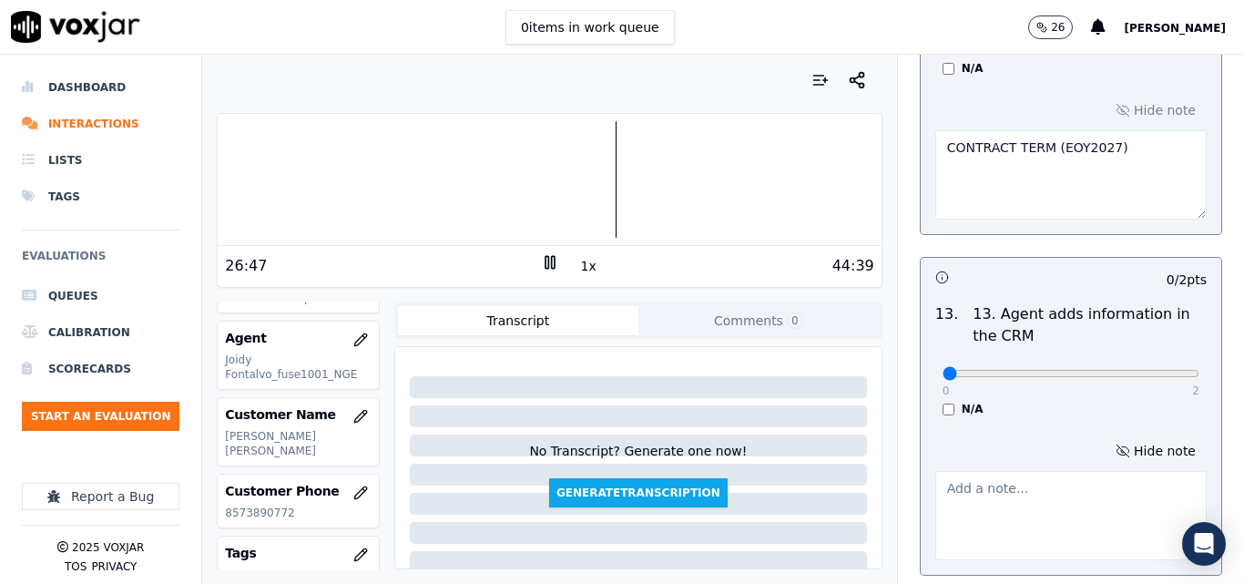
click at [1052, 473] on textarea at bounding box center [1070, 515] width 271 height 89
paste textarea "CONTRACT TERM (EOY2027)"
type textarea "CONTRACT TERM (EOY2027)"
type input "1"
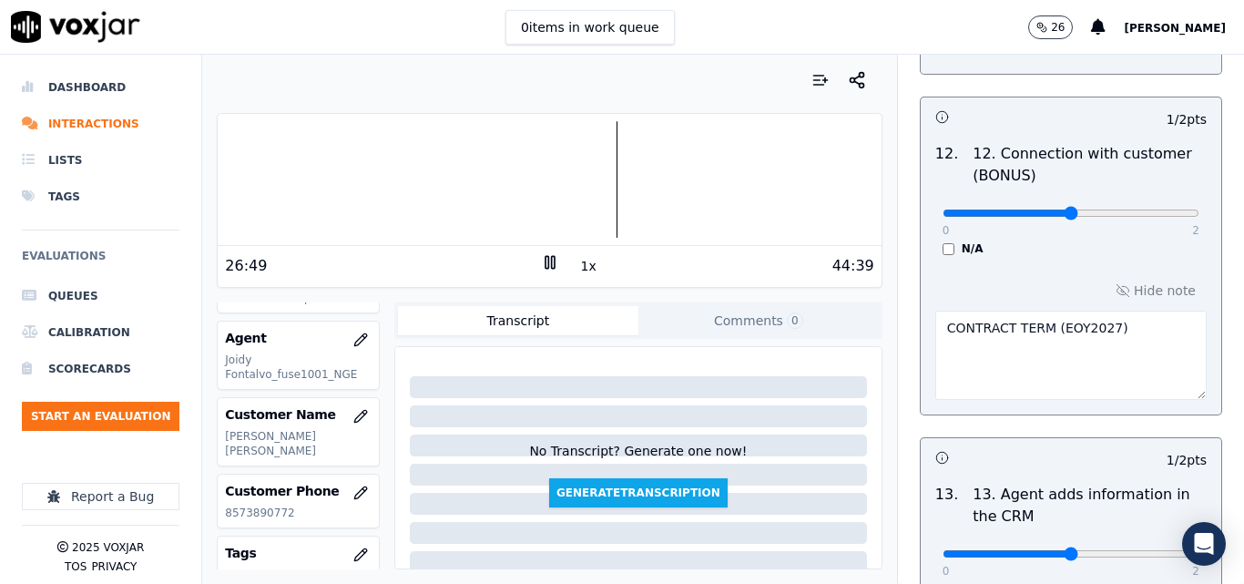
scroll to position [3063, 0]
click at [1149, 207] on div "0 2" at bounding box center [1070, 214] width 257 height 22
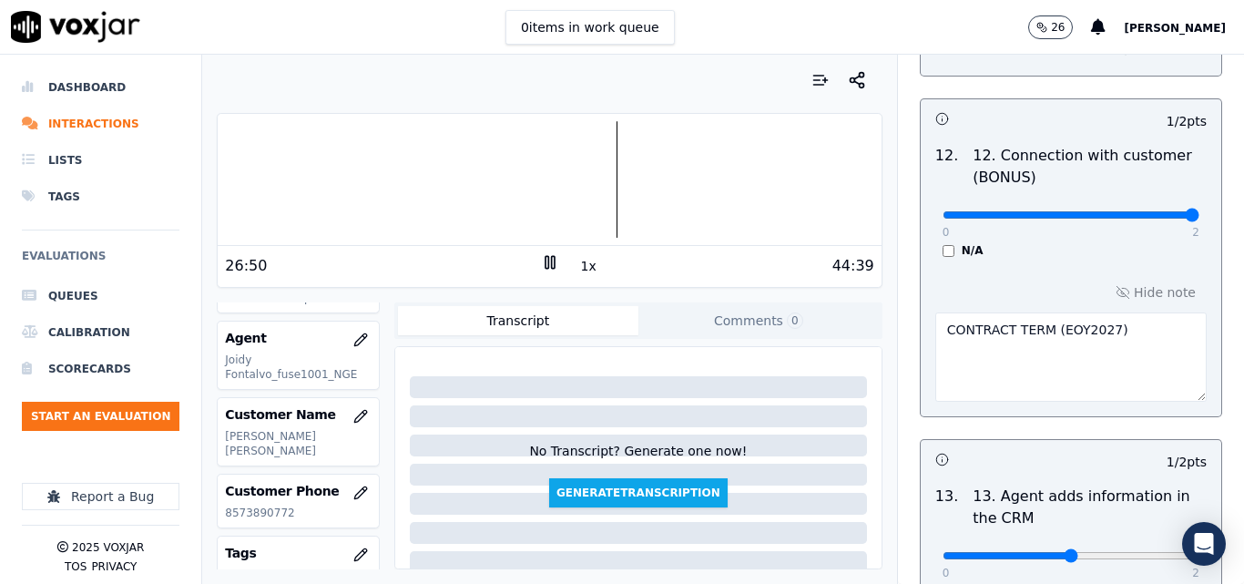
type input "2"
click at [1131, 271] on div "Hide note CONTRACT TERM (EOY2027)" at bounding box center [1070, 340] width 300 height 151
click at [1092, 314] on textarea "CONTRACT TERM (EOY2027)" at bounding box center [1070, 356] width 271 height 89
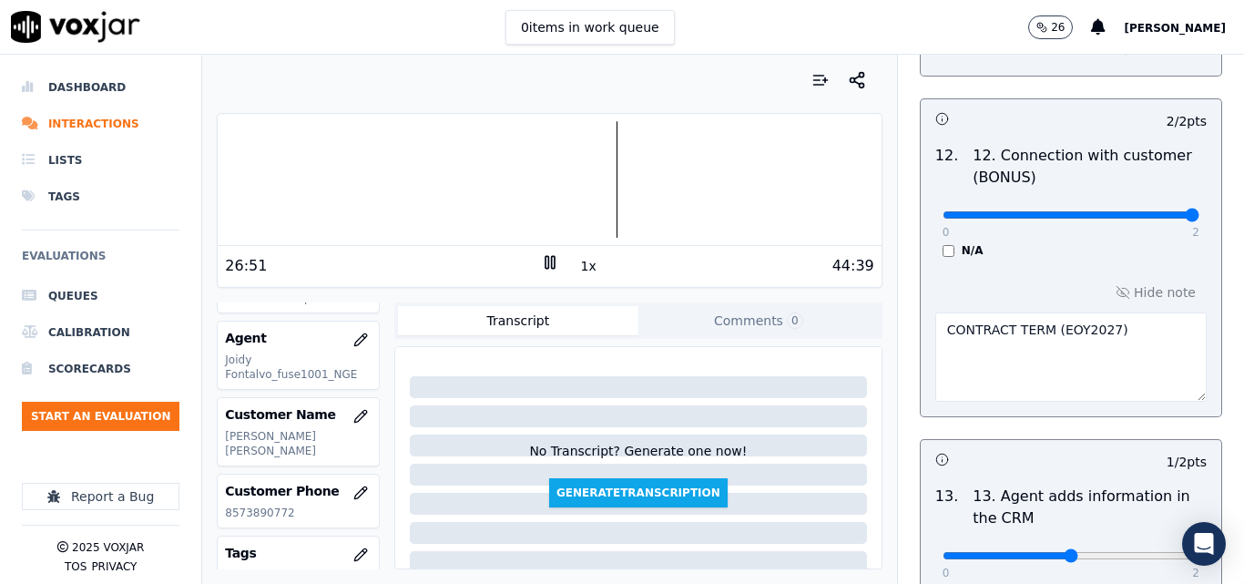
click at [1092, 314] on textarea "CONTRACT TERM (EOY2027)" at bounding box center [1070, 356] width 271 height 89
click at [1104, 277] on div "Hide note" at bounding box center [1070, 340] width 300 height 151
click at [1115, 285] on icon "button" at bounding box center [1122, 292] width 15 height 15
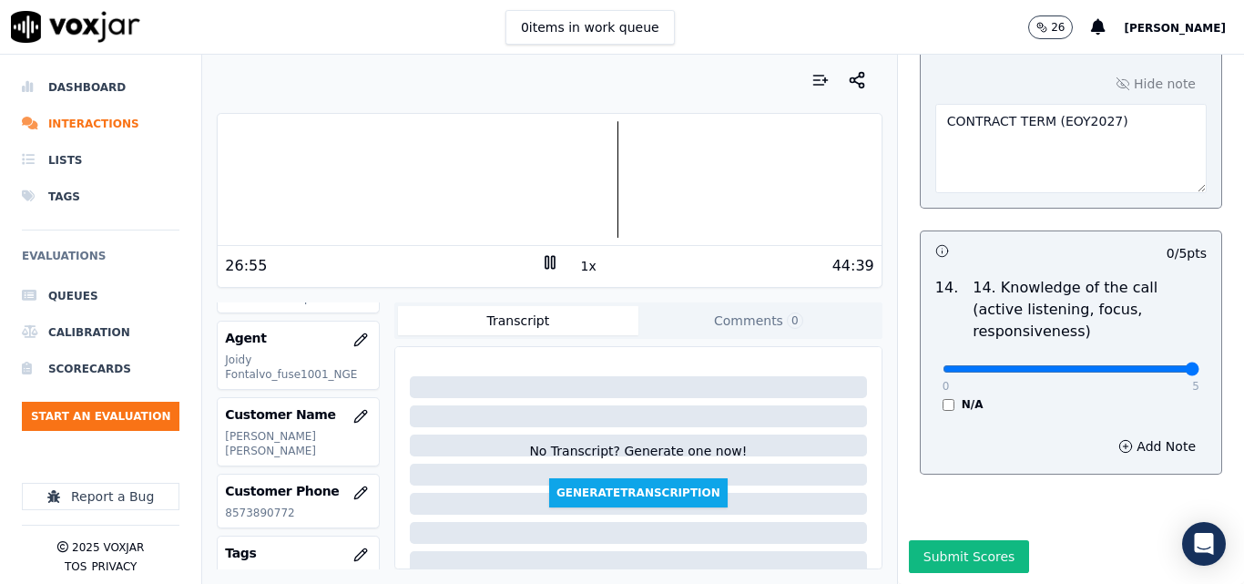
drag, startPoint x: 1126, startPoint y: 329, endPoint x: 1161, endPoint y: 329, distance: 34.6
type input "5"
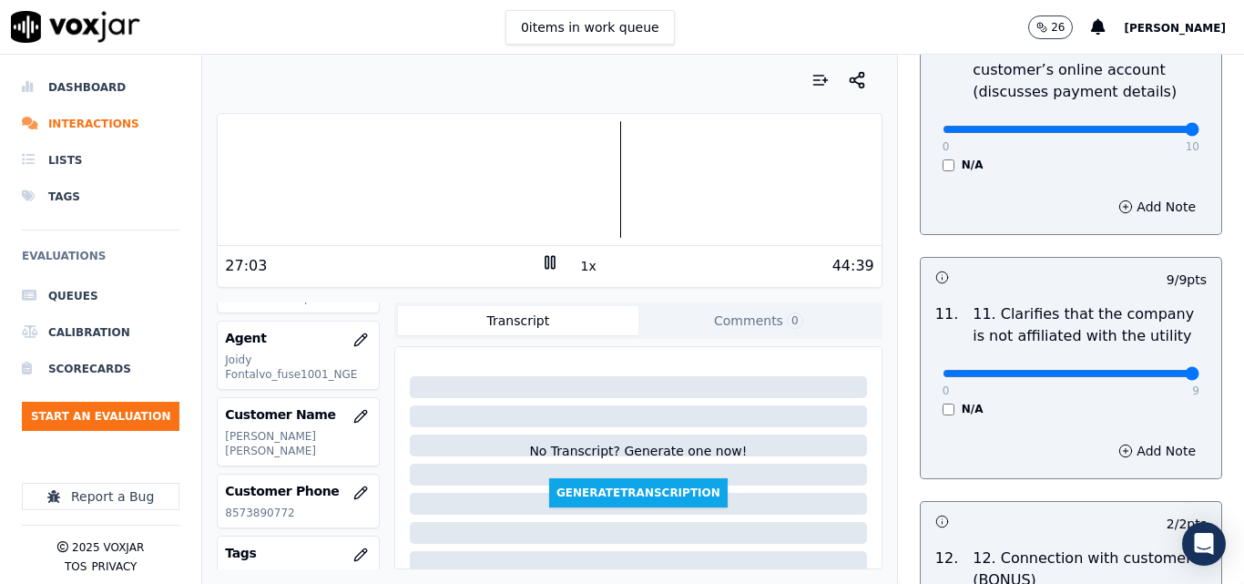
scroll to position [3518, 0]
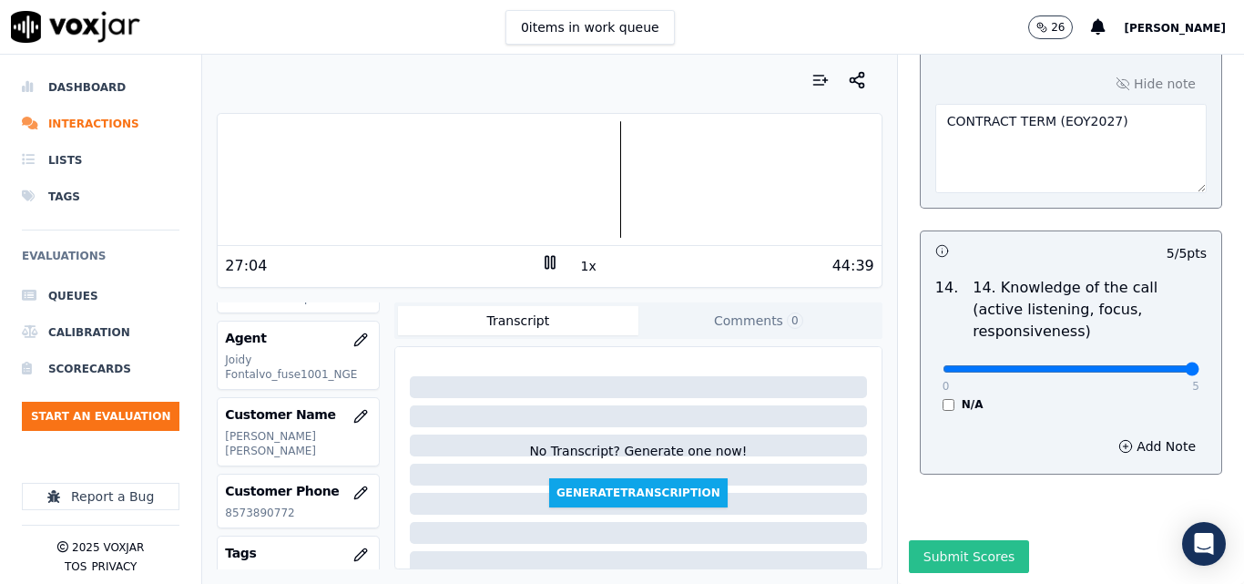
click at [916, 540] on button "Submit Scores" at bounding box center [969, 556] width 121 height 33
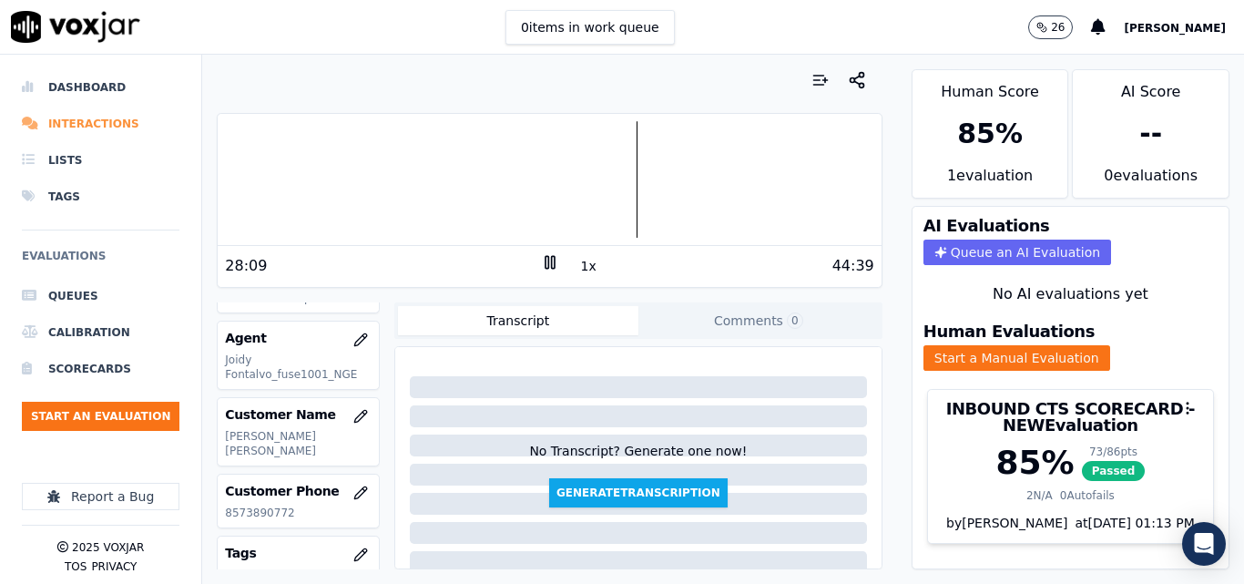
click at [84, 120] on li "Interactions" at bounding box center [100, 124] width 157 height 36
